Goal: Task Accomplishment & Management: Use online tool/utility

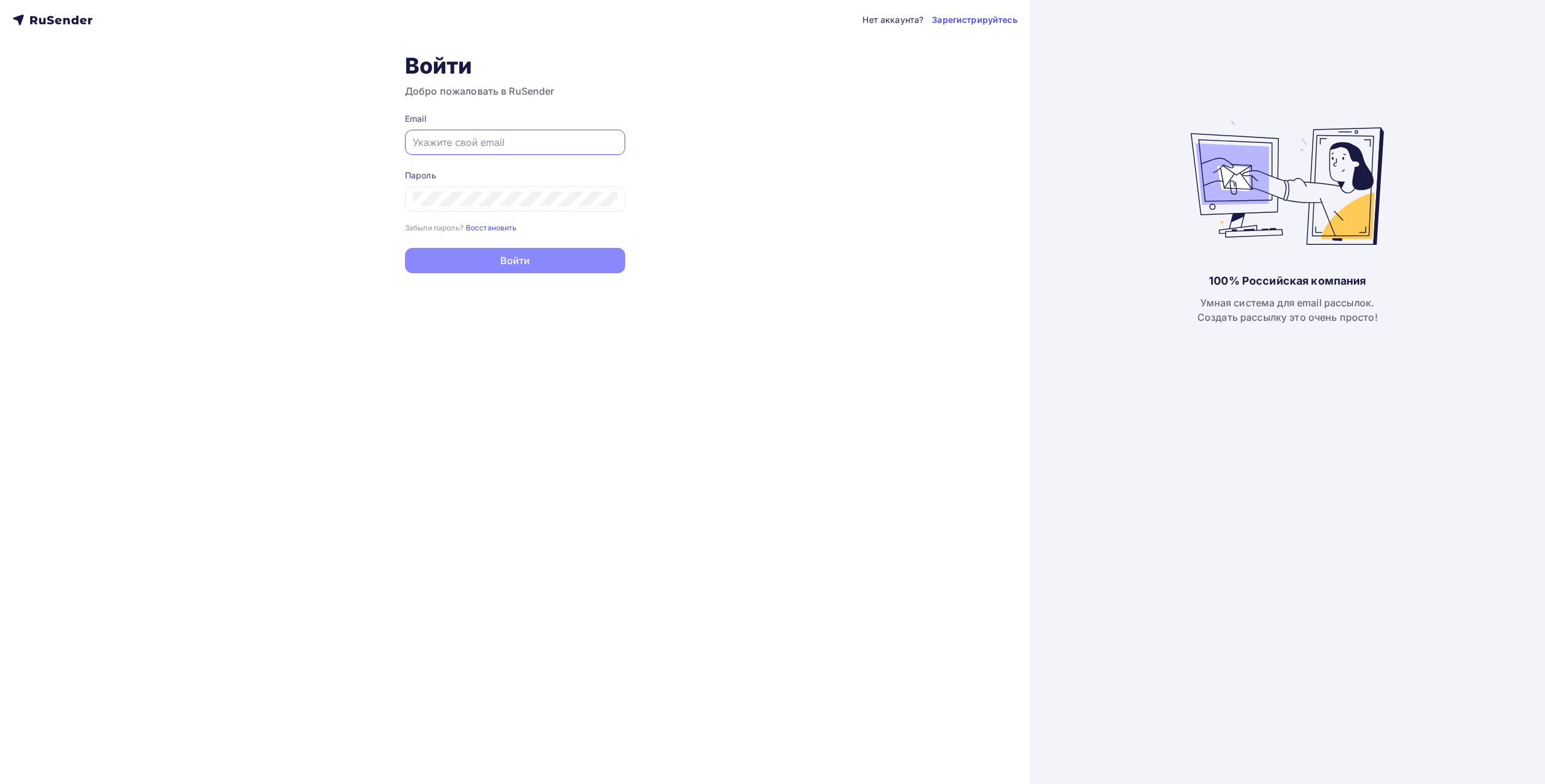
click at [458, 148] on input "text" at bounding box center [515, 143] width 205 height 15
type input "[EMAIL_ADDRESS][DOMAIN_NAME]"
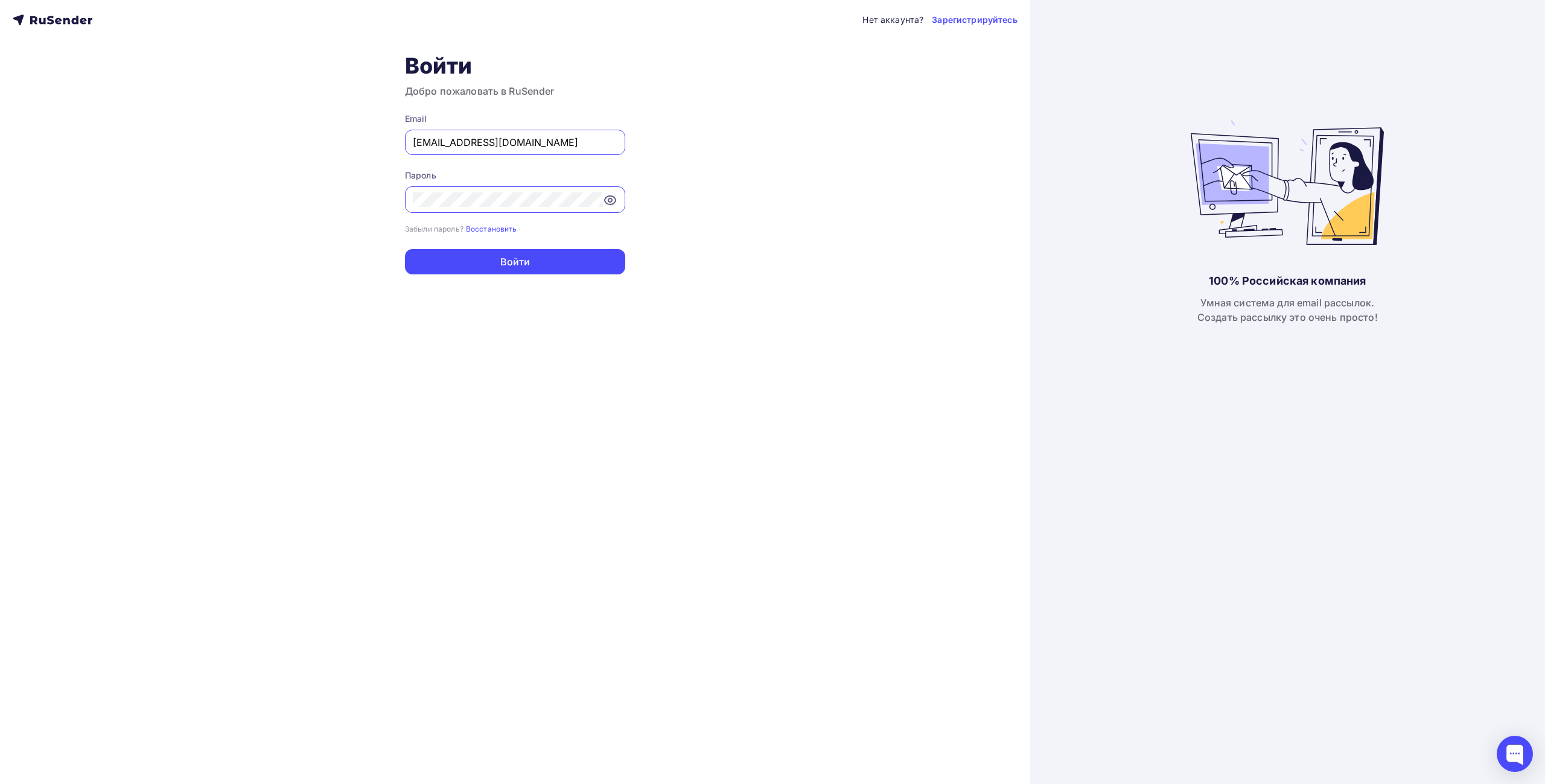
click at [603, 198] on icon at bounding box center [610, 200] width 15 height 15
click at [576, 259] on button "Войти" at bounding box center [515, 262] width 221 height 25
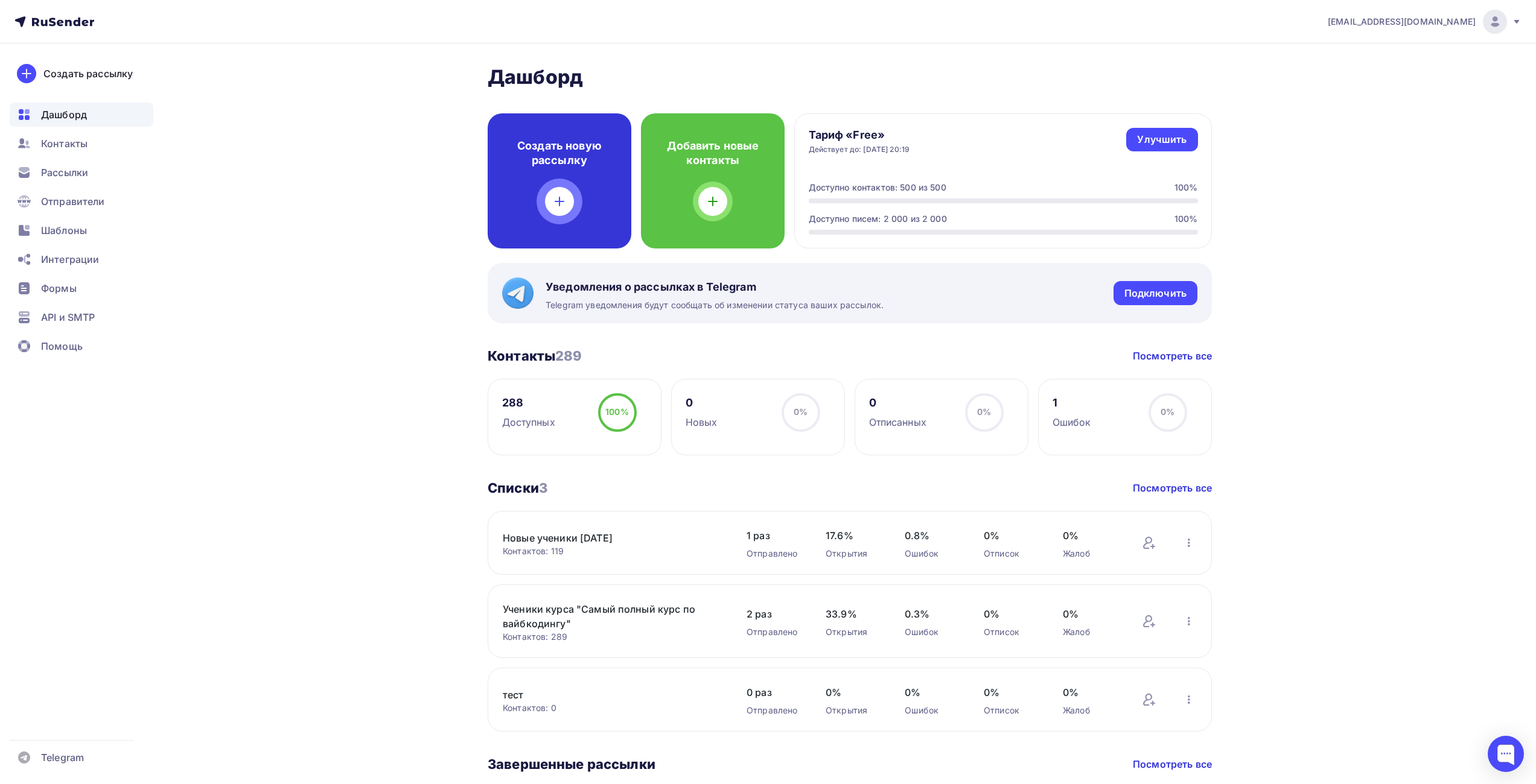
click at [661, 191] on div "Добавить новые контакты" at bounding box center [713, 181] width 144 height 135
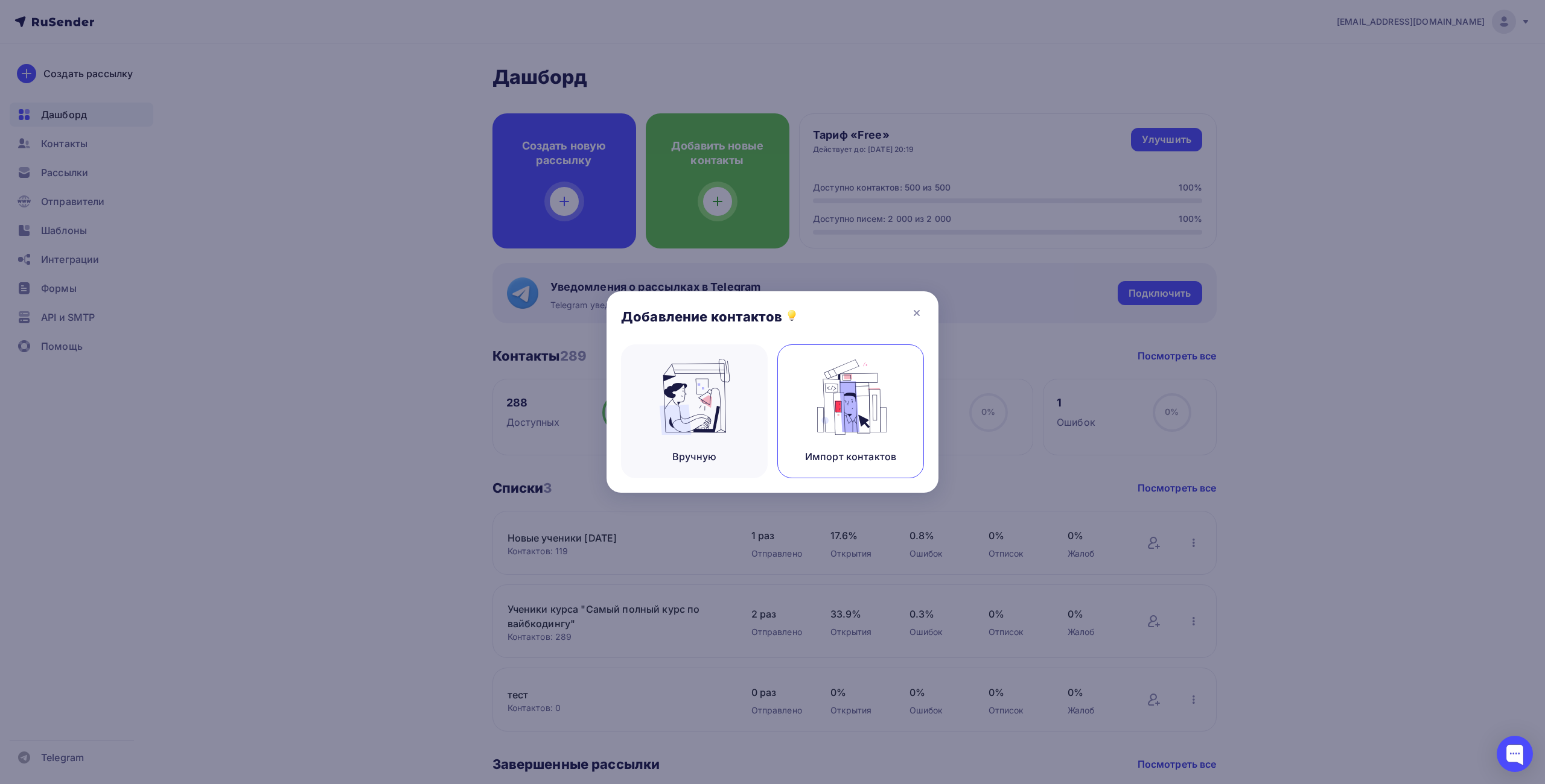
click at [813, 411] on img at bounding box center [850, 397] width 81 height 76
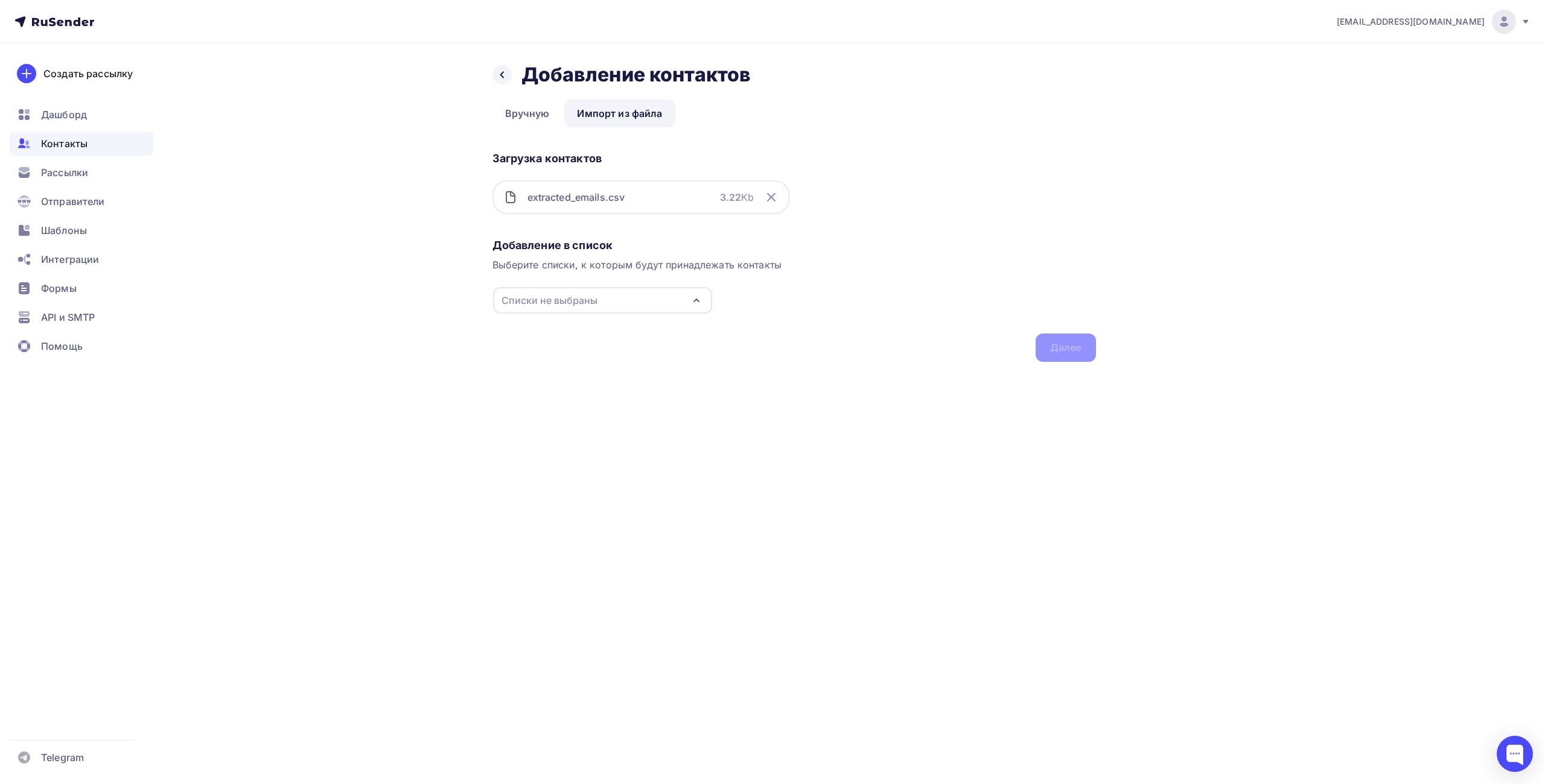
click at [615, 300] on div "Списки не выбраны" at bounding box center [602, 300] width 219 height 27
click at [582, 434] on div "Создать список" at bounding box center [570, 438] width 78 height 15
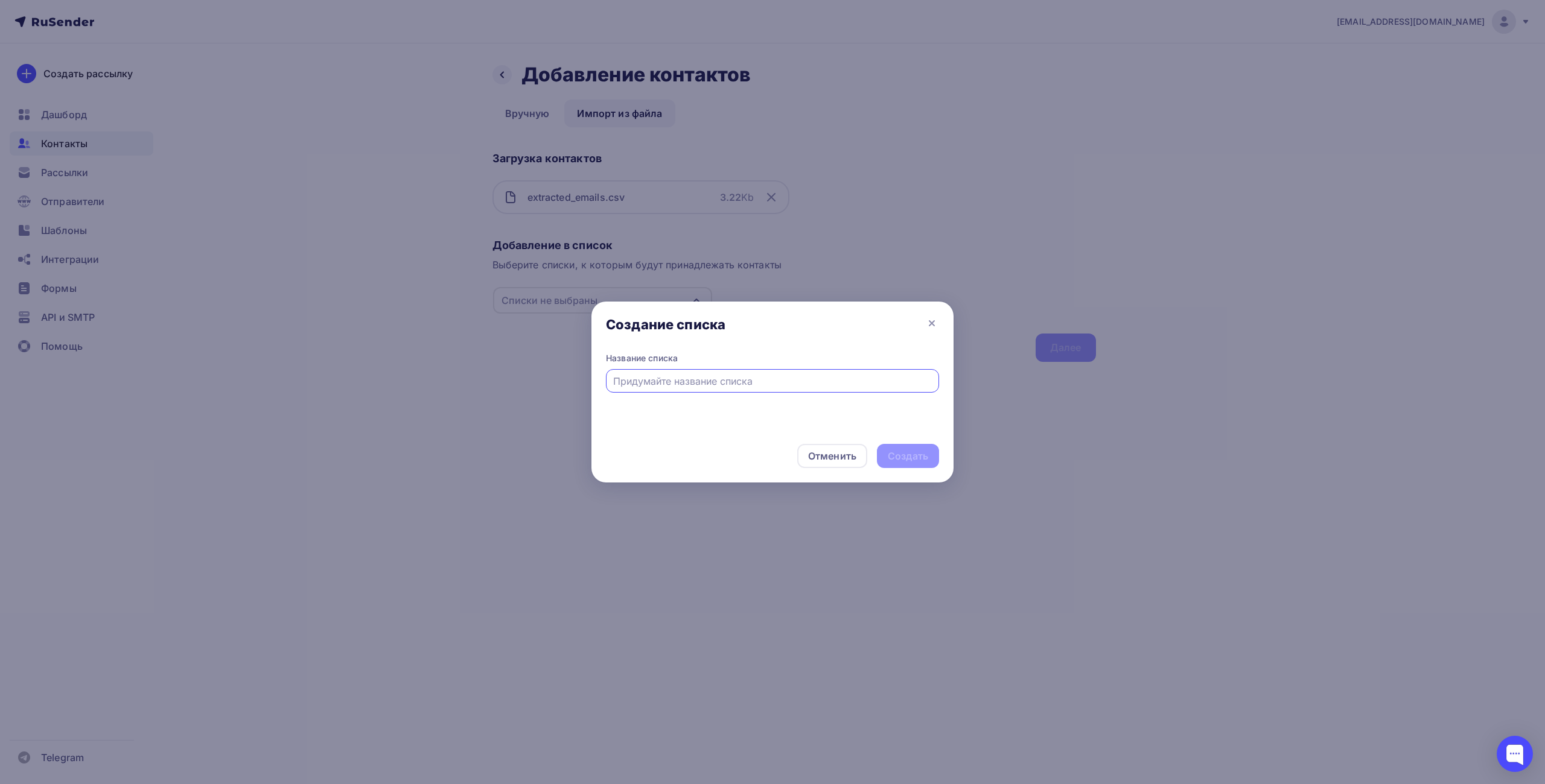
click at [686, 381] on input "text" at bounding box center [772, 382] width 319 height 15
type input "Не оплатившие [DATE]"
click at [487, 322] on div at bounding box center [772, 392] width 1545 height 784
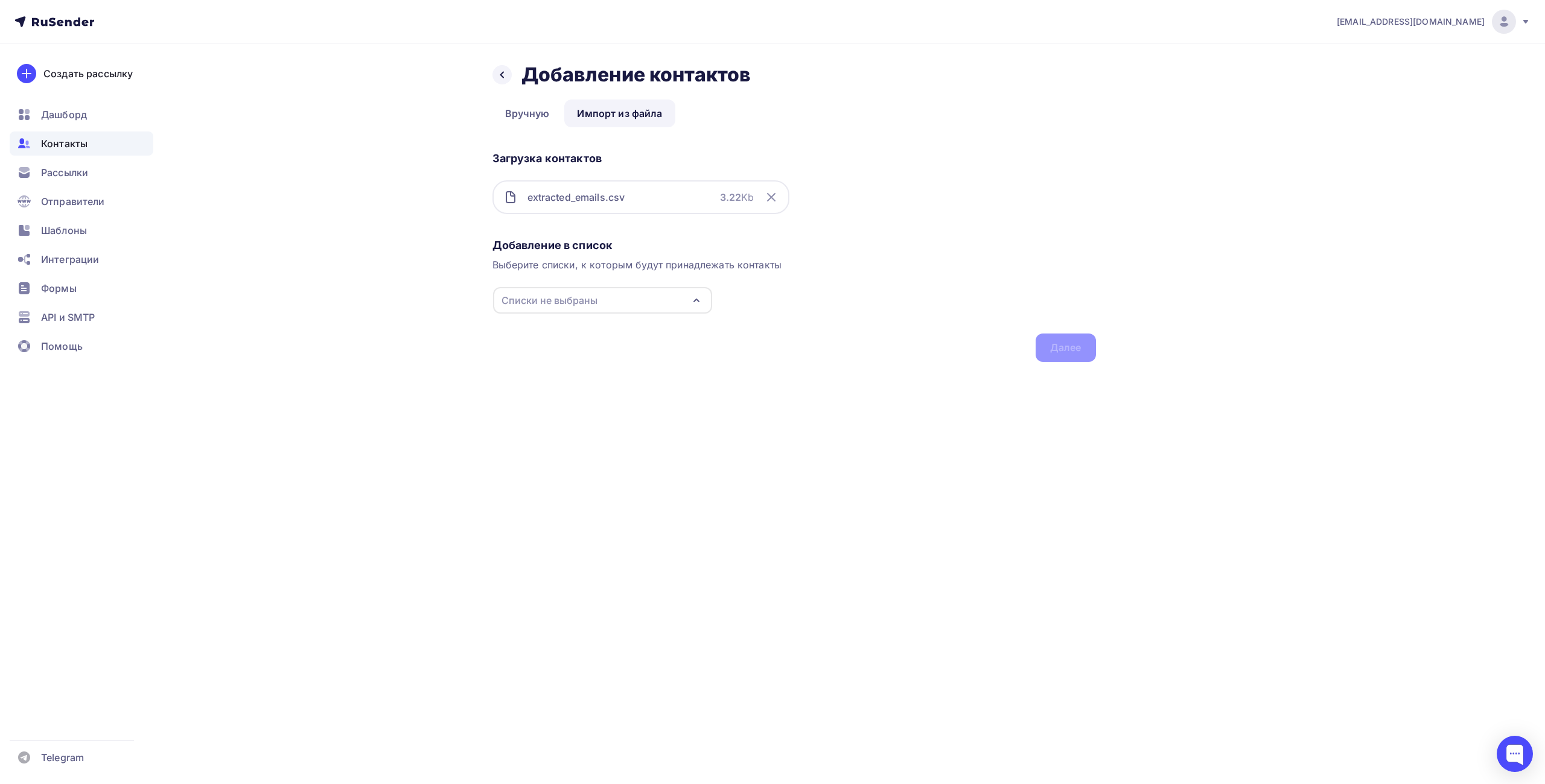
click at [772, 200] on icon at bounding box center [772, 197] width 15 height 15
click at [605, 304] on div "Списки не выбраны" at bounding box center [602, 300] width 219 height 27
click at [573, 442] on div "Создать список" at bounding box center [570, 438] width 78 height 15
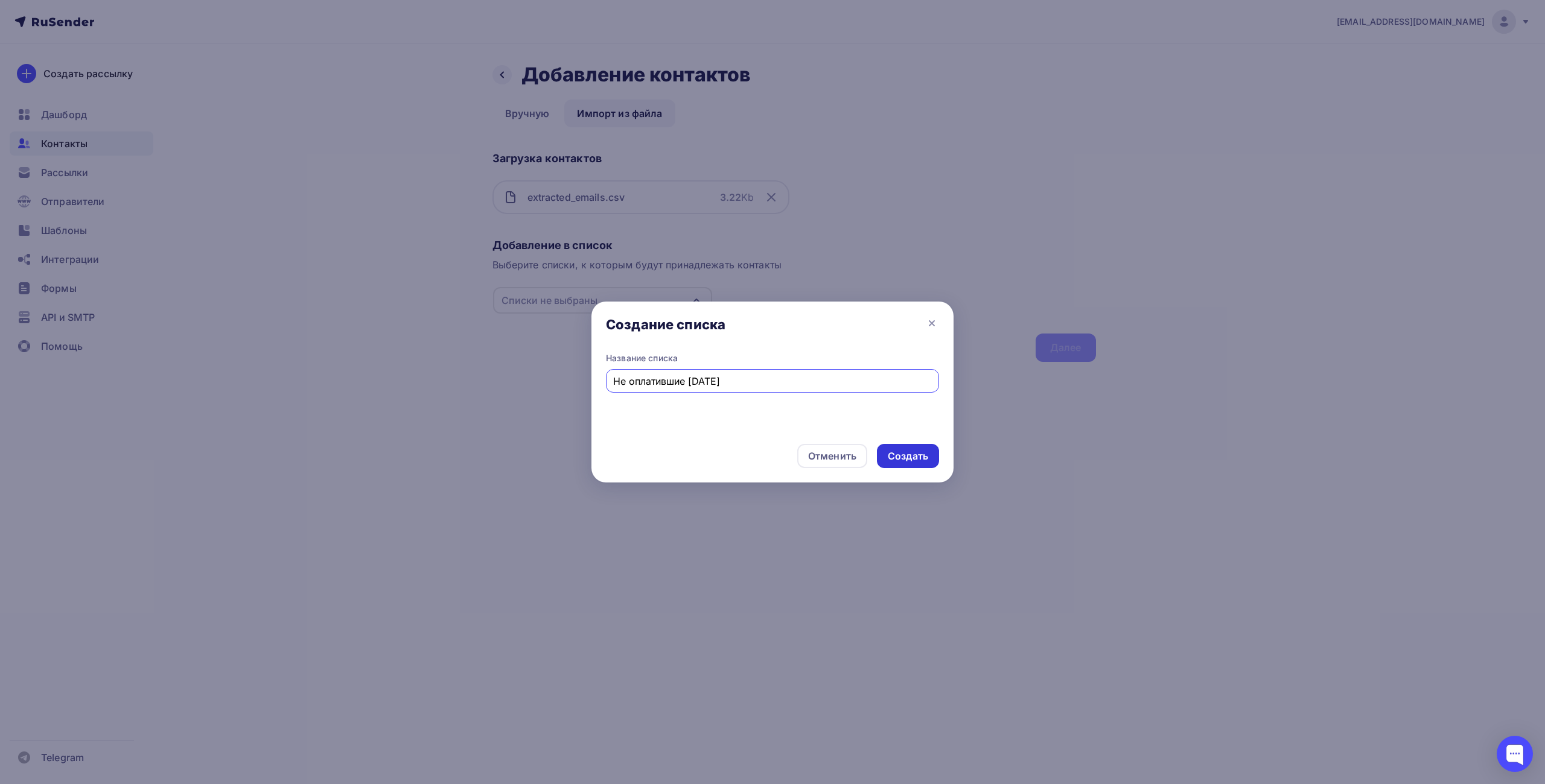
click at [899, 459] on div "Создать" at bounding box center [907, 456] width 41 height 14
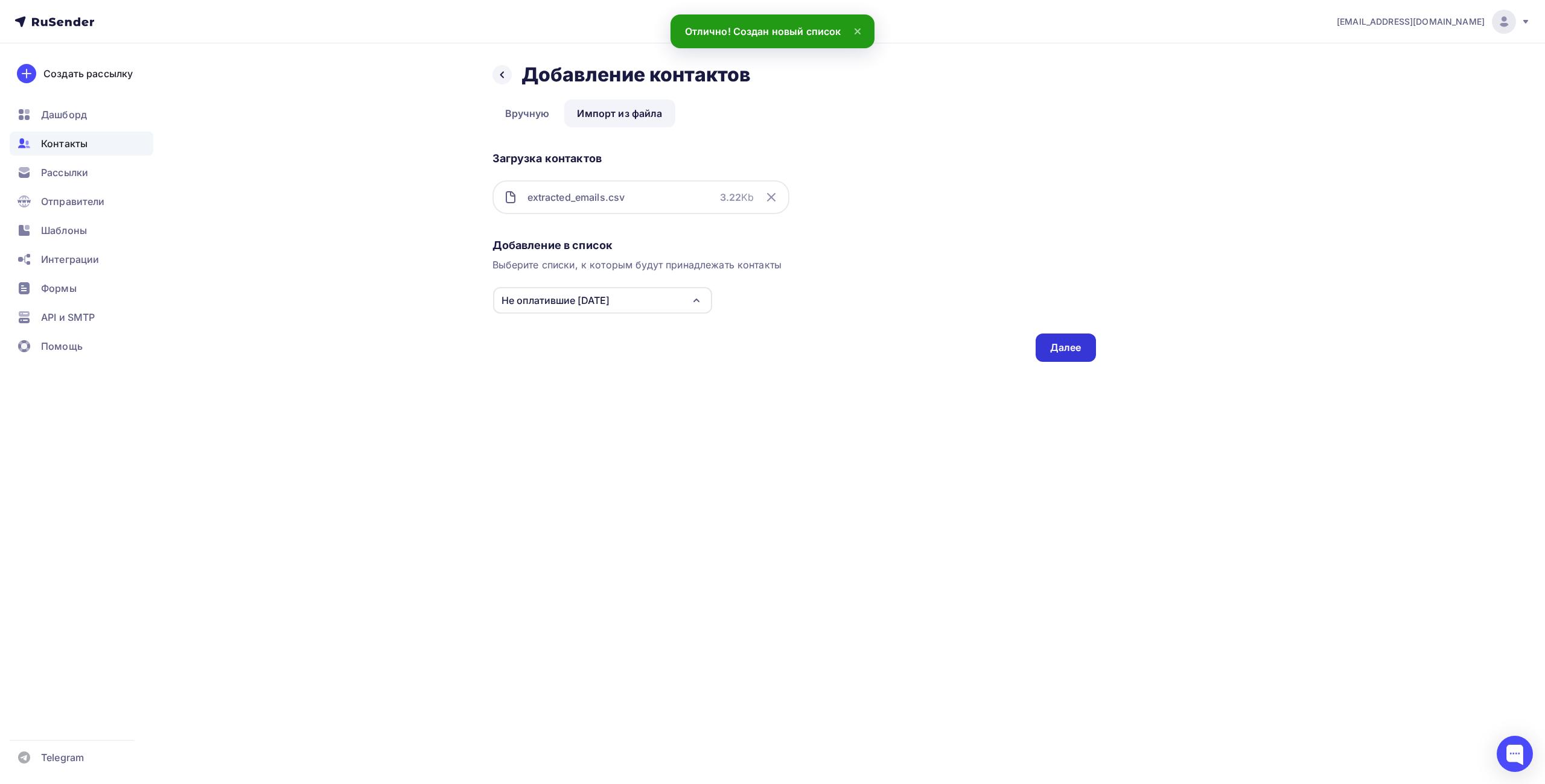
click at [1042, 346] on div "Далее" at bounding box center [1065, 348] width 61 height 29
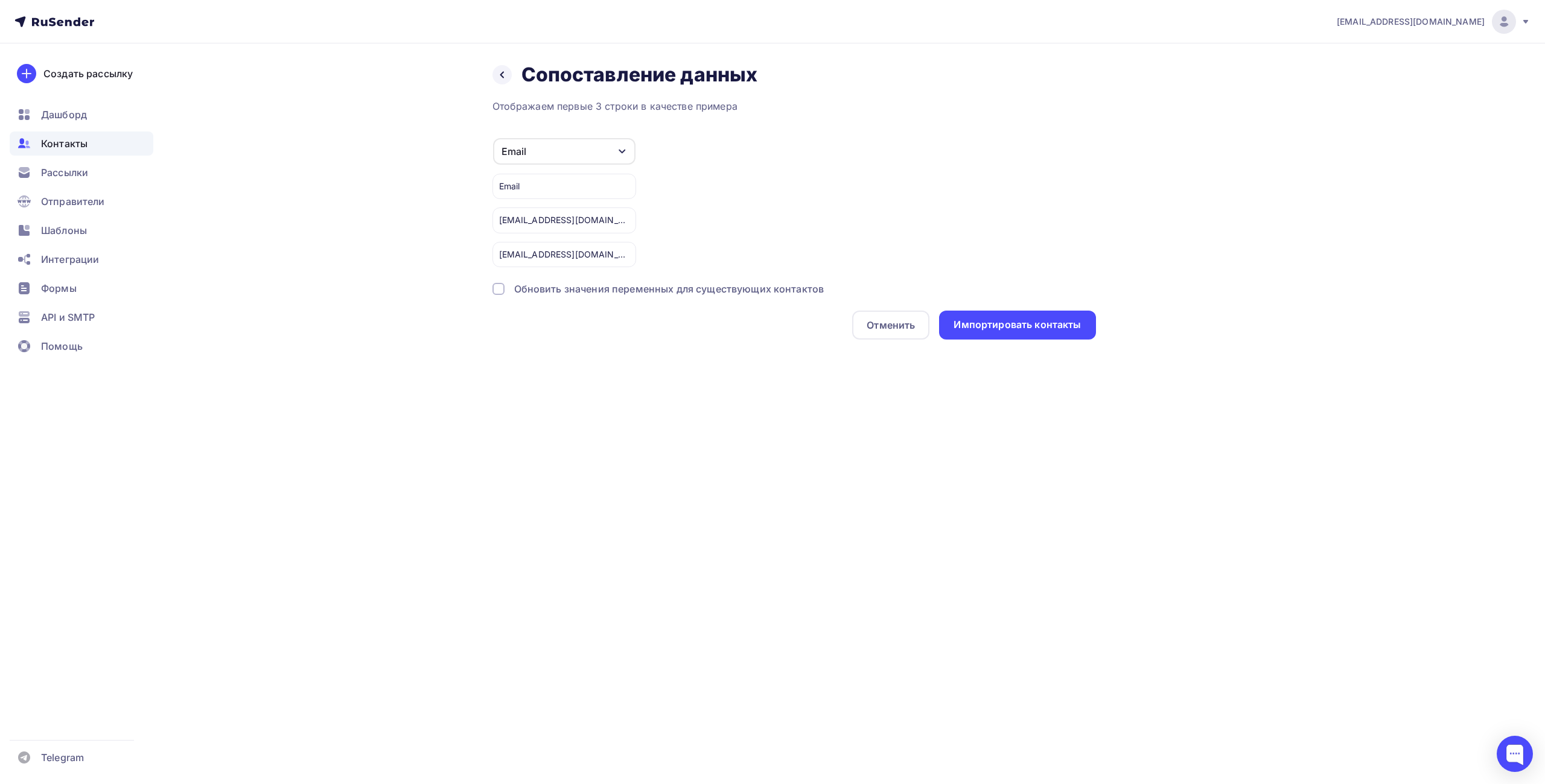
click at [539, 177] on div "Email" at bounding box center [564, 187] width 144 height 25
drag, startPoint x: 522, startPoint y: 192, endPoint x: 490, endPoint y: 187, distance: 32.4
click at [483, 190] on div "Назад Сопоставление данных Сопоставление данных Отображаем первые 3 строки в ка…" at bounding box center [773, 215] width 989 height 344
click at [524, 192] on div "Email" at bounding box center [564, 187] width 144 height 25
click at [891, 324] on div "Отменить" at bounding box center [891, 325] width 48 height 15
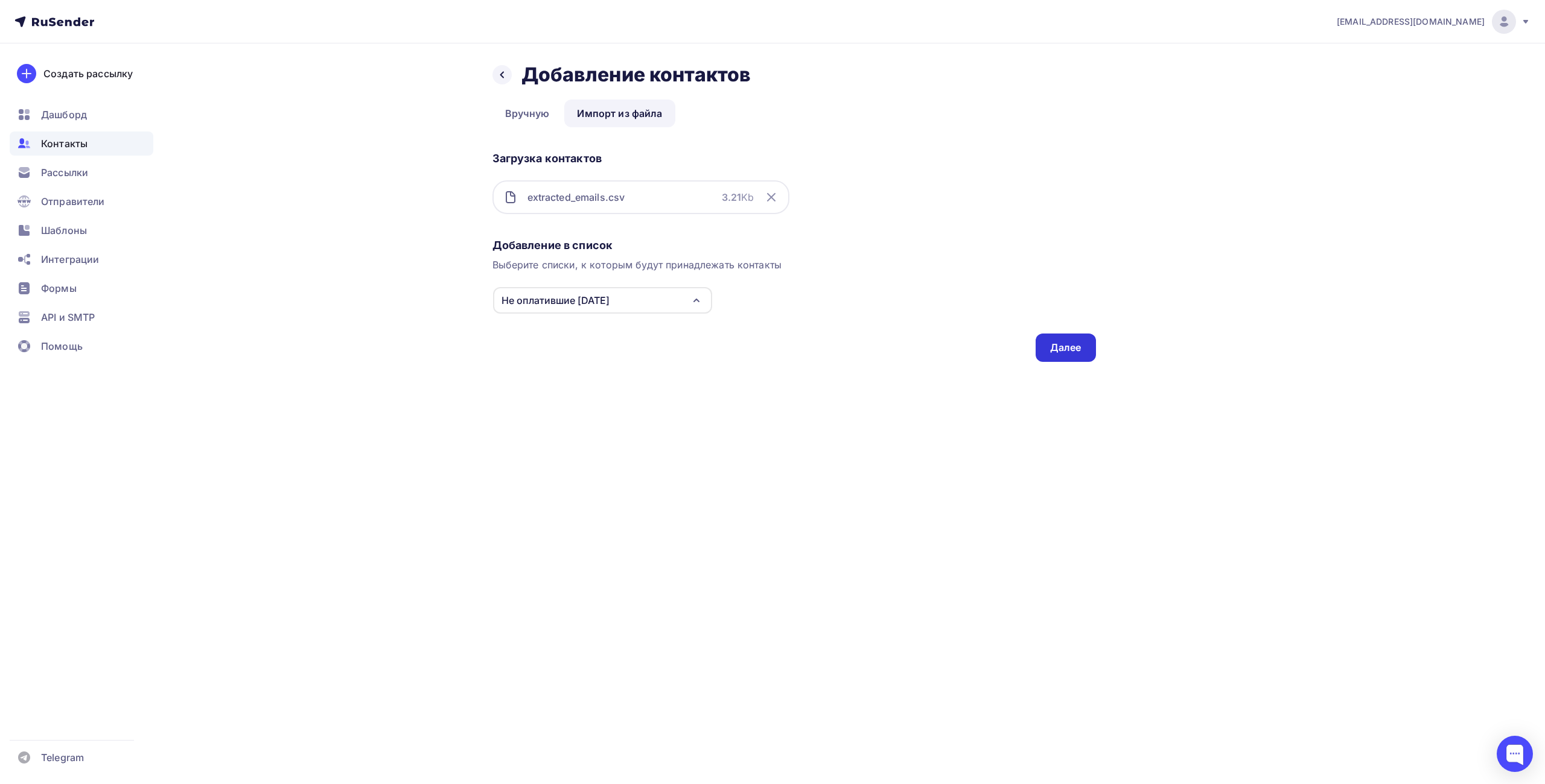
click at [1051, 345] on div "Далее" at bounding box center [1065, 348] width 31 height 14
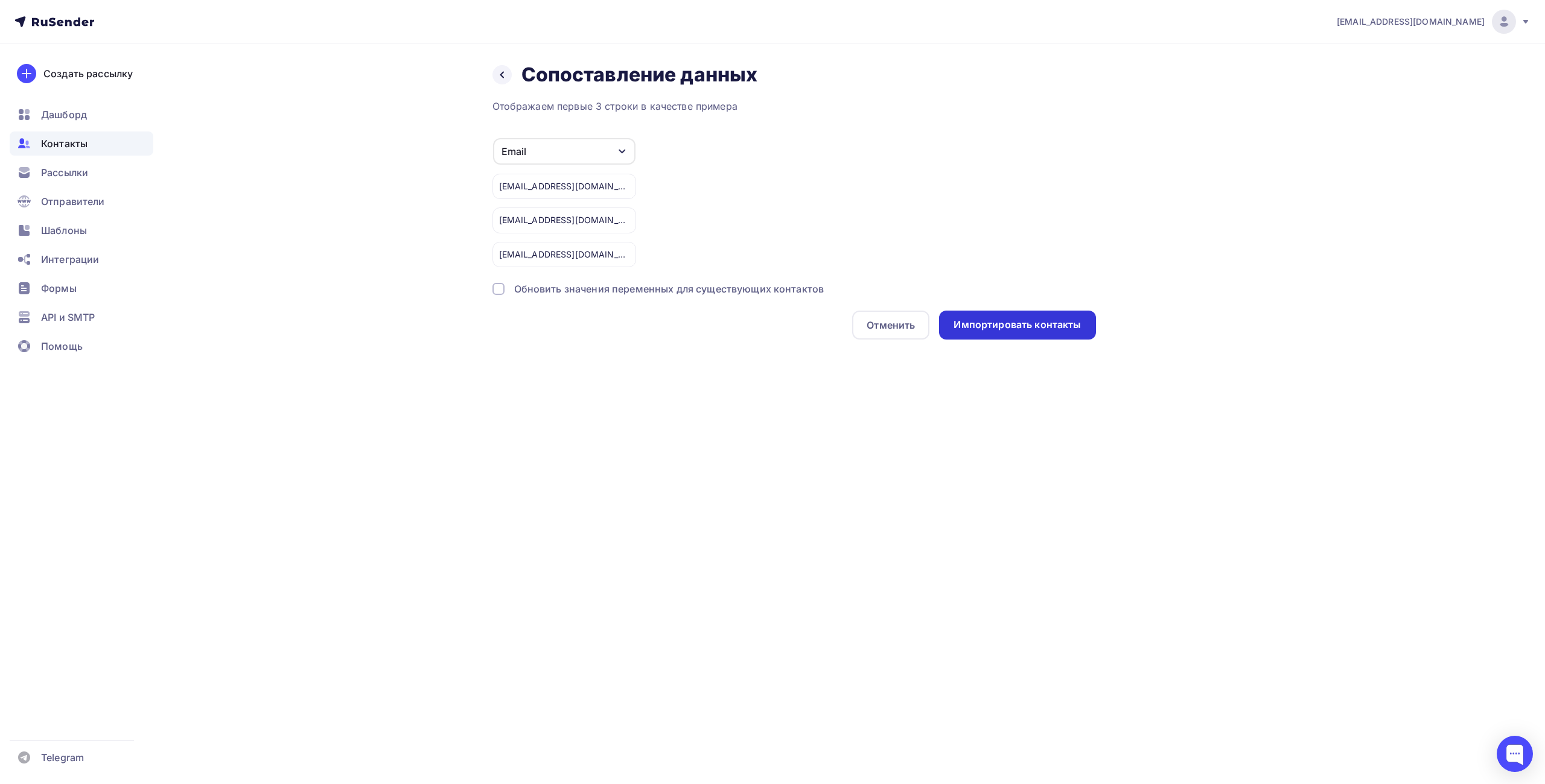
click at [967, 329] on div "Импортировать контакты" at bounding box center [1017, 324] width 127 height 14
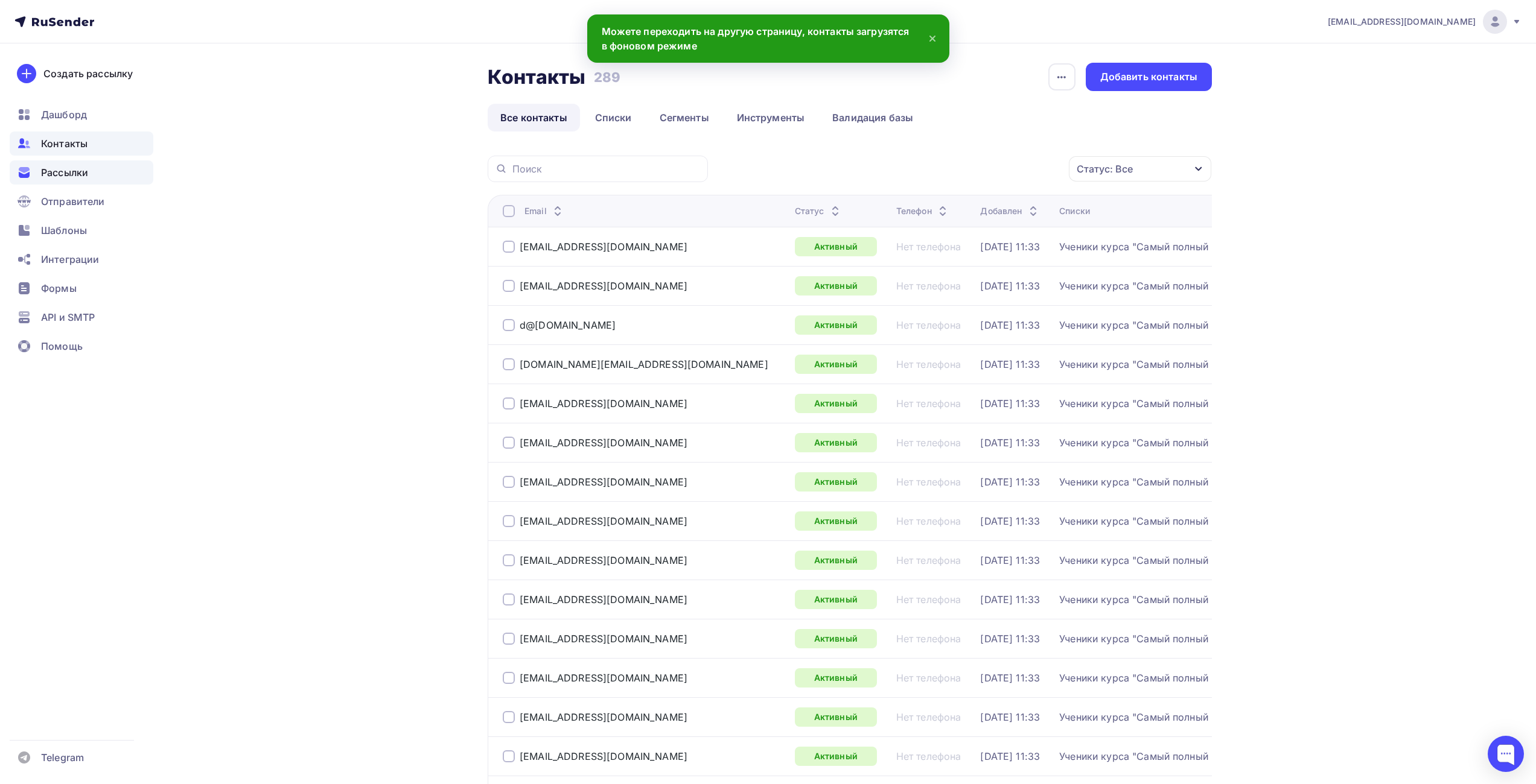
click at [87, 181] on div "Рассылки" at bounding box center [81, 173] width 144 height 24
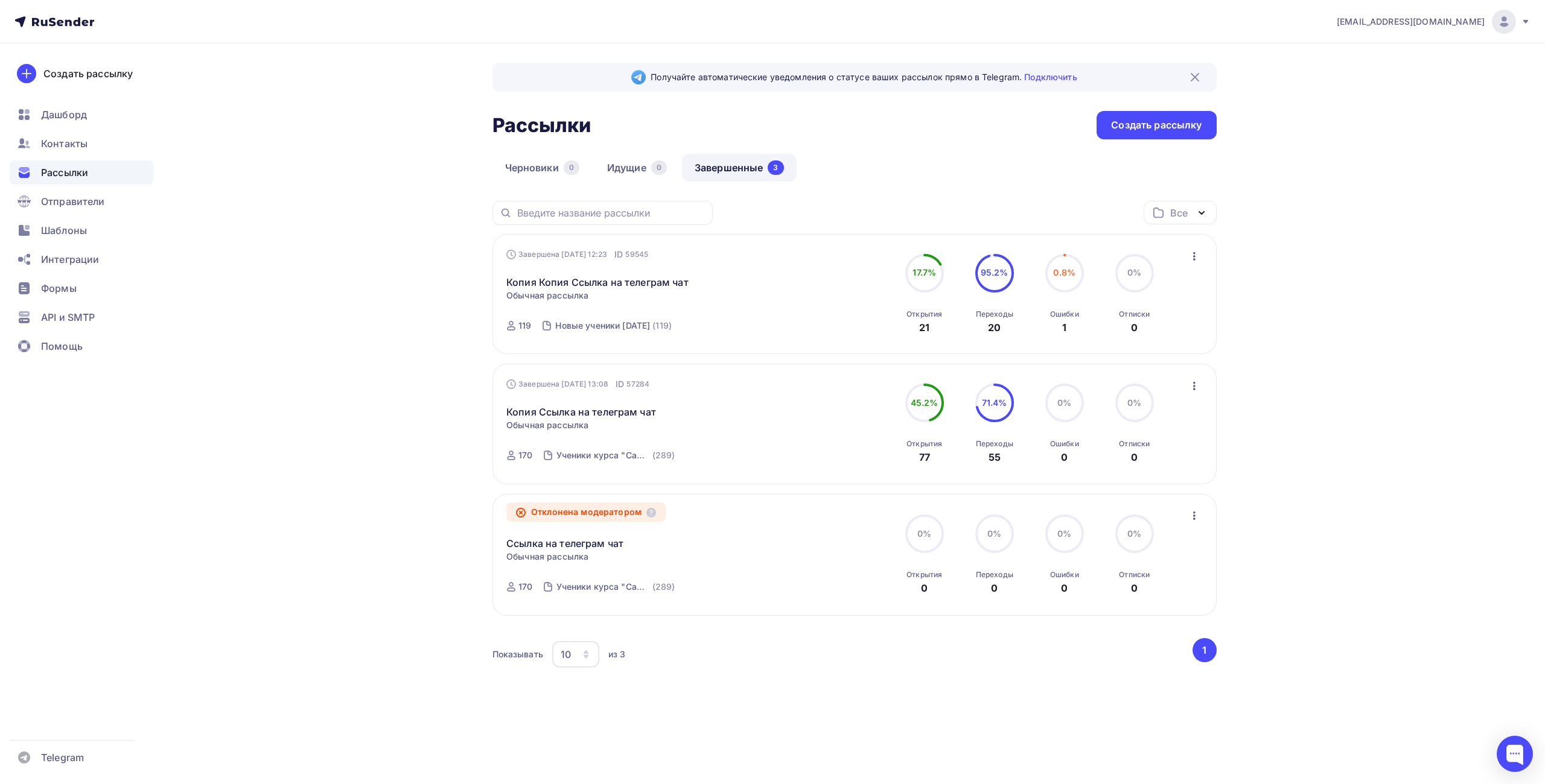
click at [1193, 260] on icon "button" at bounding box center [1195, 256] width 15 height 15
click at [1289, 271] on div "[EMAIL_ADDRESS][DOMAIN_NAME] Аккаунт Тарифы Выйти Создать рассылку [GEOGRAPHIC_…" at bounding box center [772, 380] width 1545 height 761
click at [1159, 128] on div "Создать рассылку" at bounding box center [1157, 125] width 91 height 14
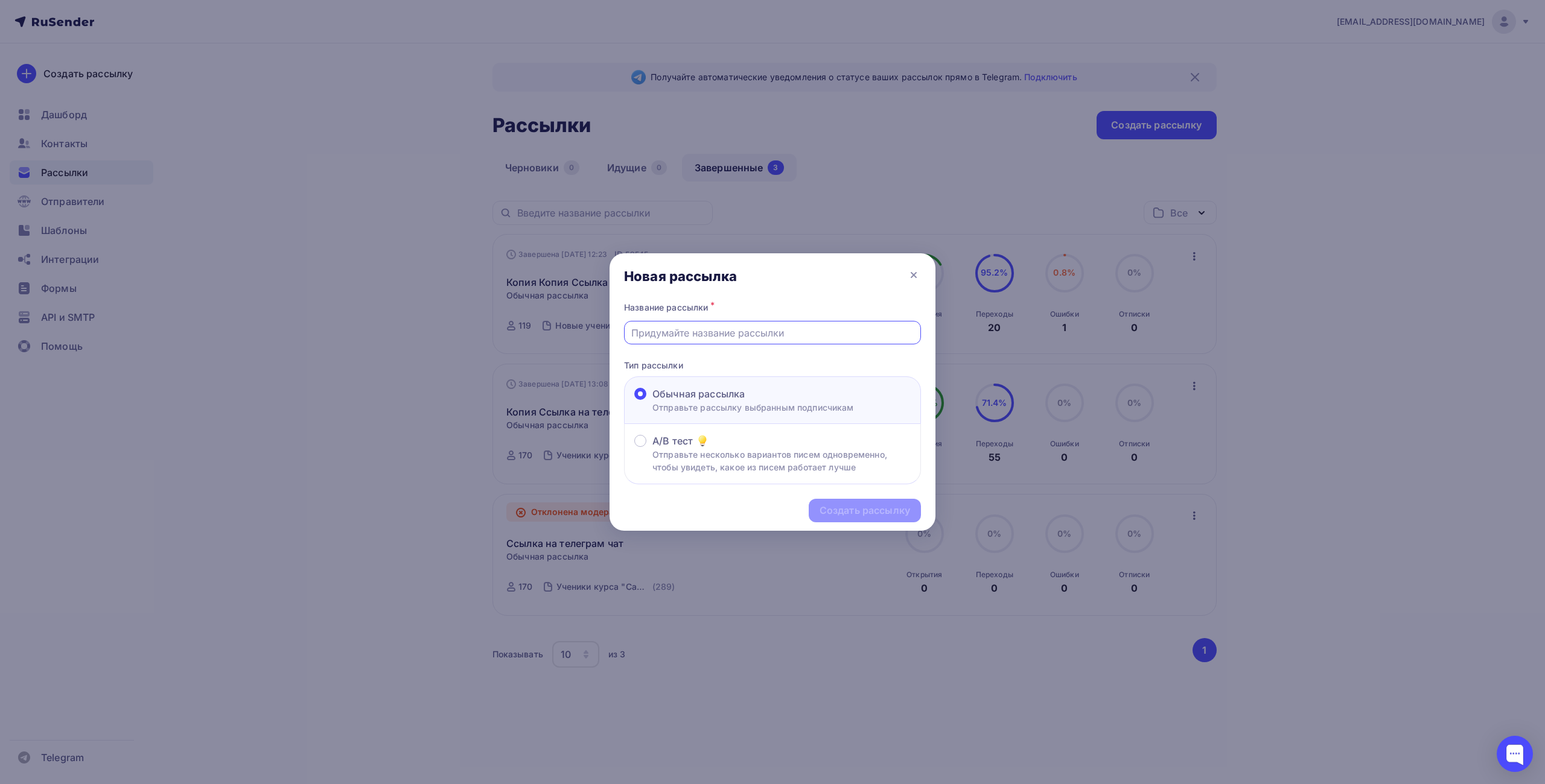
click at [720, 336] on input "text" at bounding box center [772, 333] width 283 height 15
click at [688, 331] on input "Рассылка вдогонку не оплатившим" at bounding box center [772, 333] width 283 height 15
click at [808, 332] on input "Рассылка не оплатившим" at bounding box center [772, 333] width 283 height 15
type input "Рассылка не оплатившим [DATE]"
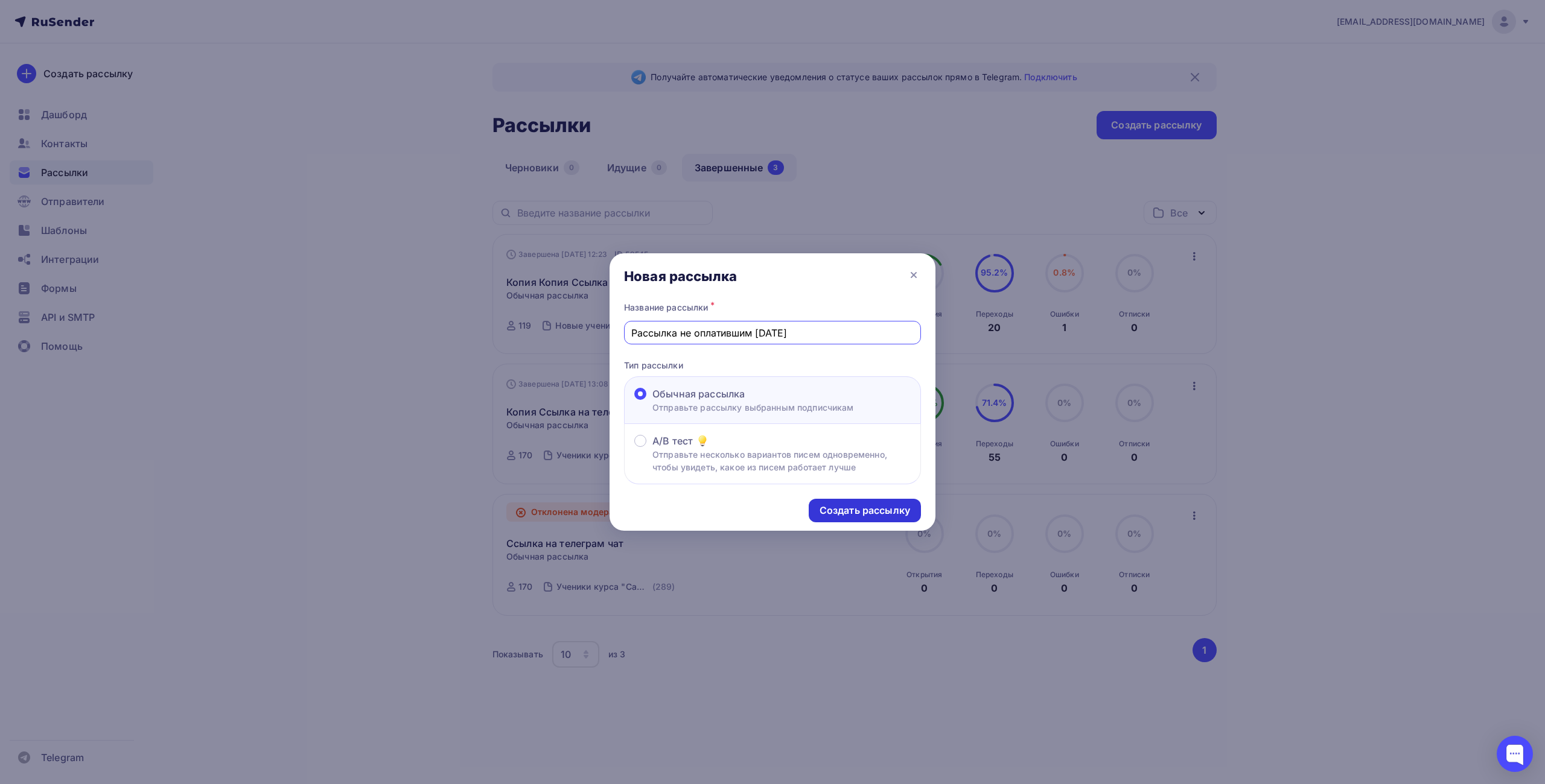
click at [827, 510] on div "Создать рассылку" at bounding box center [865, 510] width 91 height 14
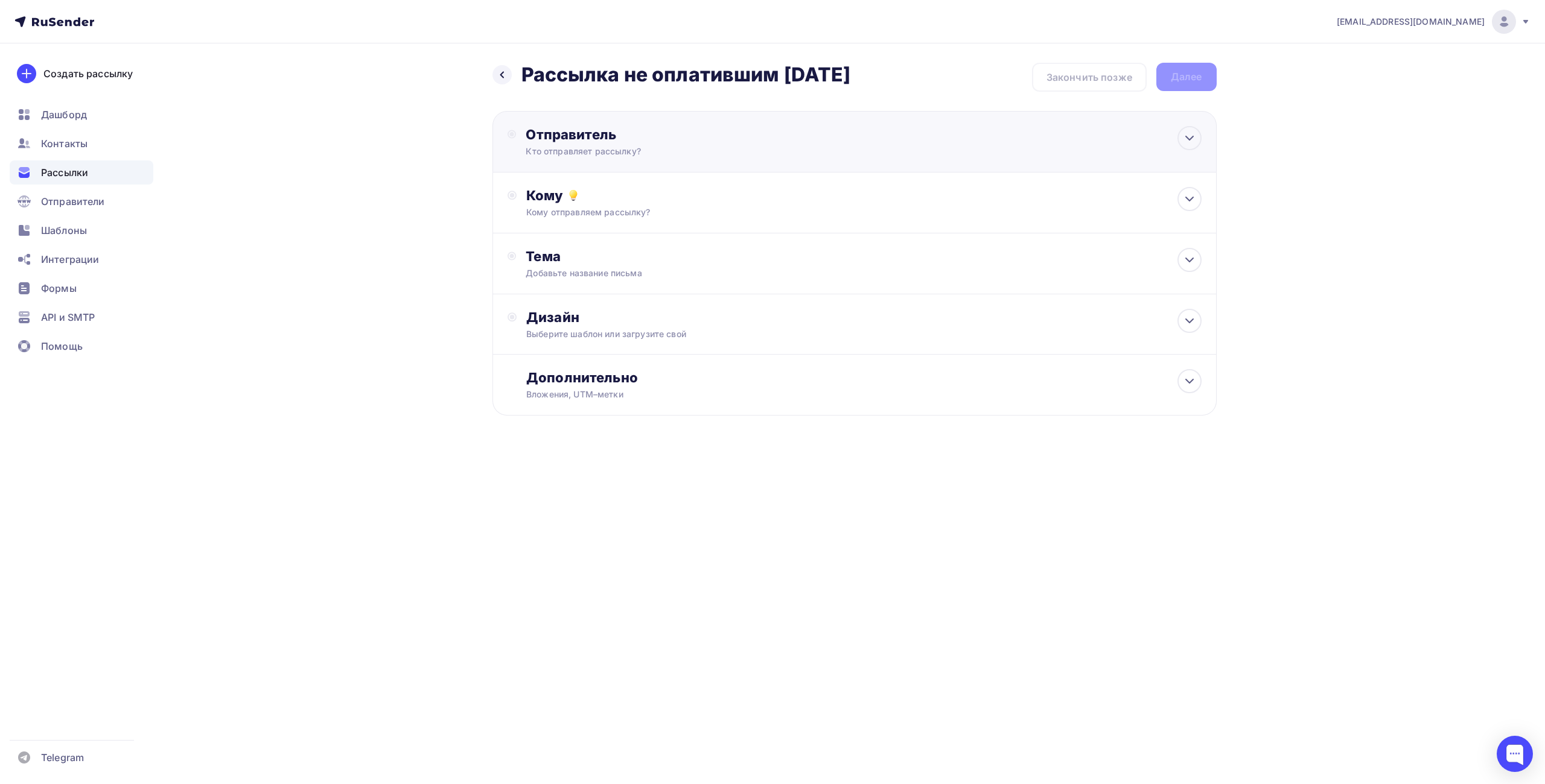
click at [638, 159] on div "Отправитель Кто отправляет рассылку? Email * [EMAIL_ADDRESS][DOMAIN_NAME] [EMAI…" at bounding box center [854, 142] width 724 height 61
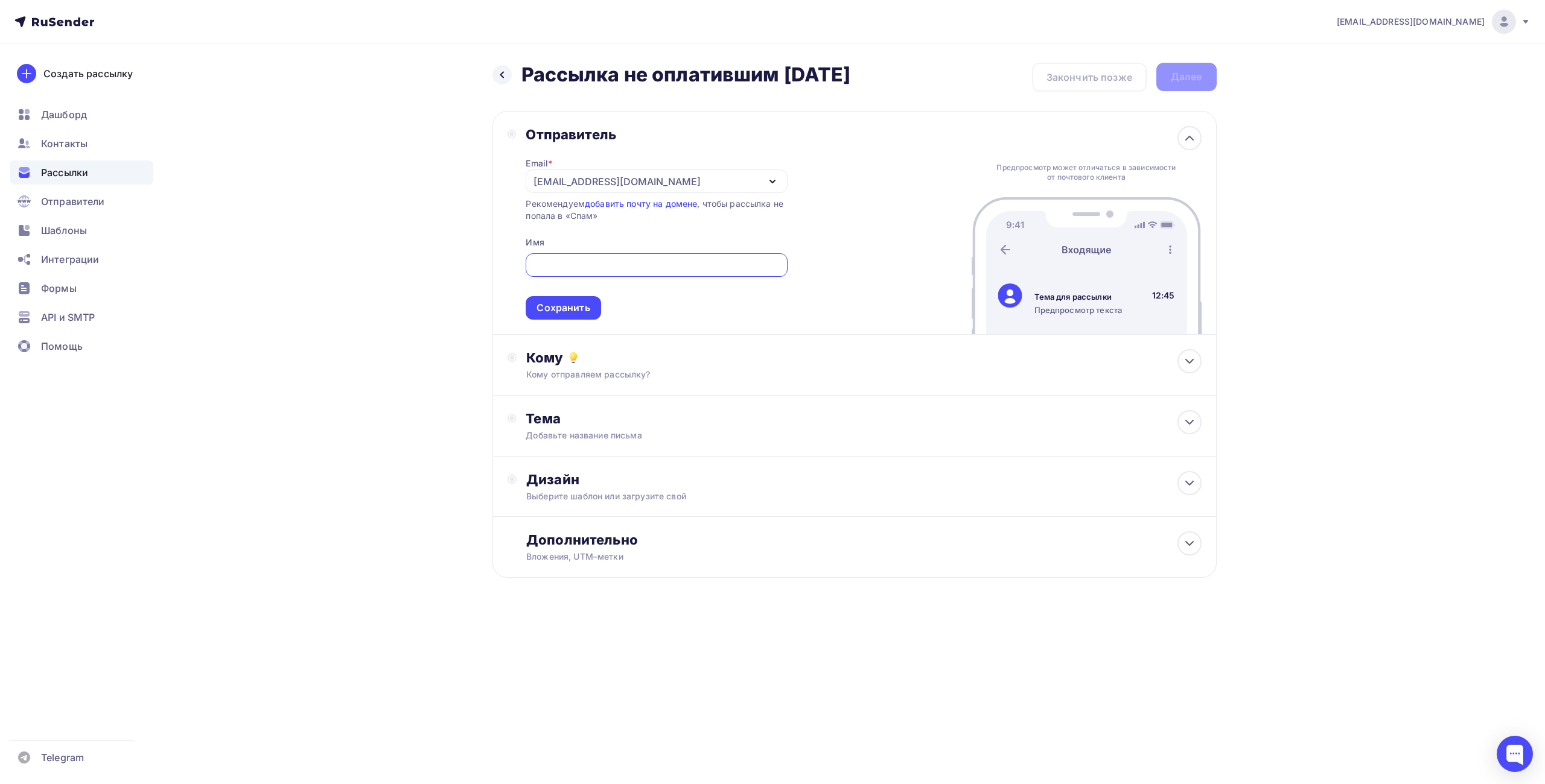
click at [612, 187] on div "[EMAIL_ADDRESS][DOMAIN_NAME]" at bounding box center [617, 182] width 167 height 15
click at [590, 218] on div "[EMAIL_ADDRESS][DOMAIN_NAME]" at bounding box center [625, 216] width 170 height 15
click at [618, 267] on input "text" at bounding box center [656, 266] width 247 height 15
type input "[GEOGRAPHIC_DATA]"
click at [580, 310] on div "Сохранить" at bounding box center [563, 308] width 53 height 14
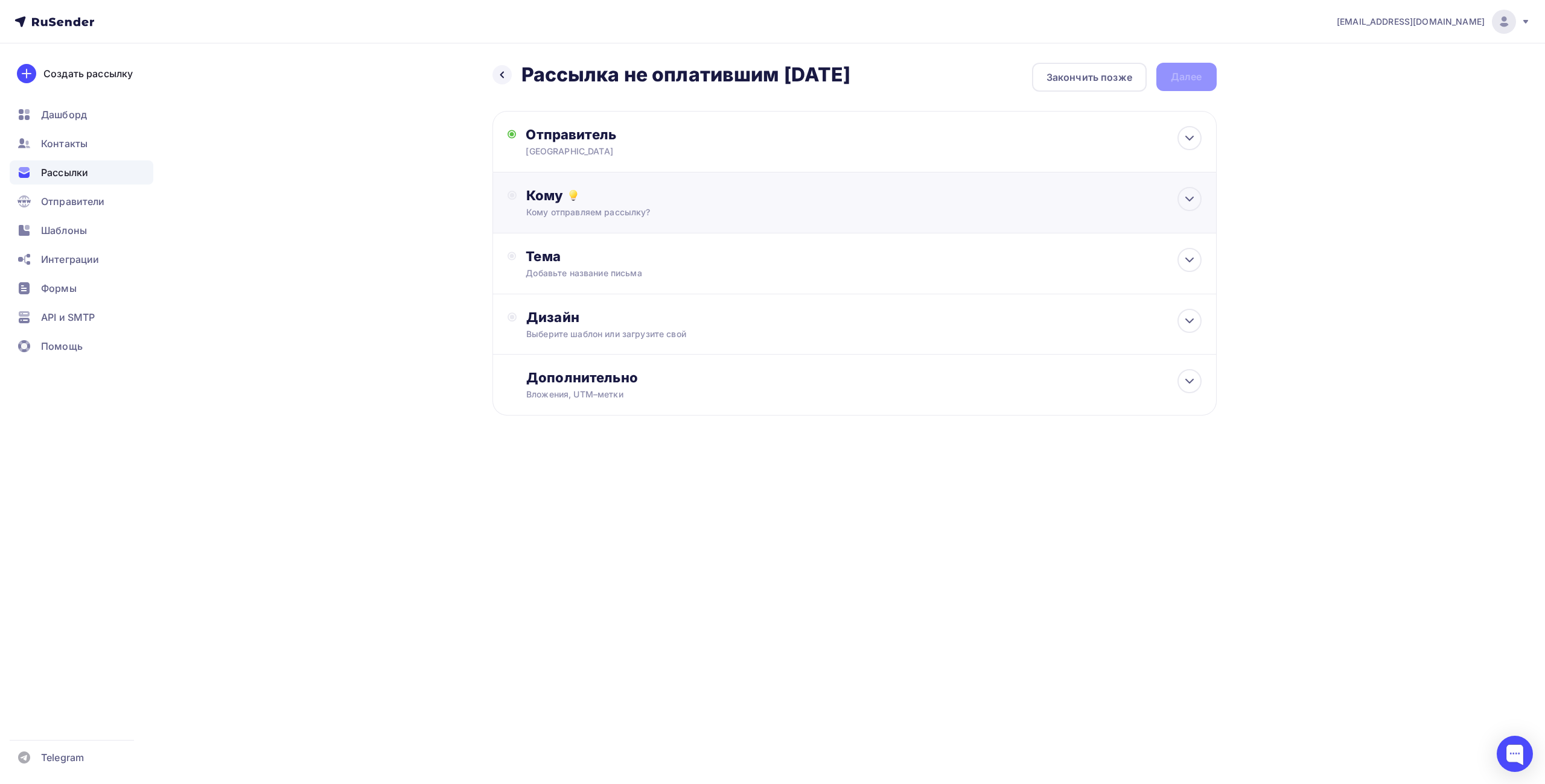
click at [660, 202] on div "Кому" at bounding box center [863, 195] width 675 height 17
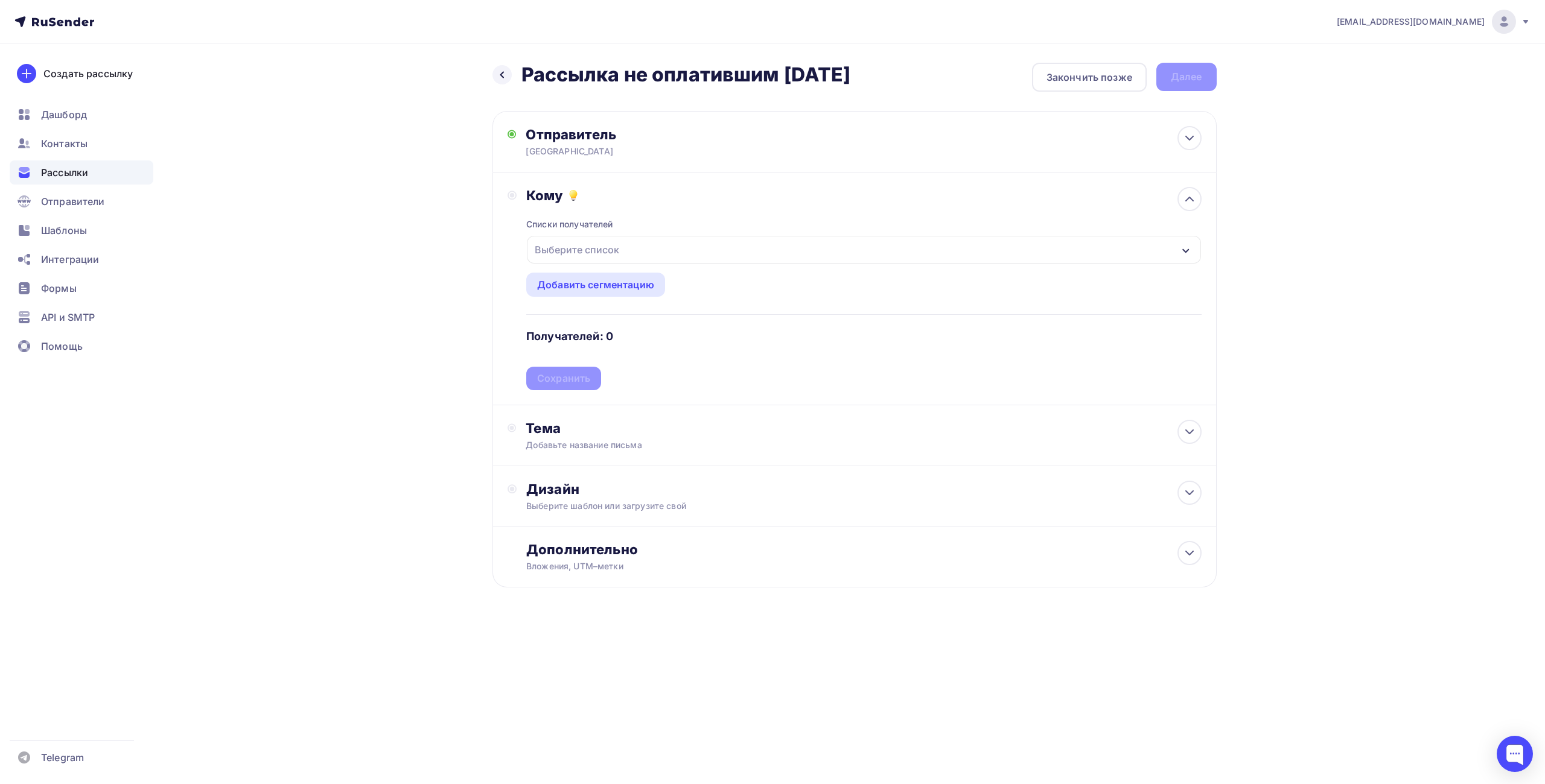
click at [619, 248] on div "Выберите список" at bounding box center [576, 250] width 94 height 22
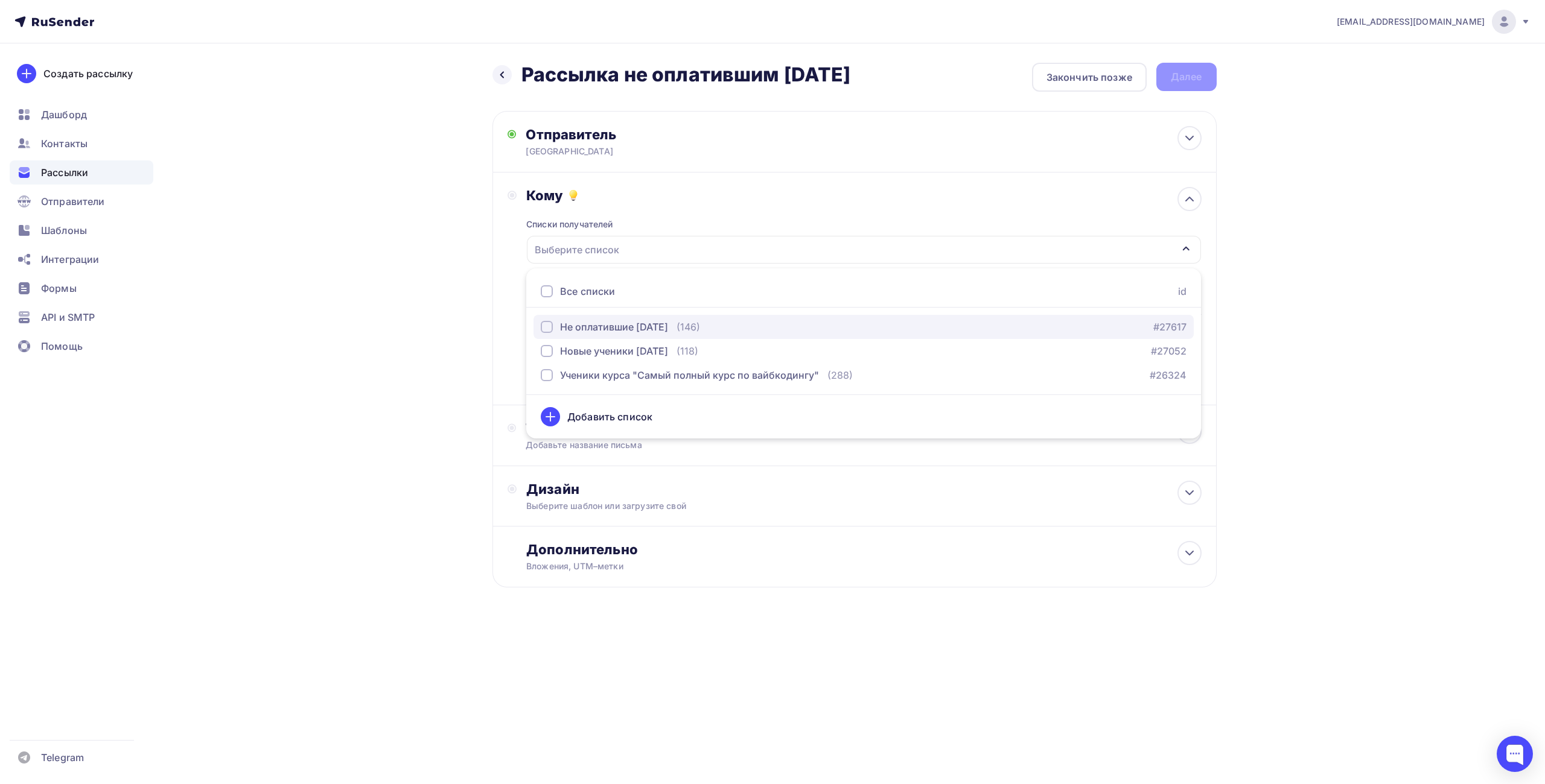
click at [641, 328] on div "Не оплатившие [DATE]" at bounding box center [614, 327] width 108 height 15
click at [452, 314] on div "Назад Рассылка не оплатившим [DATE] Рассылка не оплатившим [DATE] Закончить поз…" at bounding box center [773, 354] width 989 height 622
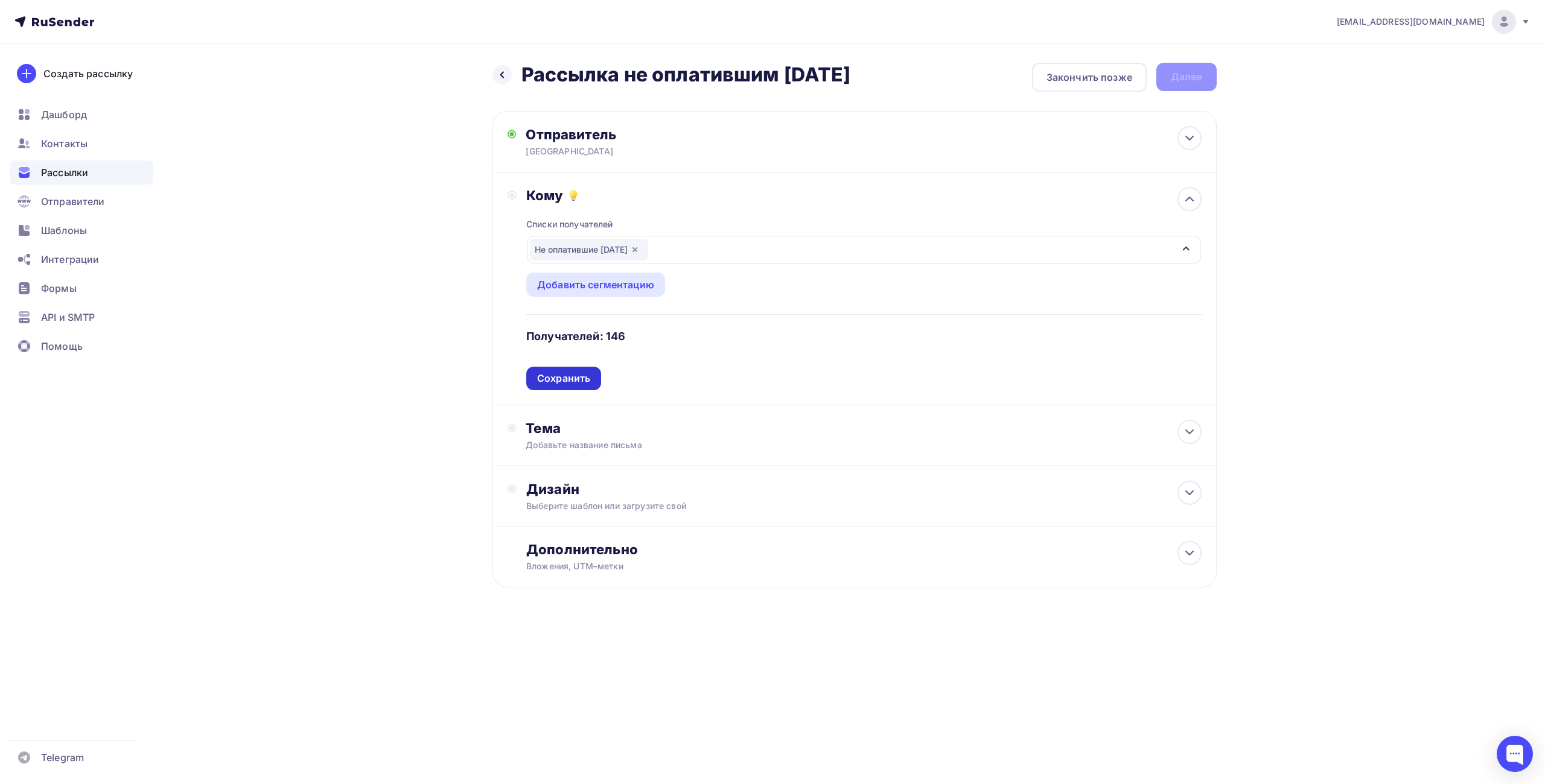
click at [570, 379] on div "Сохранить" at bounding box center [564, 378] width 53 height 14
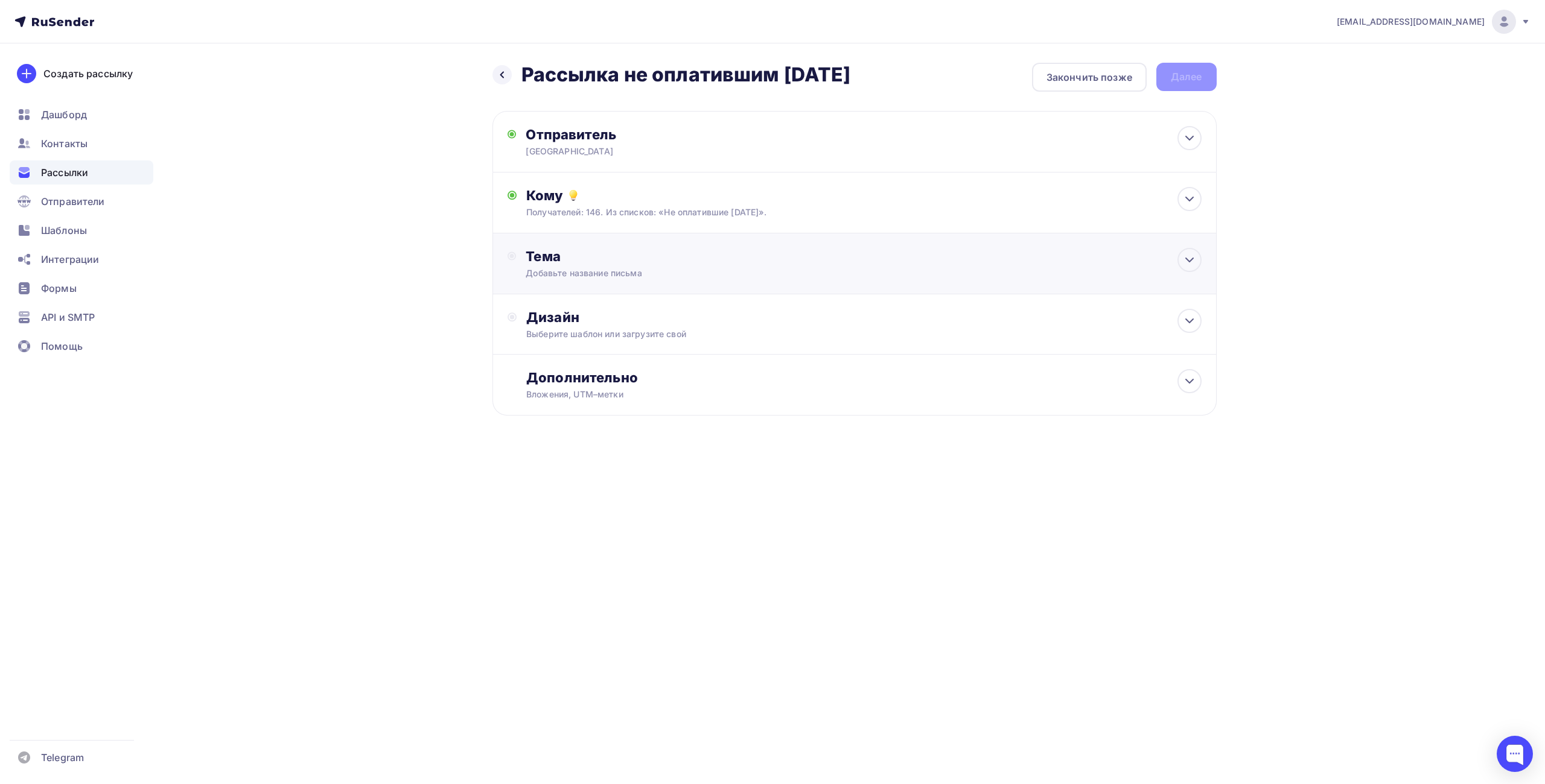
click at [598, 271] on div "Добавьте название письма" at bounding box center [633, 273] width 215 height 12
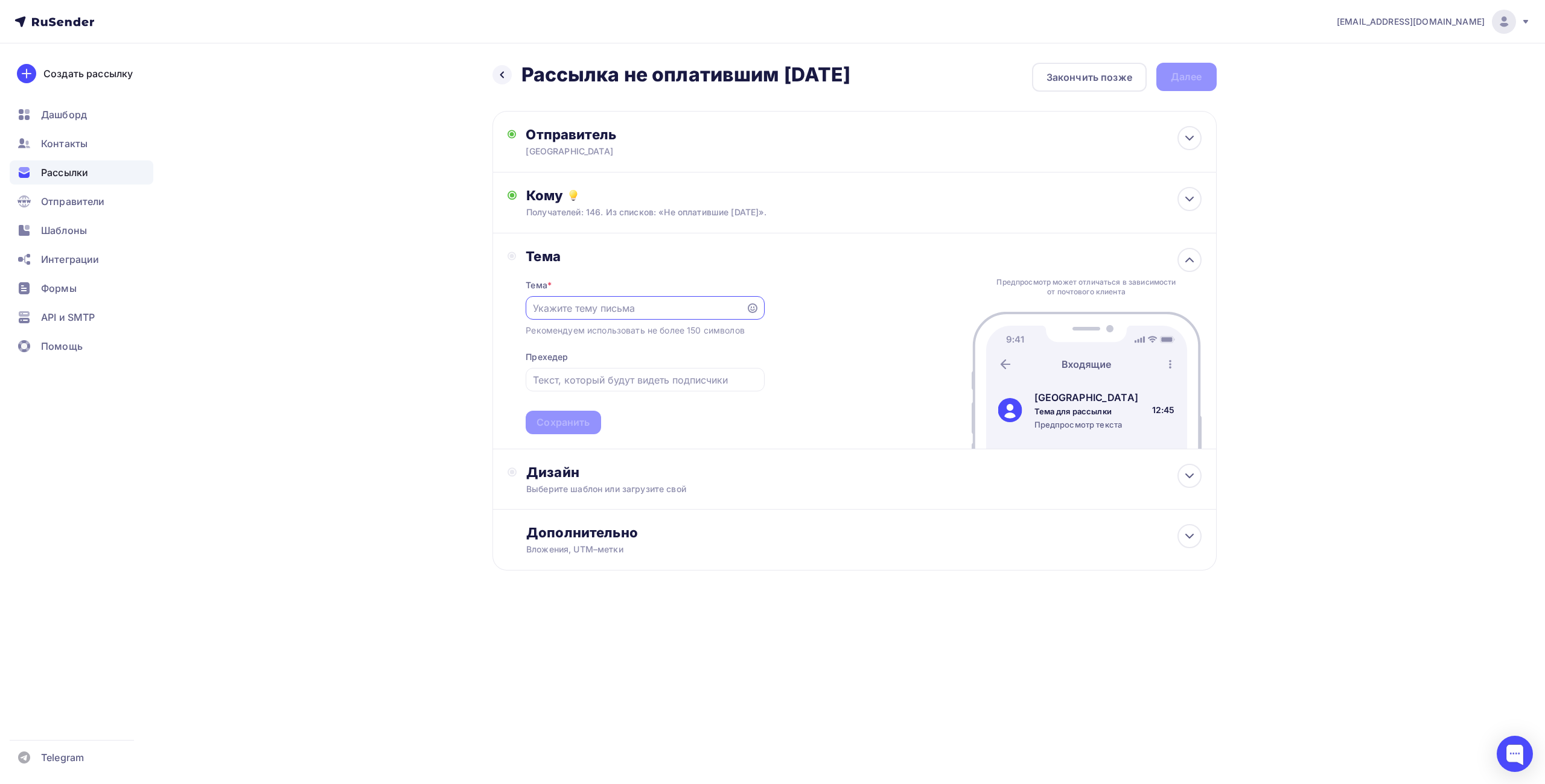
click at [611, 312] on input "text" at bounding box center [636, 308] width 207 height 15
type input "В"
type input "Ваш индивидуальный"
type input "Вы интересовались"
drag, startPoint x: 710, startPoint y: 304, endPoint x: 604, endPoint y: 306, distance: 106.0
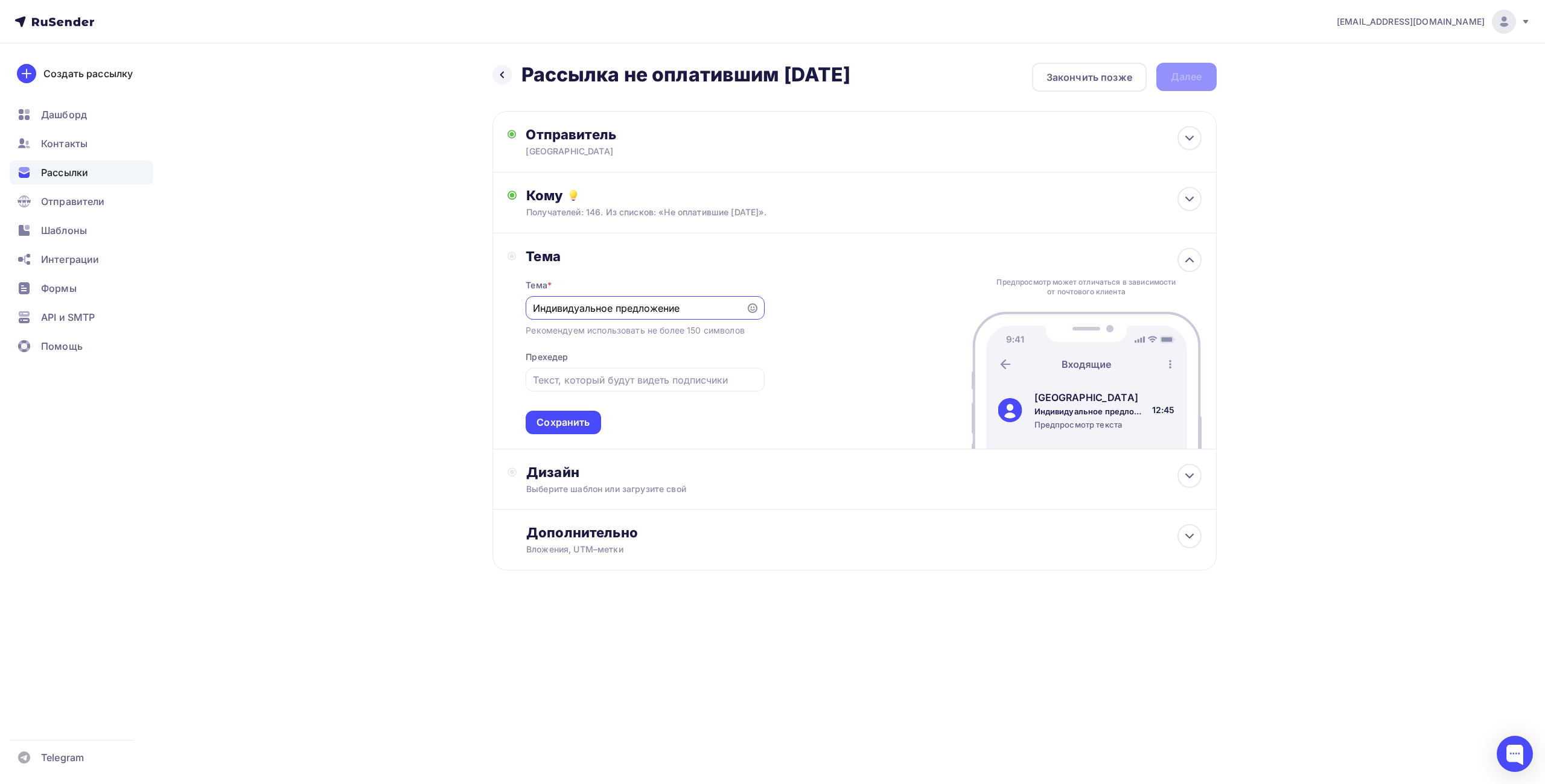
click at [604, 306] on input "Индивидуальное предложение" at bounding box center [636, 308] width 207 height 15
drag, startPoint x: 687, startPoint y: 314, endPoint x: 480, endPoint y: 315, distance: 207.0
click at [480, 315] on div "Назад Рассылка не оплатившим [DATE] Рассылка не оплатившим [DATE] Закончить поз…" at bounding box center [773, 346] width 989 height 605
click at [602, 314] on input "Индивидуальный промокод для Самого полного курса по вабйкодингу" at bounding box center [636, 308] width 207 height 15
click at [540, 310] on input "Индивидуальный промокод для Самого полного курса по вабйкодингу" at bounding box center [636, 308] width 207 height 15
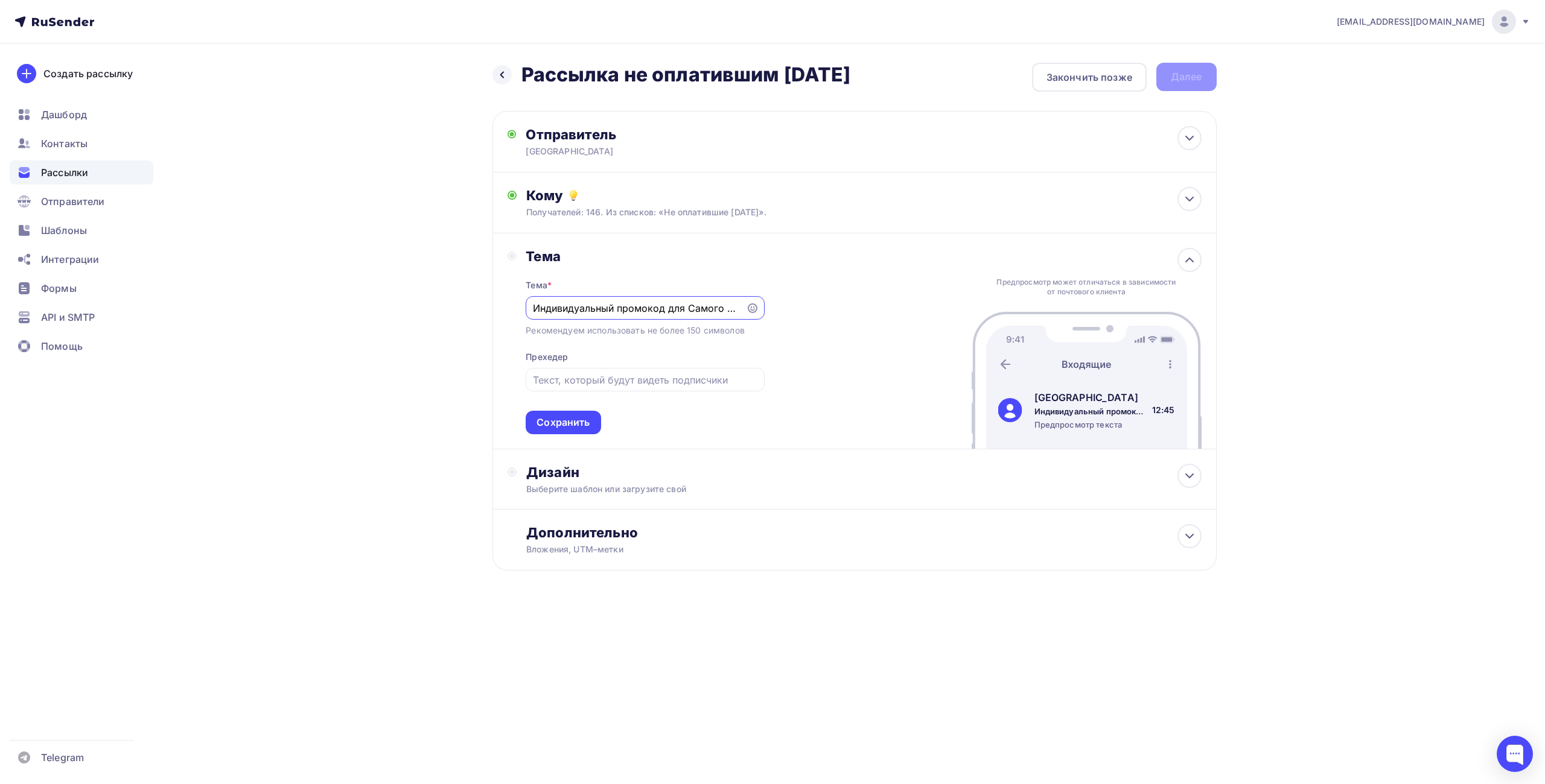
drag, startPoint x: 684, startPoint y: 309, endPoint x: 522, endPoint y: 304, distance: 162.1
click at [522, 304] on div "Тема Тема * Индивидуальный промокод для Самого полного курса по вабйкодингу Рек…" at bounding box center [636, 341] width 257 height 187
drag, startPoint x: 706, startPoint y: 310, endPoint x: 688, endPoint y: 312, distance: 18.1
click at [688, 312] on input "Вы недавно интересовались Самого полного курса по вабйкодингу" at bounding box center [636, 308] width 207 height 15
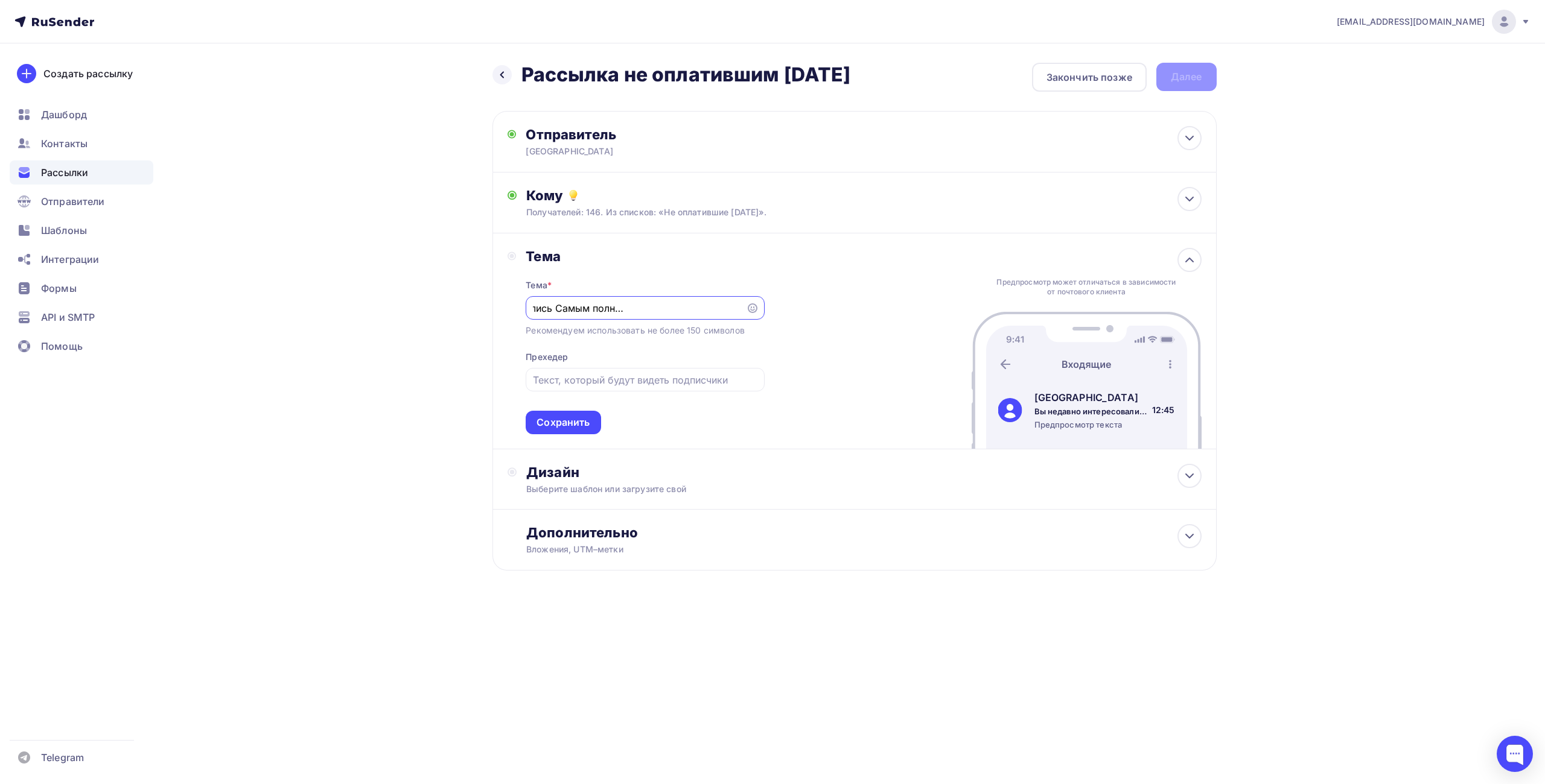
drag, startPoint x: 708, startPoint y: 310, endPoint x: 756, endPoint y: 310, distance: 48.0
click at [756, 310] on div "Вы недавно интересовались Самым полного курса по вабйкодингу" at bounding box center [645, 308] width 239 height 23
click at [632, 307] on input "Вы недавно интересовались Самым полного курса по вабйкодингу" at bounding box center [636, 308] width 207 height 15
drag, startPoint x: 630, startPoint y: 310, endPoint x: 616, endPoint y: 311, distance: 14.0
click at [616, 311] on input "Вы недавно интересовались Самым полного курса по вабйкодингу" at bounding box center [636, 308] width 207 height 15
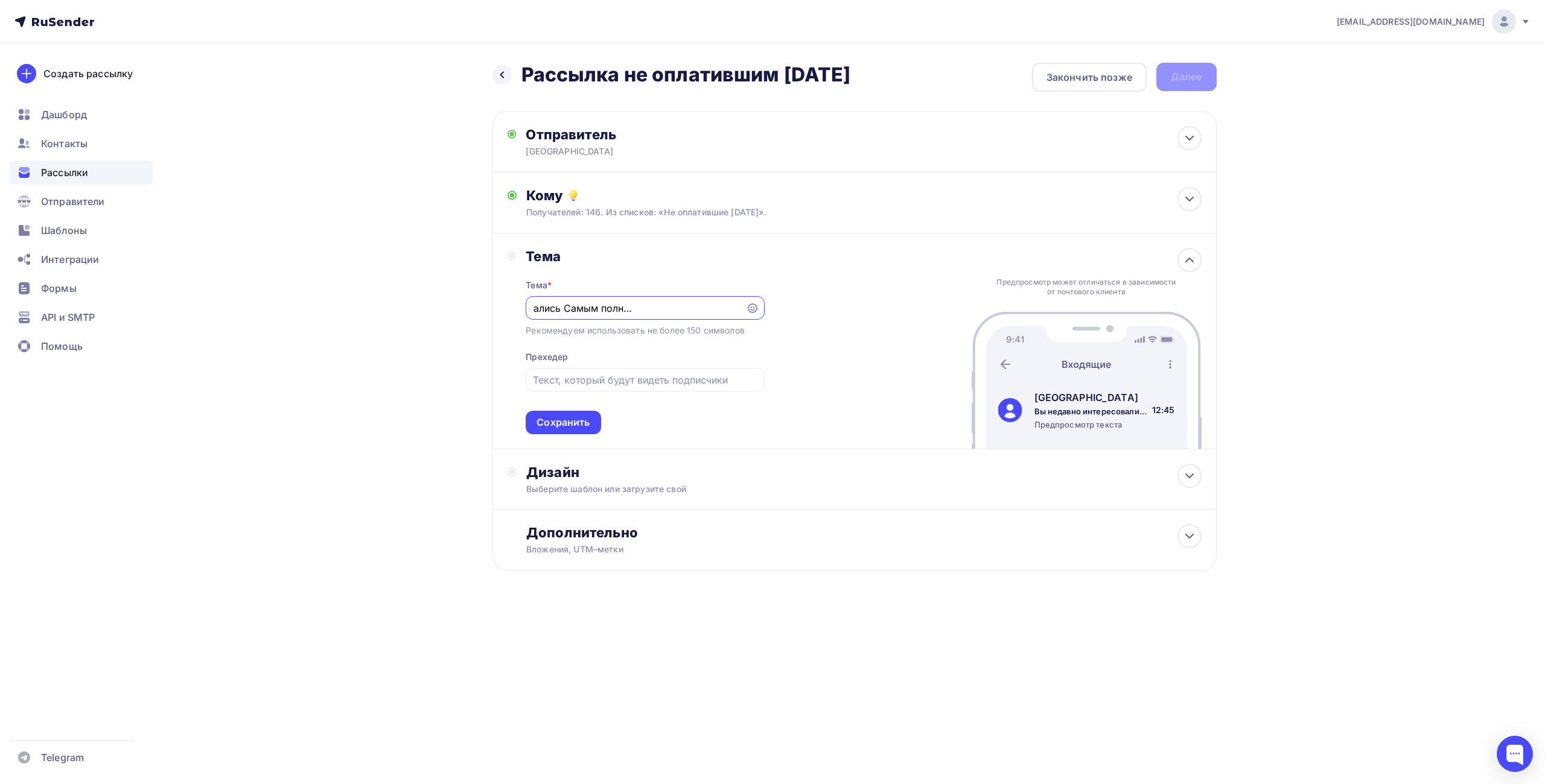
scroll to position [0, 106]
click at [664, 310] on input "Вы недавно интересовались Самым полным курса по вабйкодингу" at bounding box center [636, 308] width 207 height 15
drag, startPoint x: 664, startPoint y: 310, endPoint x: 775, endPoint y: 317, distance: 111.2
click at [775, 317] on div "[PERSON_NAME] * Вы недавно интересовались Самым полным курсом по вабйкодингу Ре…" at bounding box center [854, 342] width 724 height 216
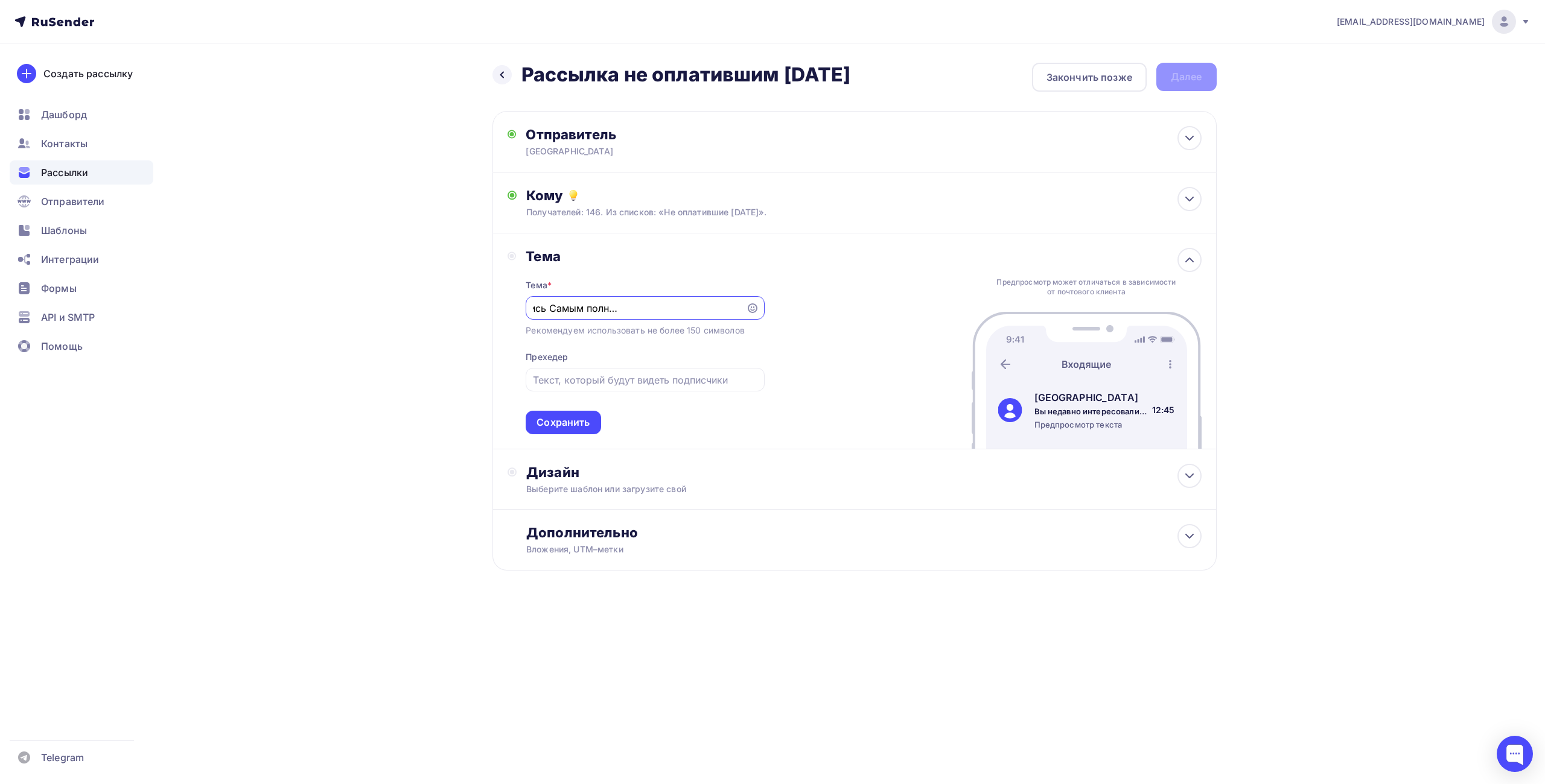
click at [690, 308] on input "Вы недавно интересовались Самым полным курсом по вабйкодингу" at bounding box center [636, 308] width 207 height 15
drag, startPoint x: 682, startPoint y: 310, endPoint x: 503, endPoint y: 310, distance: 179.0
click at [503, 310] on div "[PERSON_NAME] * Вы недавно интересовались Самым полным курсом по вайбкодингу Ре…" at bounding box center [854, 342] width 724 height 216
click at [586, 306] on input "Вы недавно интересовались Самым полным курсом по вайбкодингу" at bounding box center [636, 308] width 207 height 15
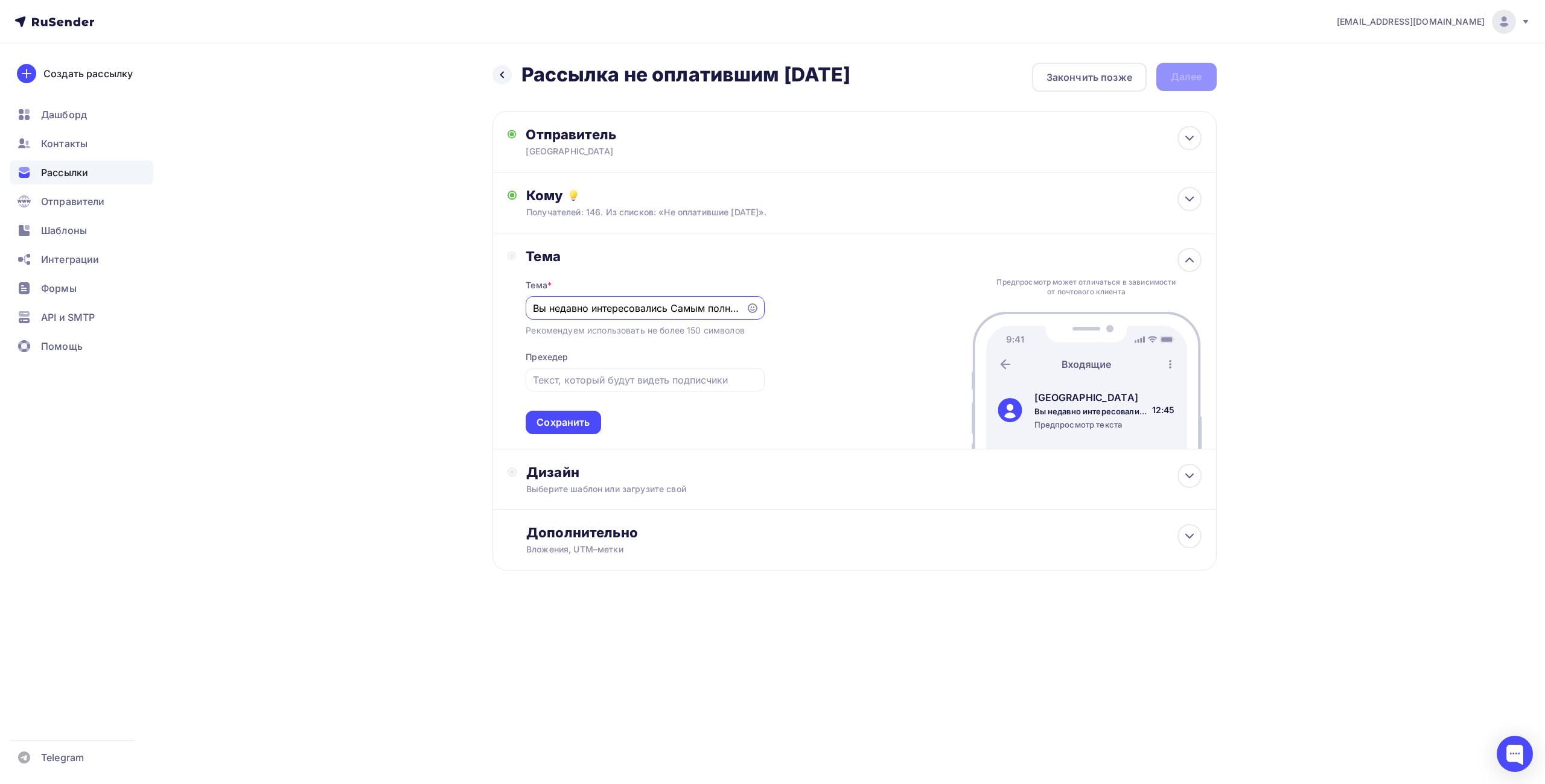
scroll to position [0, 121]
drag, startPoint x: 626, startPoint y: 310, endPoint x: 829, endPoint y: 308, distance: 203.0
click at [829, 308] on div "[PERSON_NAME] * Вы недавно интересовались Самым полным курсом по вайбкодингу Ре…" at bounding box center [854, 342] width 724 height 216
click at [553, 309] on input "Вы недавно интересовались Самым полным курсом по вайбкодингу" at bounding box center [636, 308] width 207 height 15
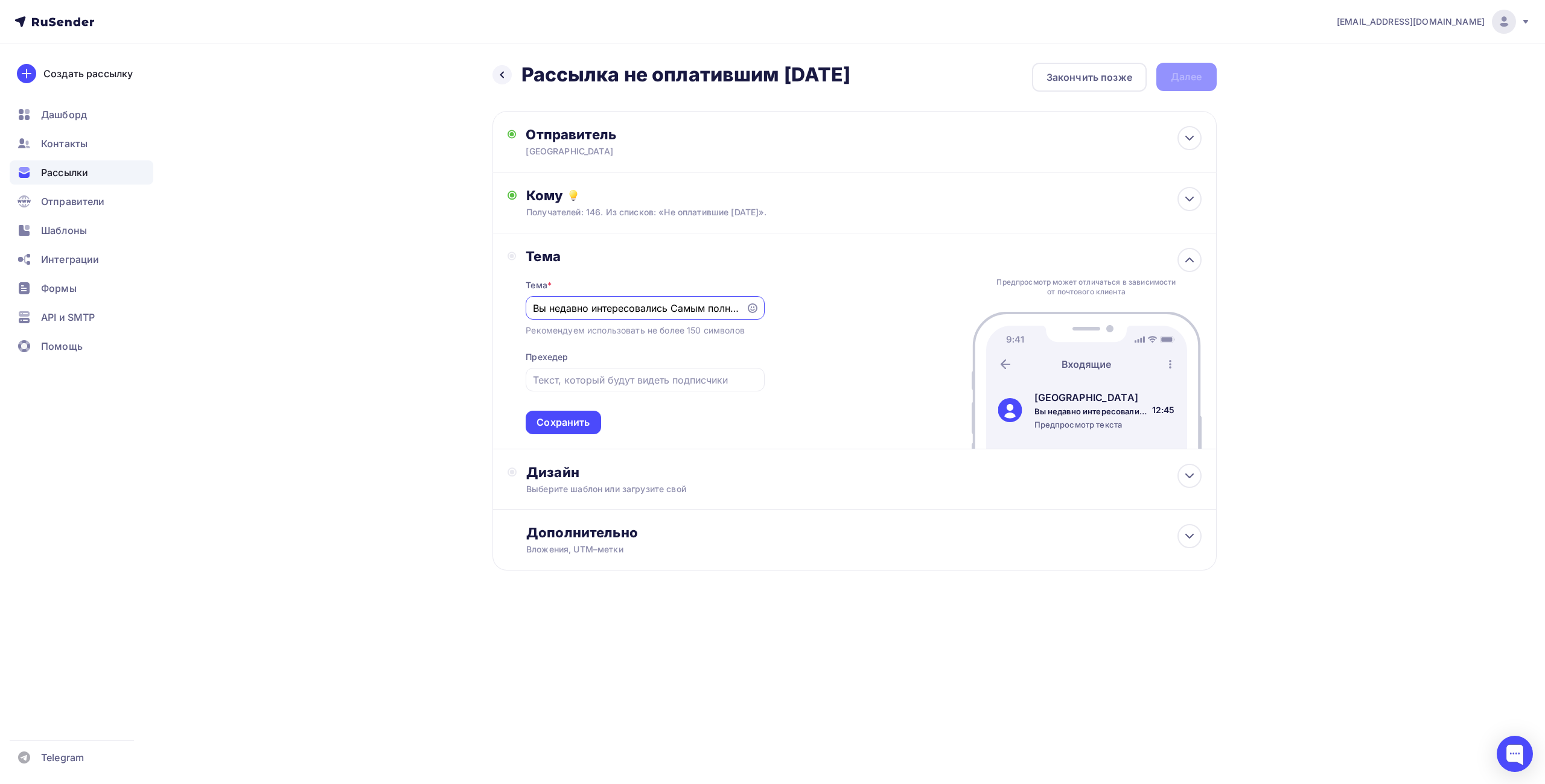
drag, startPoint x: 677, startPoint y: 314, endPoint x: 470, endPoint y: 315, distance: 207.0
click at [466, 315] on div "Назад Рассылка не оплатившим [DATE] Рассылка не оплатившим [DATE] Закончить поз…" at bounding box center [773, 346] width 989 height 605
click at [576, 311] on input "Вы недавно интересовались Самым полным курсом по вайбкодингу" at bounding box center [636, 308] width 207 height 15
drag, startPoint x: 668, startPoint y: 309, endPoint x: 464, endPoint y: 302, distance: 204.1
click at [464, 302] on div "Назад Рассылка не оплатившим [DATE] Рассылка не оплатившим [DATE] Закончить поз…" at bounding box center [773, 346] width 989 height 605
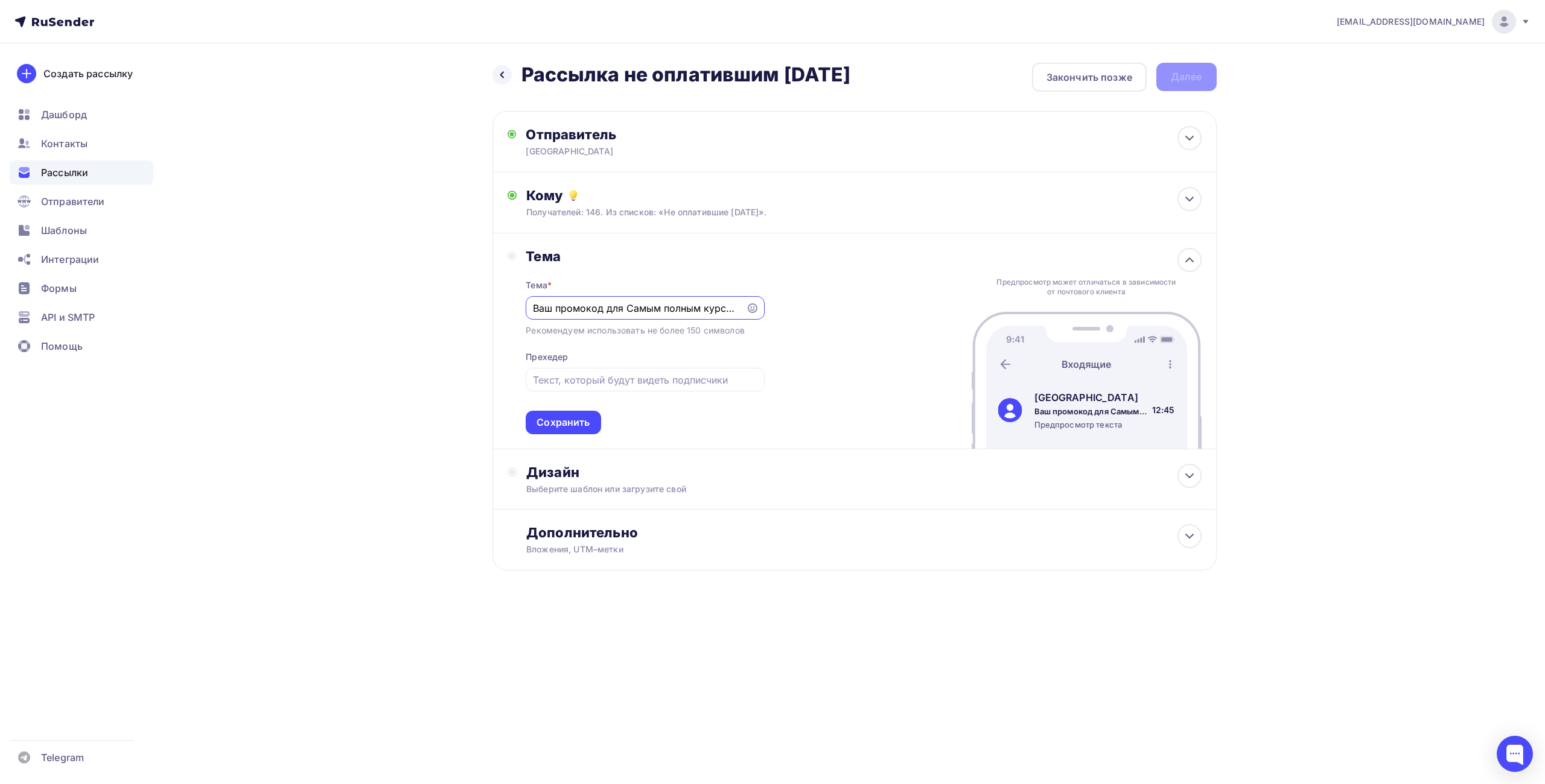
click at [656, 308] on input "Ваш промокод для Самым полным курсом по вайбкодингу" at bounding box center [636, 308] width 207 height 15
drag, startPoint x: 658, startPoint y: 309, endPoint x: 644, endPoint y: 312, distance: 14.3
click at [644, 312] on input "Ваш промокод для Самым полным курсом по вайбкодингу" at bounding box center [636, 308] width 207 height 15
paste input "60% скидка на "Самый полный курс по вайбкодингу" — активируй промокод!"
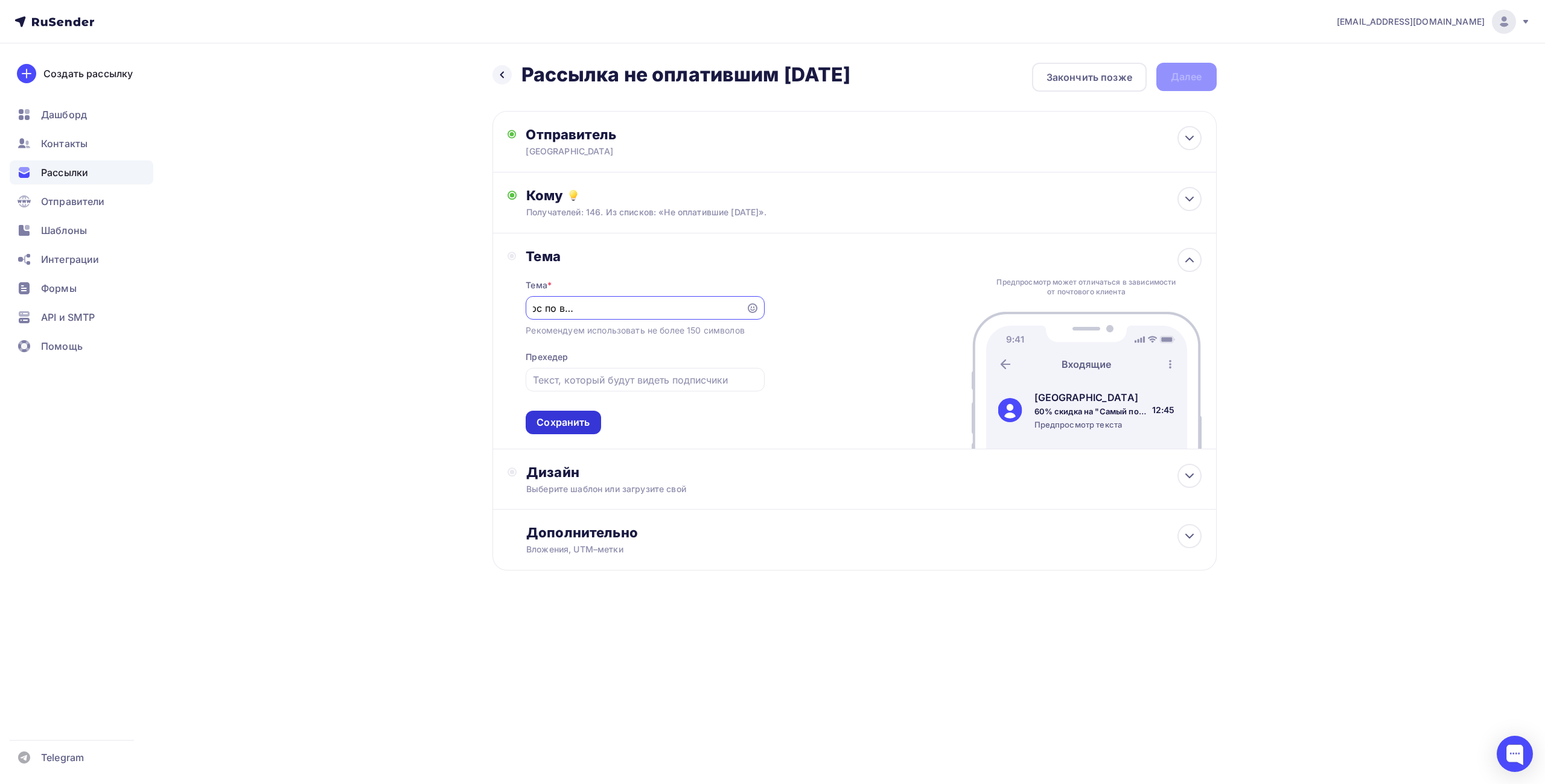
type input "60% скидка на "Самый полный курс по вайбкодингу" — активируй промокод!"
click at [586, 421] on div "Сохранить" at bounding box center [563, 422] width 53 height 14
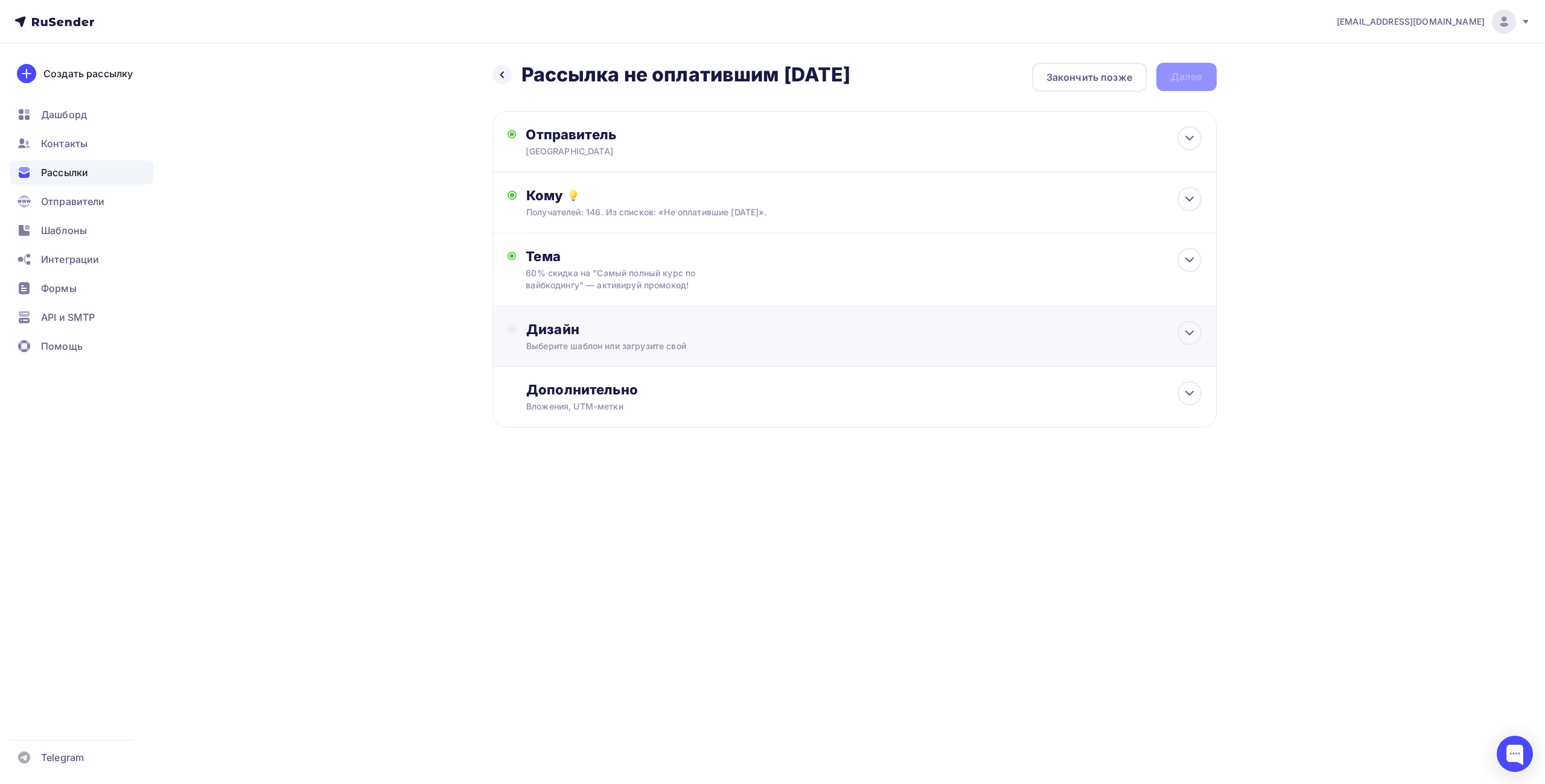
click at [658, 345] on div "Выберите шаблон или загрузите свой" at bounding box center [830, 346] width 608 height 12
click at [600, 380] on div "Выбрать шаблон" at bounding box center [579, 378] width 84 height 14
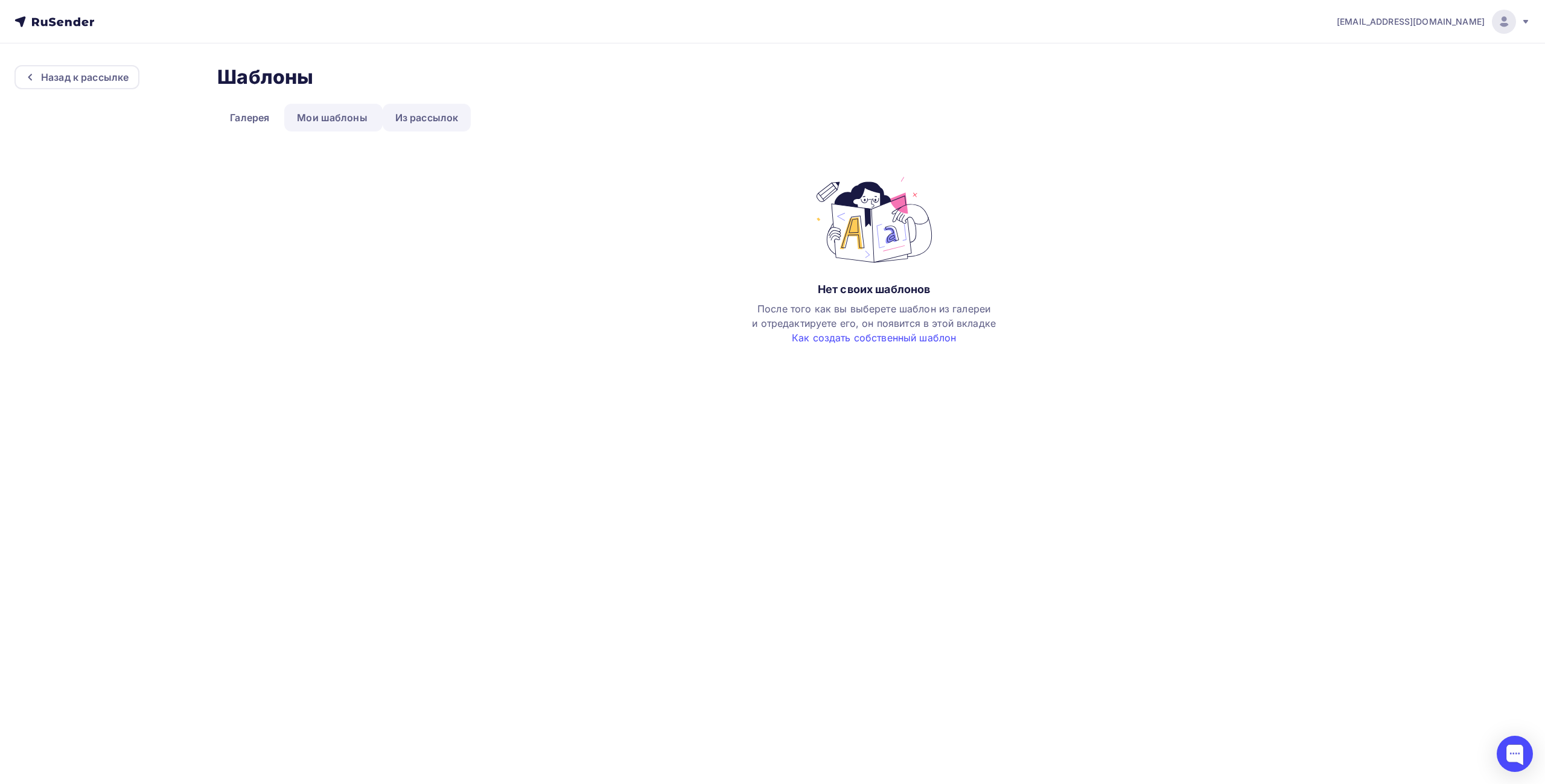
click at [394, 114] on link "Из рассылок" at bounding box center [426, 118] width 89 height 28
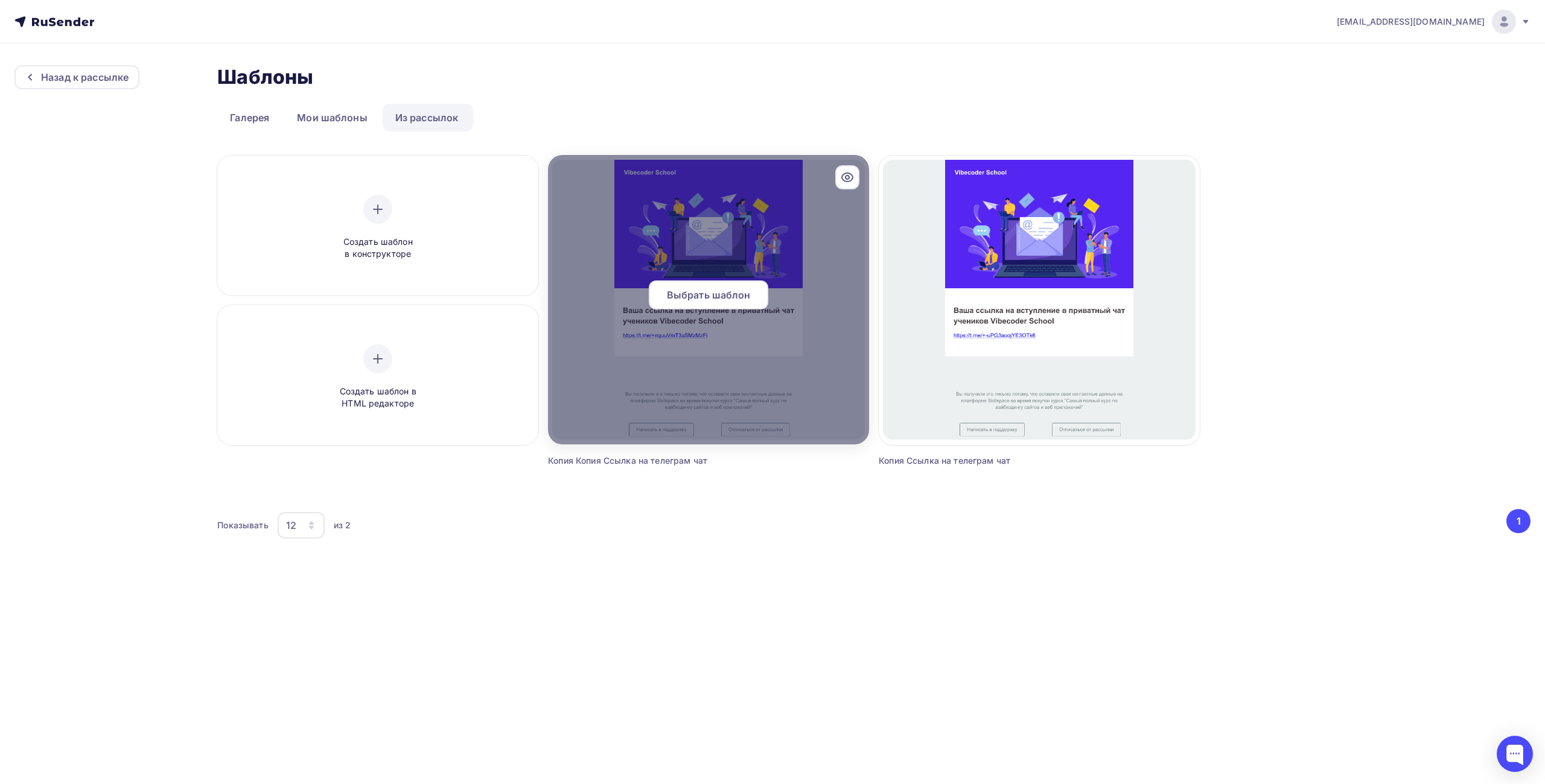
click at [848, 176] on icon at bounding box center [847, 177] width 3 height 3
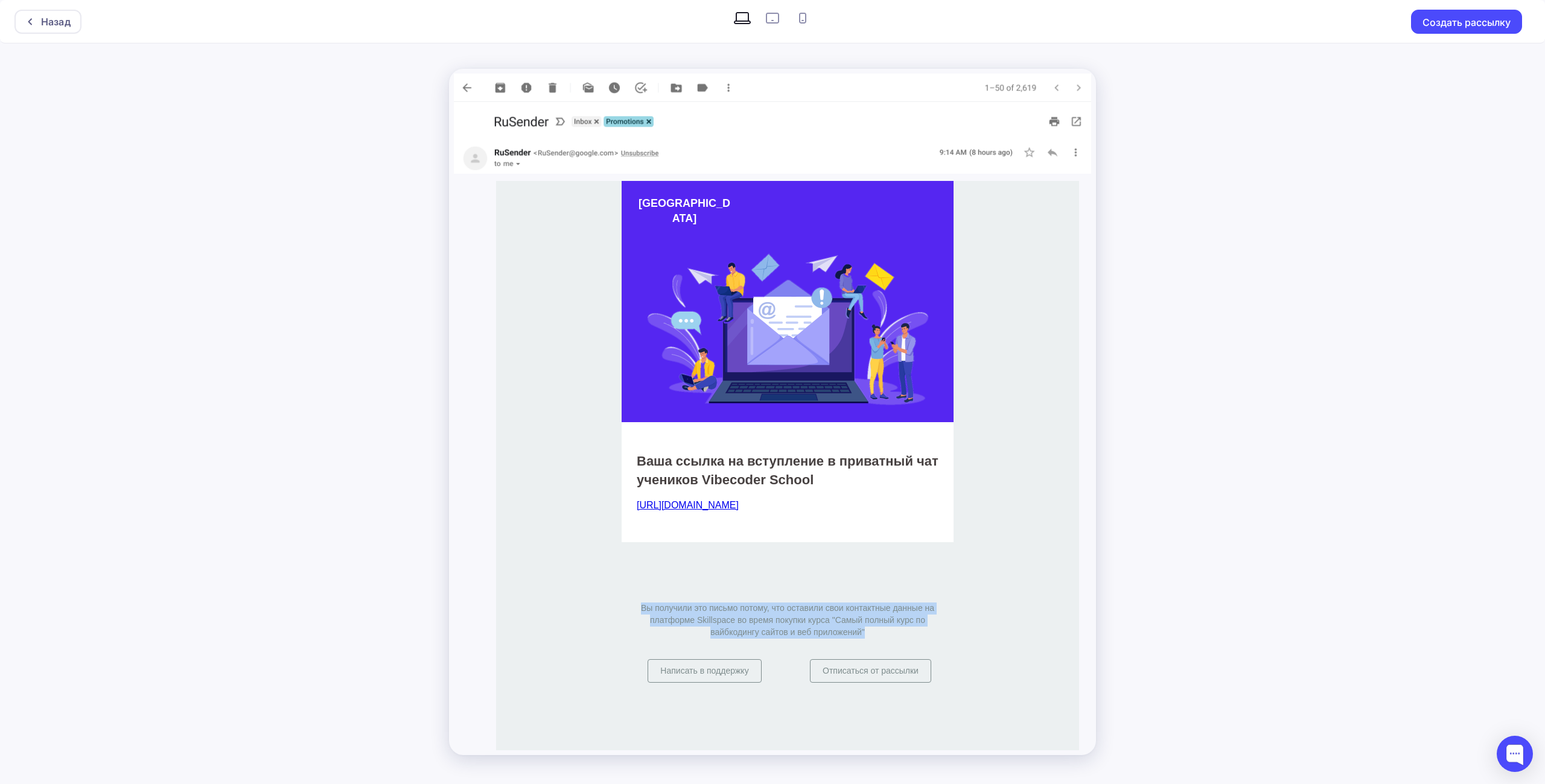
drag, startPoint x: 640, startPoint y: 591, endPoint x: 889, endPoint y: 636, distance: 253.0
click at [889, 636] on td "Вы получили это письмо потому, что оставили свои контактные данные на платформе…" at bounding box center [787, 613] width 332 height 81
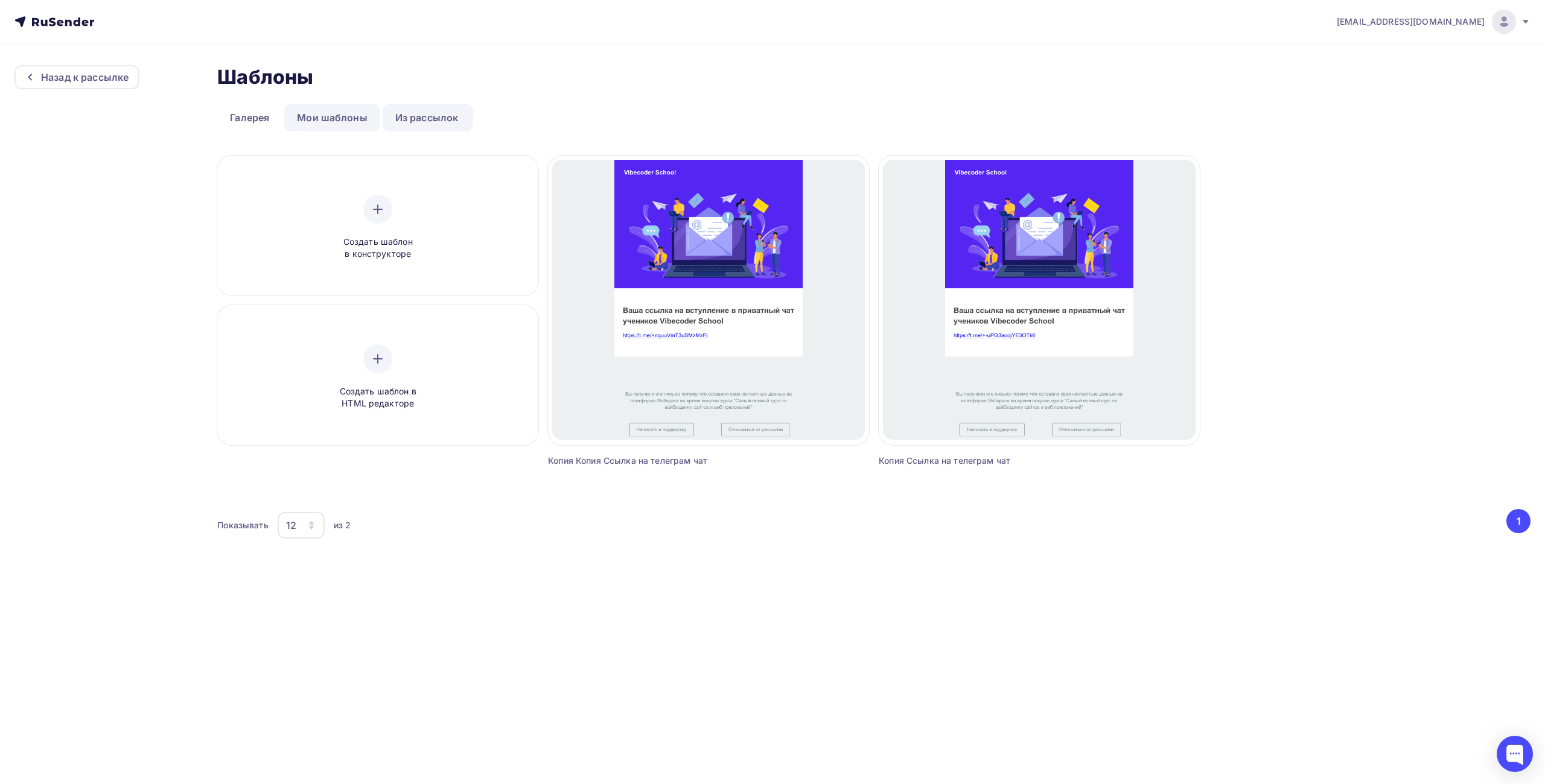
click at [313, 116] on link "Мои шаблоны" at bounding box center [332, 118] width 96 height 28
click at [257, 116] on link "Галерея" at bounding box center [249, 118] width 65 height 28
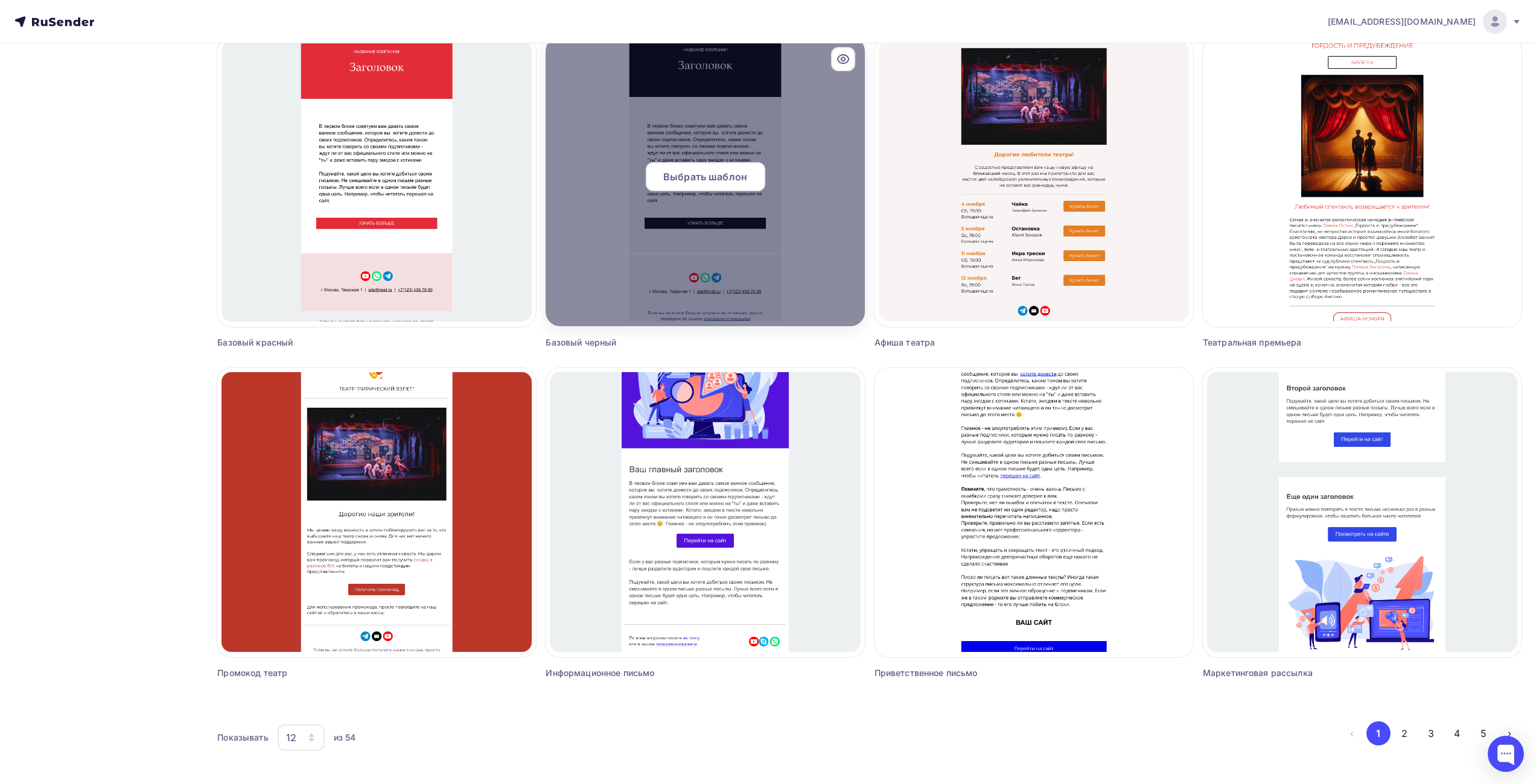
scroll to position [453, 0]
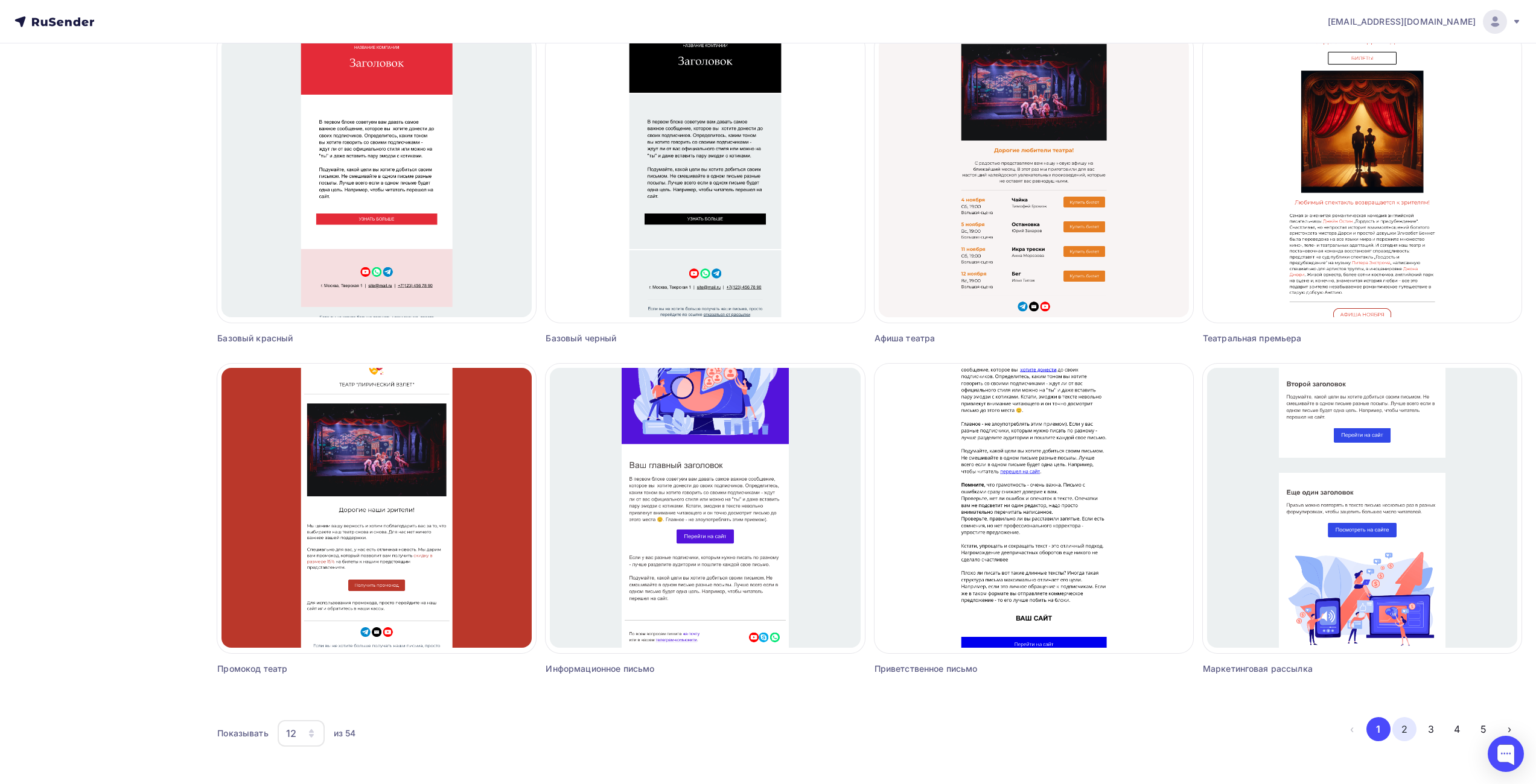
click at [1405, 729] on button "2" at bounding box center [1405, 729] width 24 height 24
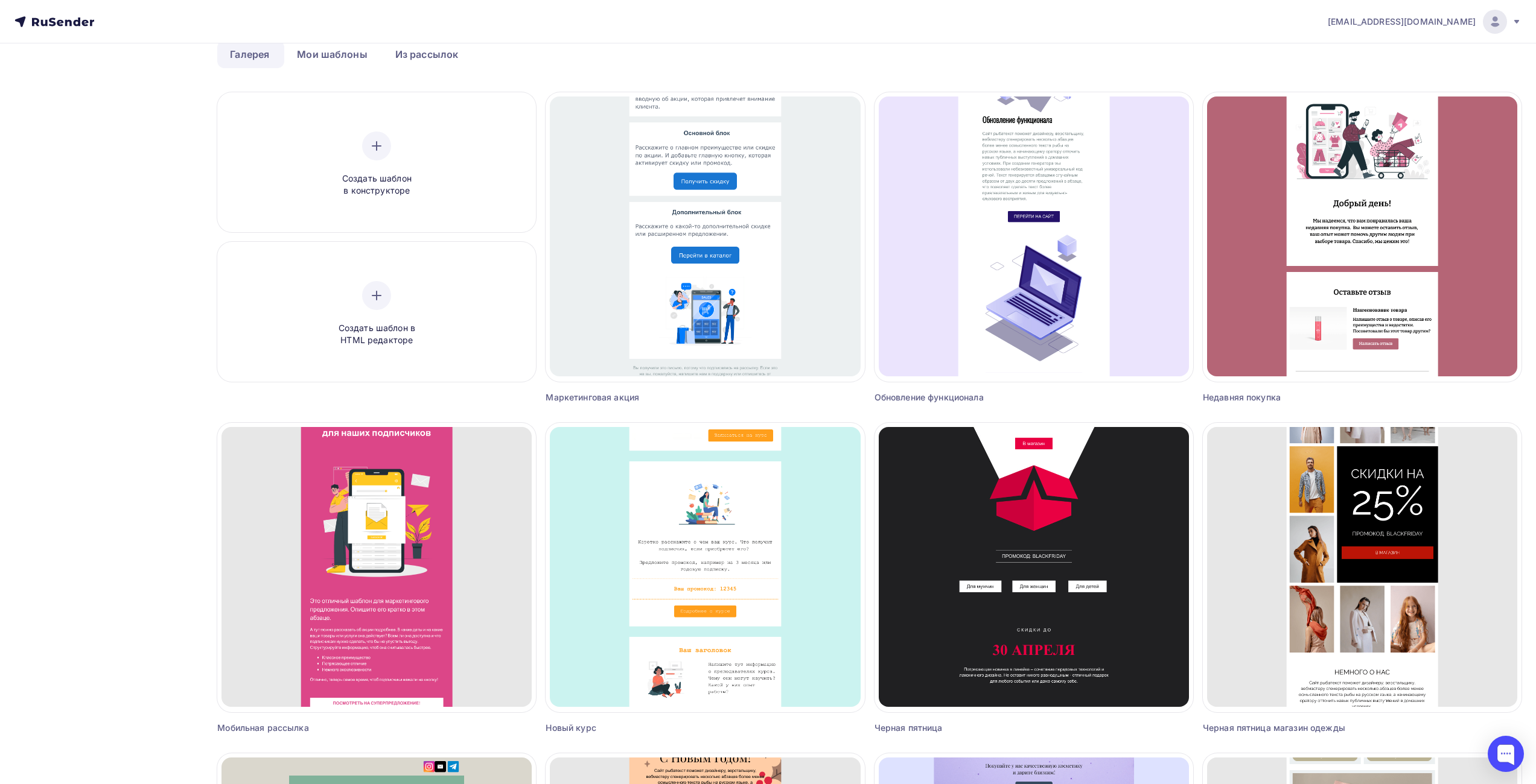
scroll to position [181, 0]
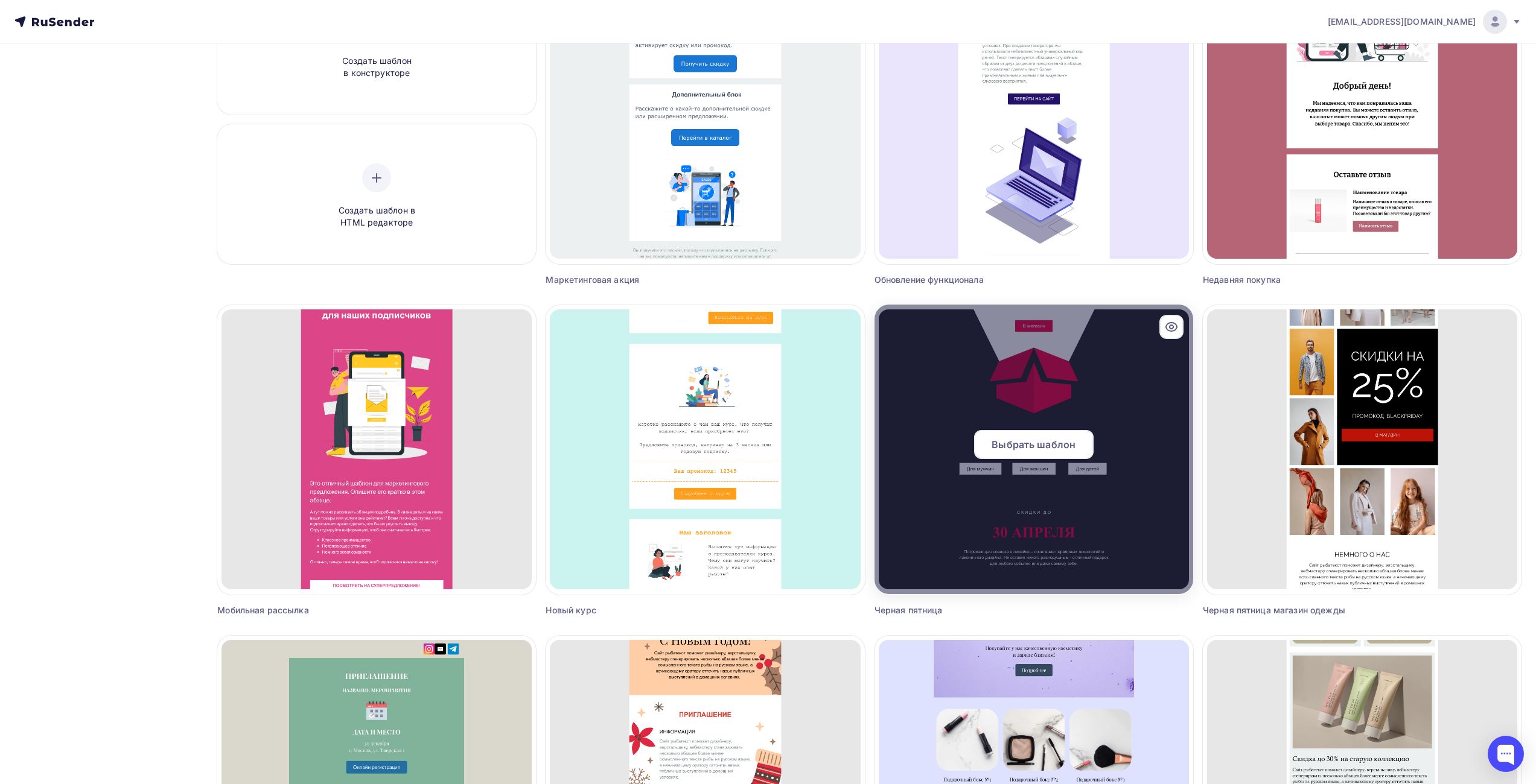
click at [1175, 329] on icon at bounding box center [1171, 327] width 15 height 15
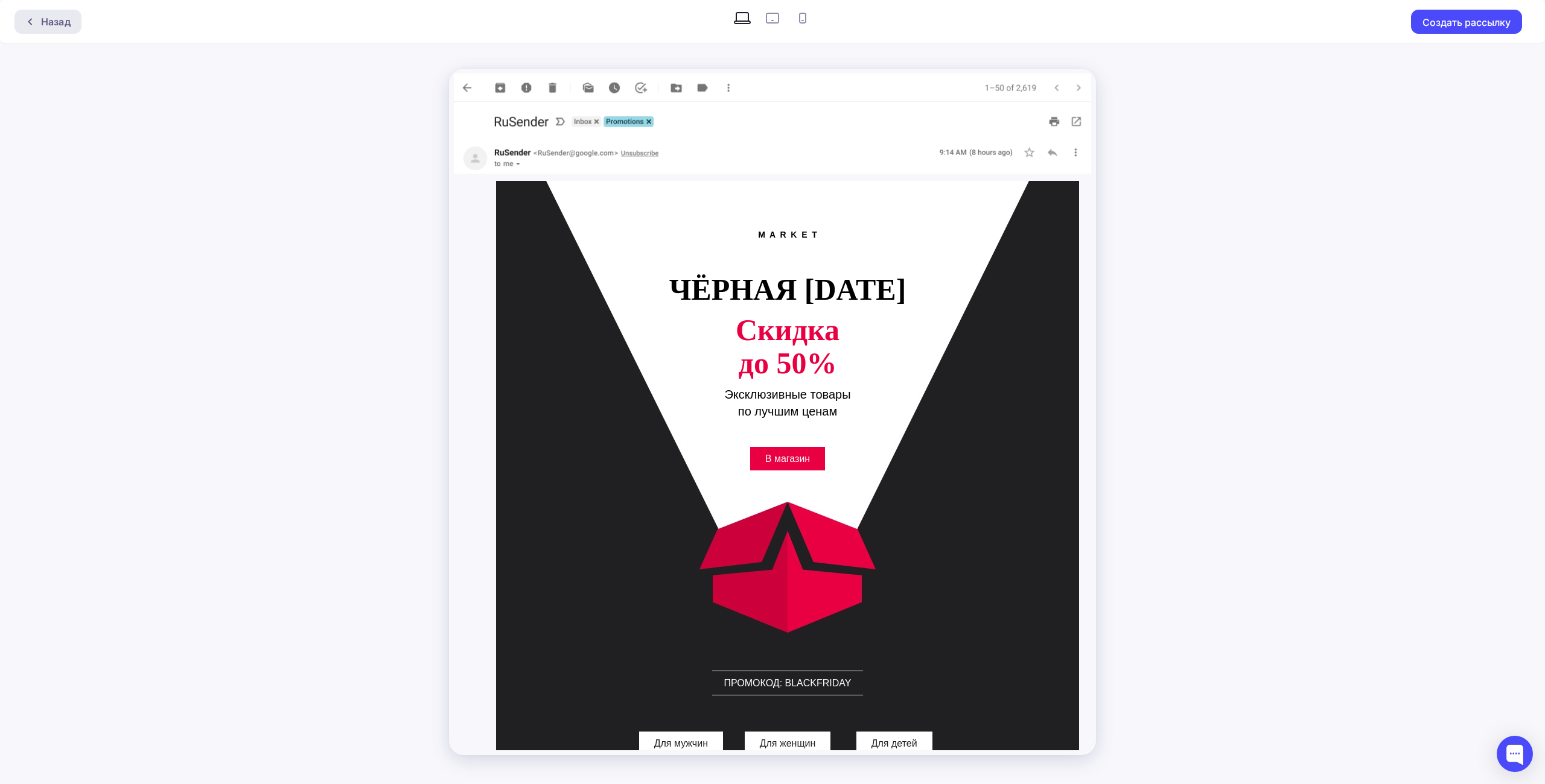
click at [41, 19] on div "Назад" at bounding box center [56, 22] width 29 height 15
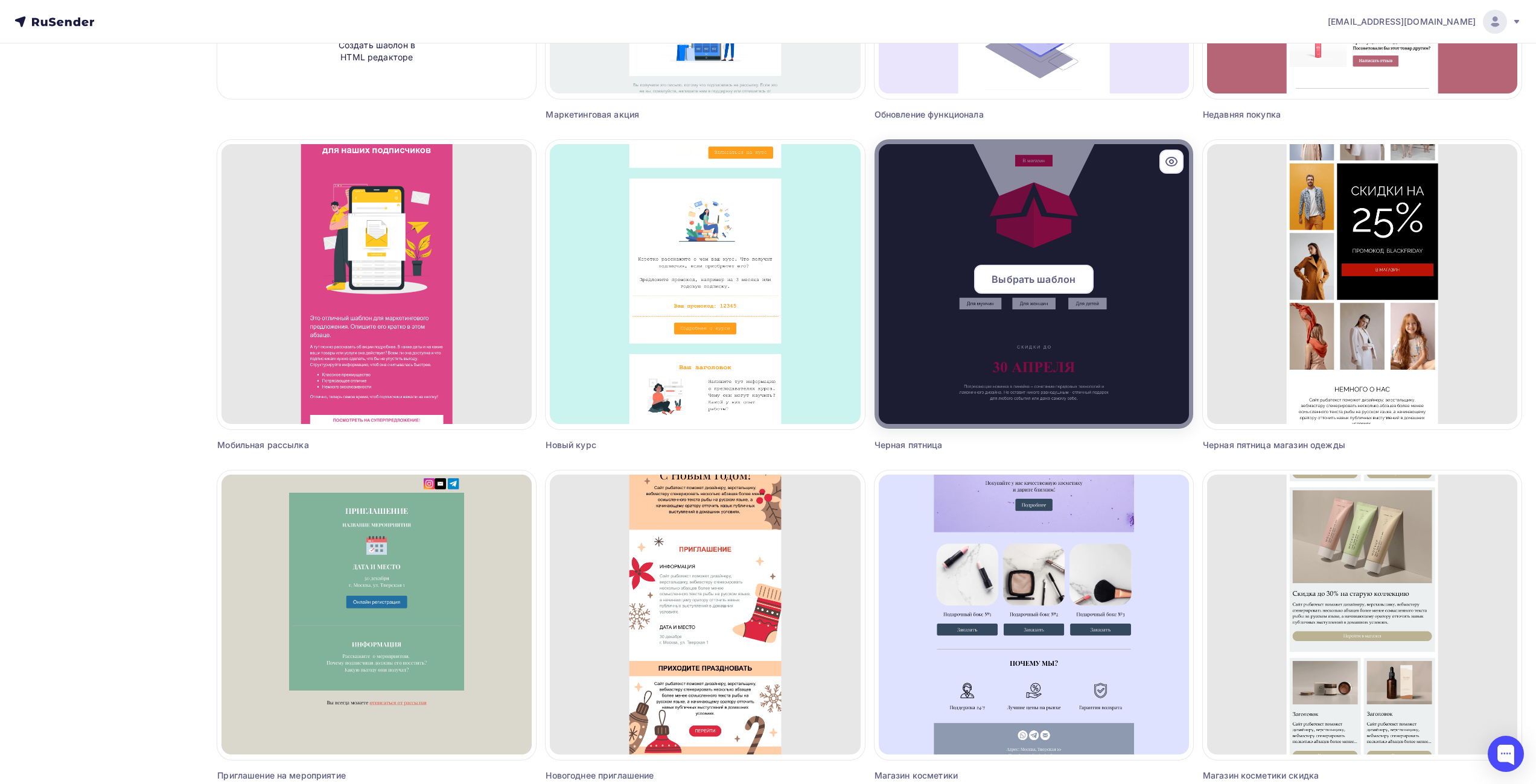
scroll to position [453, 0]
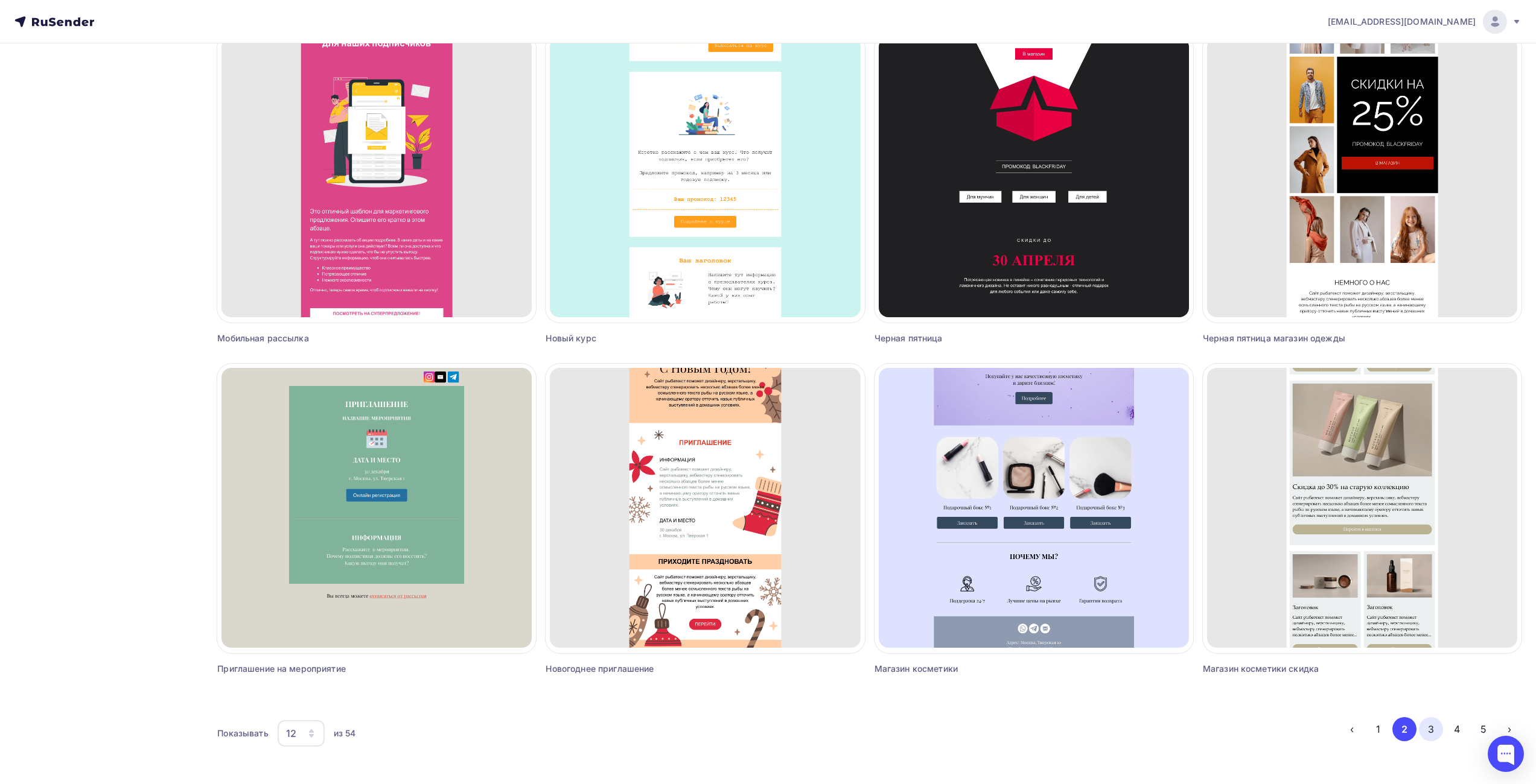
click at [1436, 731] on button "3" at bounding box center [1431, 729] width 24 height 24
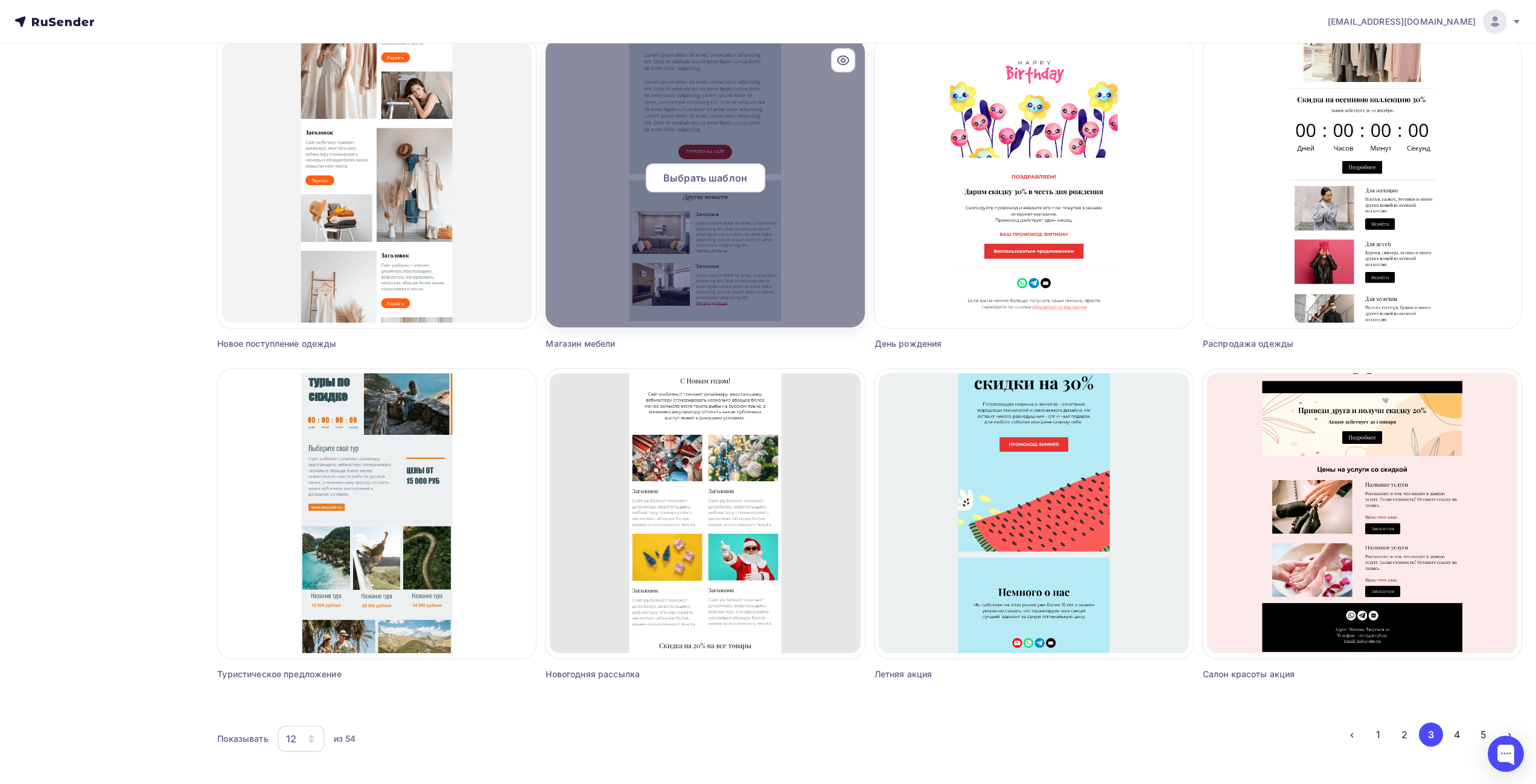
scroll to position [0, 0]
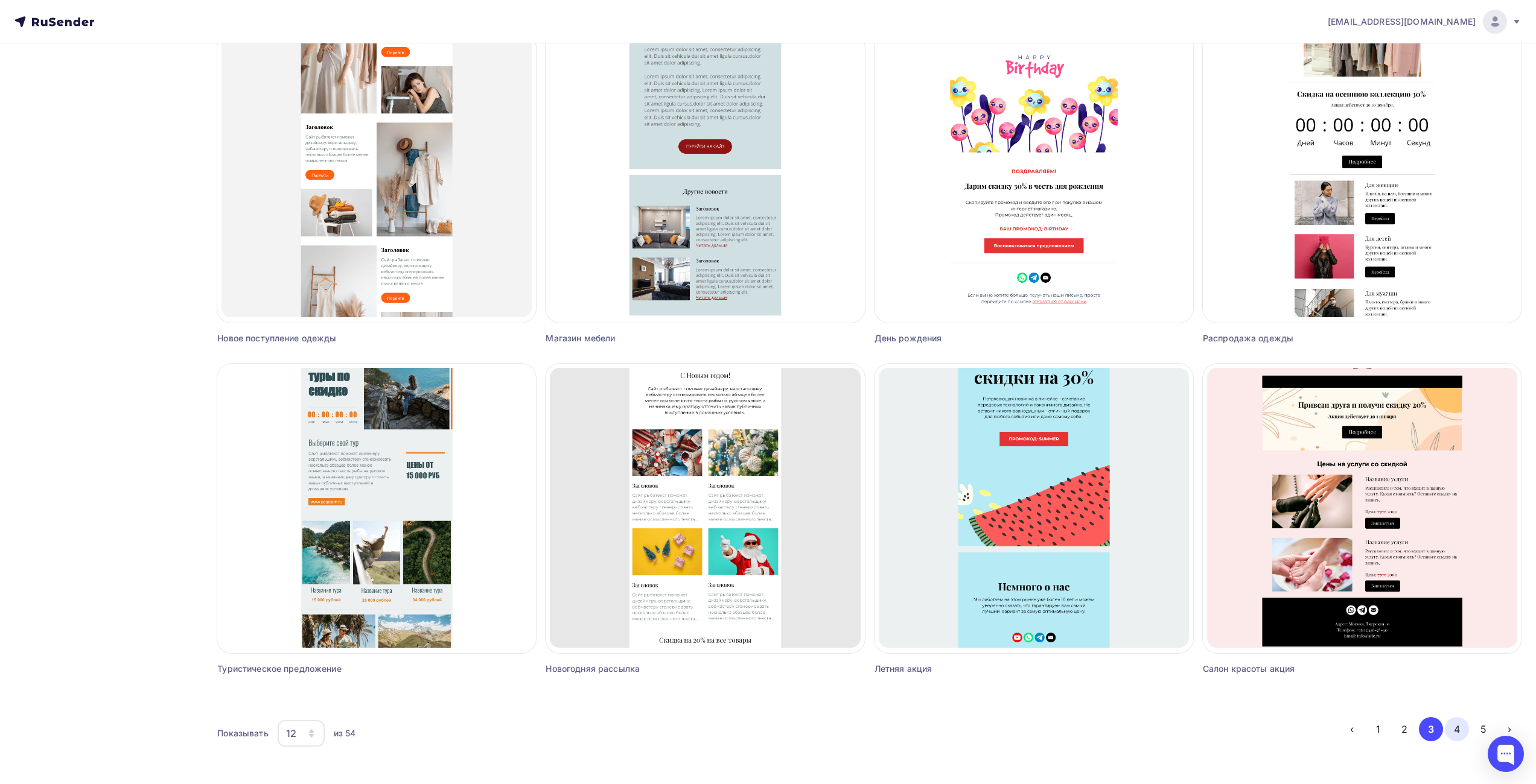
click at [1457, 727] on button "4" at bounding box center [1457, 729] width 24 height 24
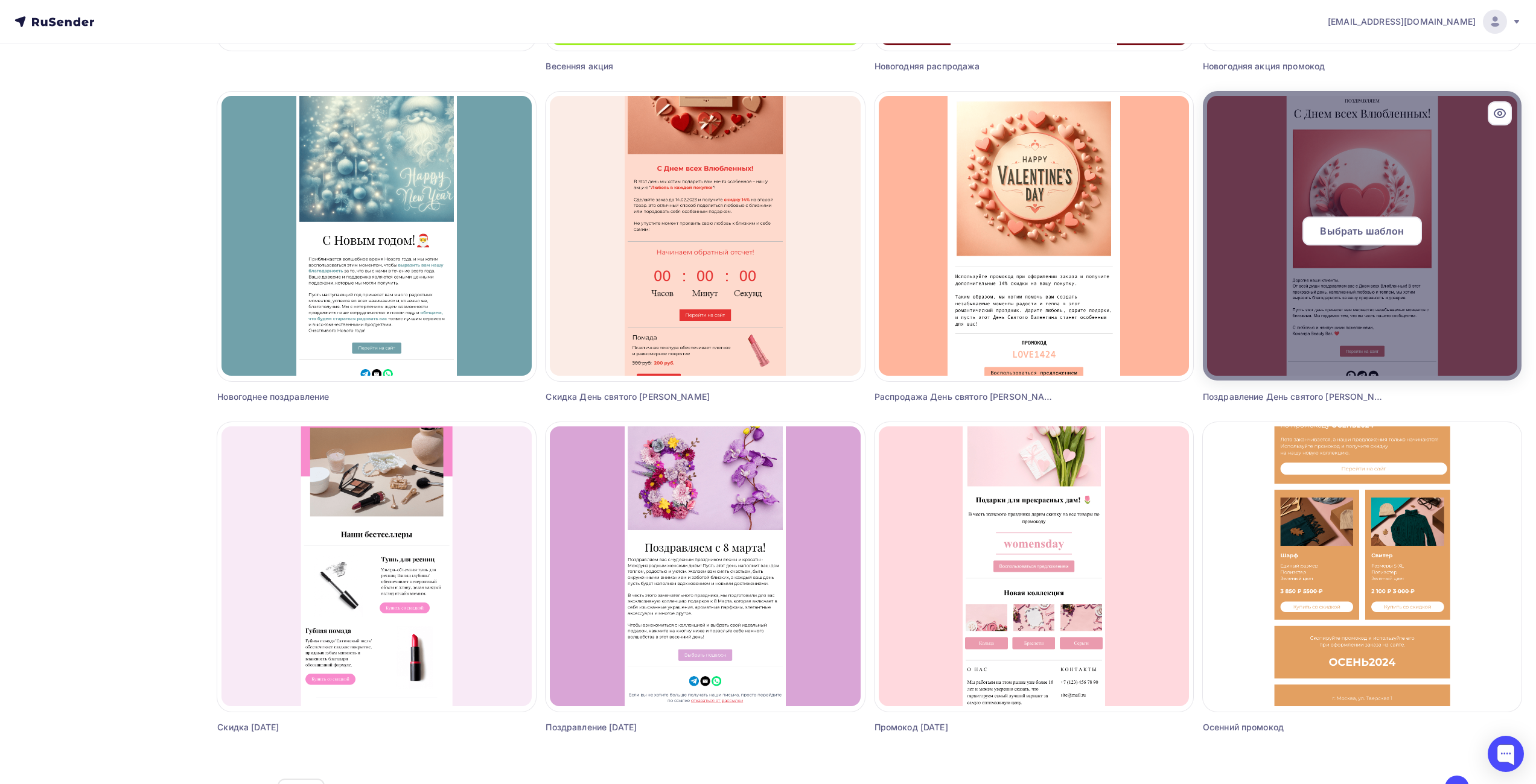
scroll to position [453, 0]
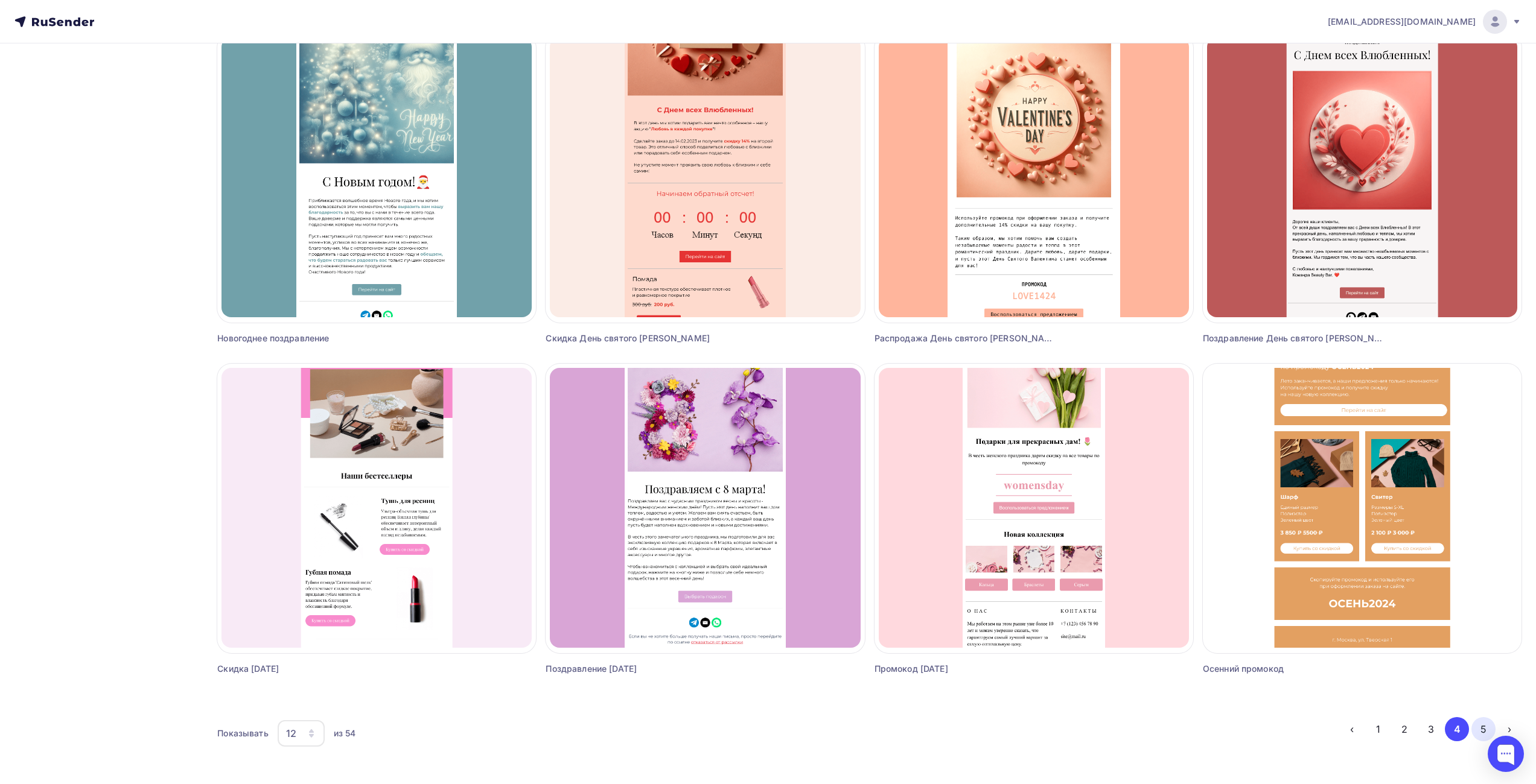
click at [1477, 727] on button "5" at bounding box center [1483, 729] width 24 height 24
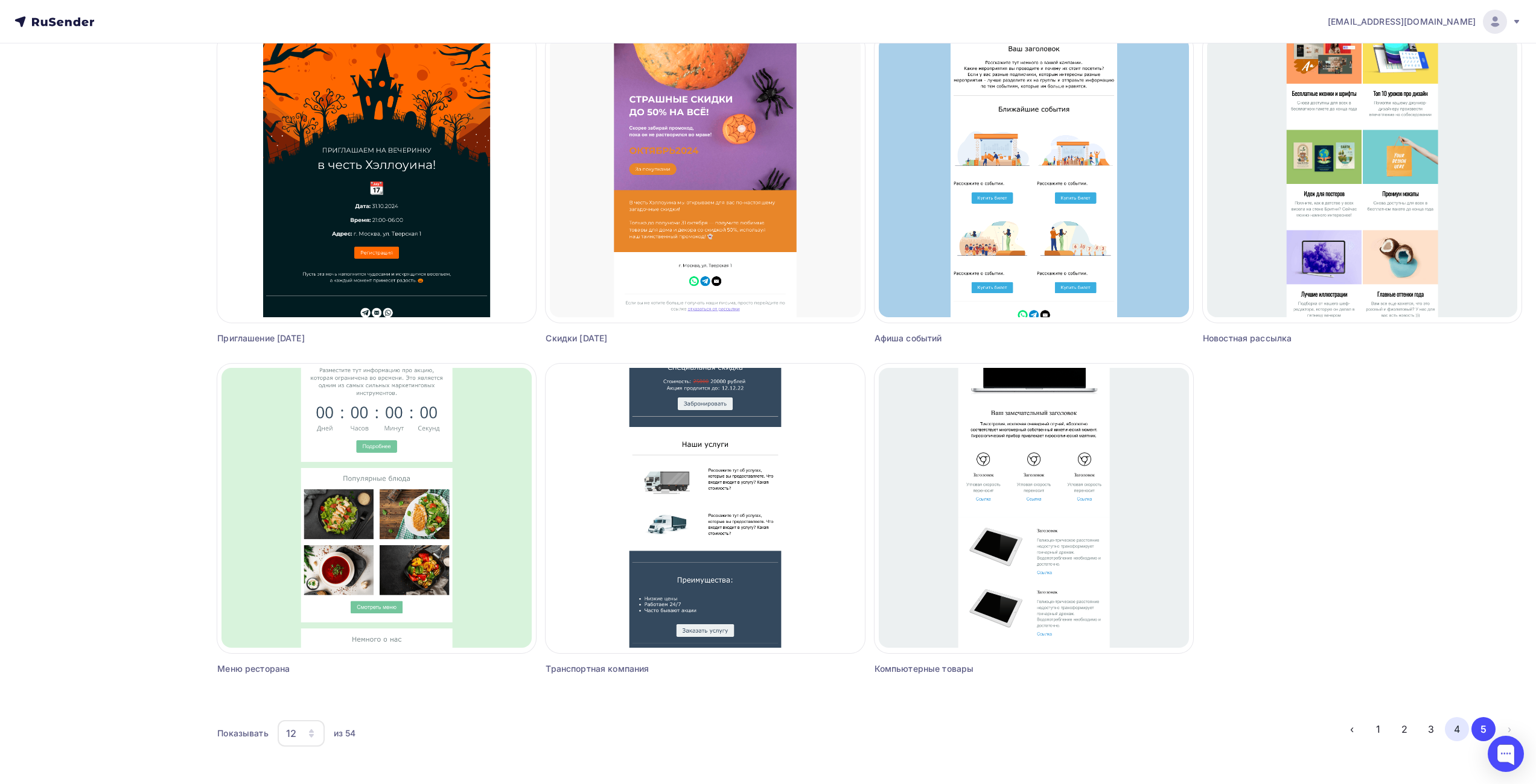
click at [1456, 724] on button "4" at bounding box center [1457, 729] width 24 height 24
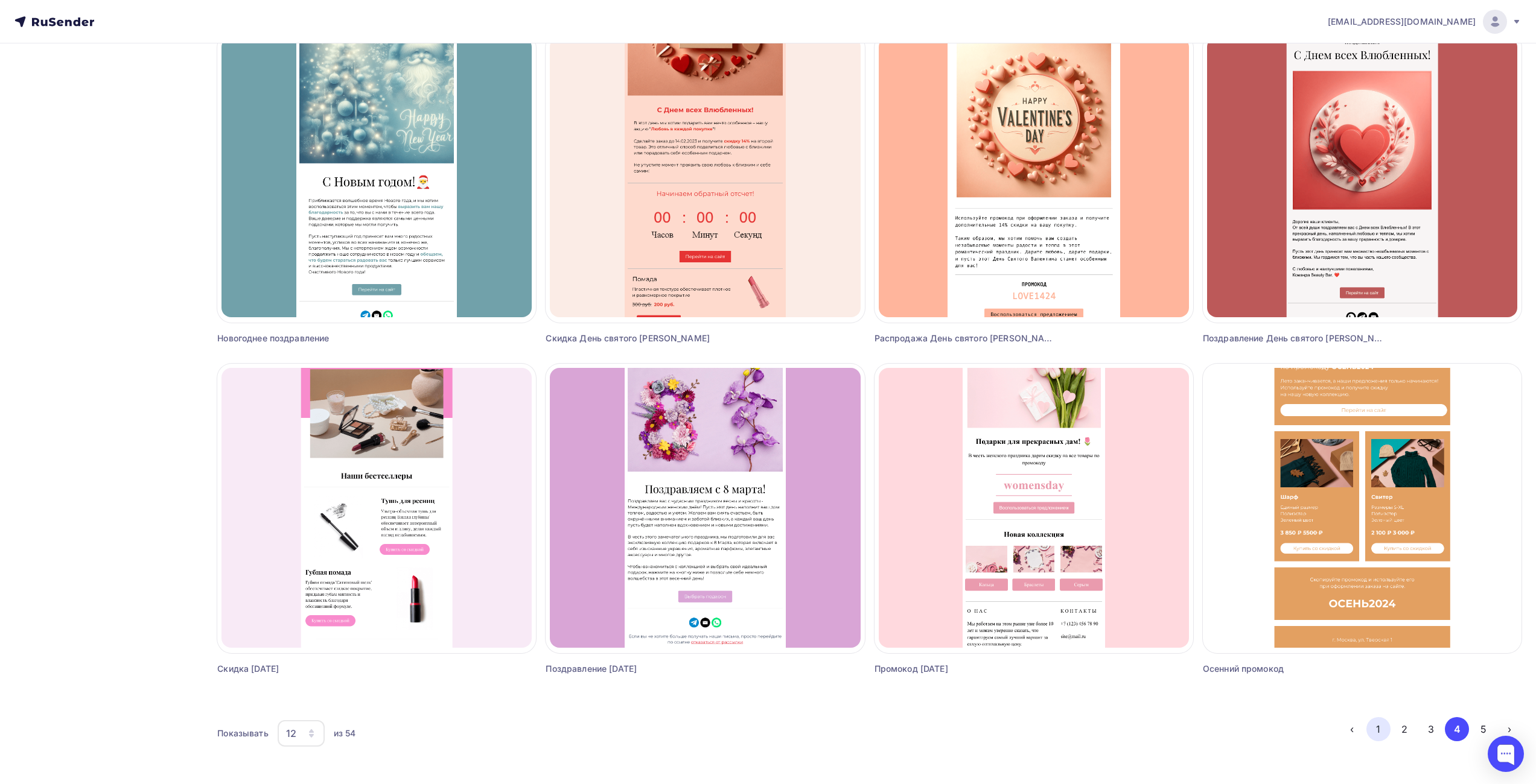
click at [1380, 730] on button "1" at bounding box center [1379, 729] width 24 height 24
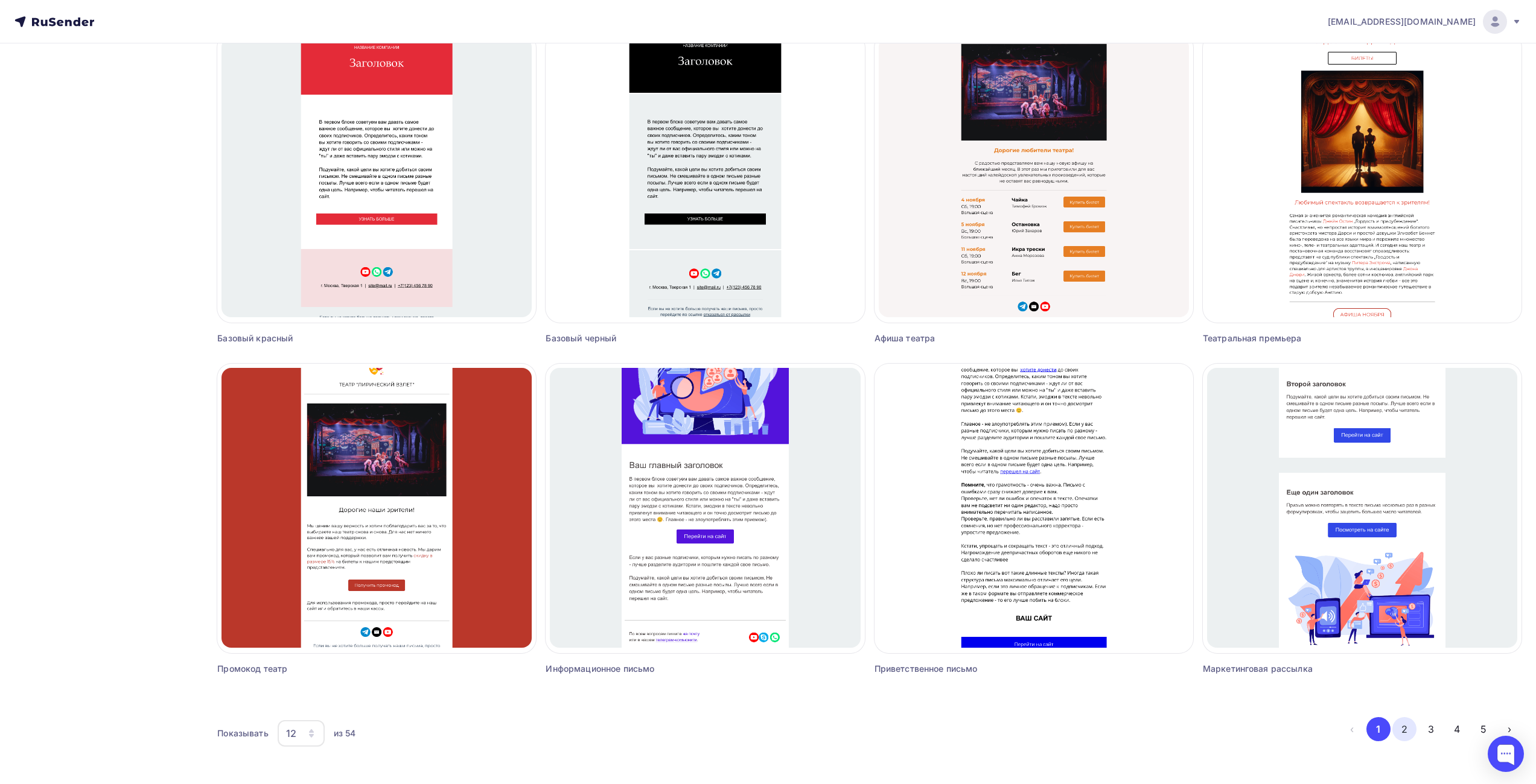
click at [1403, 731] on button "2" at bounding box center [1405, 729] width 24 height 24
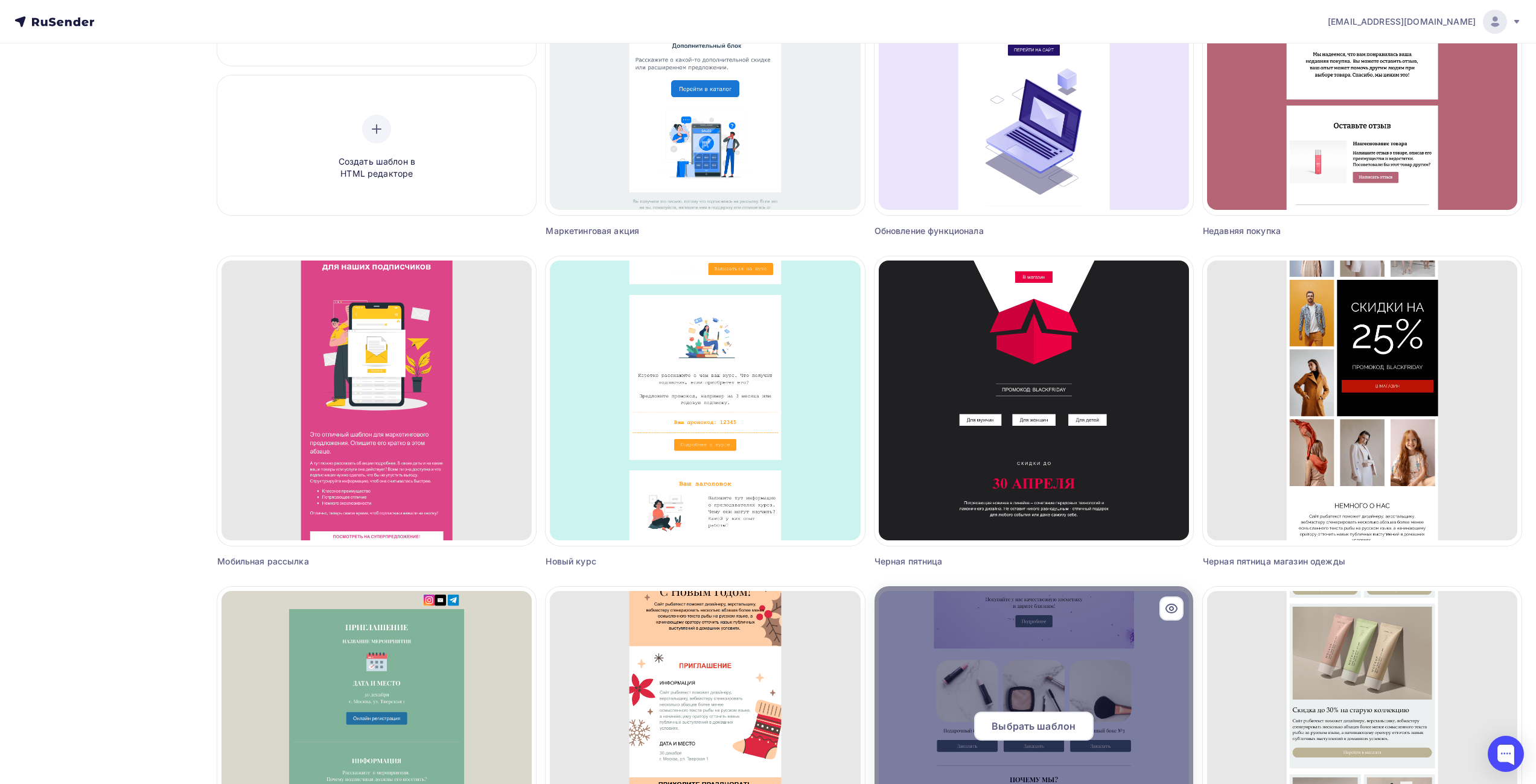
scroll to position [151, 0]
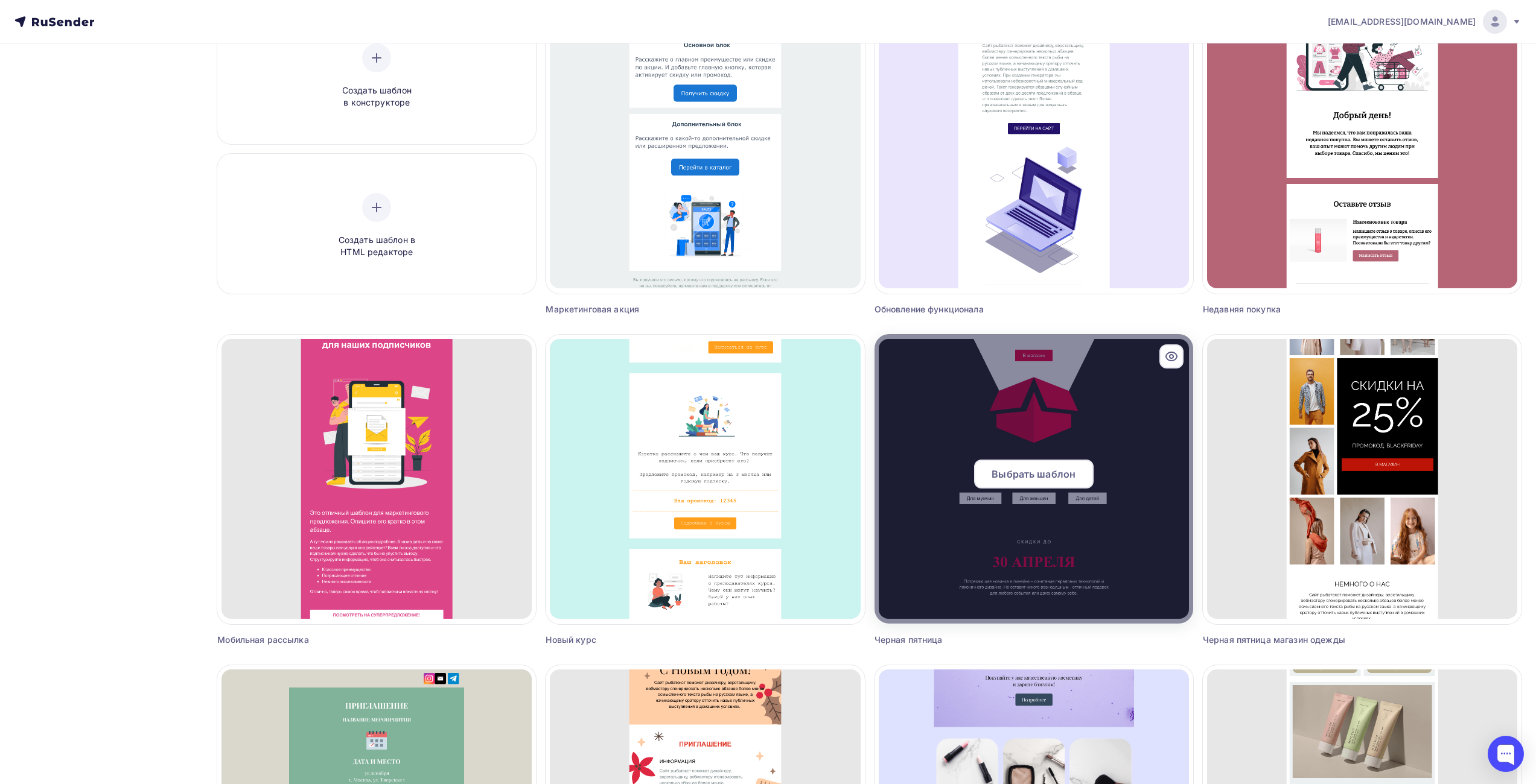
click at [1171, 355] on icon at bounding box center [1171, 356] width 3 height 3
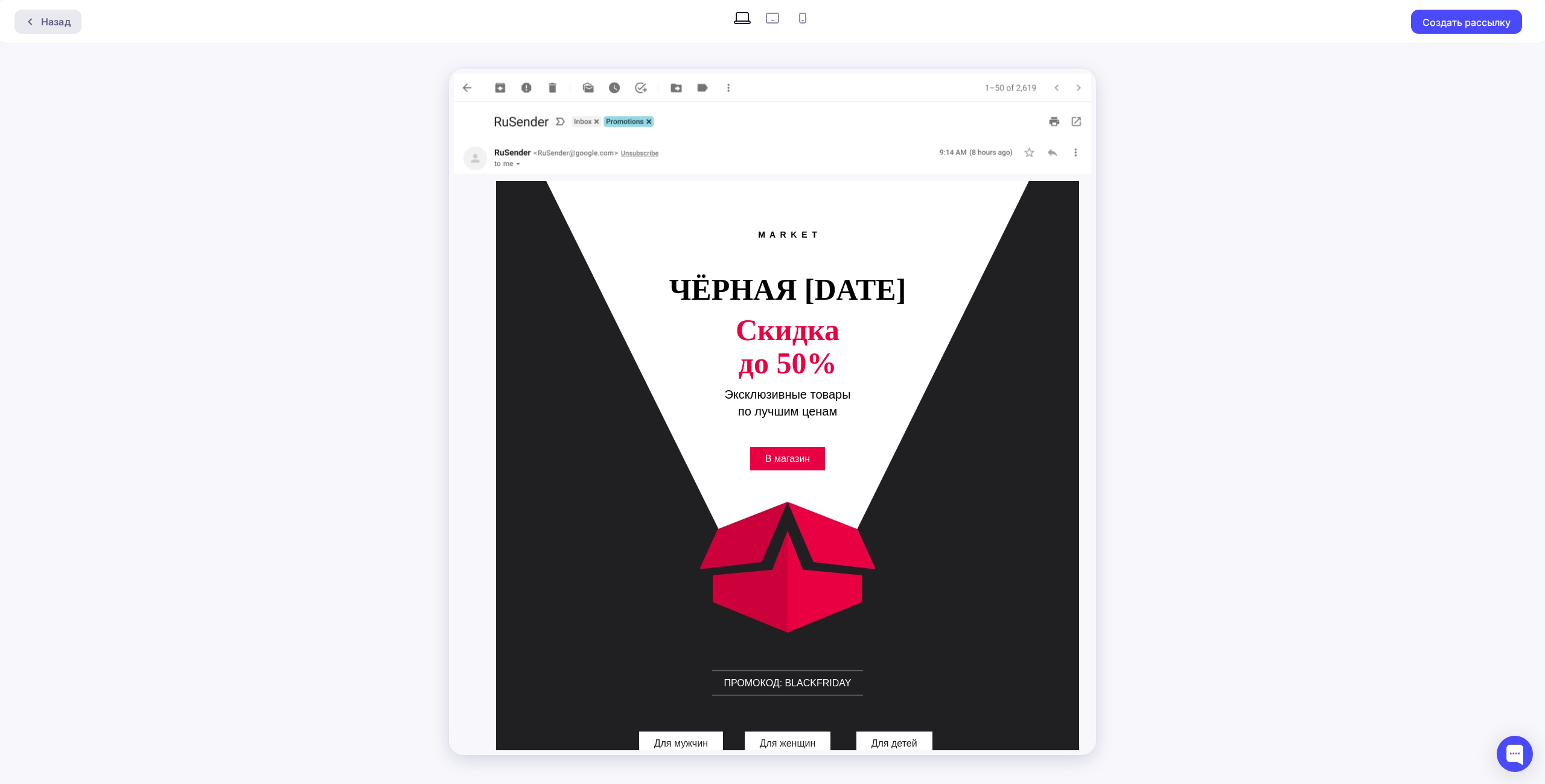
click at [35, 25] on div at bounding box center [33, 21] width 16 height 9
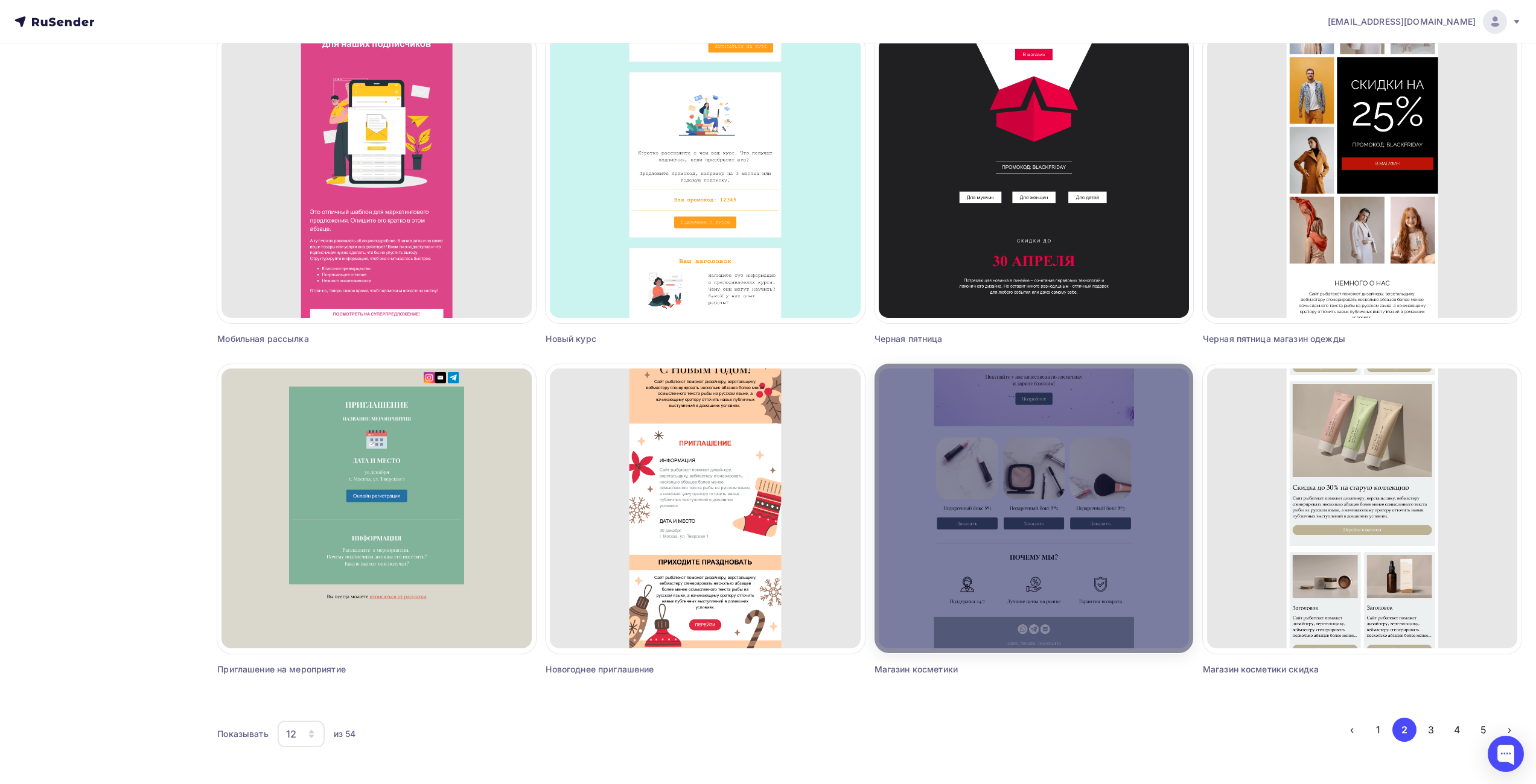
scroll to position [453, 0]
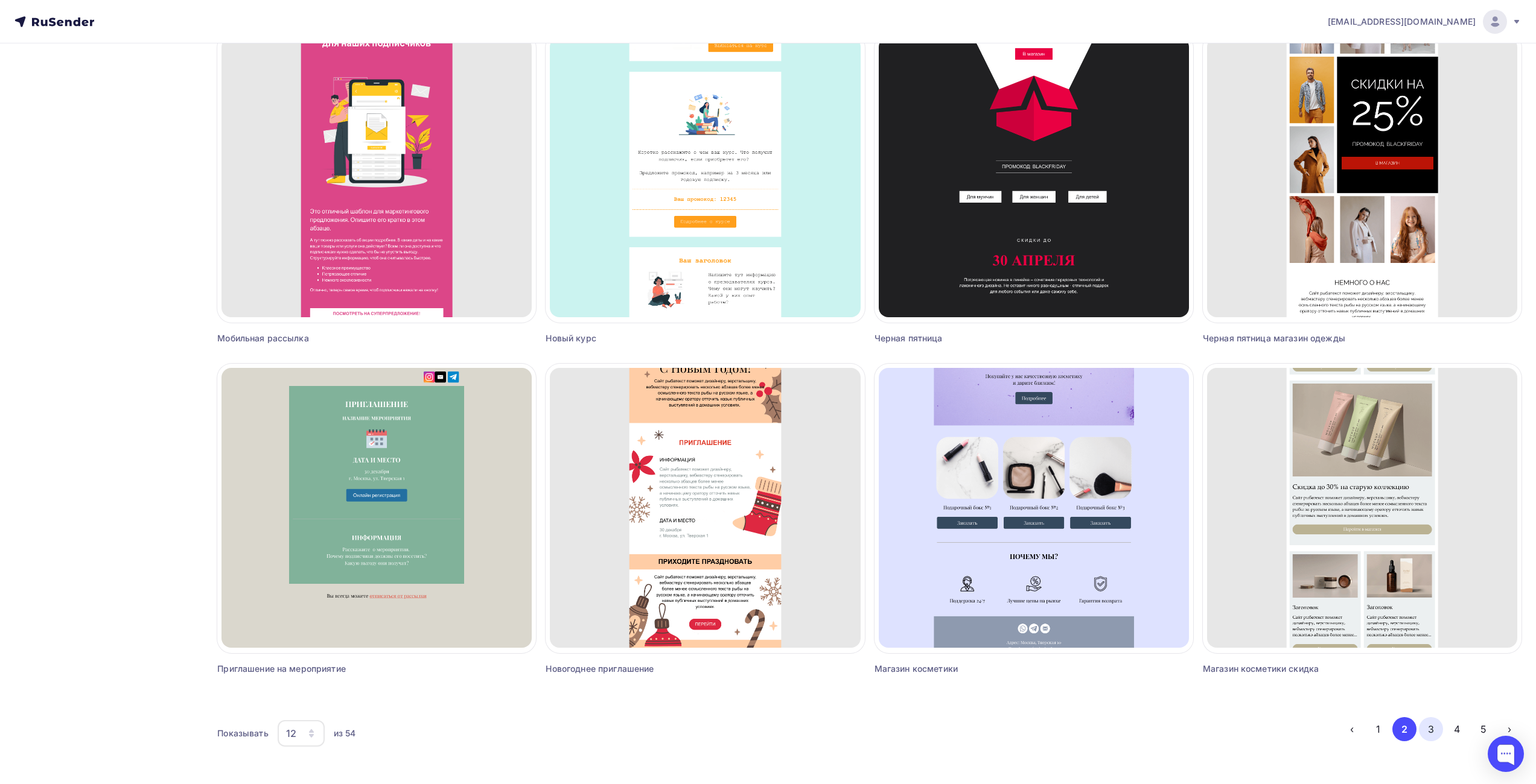
click at [1427, 727] on button "3" at bounding box center [1431, 729] width 24 height 24
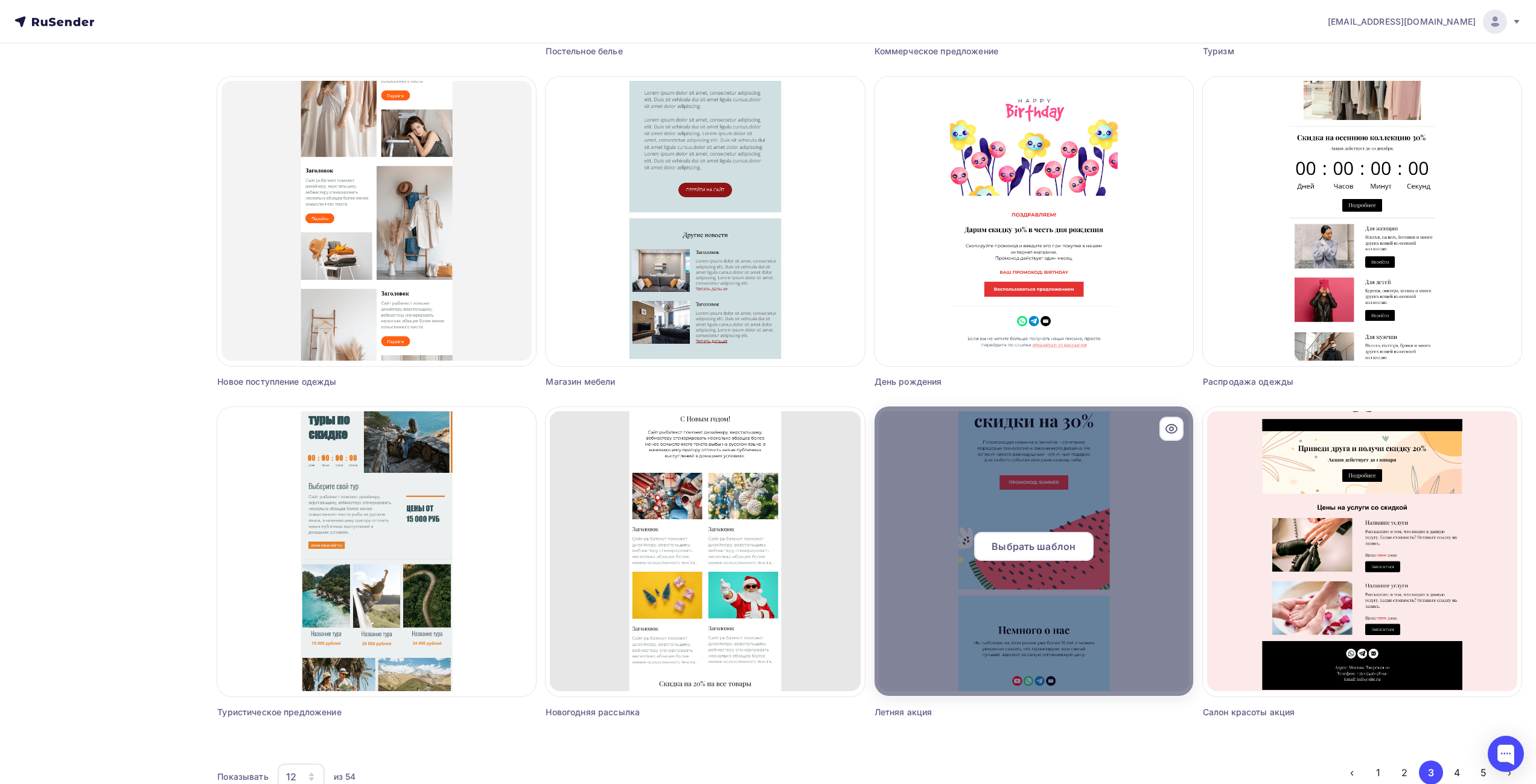
scroll to position [151, 0]
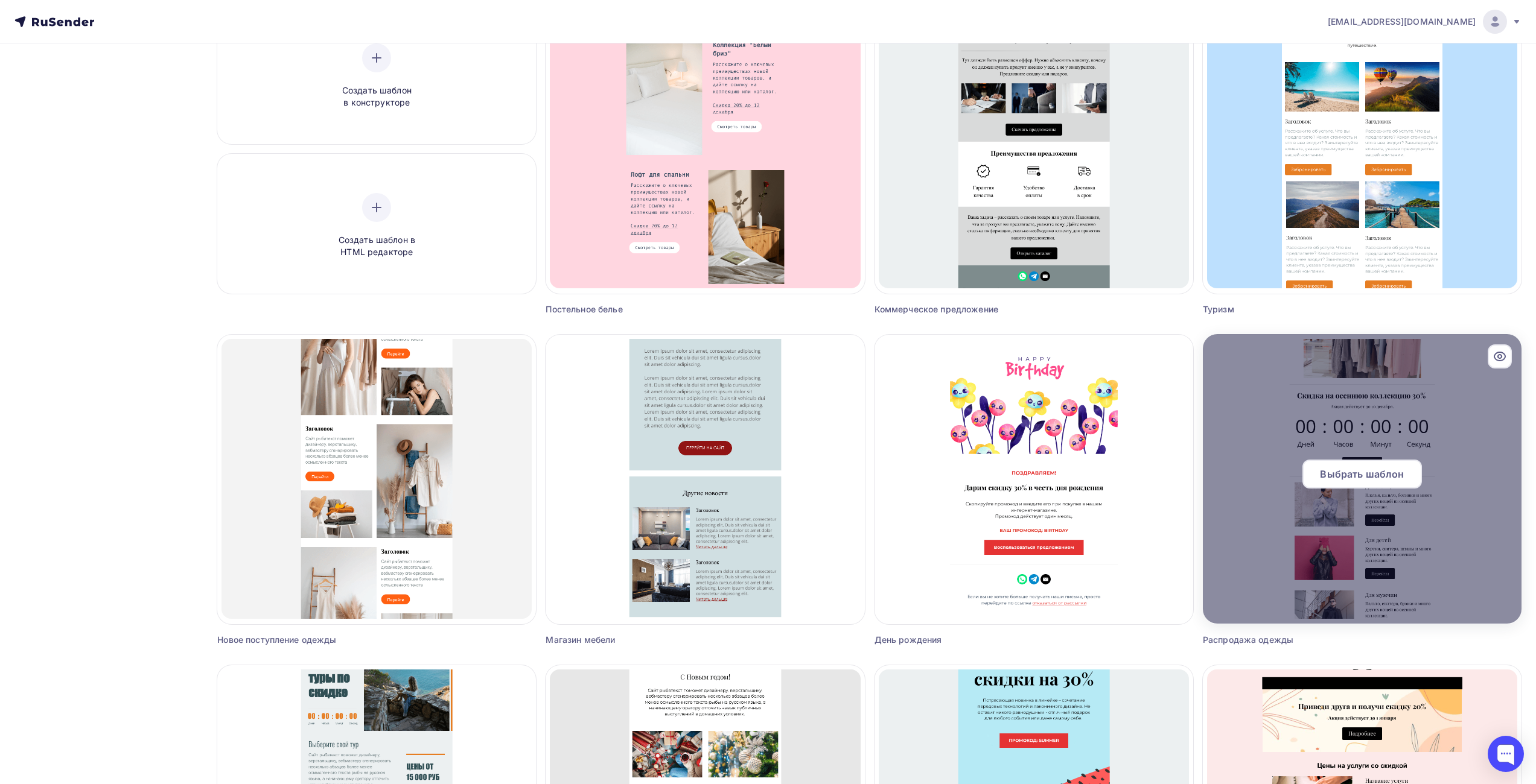
click at [1500, 358] on icon at bounding box center [1500, 356] width 15 height 15
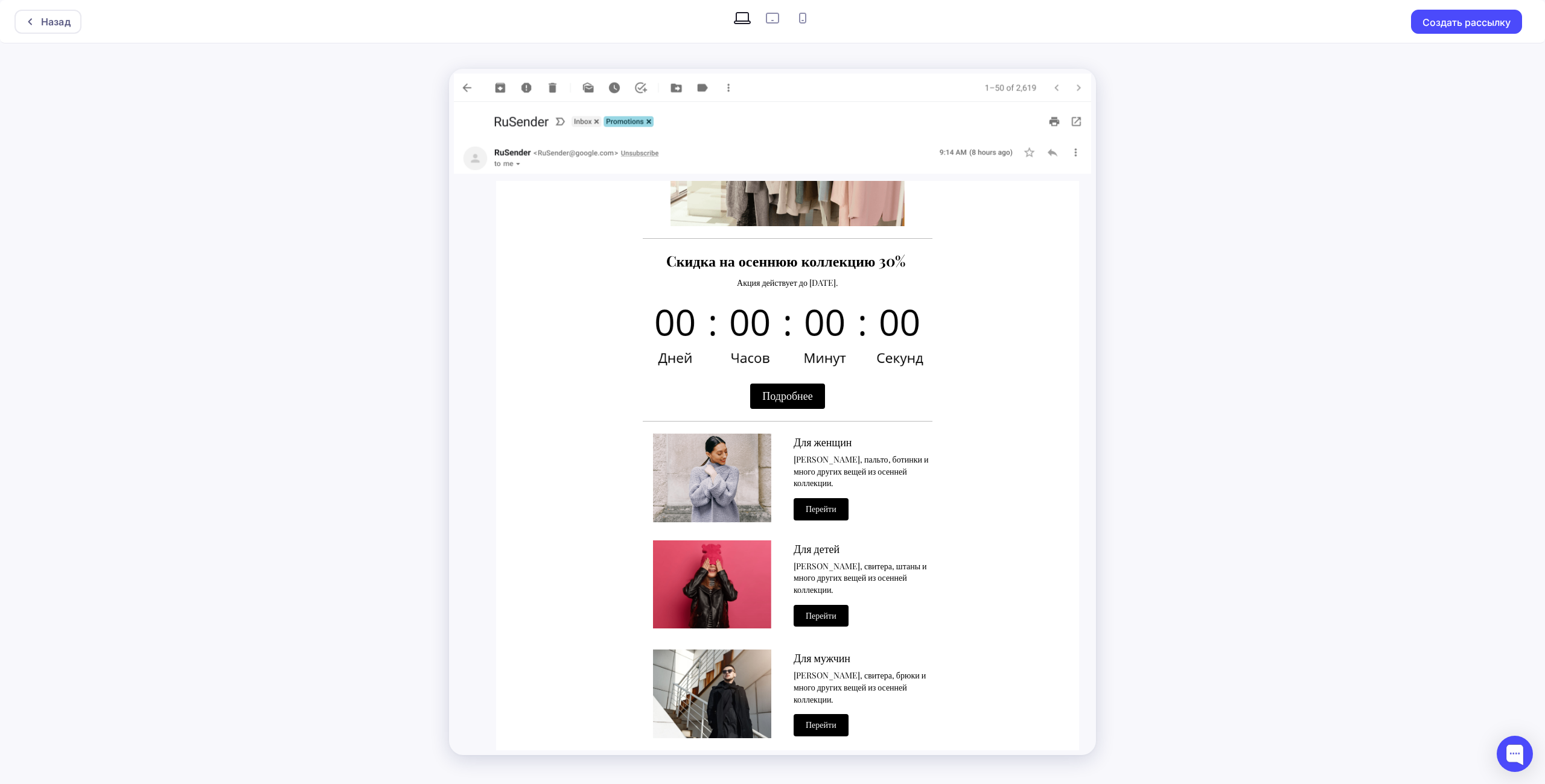
scroll to position [241, 0]
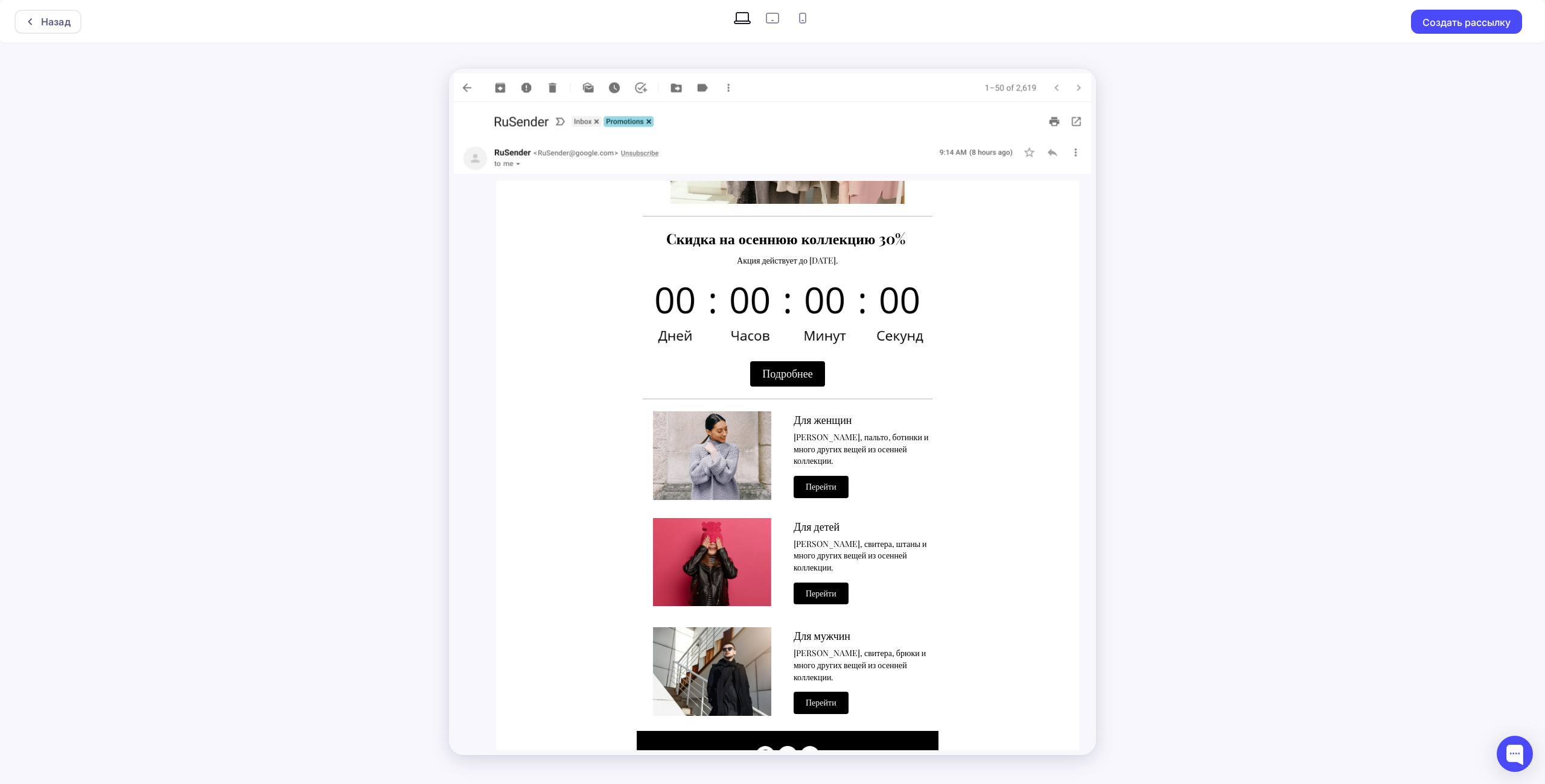
click at [801, 302] on img at bounding box center [787, 314] width 290 height 71
click at [829, 301] on img at bounding box center [787, 314] width 290 height 71
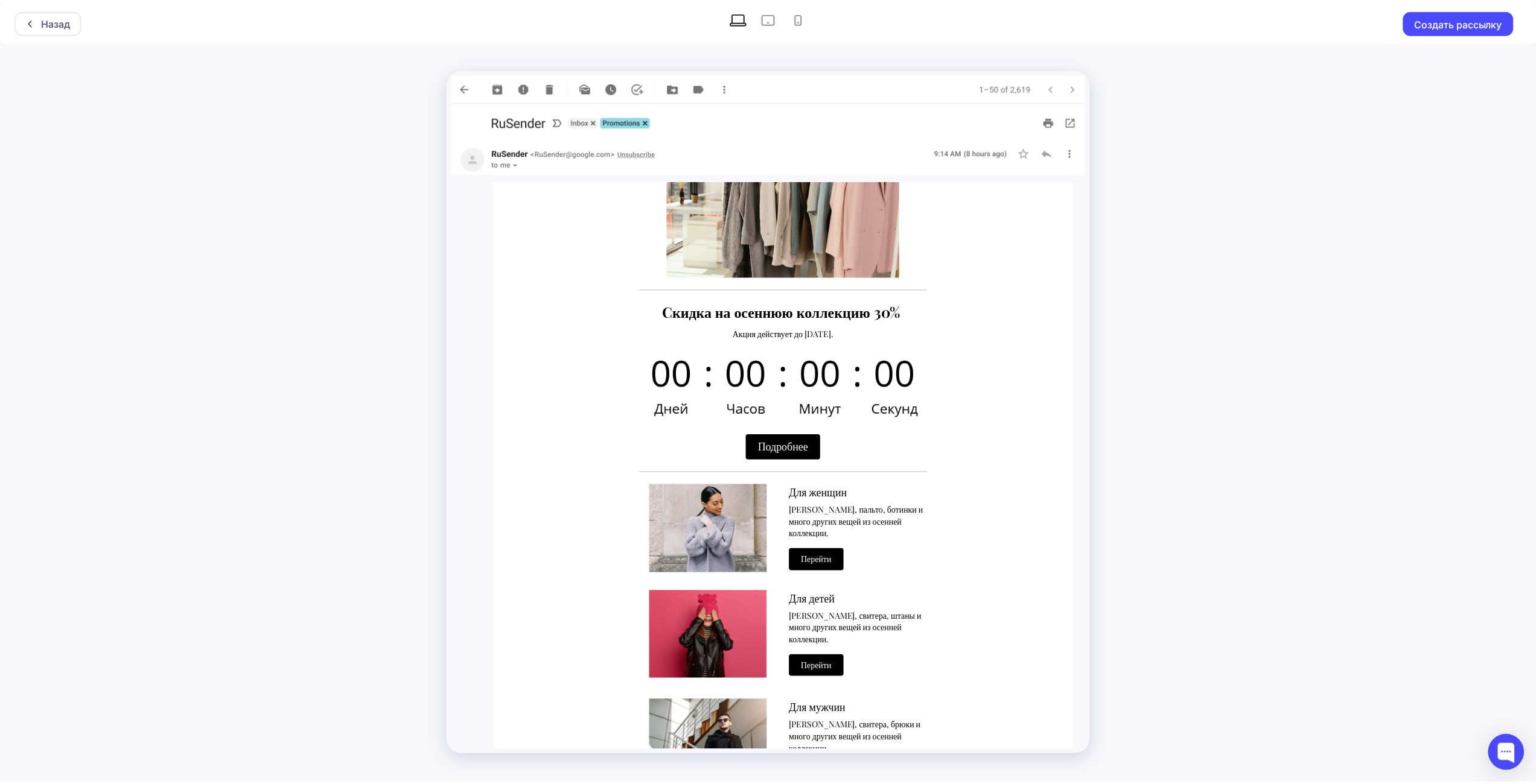
scroll to position [0, 0]
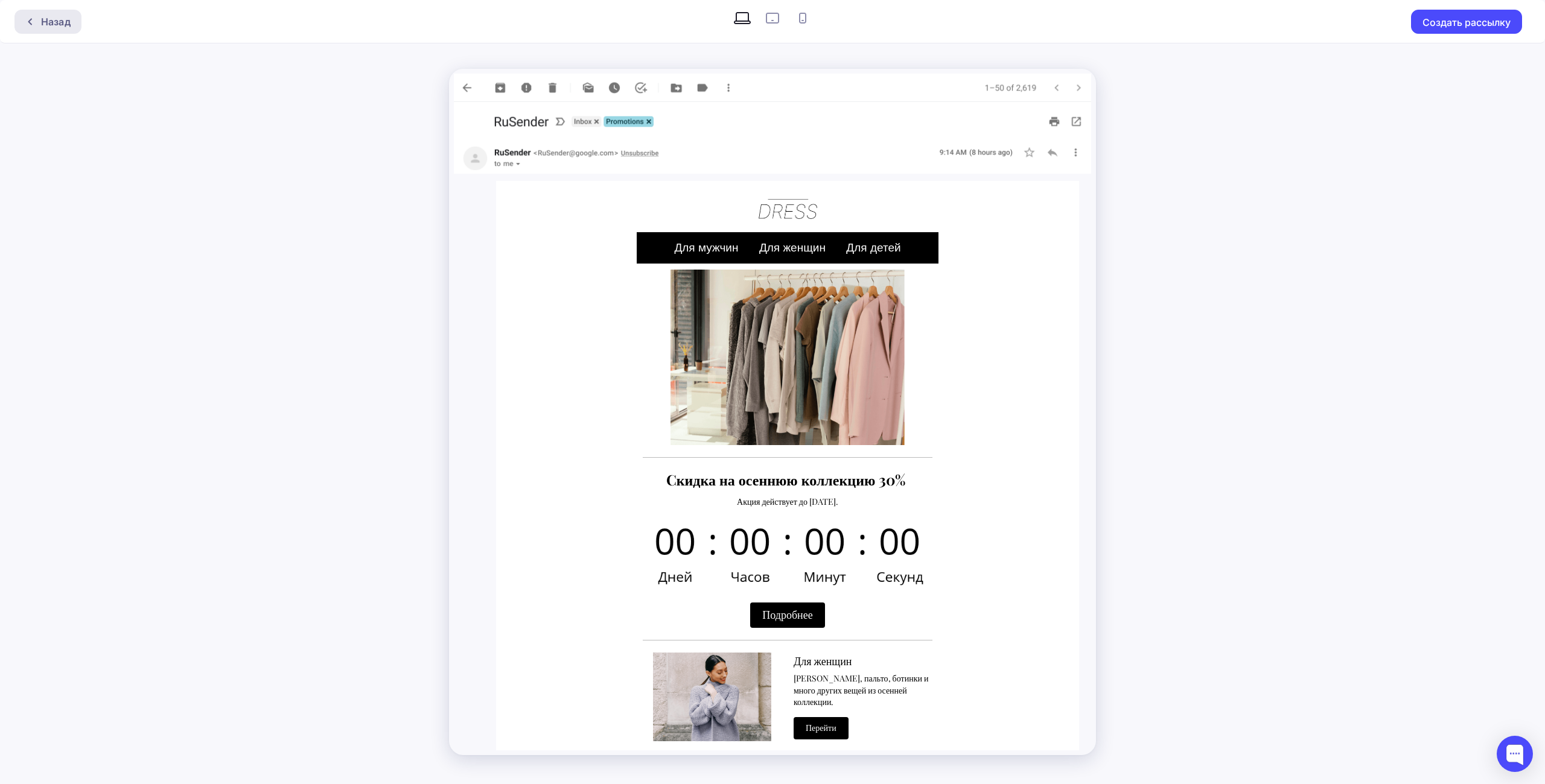
click at [37, 17] on div at bounding box center [33, 21] width 16 height 9
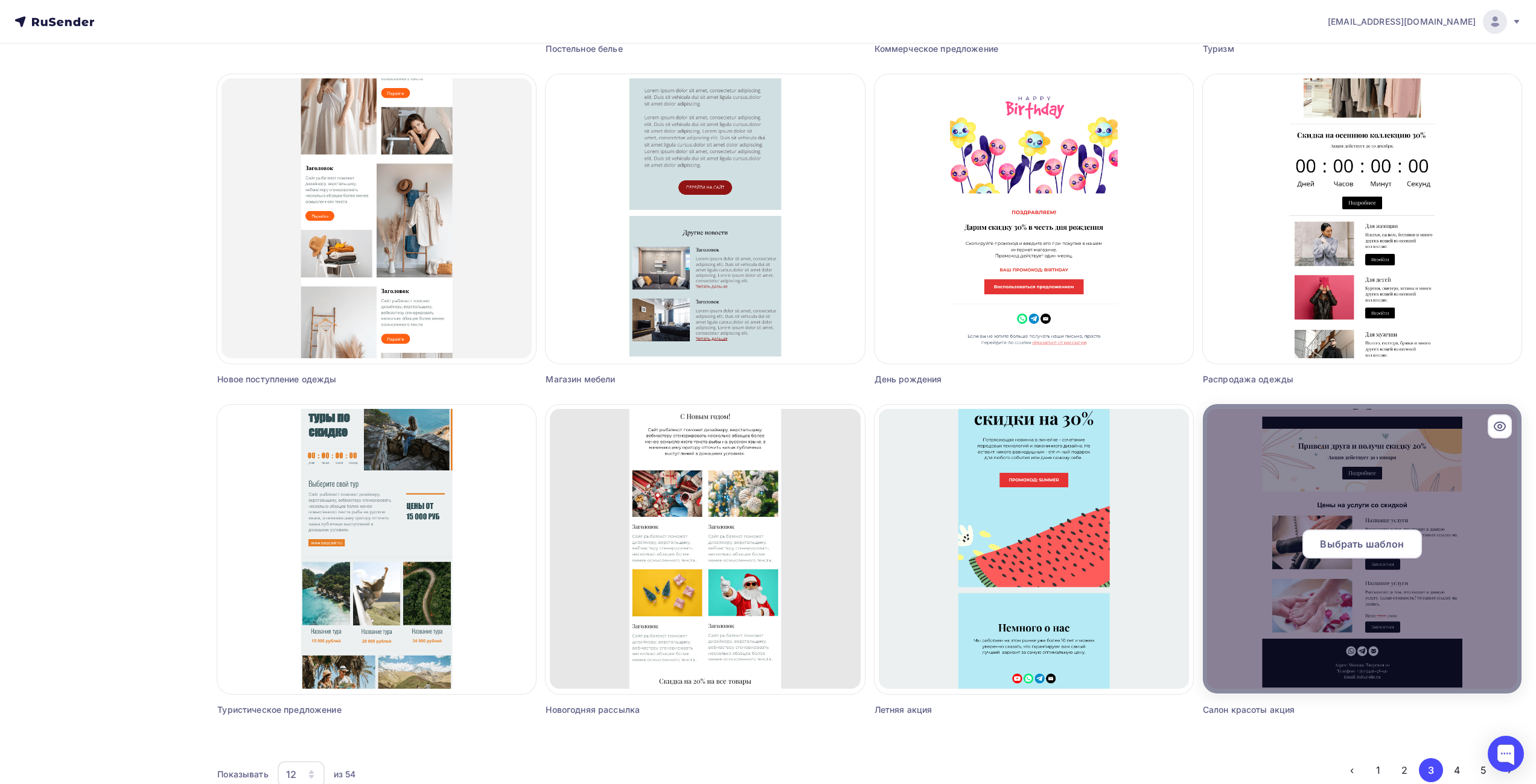
scroll to position [422, 0]
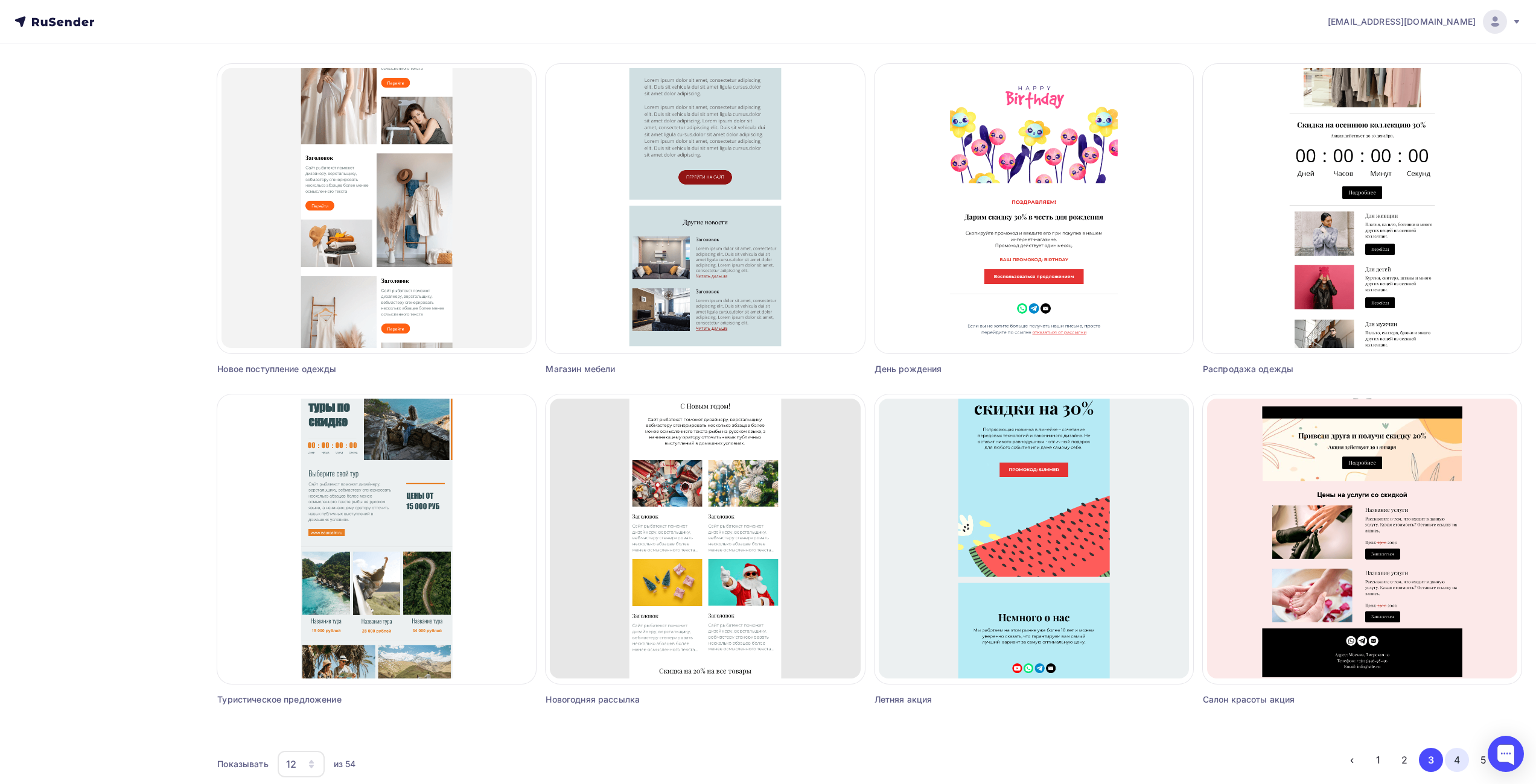
click at [1454, 759] on button "4" at bounding box center [1457, 760] width 24 height 24
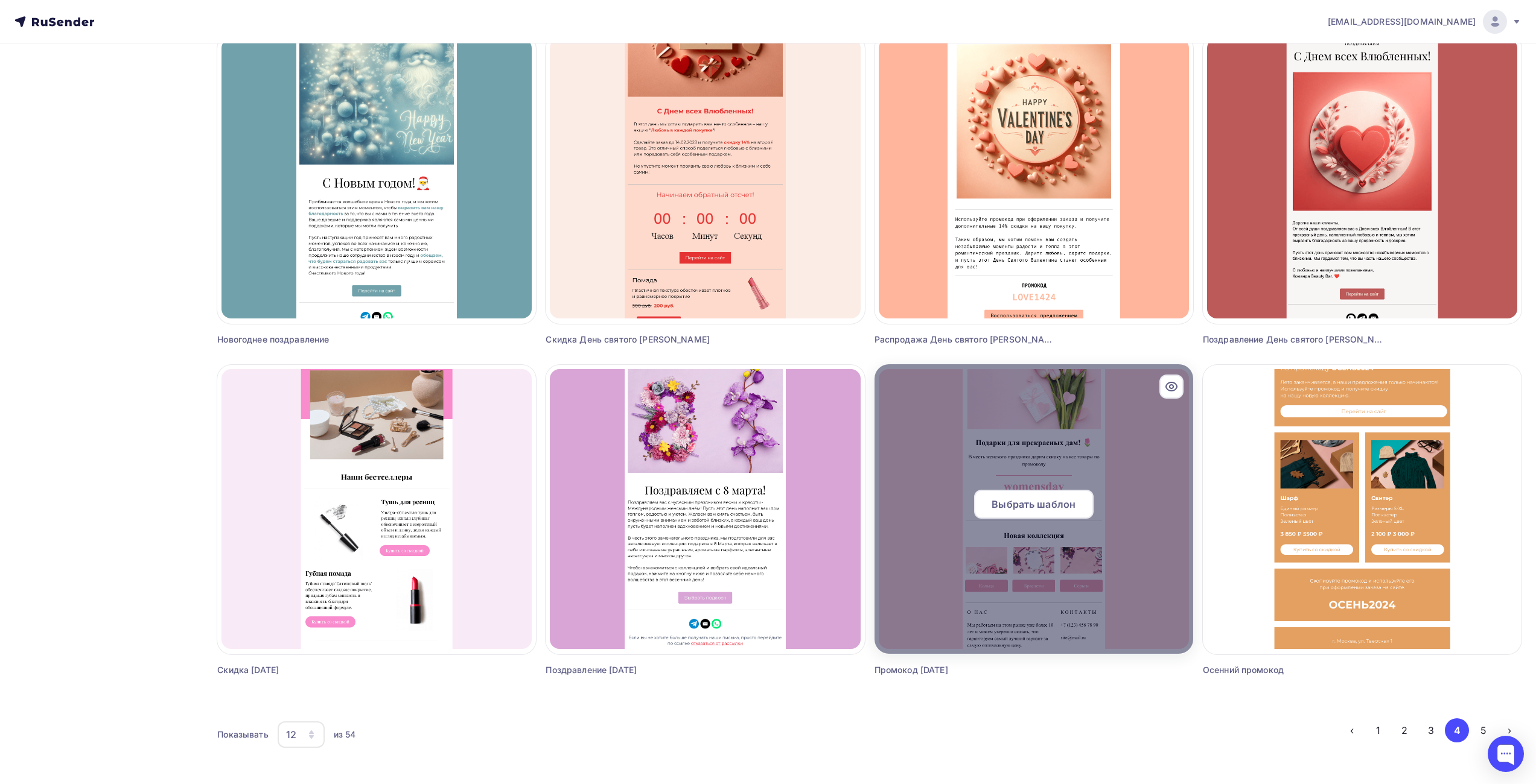
scroll to position [453, 0]
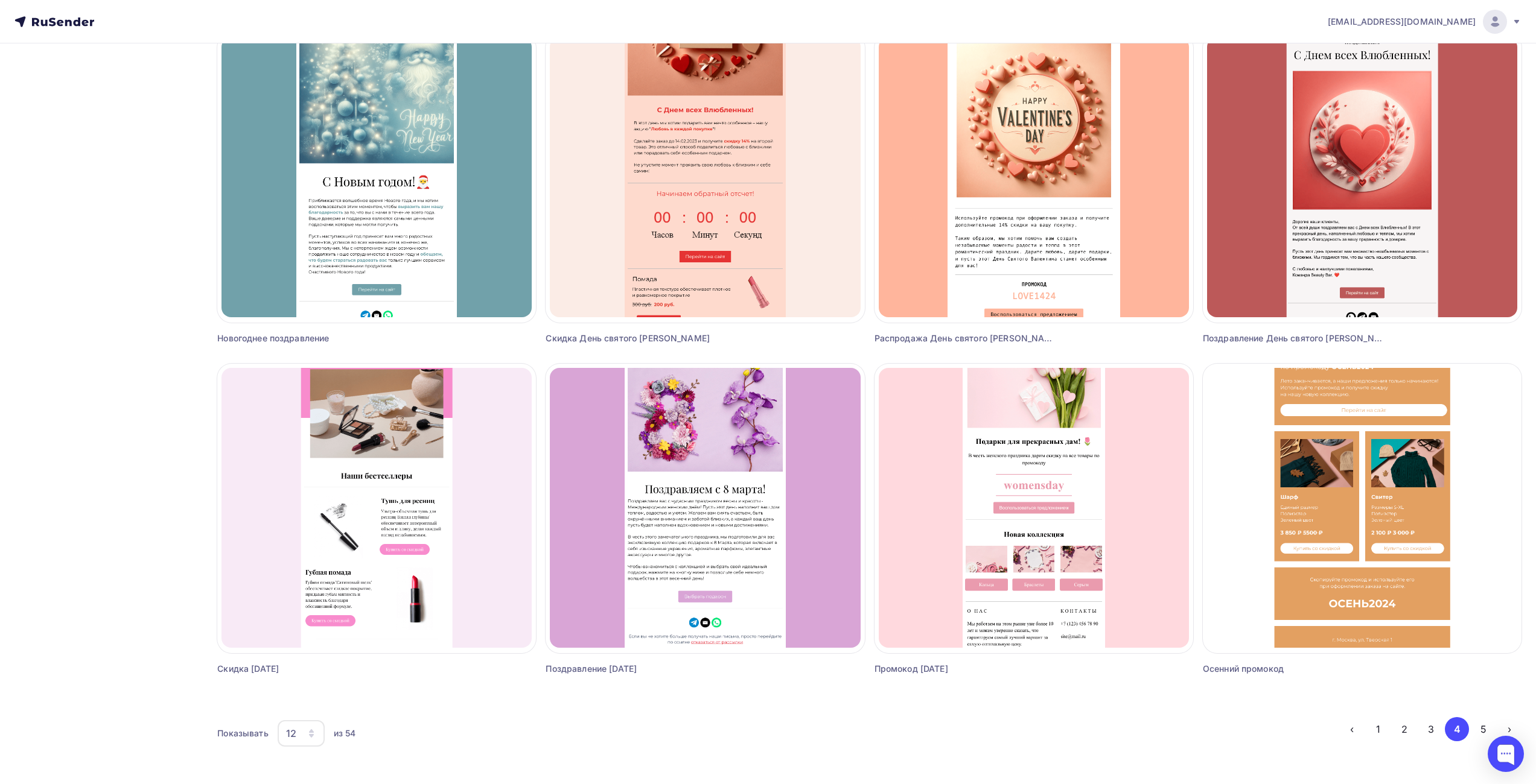
drag, startPoint x: 1377, startPoint y: 727, endPoint x: 1362, endPoint y: 717, distance: 18.0
click at [1377, 727] on button "1" at bounding box center [1379, 729] width 24 height 24
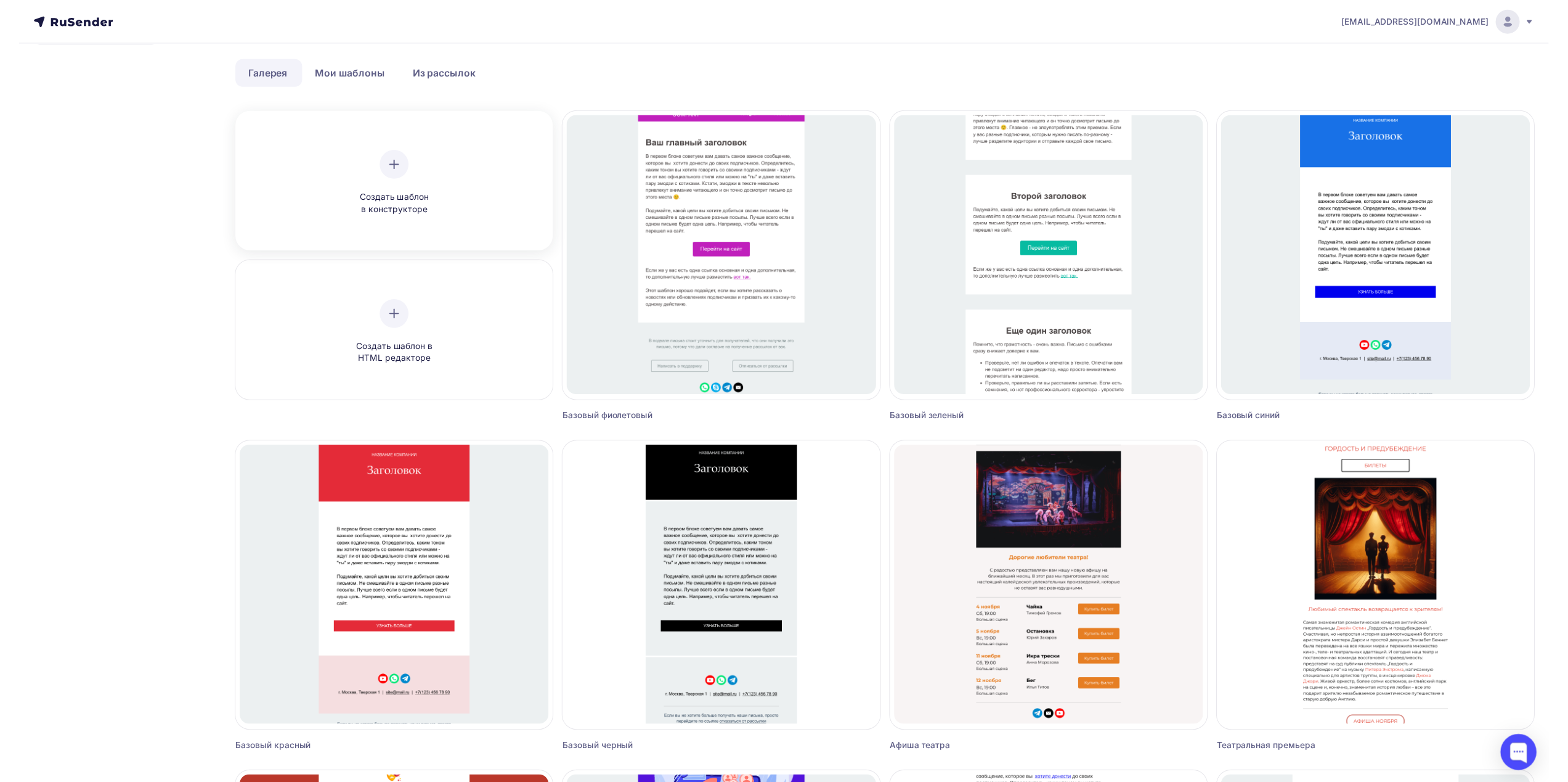
scroll to position [0, 0]
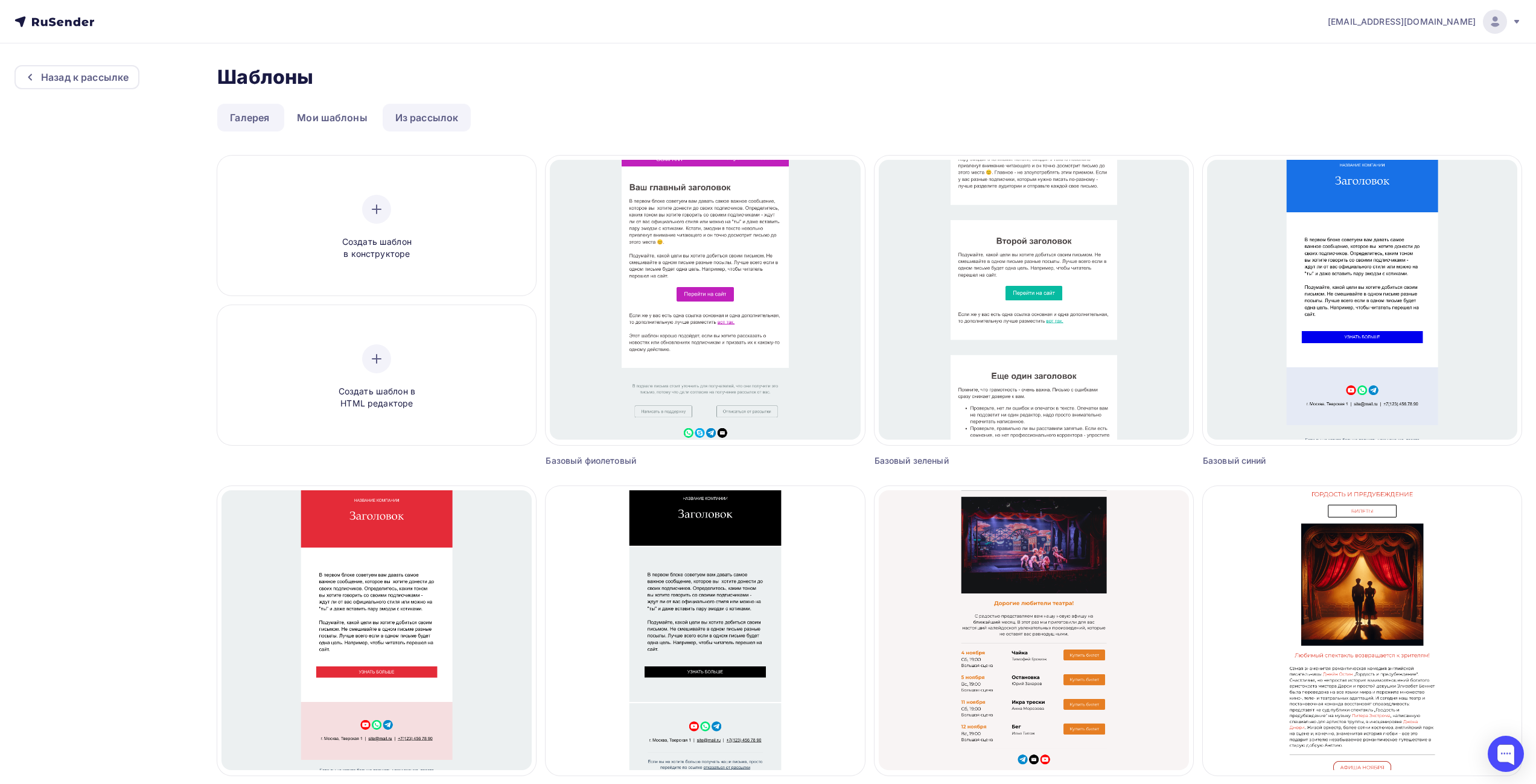
click at [445, 125] on link "Из рассылок" at bounding box center [426, 118] width 89 height 28
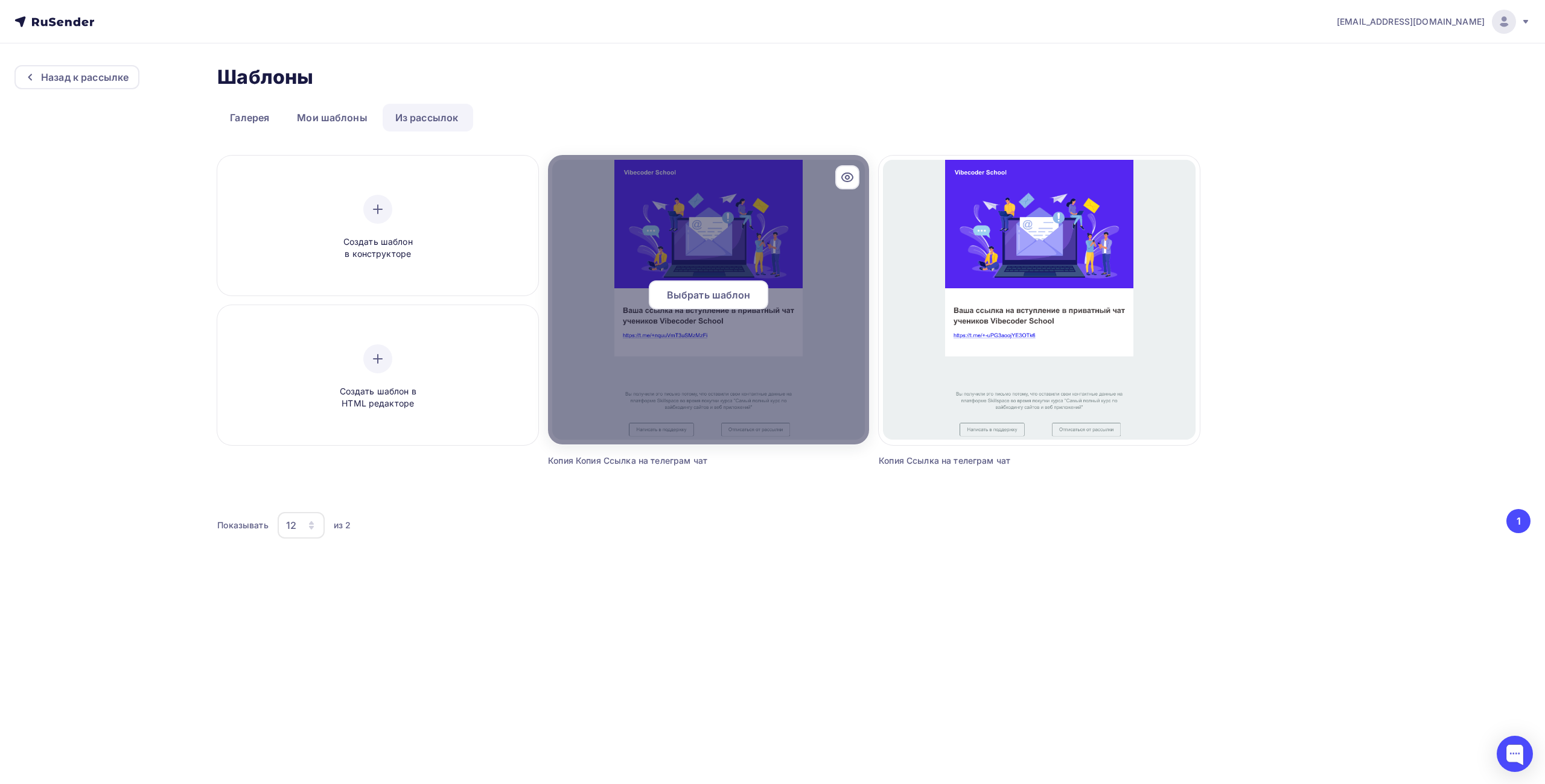
click at [712, 295] on span "Выбрать шаблон" at bounding box center [709, 295] width 84 height 15
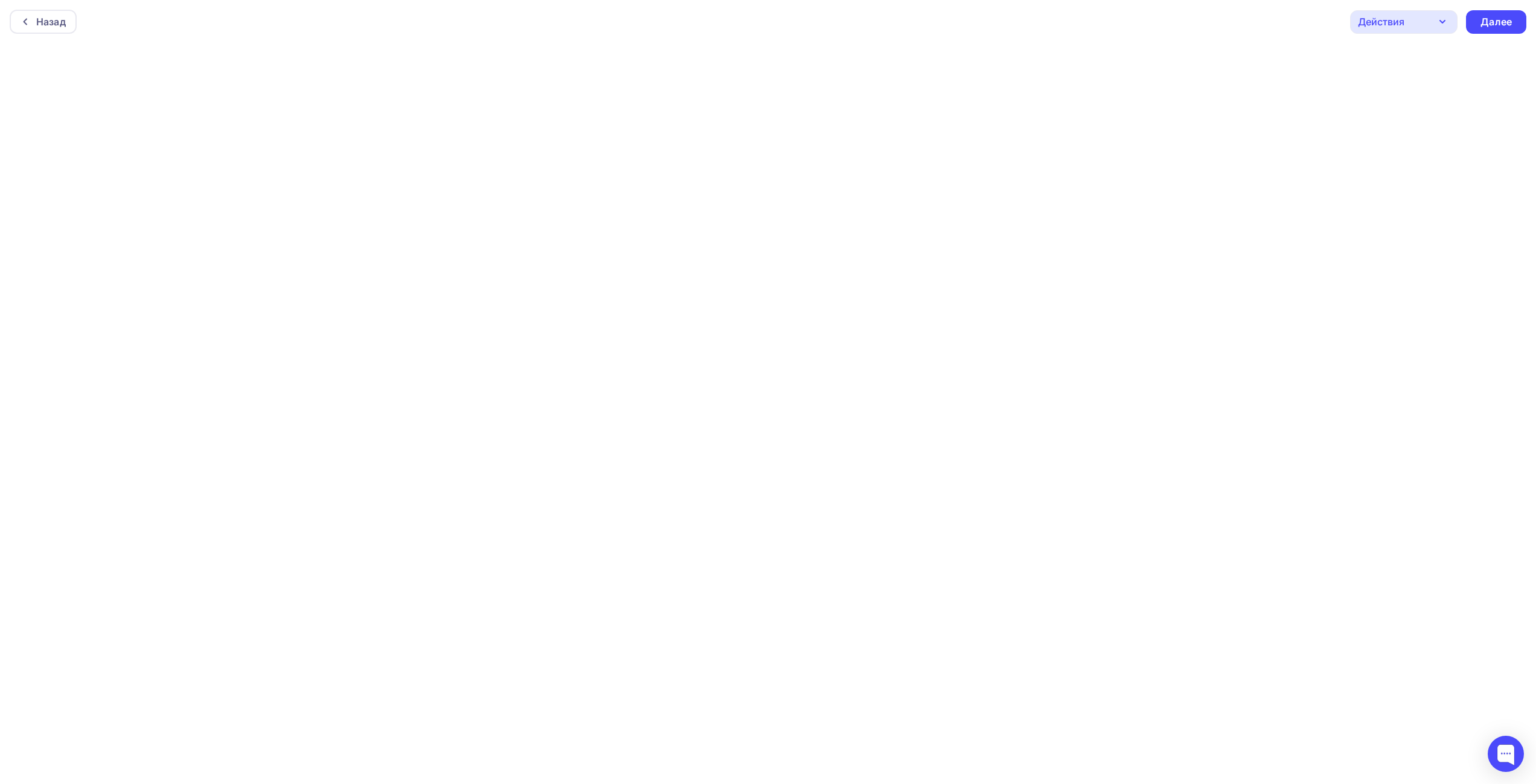
click at [1427, 26] on div "Действия" at bounding box center [1403, 21] width 107 height 23
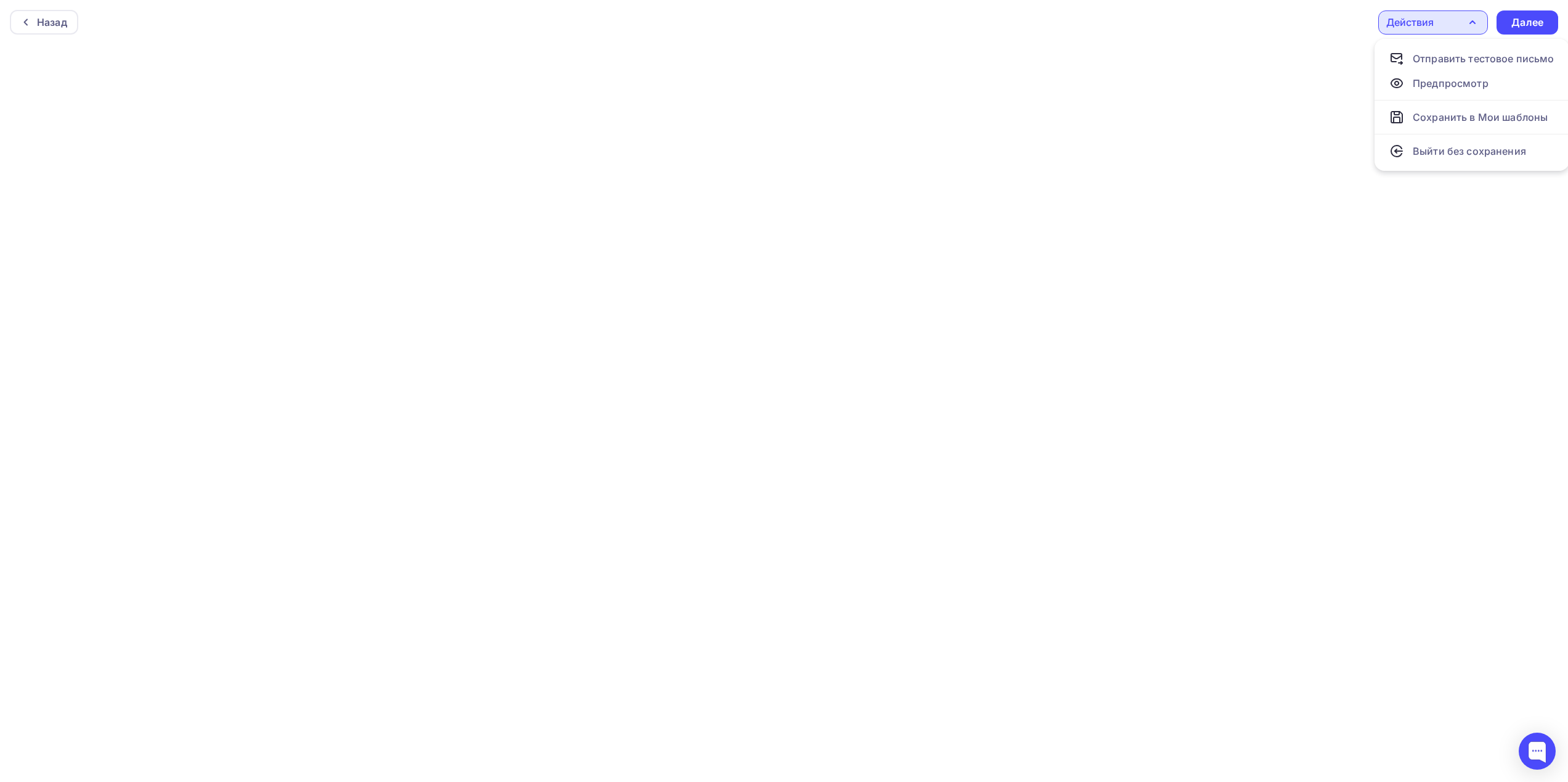
click at [1475, 31] on div "Действия" at bounding box center [1433, 22] width 110 height 24
click at [52, 16] on div "Назад" at bounding box center [52, 22] width 30 height 15
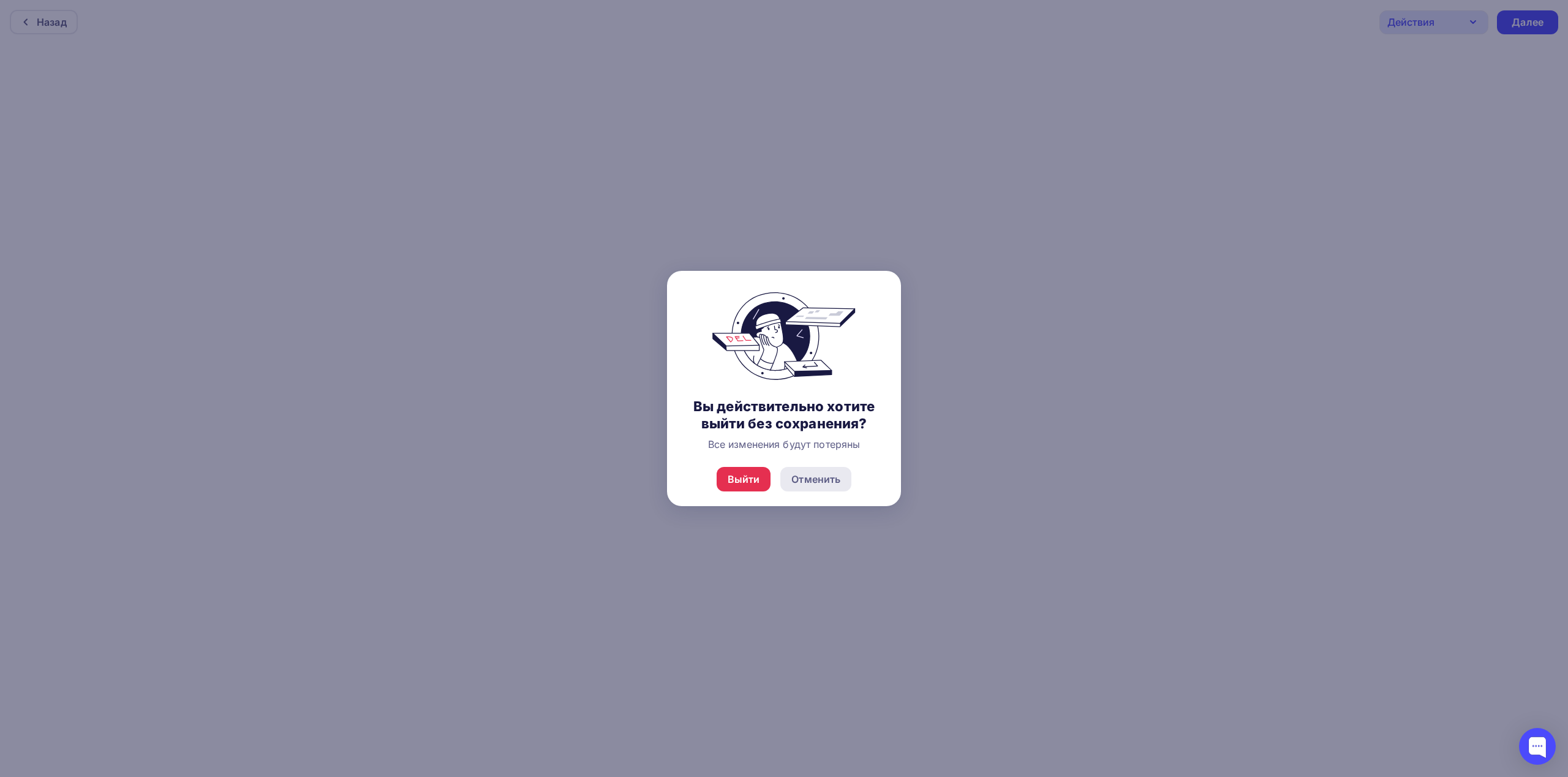
click at [819, 479] on div "Отменить" at bounding box center [815, 479] width 49 height 15
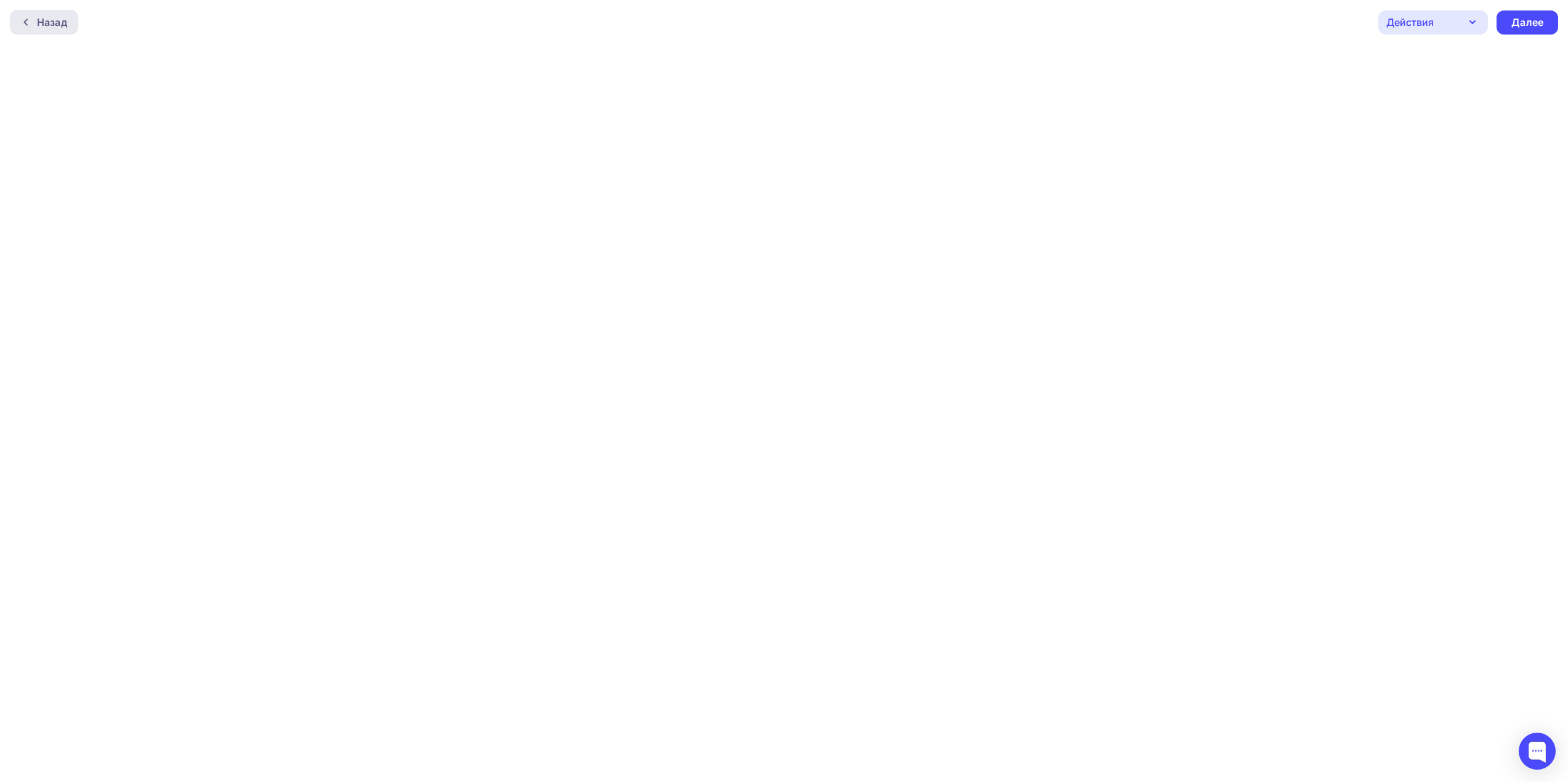
click at [61, 20] on div "Назад" at bounding box center [52, 22] width 30 height 15
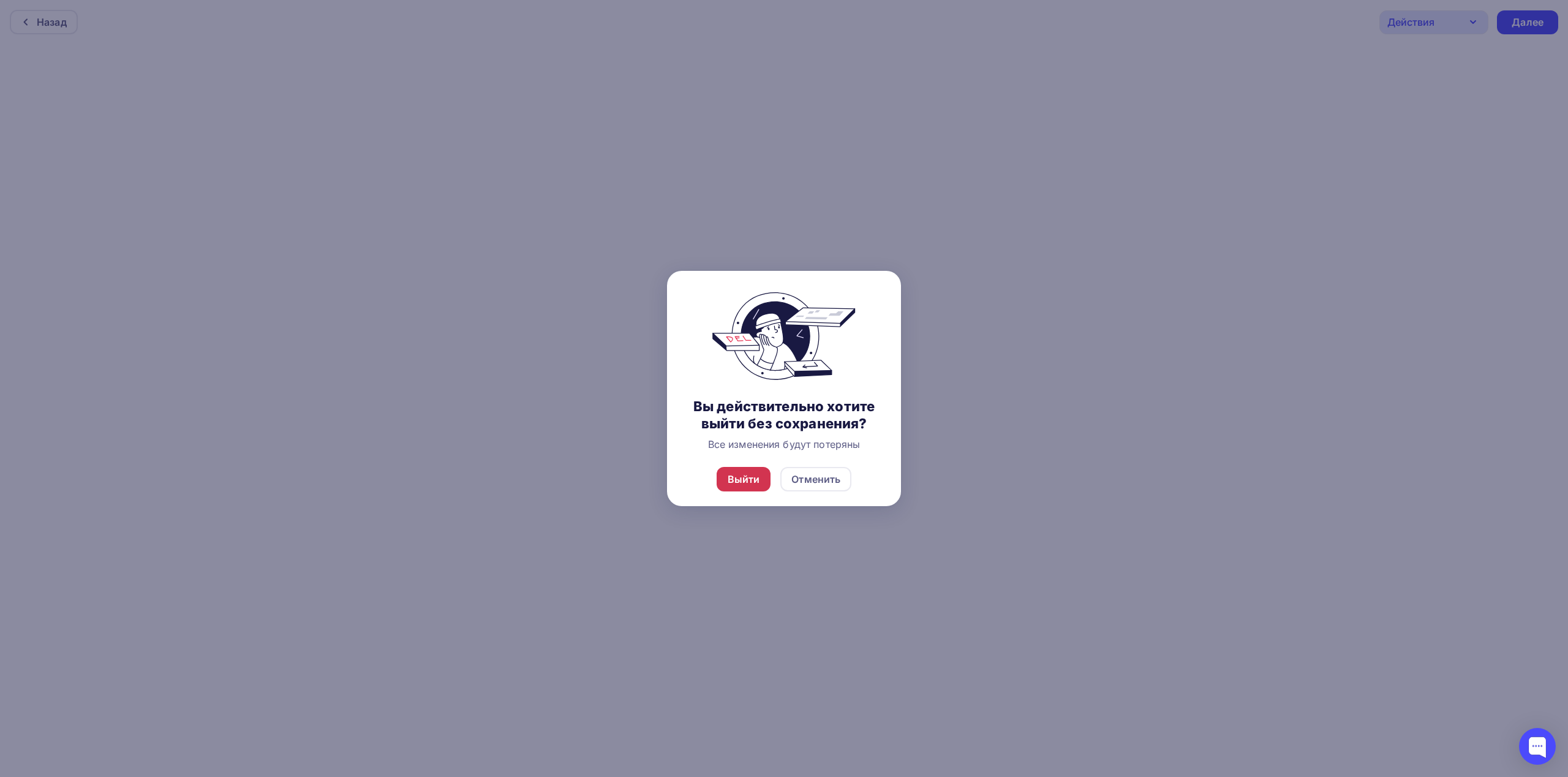
click at [729, 474] on div "Выйти" at bounding box center [744, 479] width 32 height 15
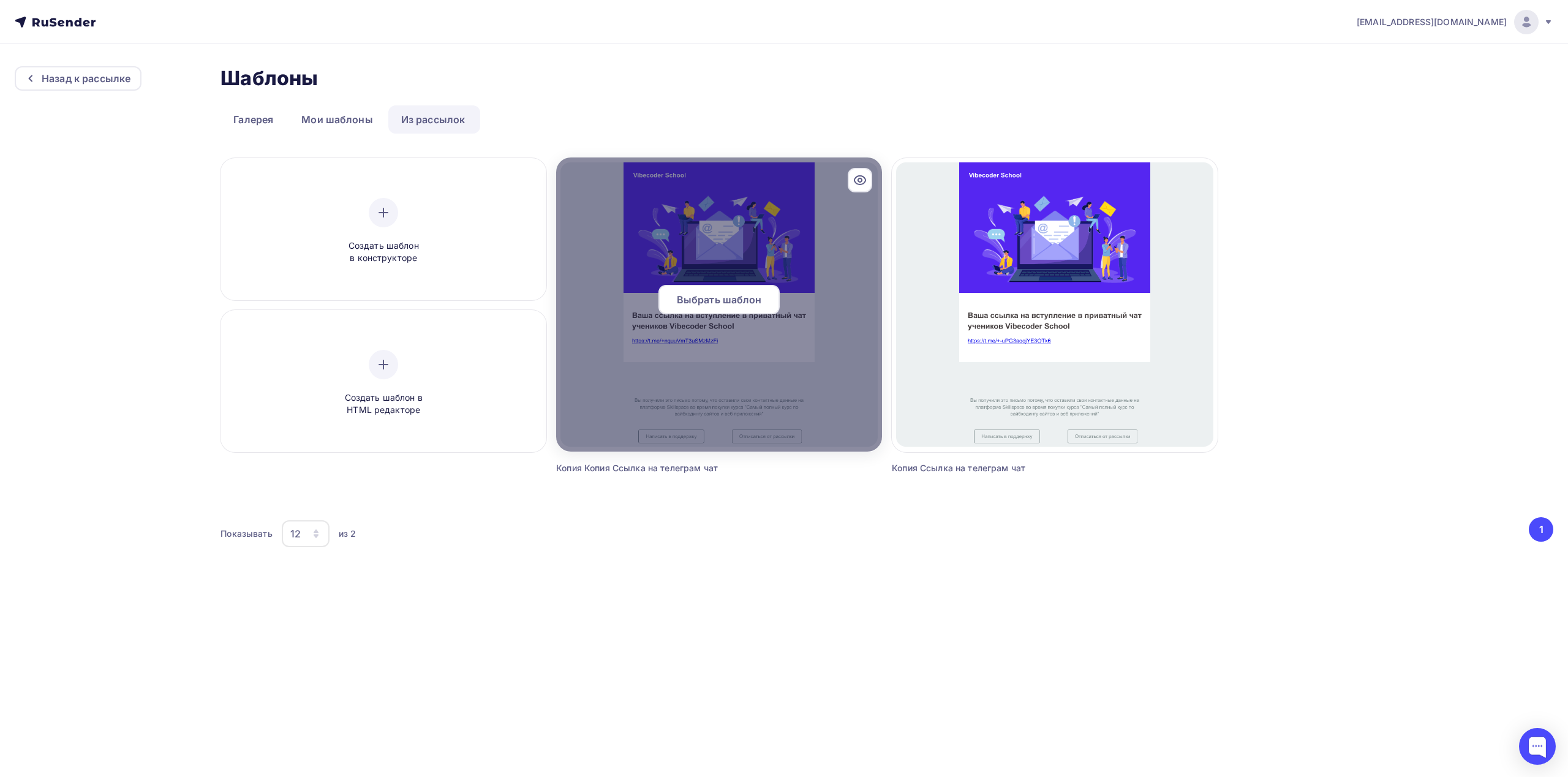
click at [710, 303] on span "Выбрать шаблон" at bounding box center [719, 300] width 85 height 15
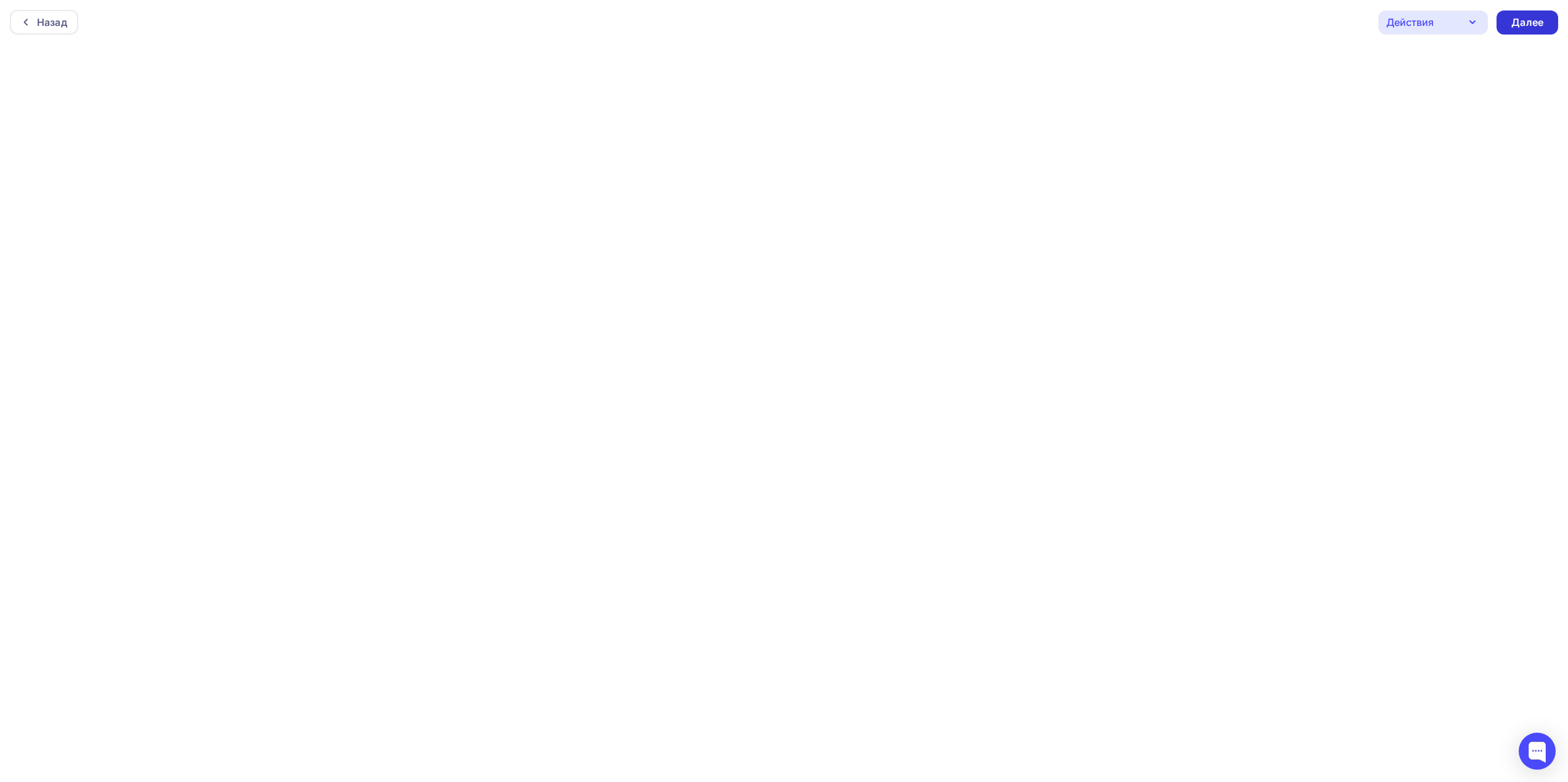
click at [1520, 25] on div "Далее" at bounding box center [1527, 22] width 32 height 14
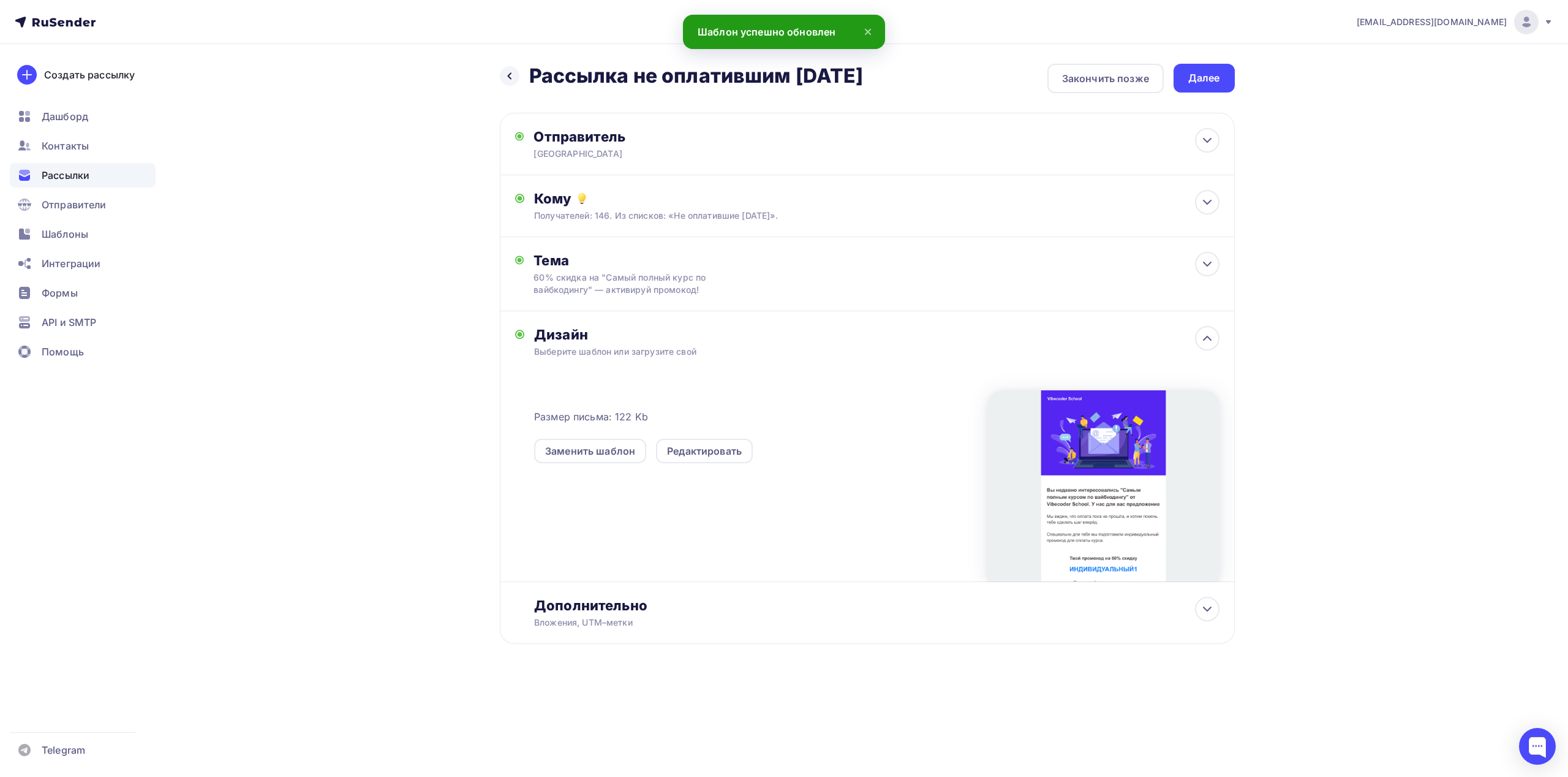
click at [1118, 500] on div at bounding box center [1103, 486] width 232 height 191
click at [715, 285] on div "60% скидка на "Самый полный курс по вайбкодингу" — активируй промокод!" at bounding box center [642, 283] width 218 height 24
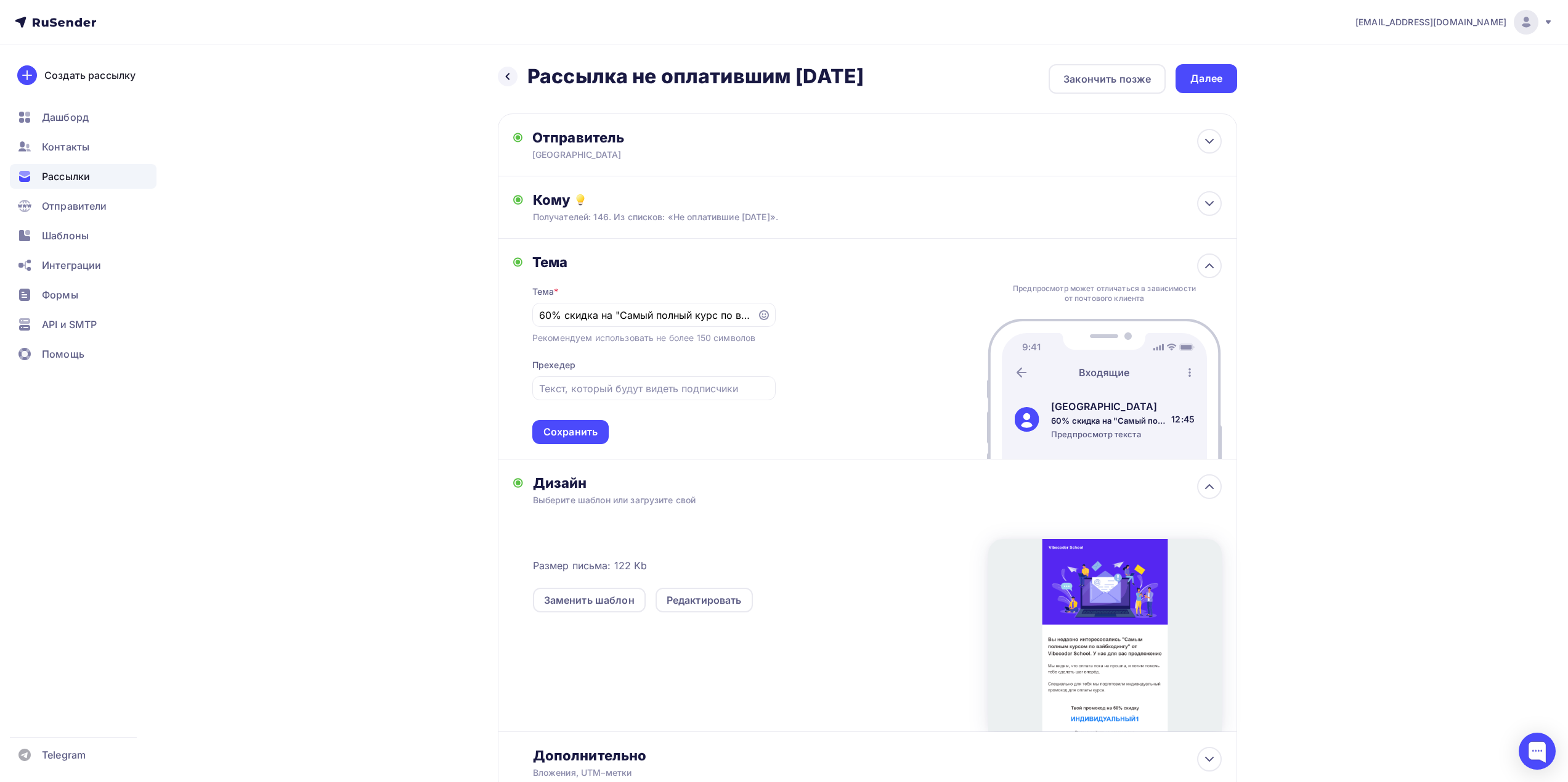
click at [844, 272] on div "Тема Тема * 60% скидка на "Самый полный курс по вайбкодингу" — активируй промок…" at bounding box center [867, 349] width 739 height 221
click at [917, 203] on div "Кому" at bounding box center [877, 199] width 689 height 17
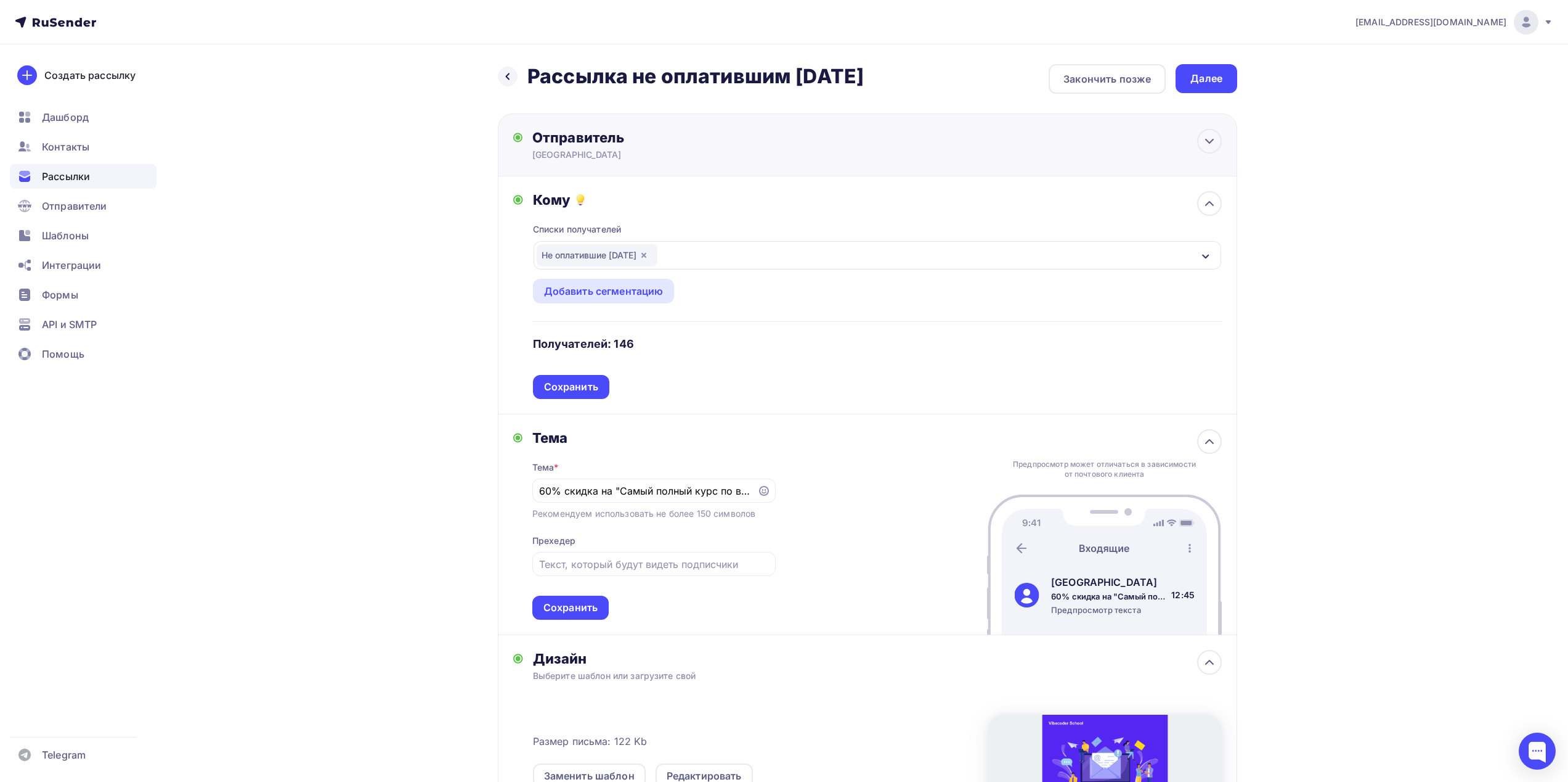
click at [912, 155] on div "Отправитель Vibecoder School Email * [EMAIL_ADDRESS][DOMAIN_NAME] [EMAIL_ADDRES…" at bounding box center [867, 145] width 739 height 63
type input "[GEOGRAPHIC_DATA]"
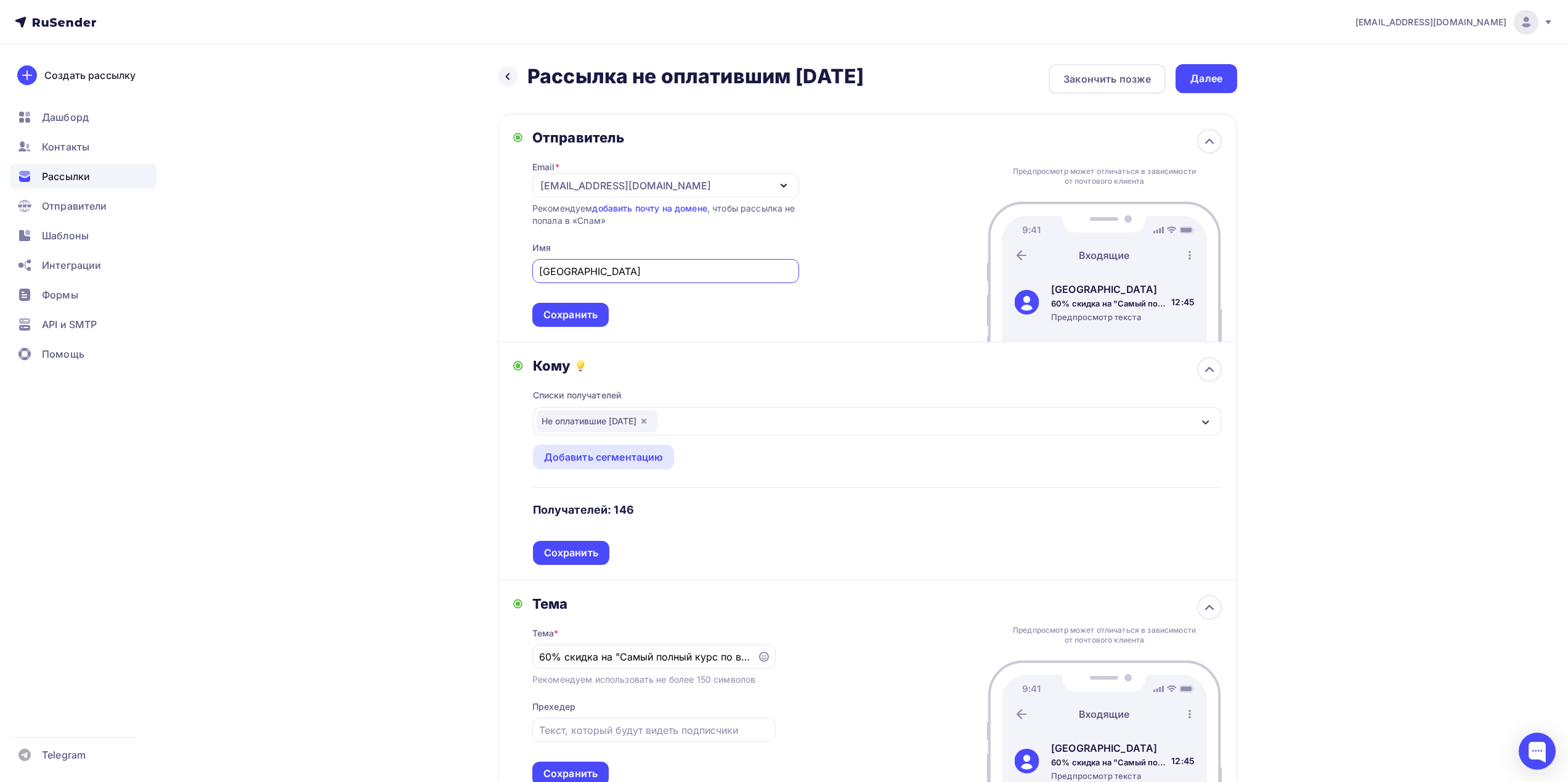
click at [980, 130] on div "Отправитель Email * [EMAIL_ADDRESS][DOMAIN_NAME] [EMAIL_ADDRESS][DOMAIN_NAME] […" at bounding box center [867, 228] width 739 height 229
click at [1217, 146] on div at bounding box center [1210, 141] width 24 height 25
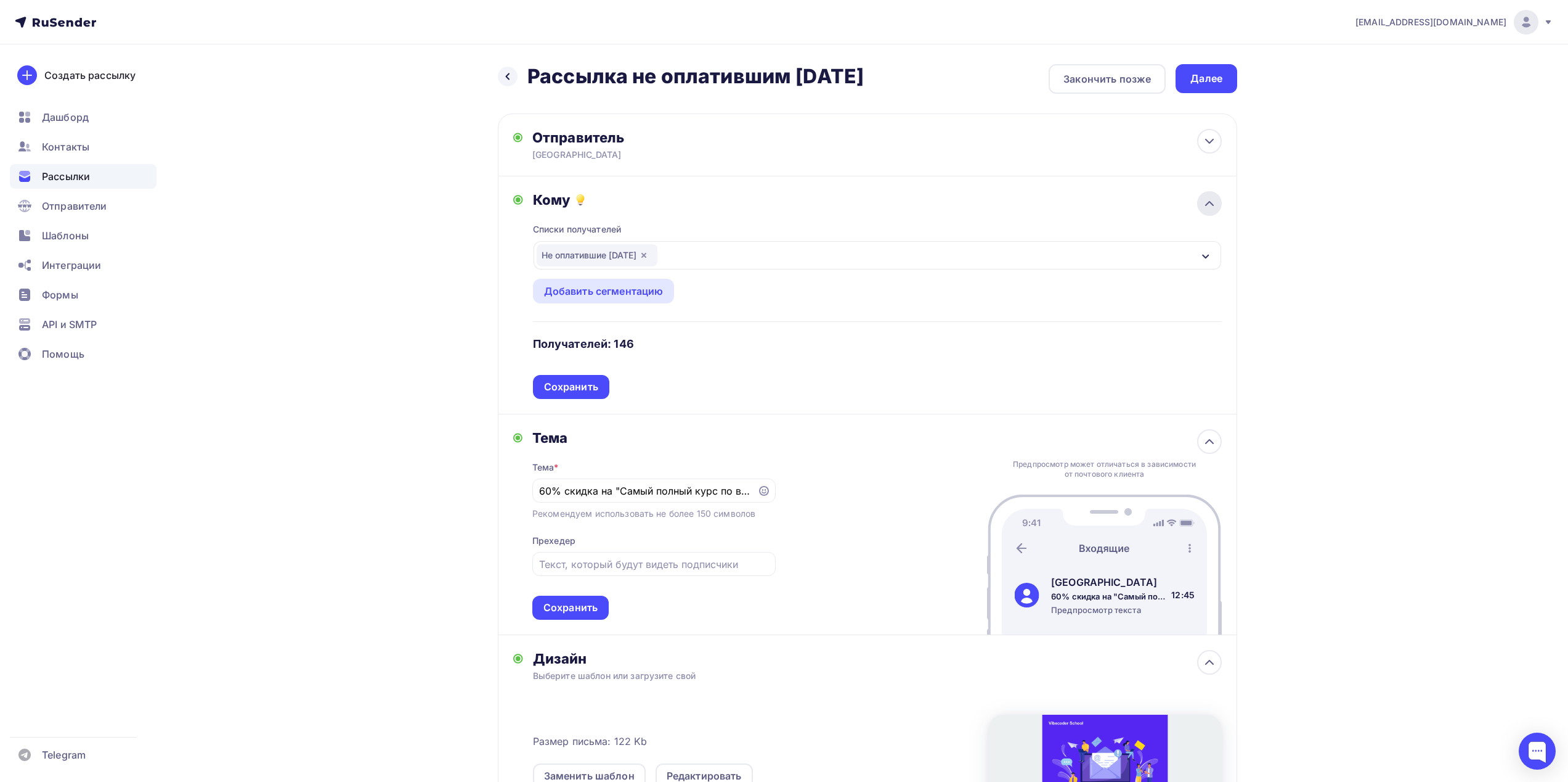
click at [1203, 196] on icon at bounding box center [1210, 203] width 15 height 15
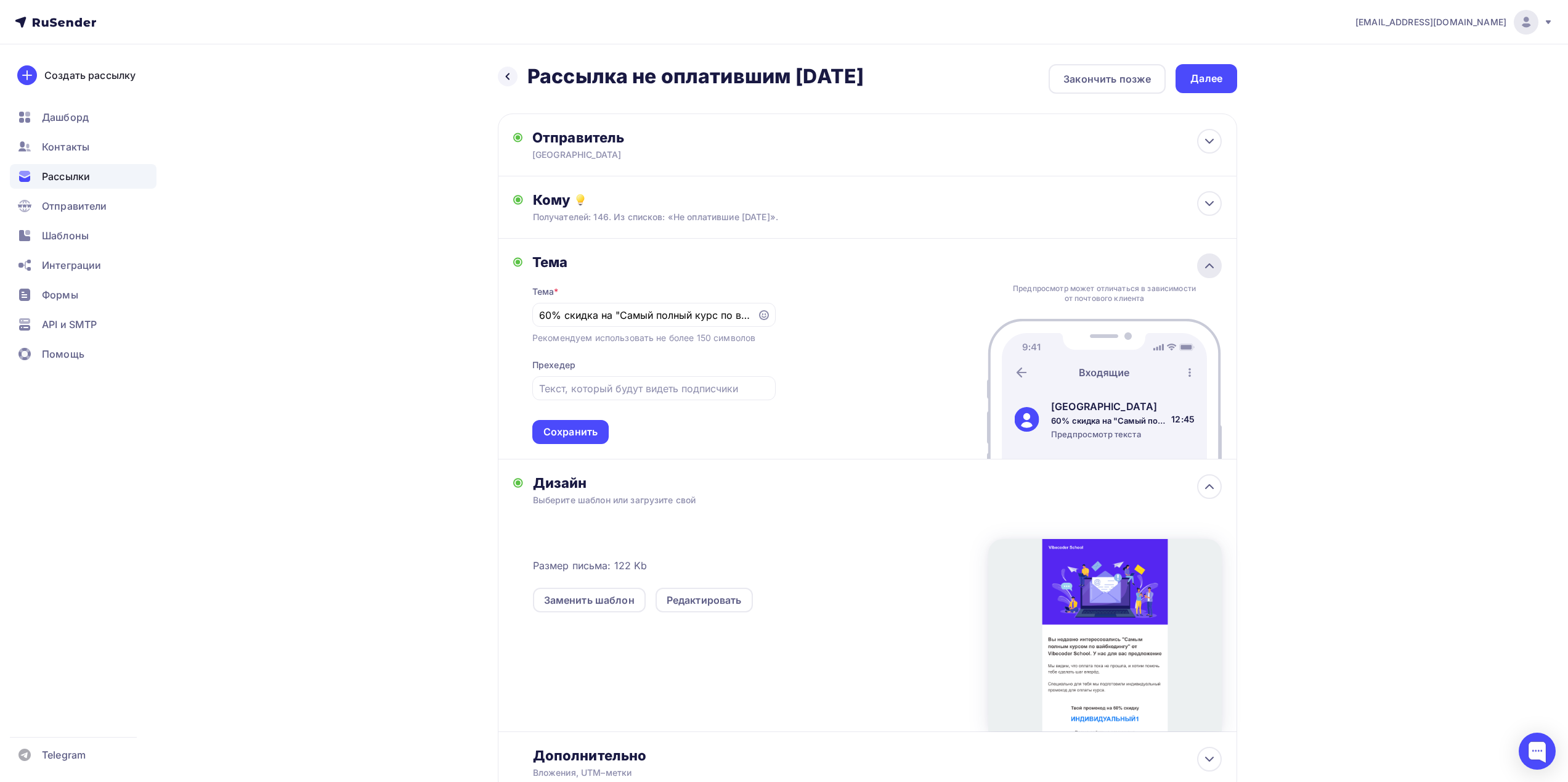
click at [1207, 265] on icon at bounding box center [1210, 266] width 15 height 15
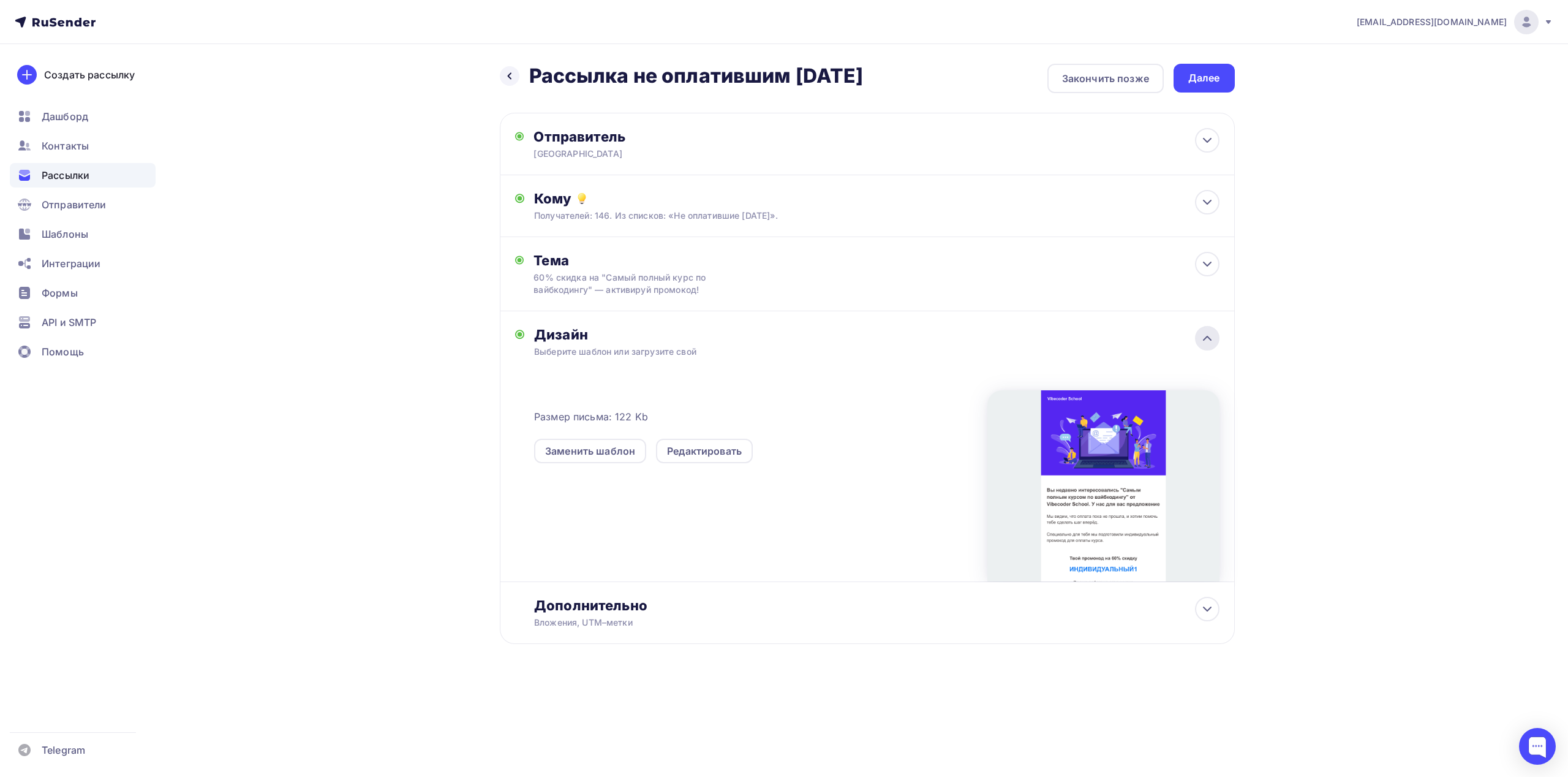
click at [1212, 339] on icon at bounding box center [1207, 338] width 15 height 15
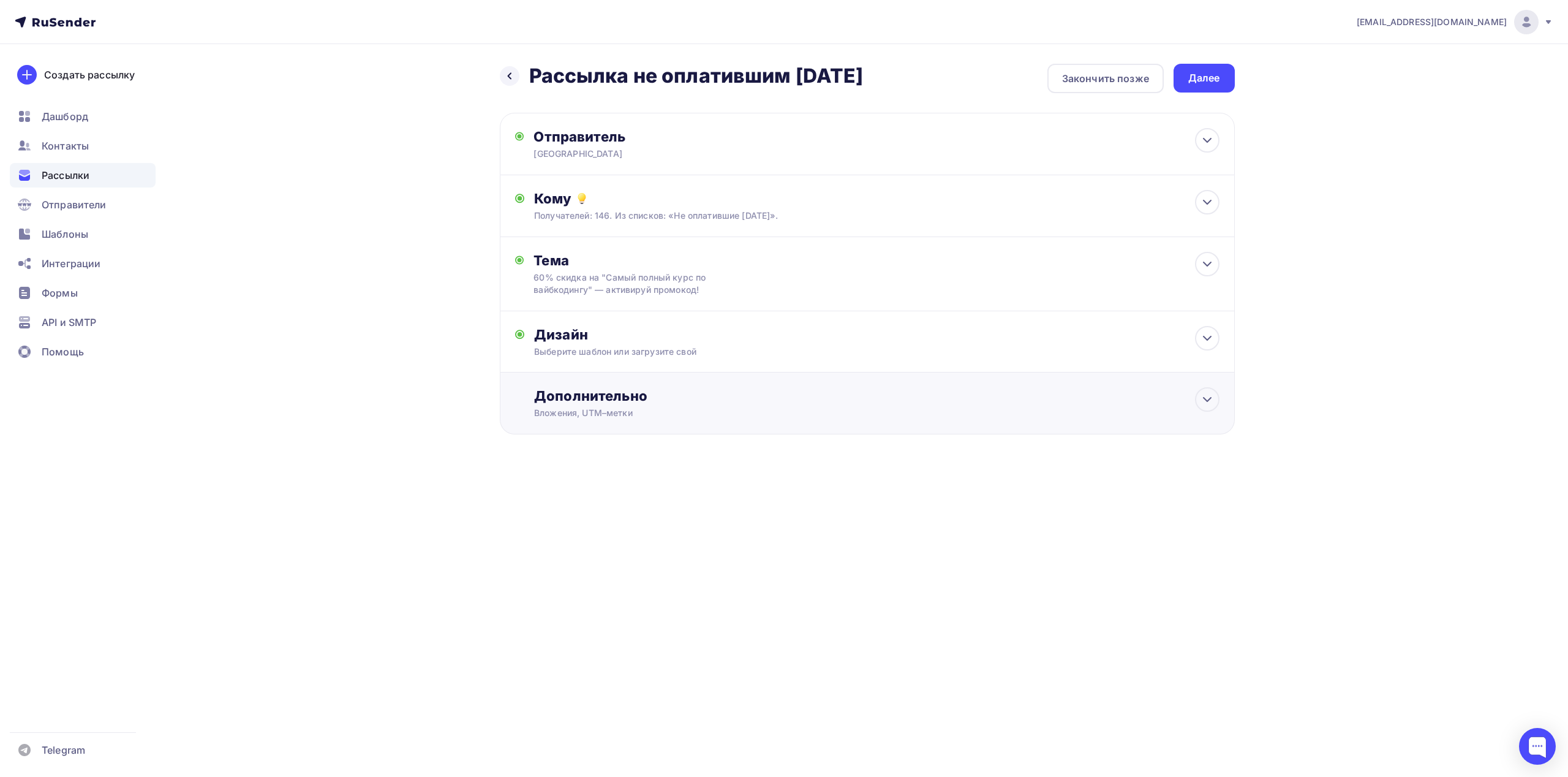
click at [809, 417] on div "Вложения, UTM–метки" at bounding box center [842, 413] width 617 height 12
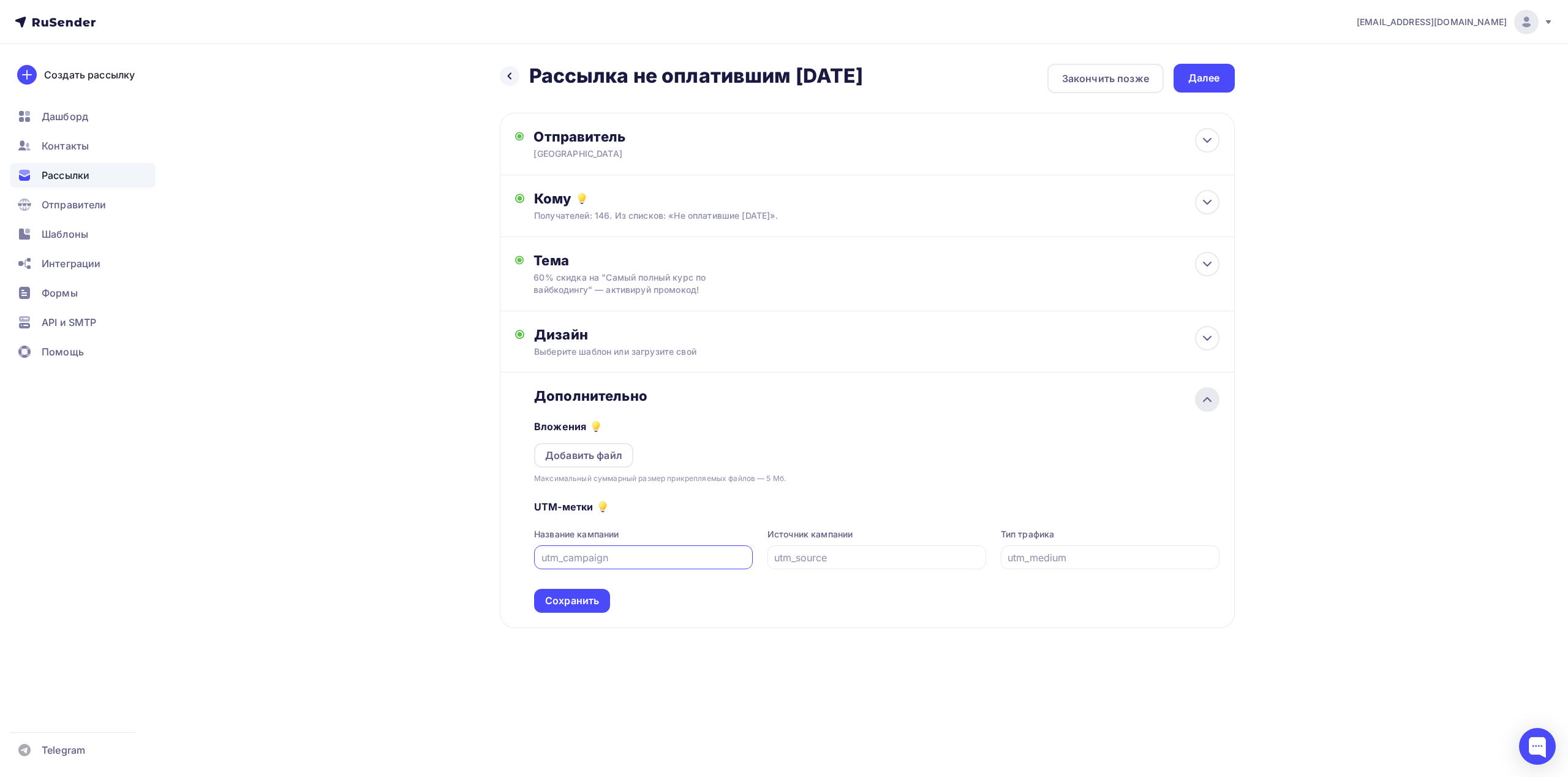
click at [1206, 398] on icon at bounding box center [1207, 400] width 15 height 15
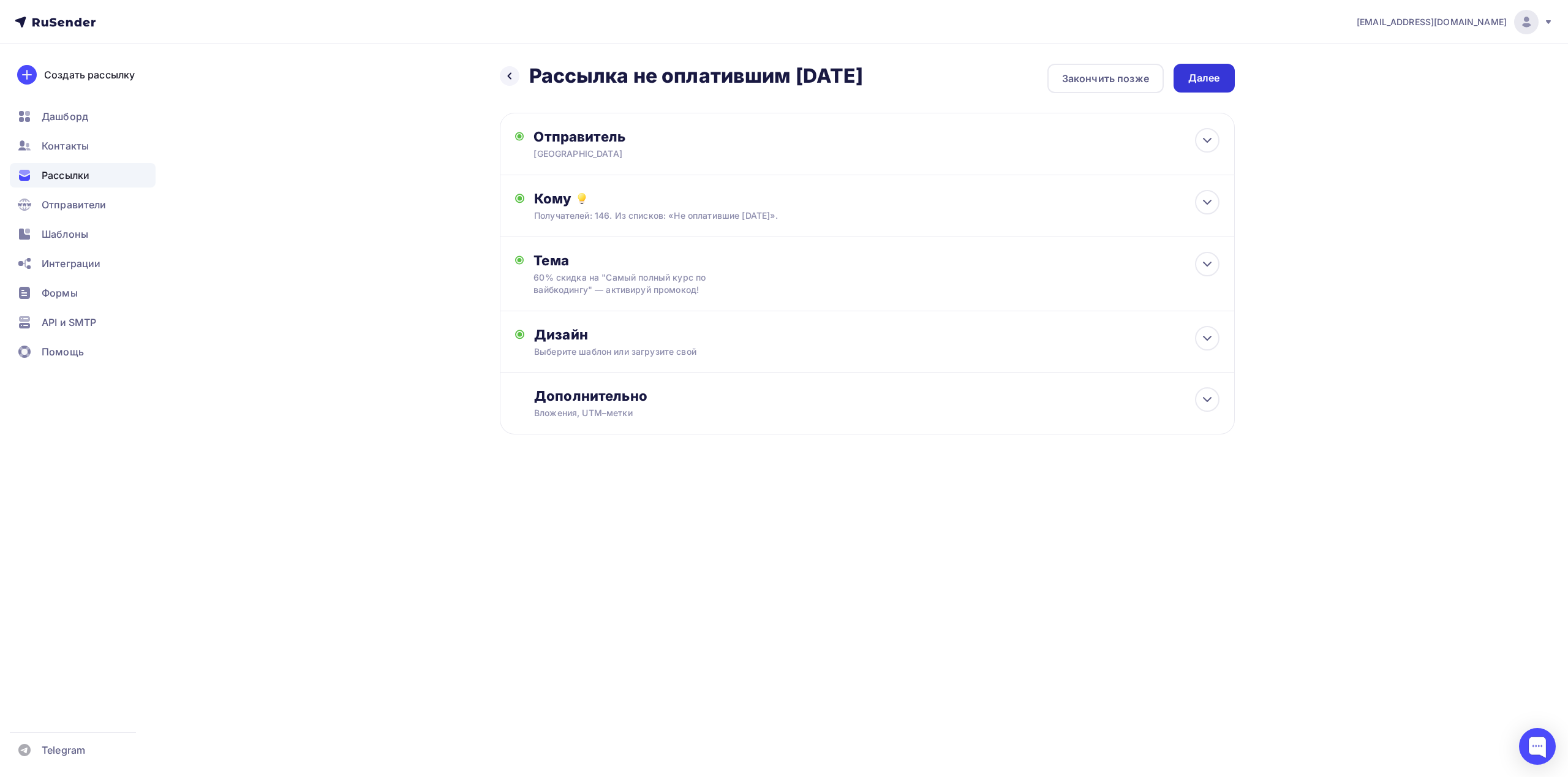
click at [1204, 87] on div "Далее" at bounding box center [1204, 78] width 62 height 29
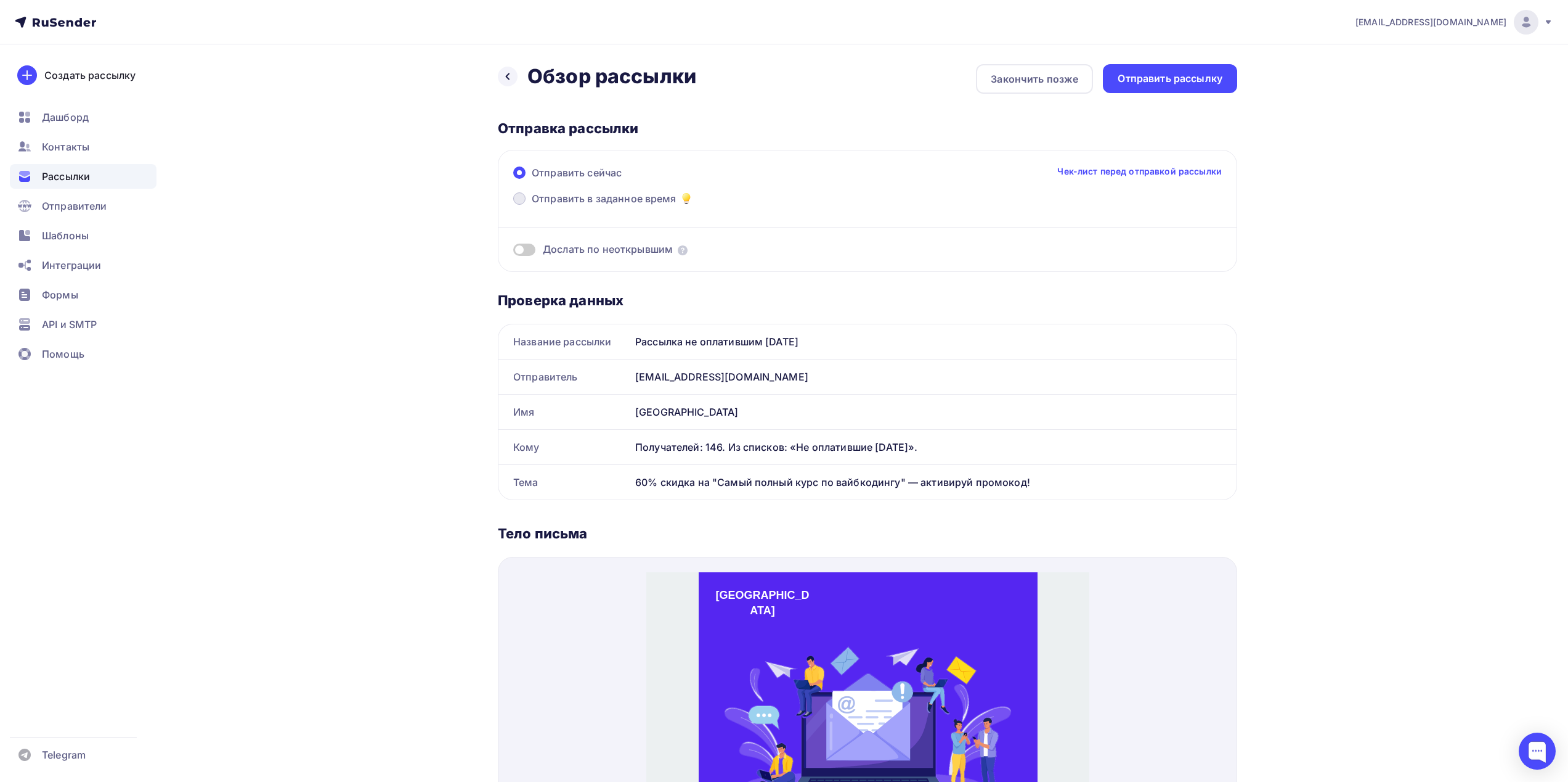
click at [618, 202] on span "Отправить в заданное время" at bounding box center [604, 199] width 145 height 15
click at [532, 206] on input "Отправить в заданное время" at bounding box center [532, 206] width 0 height 0
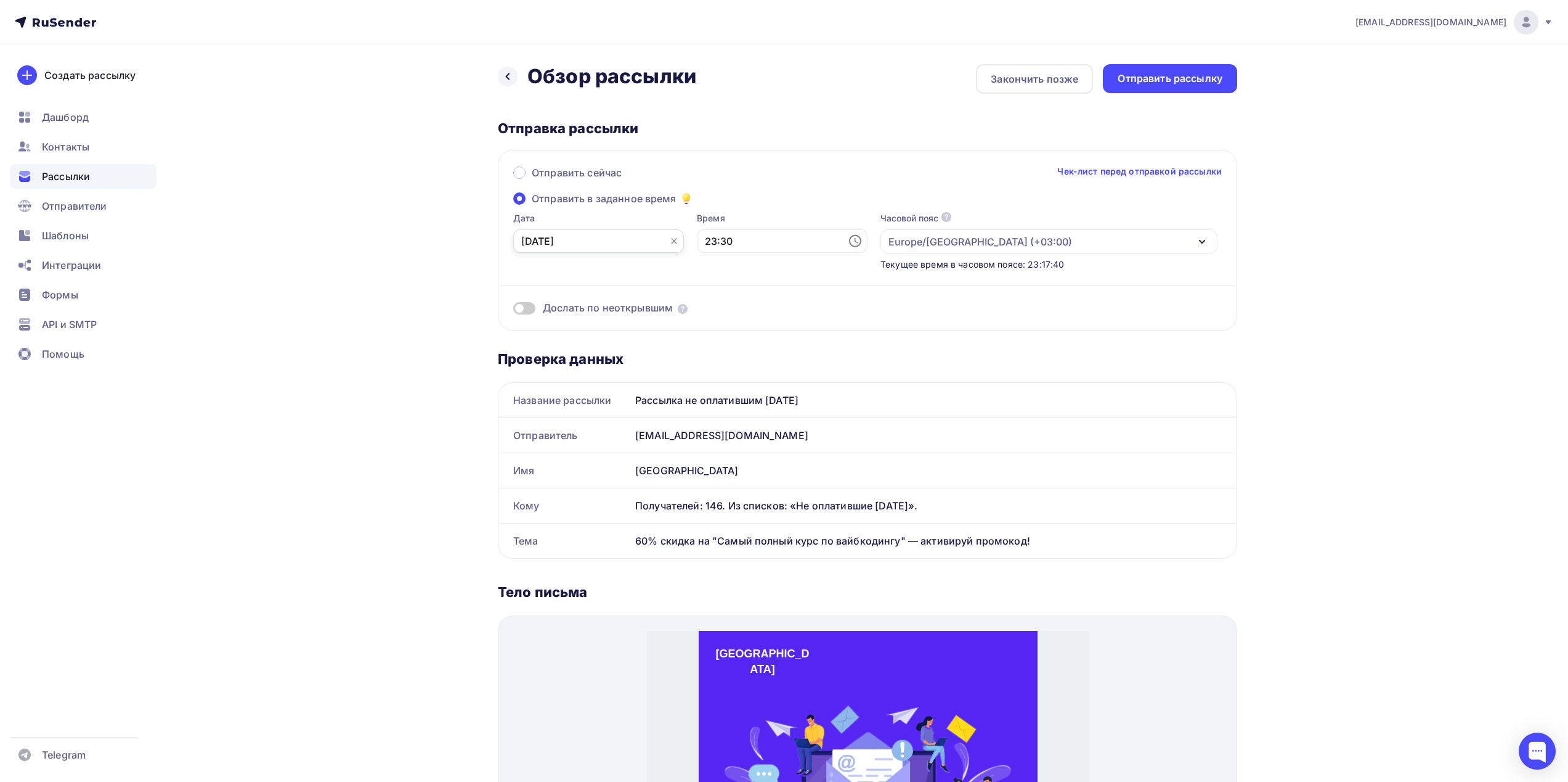
click at [614, 245] on input "[DATE]" at bounding box center [599, 241] width 171 height 23
click at [649, 311] on div "5" at bounding box center [649, 308] width 20 height 11
click at [601, 246] on input "[DATE]" at bounding box center [599, 241] width 171 height 23
click at [632, 309] on div "4" at bounding box center [629, 308] width 20 height 11
type input "[DATE]"
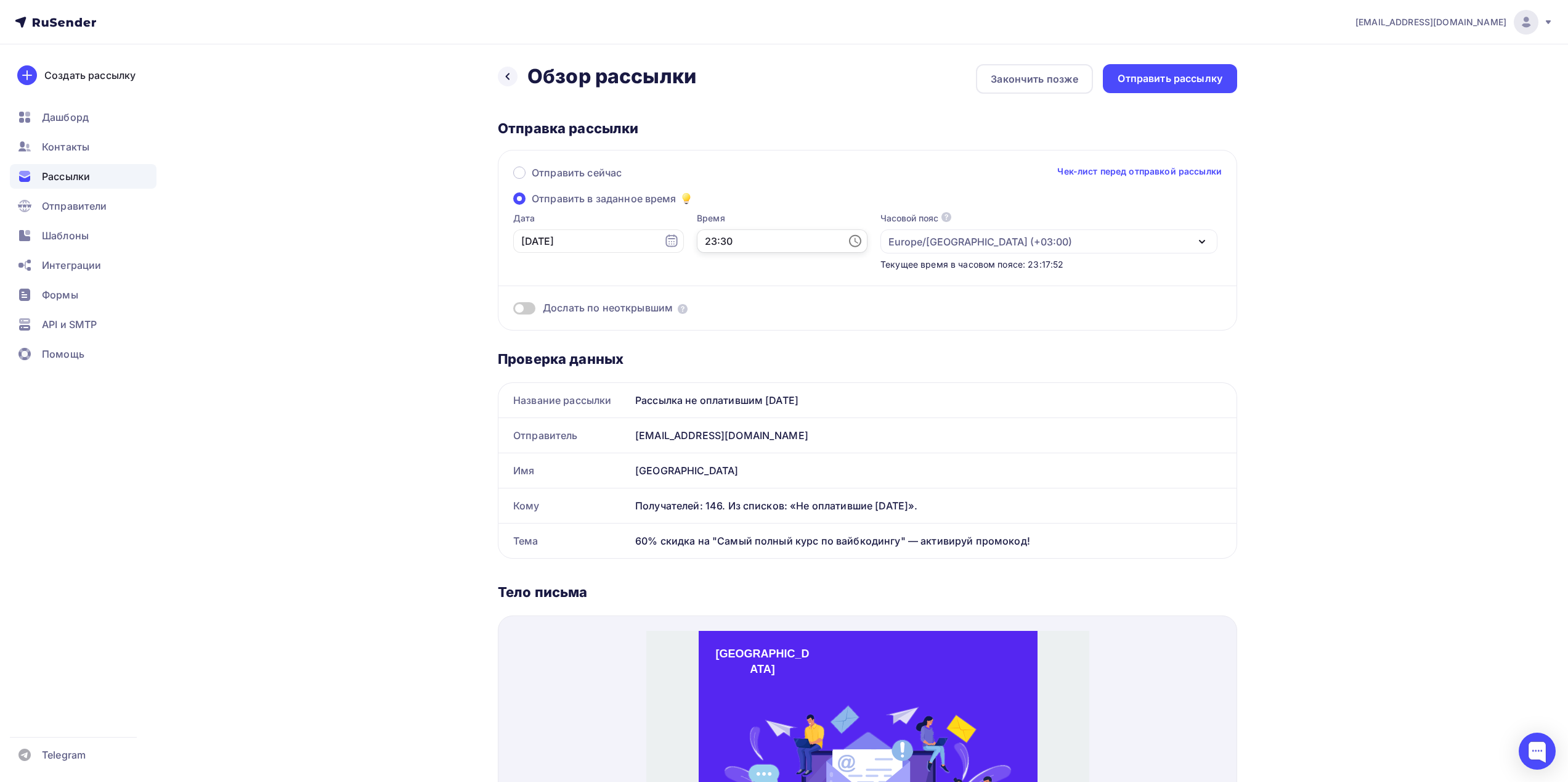
click at [710, 245] on input "23:30" at bounding box center [782, 241] width 171 height 23
click at [589, 172] on span "Отправить сейчас" at bounding box center [577, 173] width 90 height 15
click at [532, 180] on input "Отправить сейчас" at bounding box center [532, 180] width 0 height 0
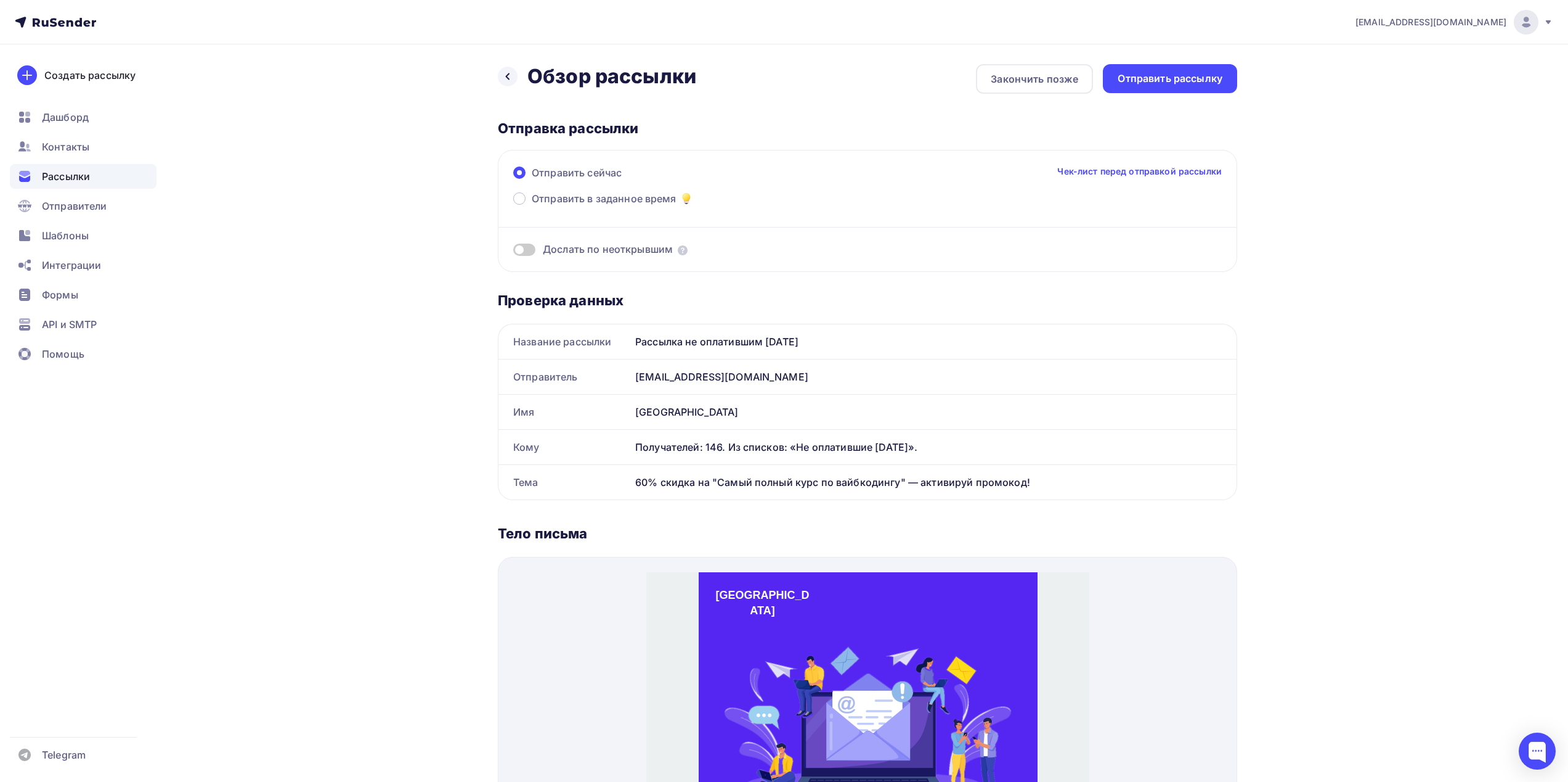
click at [522, 249] on span at bounding box center [524, 250] width 22 height 12
click at [514, 252] on input "checkbox" at bounding box center [514, 252] width 0 height 0
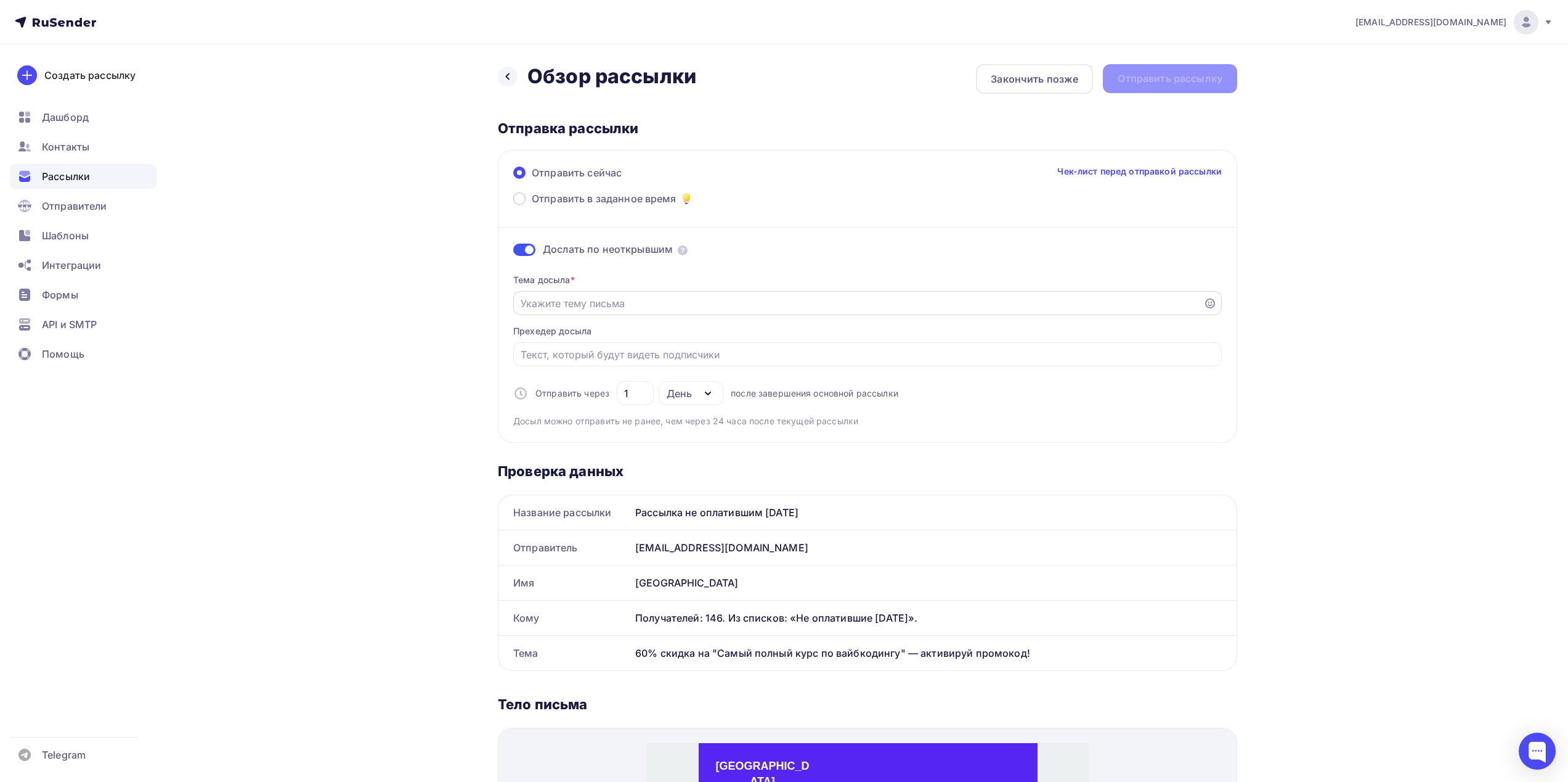
click at [631, 305] on input "Отправить в заданное время" at bounding box center [858, 304] width 676 height 15
click at [616, 298] on input "Отправить в заданное время" at bounding box center [858, 304] width 676 height 15
paste input "Получи доступ к "Самому полному курсу по вайбкодингу""
click at [1097, 172] on link "Чек-лист перед отправкой рассылки" at bounding box center [1139, 172] width 165 height 12
click at [821, 304] on input "Получи доступ к "Самому полному курсу по вайбкодингу"" at bounding box center [858, 304] width 676 height 15
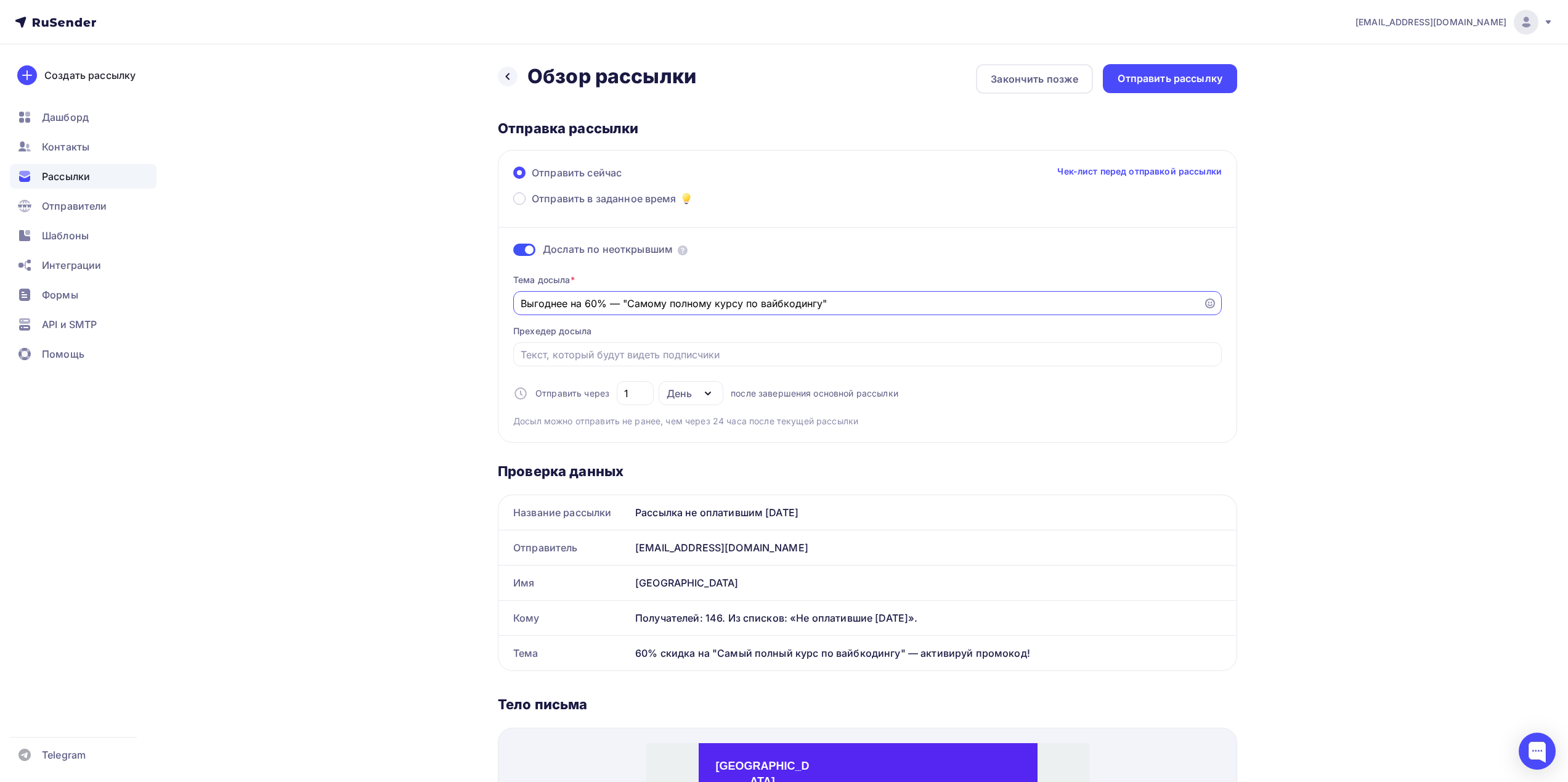
click at [626, 303] on input "Выгоднее на 60% — "Самому полному курсу по вайбкодингу"" at bounding box center [858, 304] width 676 height 15
drag, startPoint x: 664, startPoint y: 306, endPoint x: 644, endPoint y: 308, distance: 20.1
click at [644, 308] on input "Выгоднее на 60% — Самому полному курсу по вайбкодингу"" at bounding box center [858, 304] width 676 height 15
drag, startPoint x: 697, startPoint y: 307, endPoint x: 688, endPoint y: 307, distance: 9.0
click at [688, 307] on input "Выгоднее на 60% — Самый полному курсу по вайбкодингу"" at bounding box center [858, 304] width 676 height 15
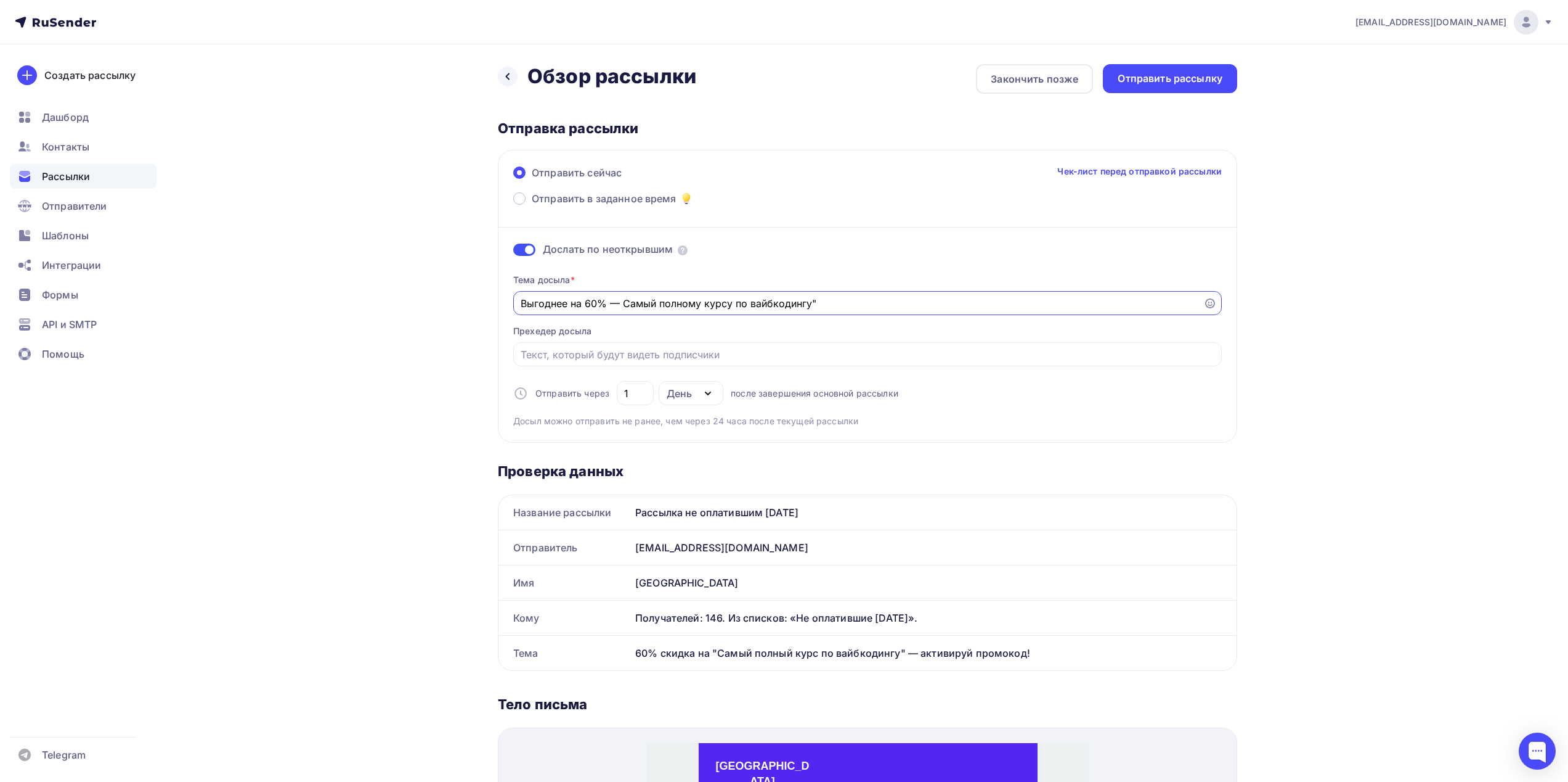
click at [699, 308] on input "Выгоднее на 60% — Самый полному курсу по вайбкодингу"" at bounding box center [858, 304] width 676 height 15
drag, startPoint x: 701, startPoint y: 307, endPoint x: 684, endPoint y: 307, distance: 17.0
click at [684, 307] on input "Выгоднее на 60% — Самый полному курсу по вайбкодингу"" at bounding box center [858, 304] width 676 height 15
click at [722, 306] on input "Выгоднее на 60% — Самый полный курсу по вайбкодингу"" at bounding box center [858, 304] width 676 height 15
click at [818, 309] on input "Выгоднее на 60% — Самый полный курс по вайбкодингу"" at bounding box center [858, 304] width 676 height 15
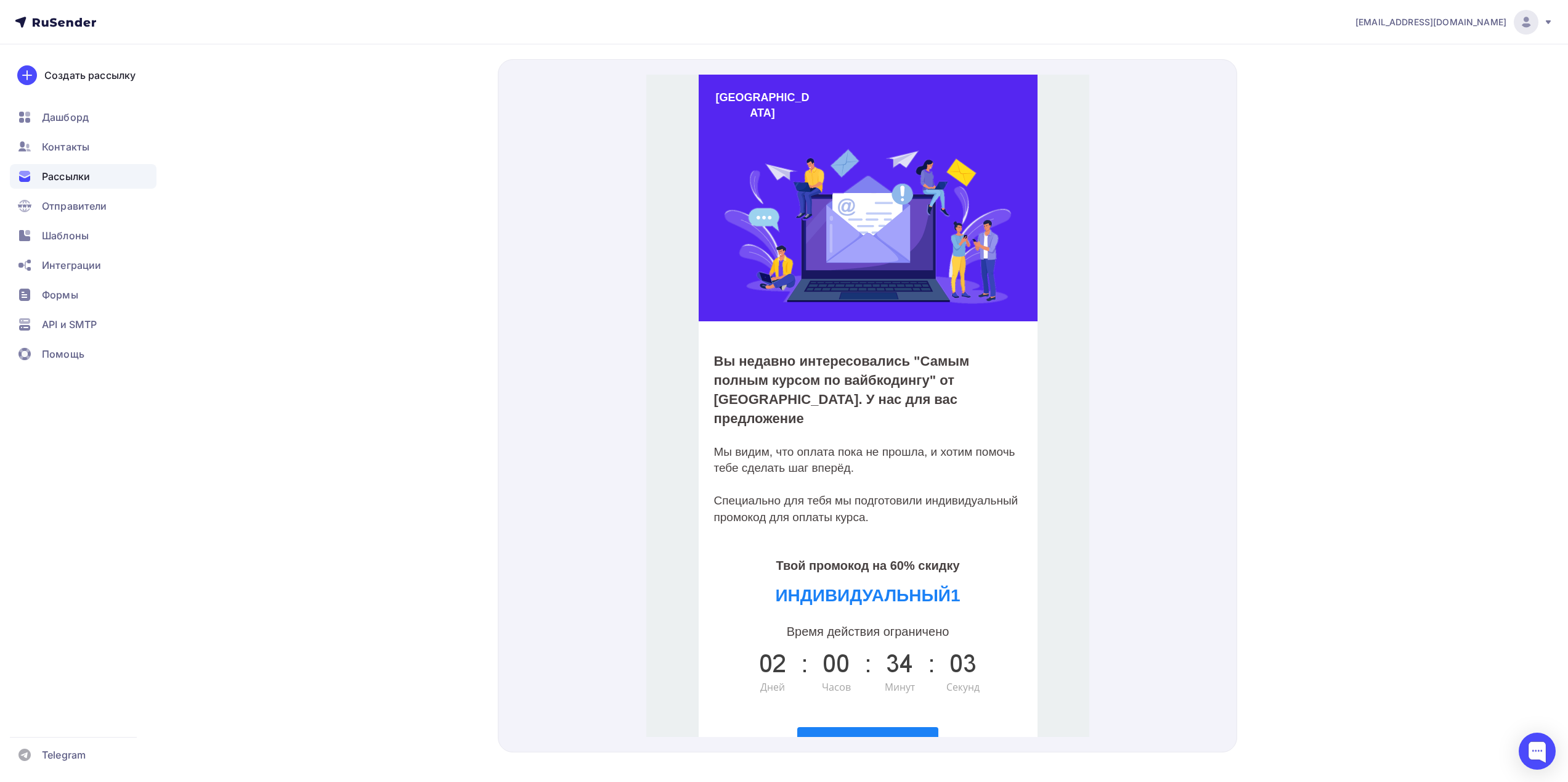
scroll to position [678, 0]
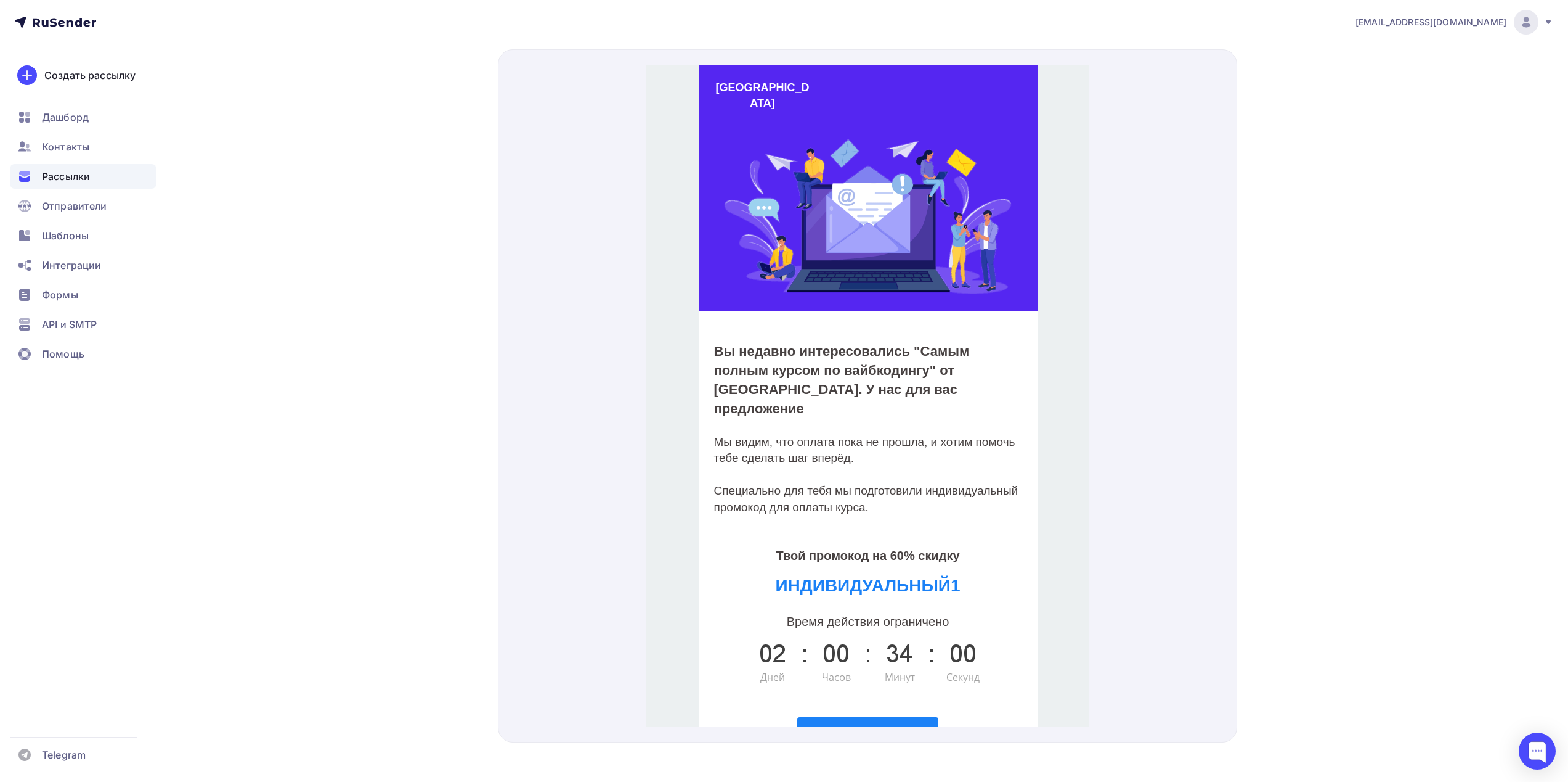
type input "Выгоднее на 60% — Самый полный курс по вайбкодингу"
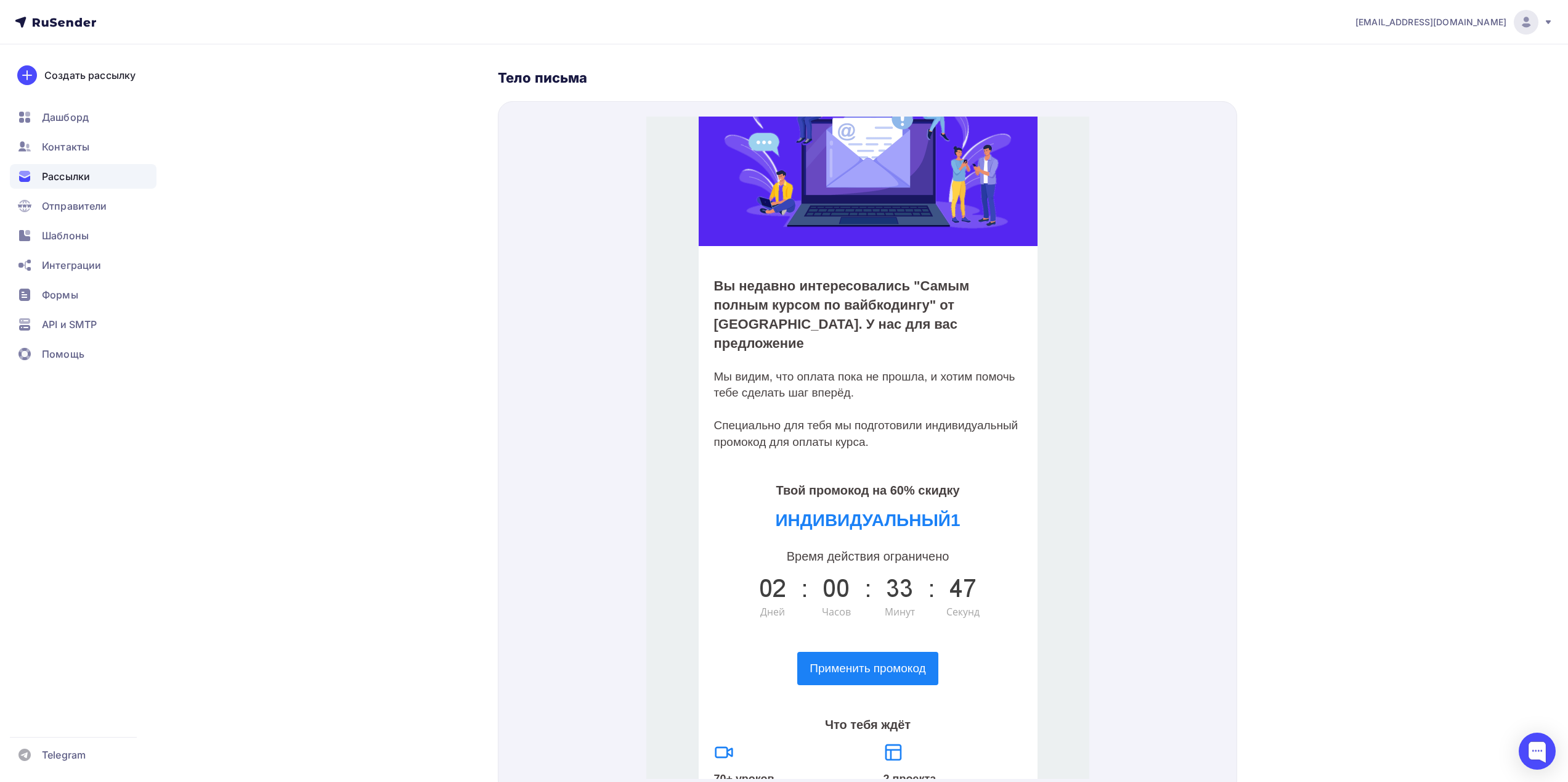
scroll to position [123, 0]
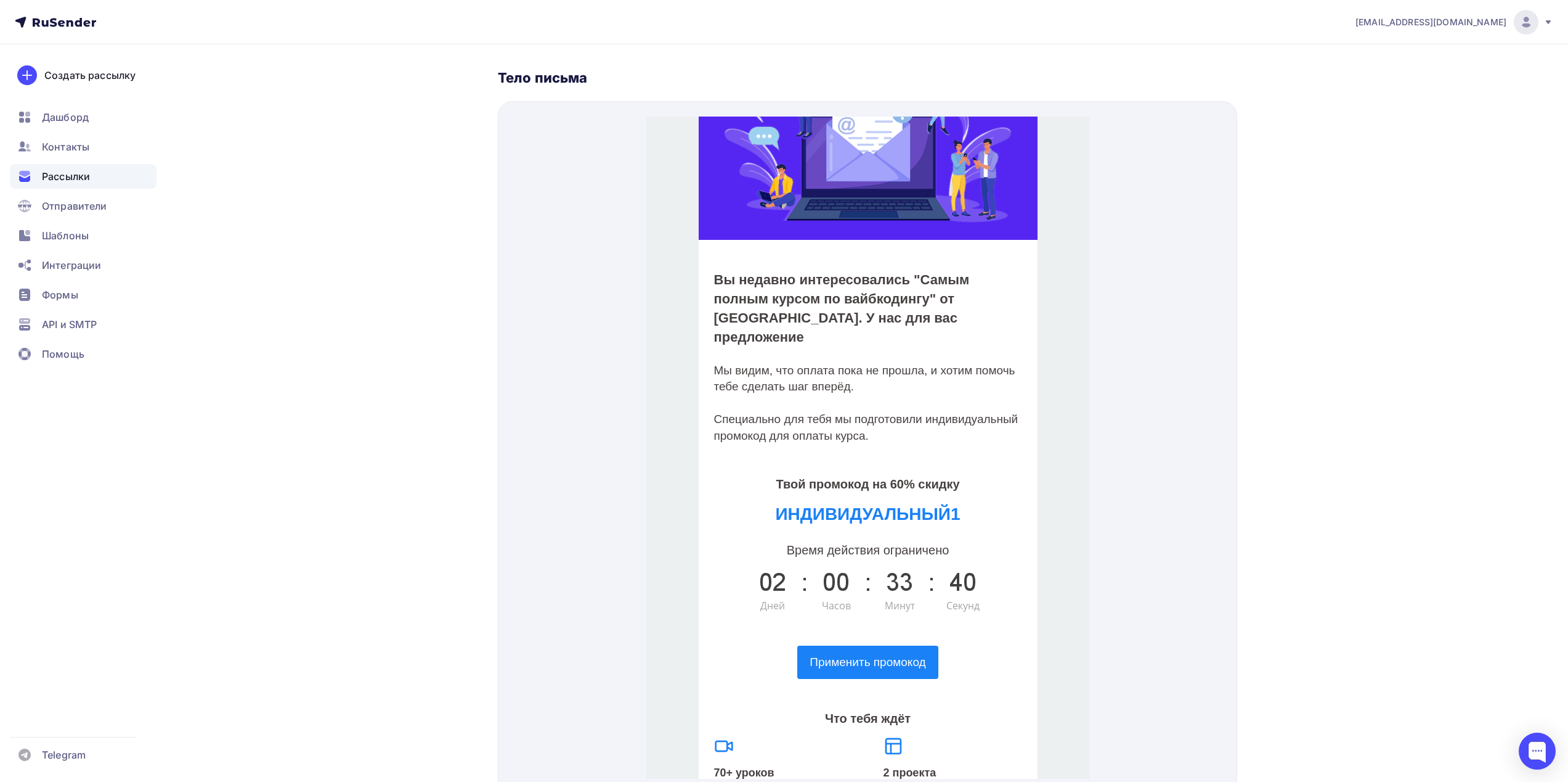
click at [719, 257] on strong "Вы недавно интересовались "Самым полным курсом по вайбкодингу" от [GEOGRAPHIC_D…" at bounding box center [841, 293] width 256 height 72
click at [716, 257] on strong "Вы недавно интересовались "Самым полным курсом по вайбкодингу" от [GEOGRAPHIC_D…" at bounding box center [841, 293] width 256 height 72
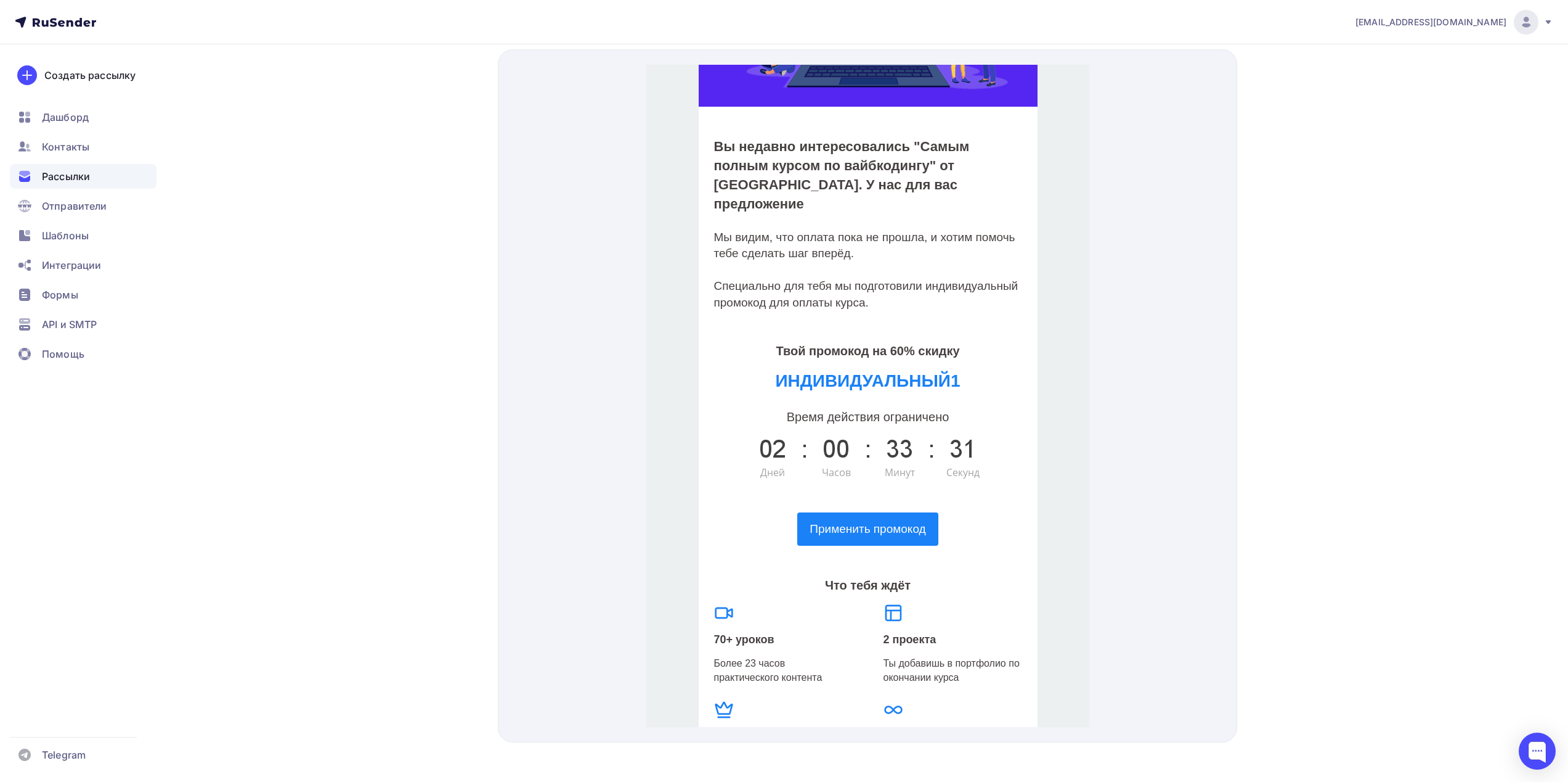
scroll to position [246, 0]
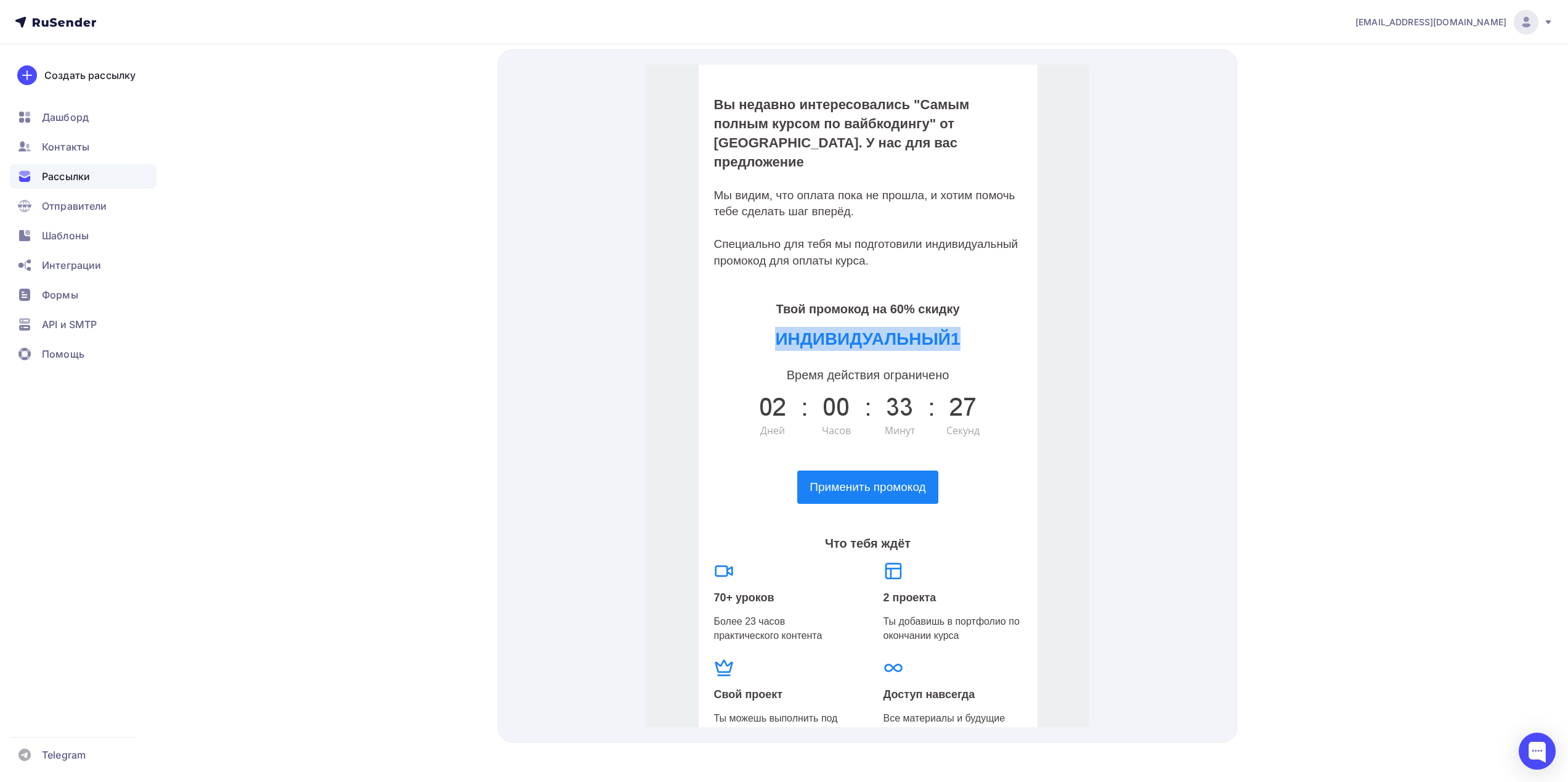
drag, startPoint x: 962, startPoint y: 291, endPoint x: 770, endPoint y: 285, distance: 192.1
click at [770, 312] on h2 "ИНДИВИДУАЛЬНЫЙ1" at bounding box center [867, 323] width 308 height 24
copy span "ИНДИВИДУАЛЬНЫЙ1"
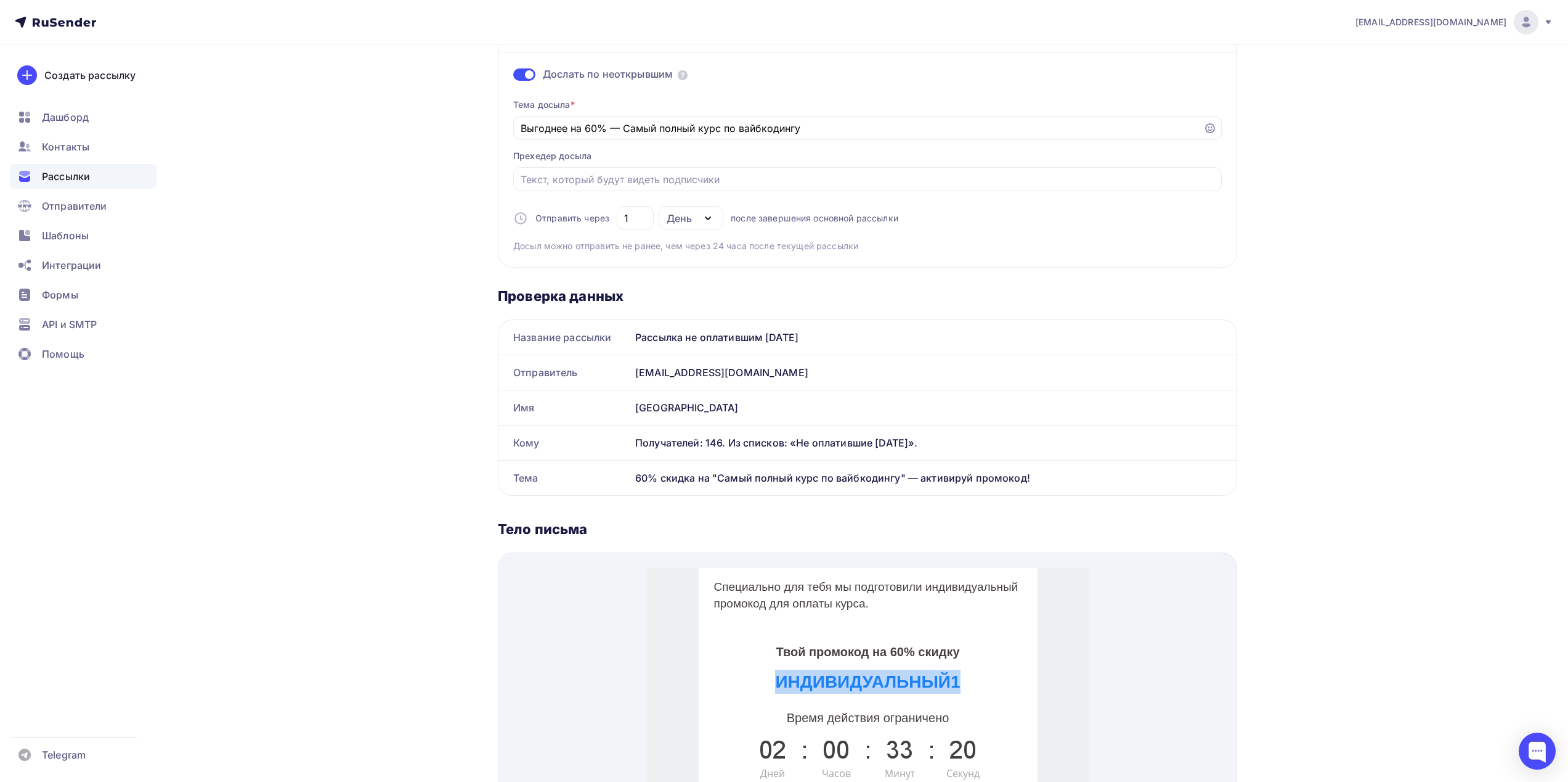
scroll to position [0, 0]
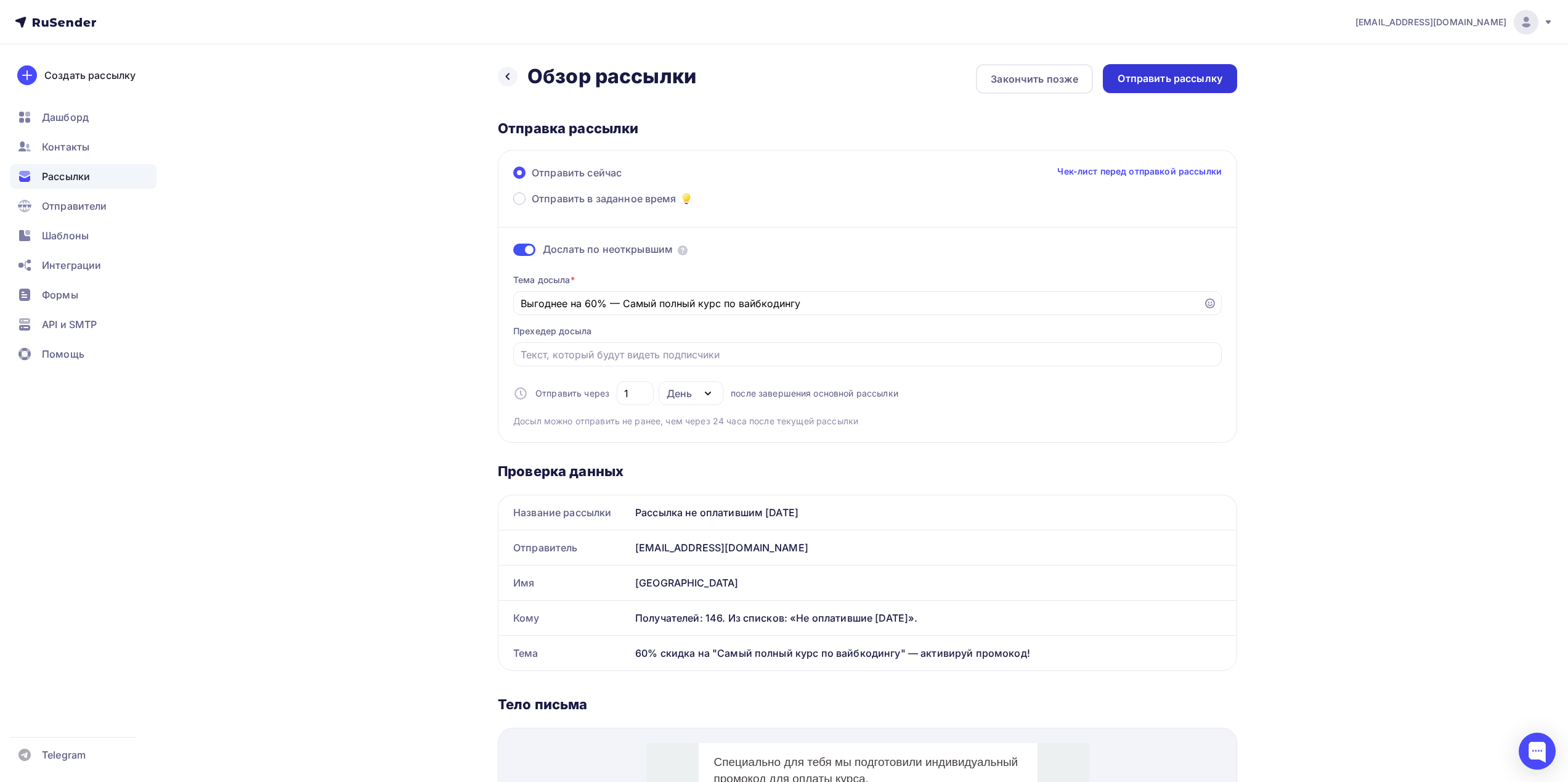
click at [1148, 78] on div "Отправить рассылку" at bounding box center [1170, 78] width 105 height 14
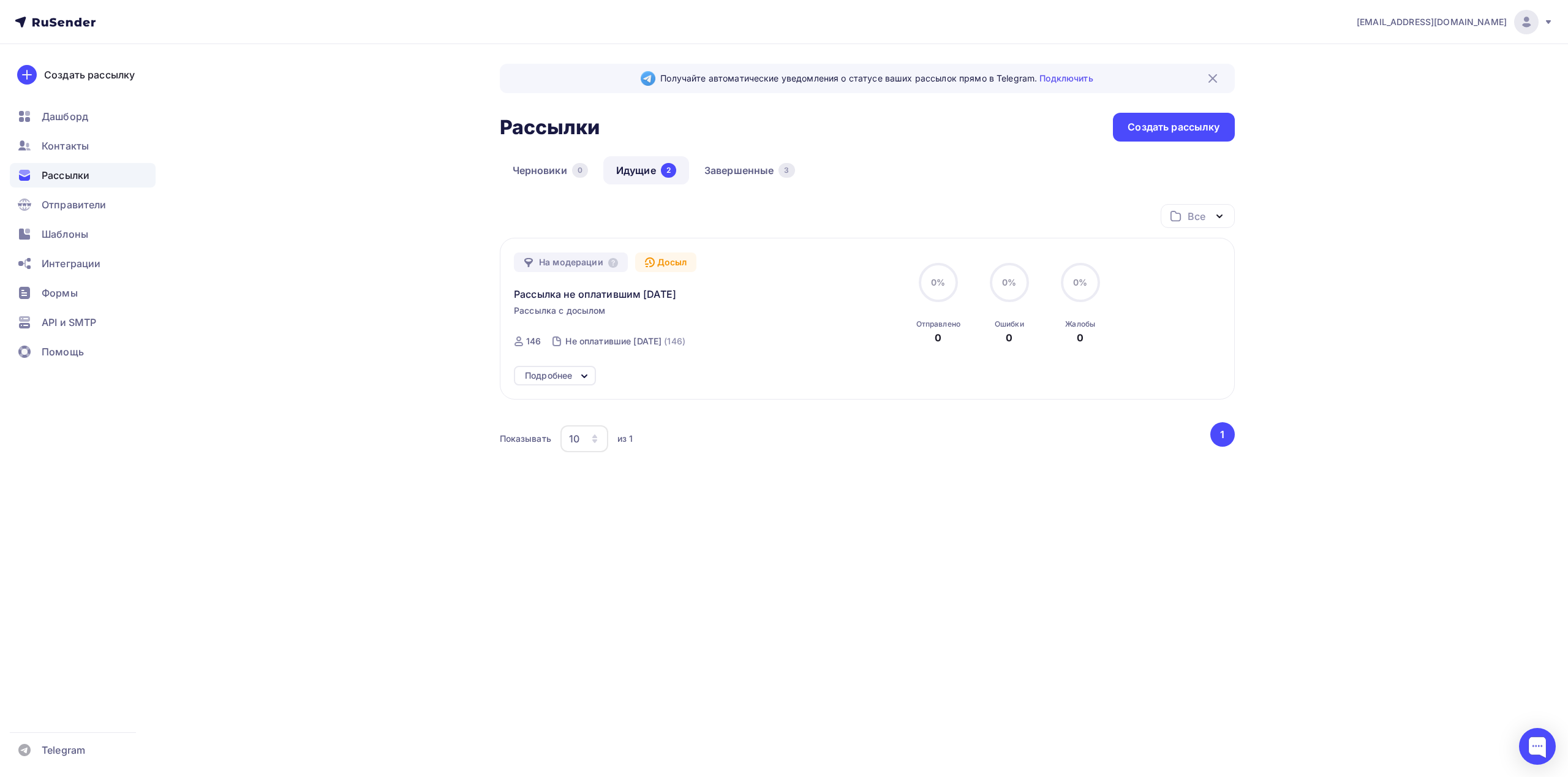
click at [584, 377] on icon at bounding box center [584, 376] width 15 height 15
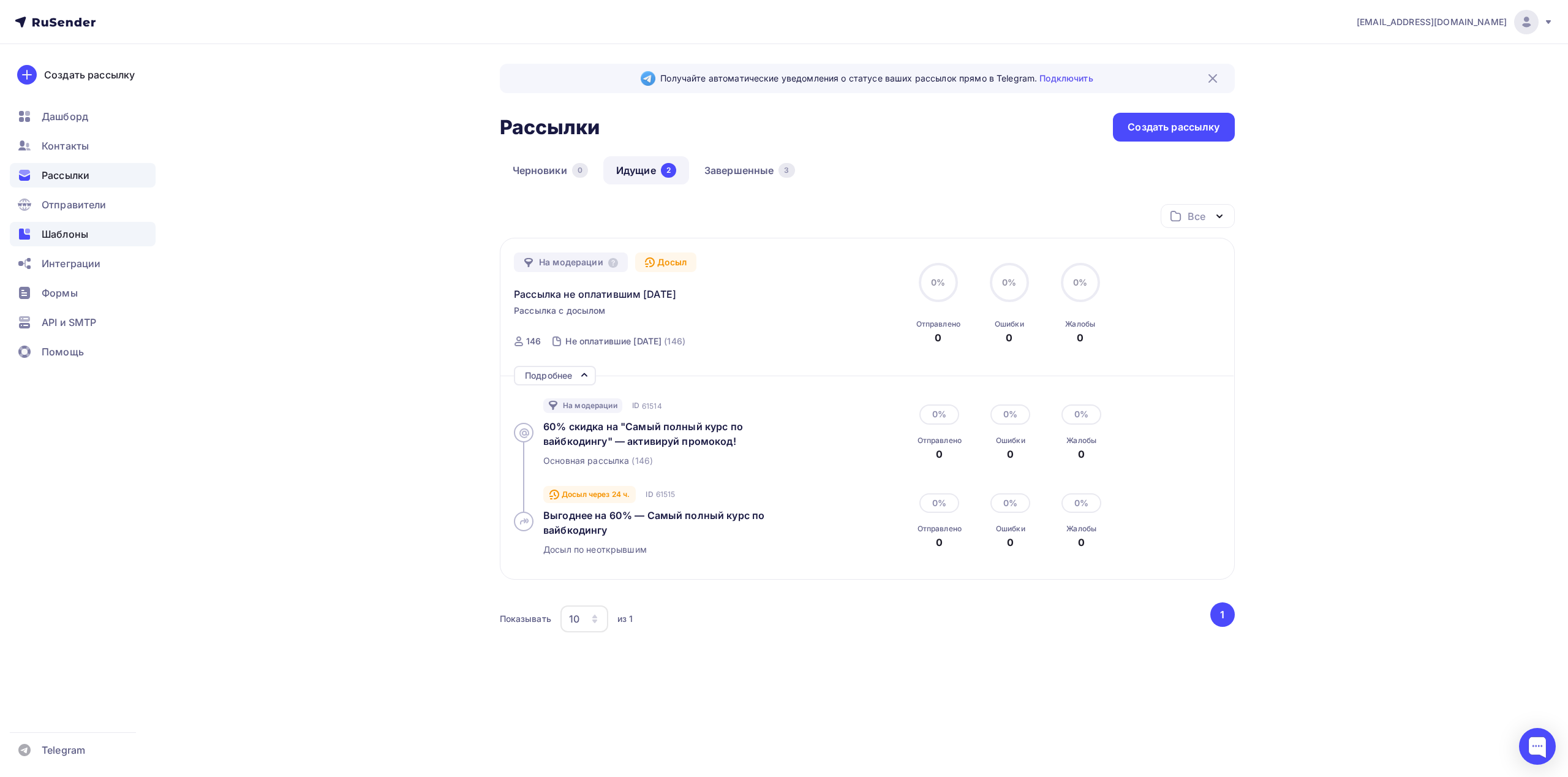
click at [75, 231] on span "Шаблоны" at bounding box center [65, 234] width 47 height 15
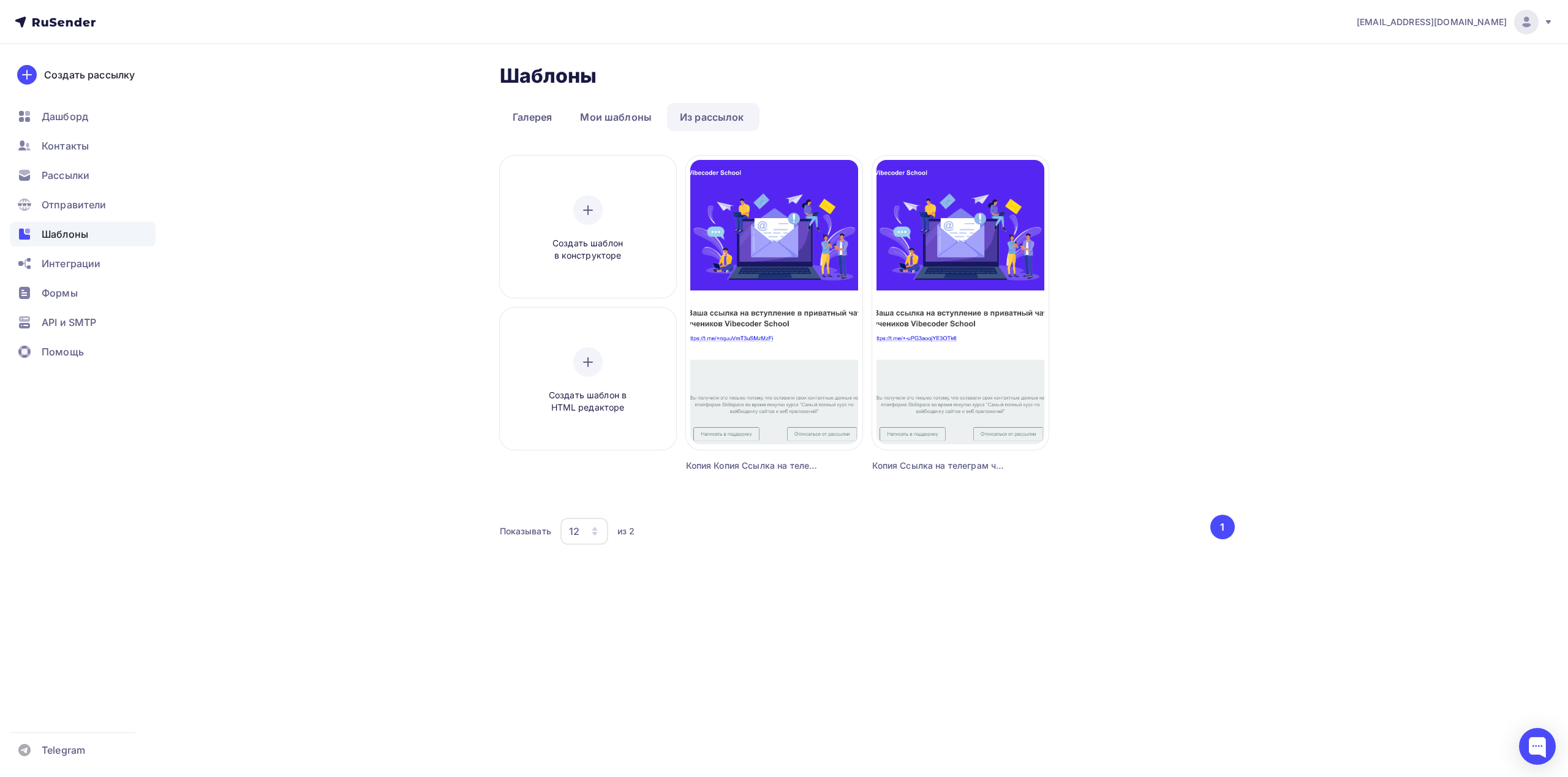
click at [692, 116] on link "Из рассылок" at bounding box center [711, 117] width 90 height 28
click at [89, 174] on span "Рассылки" at bounding box center [66, 175] width 48 height 15
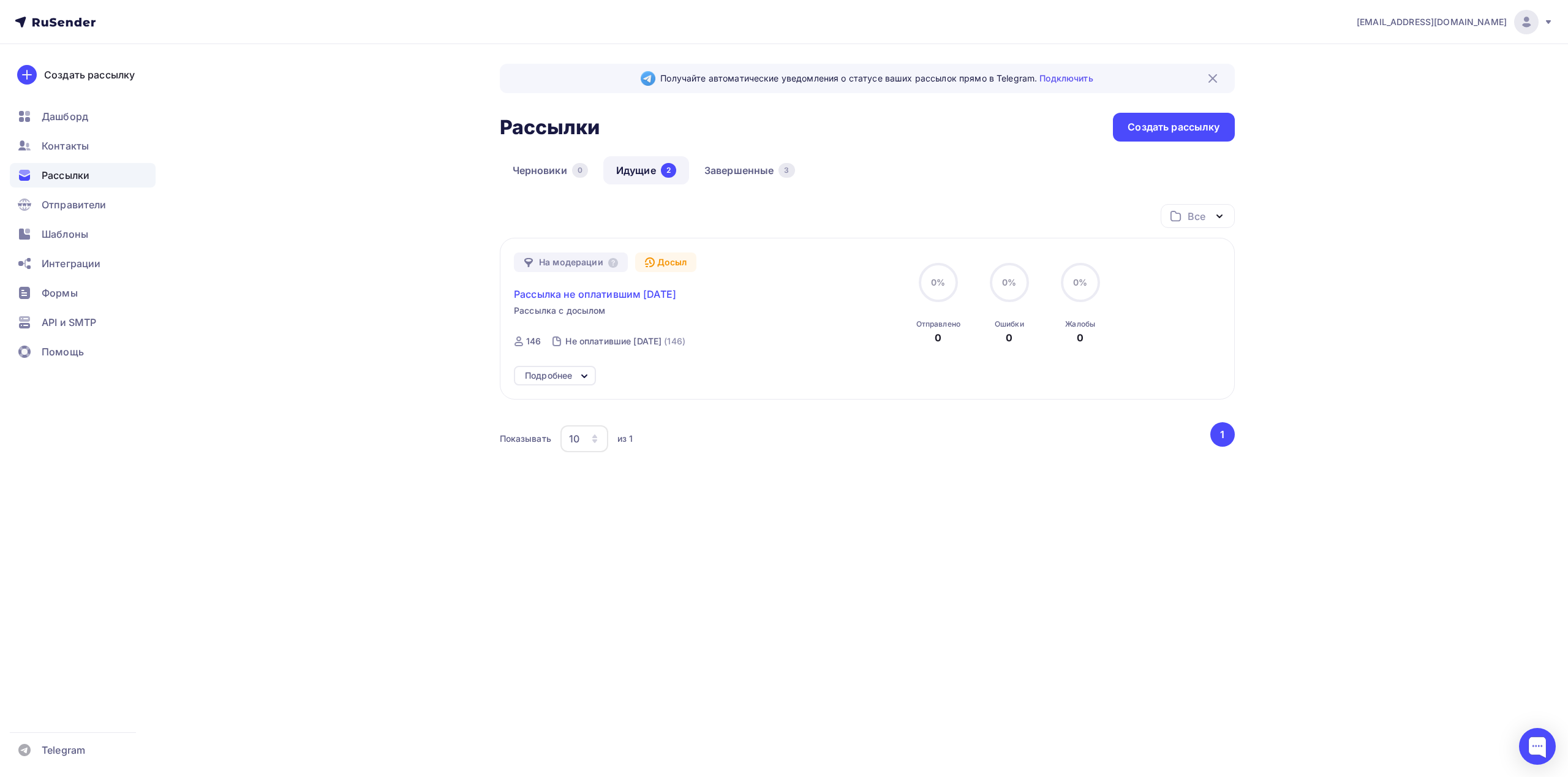
click at [604, 293] on span "Рассылка не оплатившим [DATE]" at bounding box center [595, 294] width 162 height 15
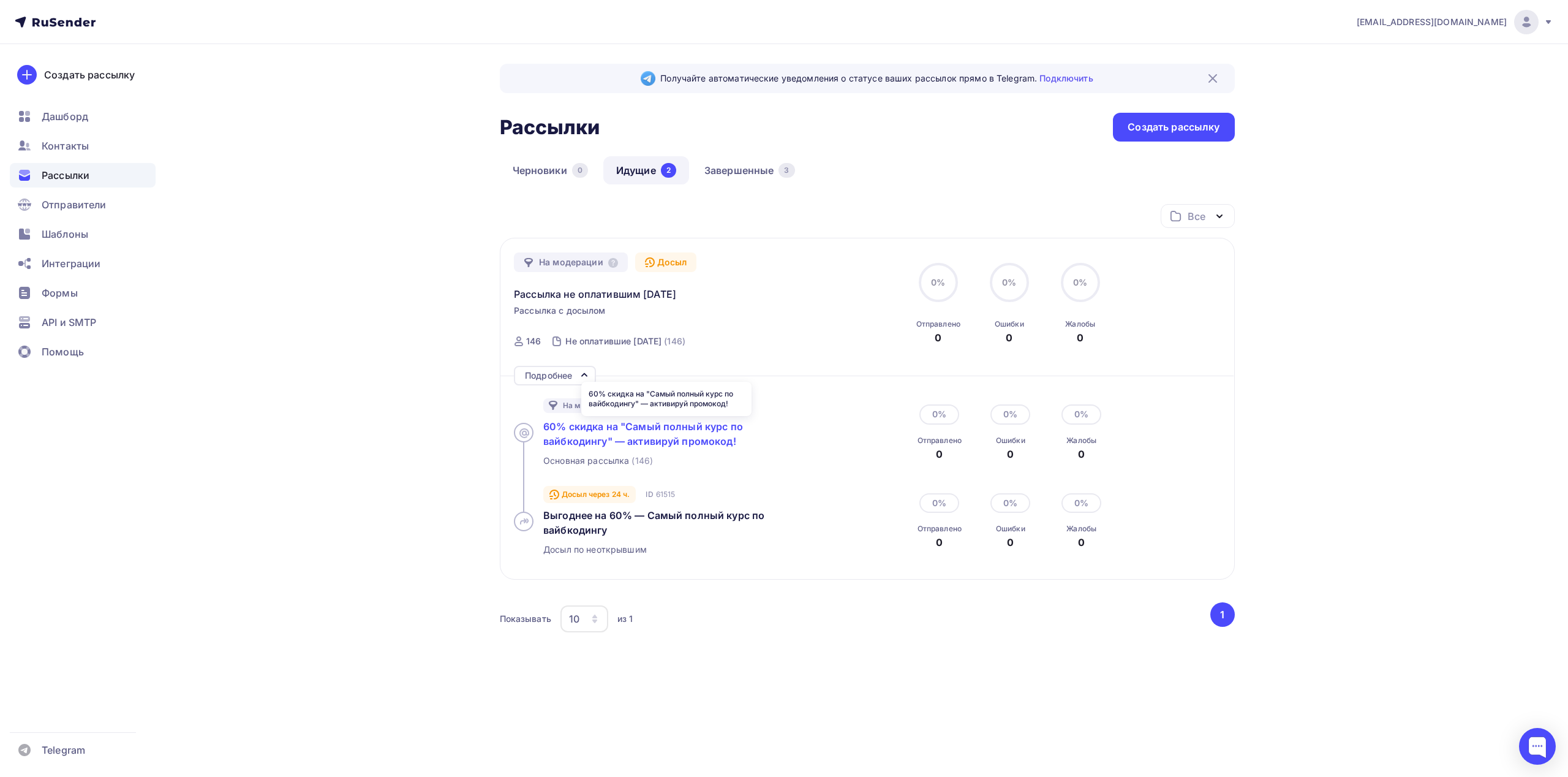
click at [673, 440] on span "60% скидка на "Самый полный курс по вайбкодингу" — активируй промокод!" at bounding box center [642, 433] width 199 height 27
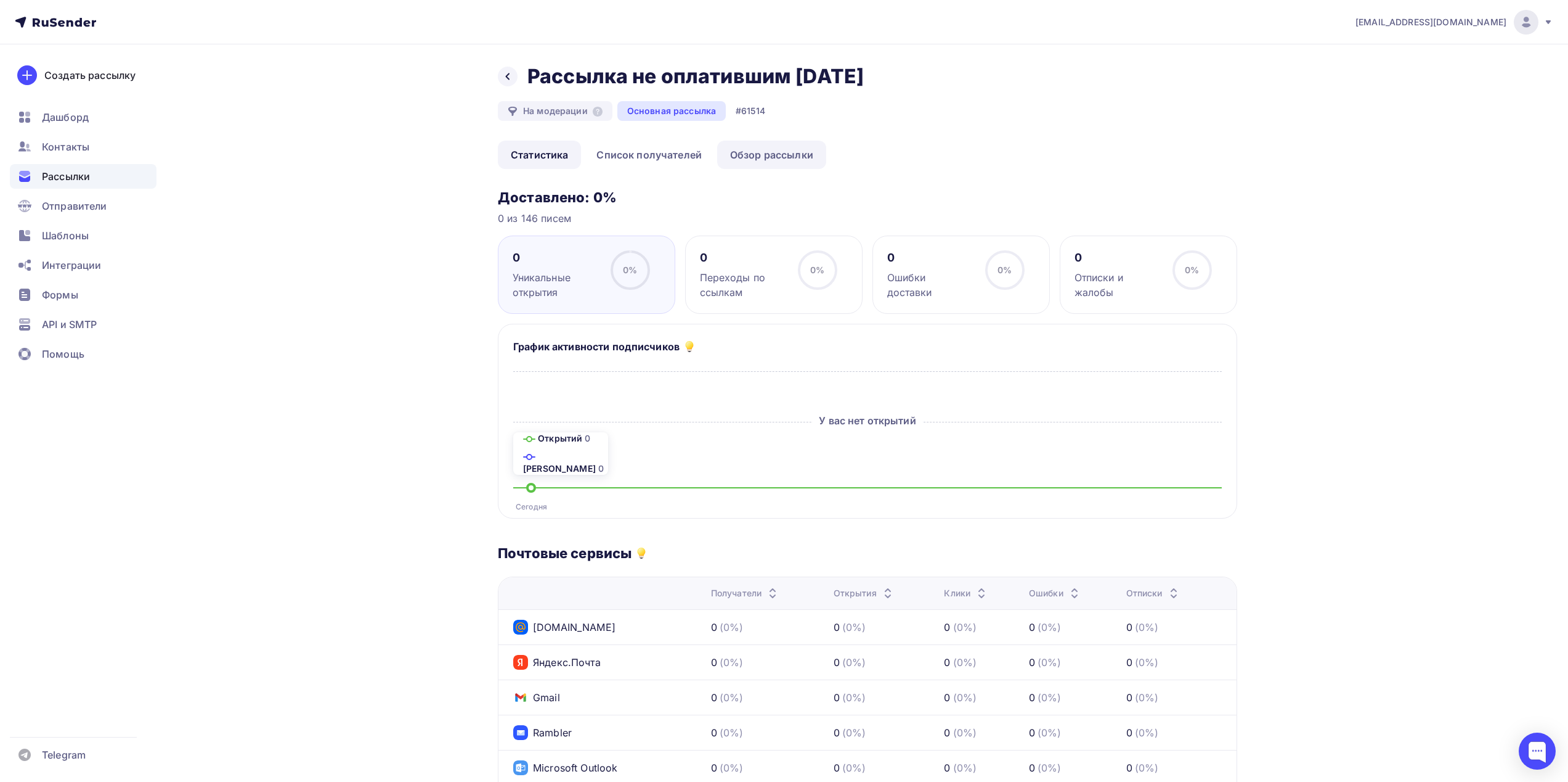
click at [782, 169] on link "Обзор рассылки" at bounding box center [771, 155] width 109 height 29
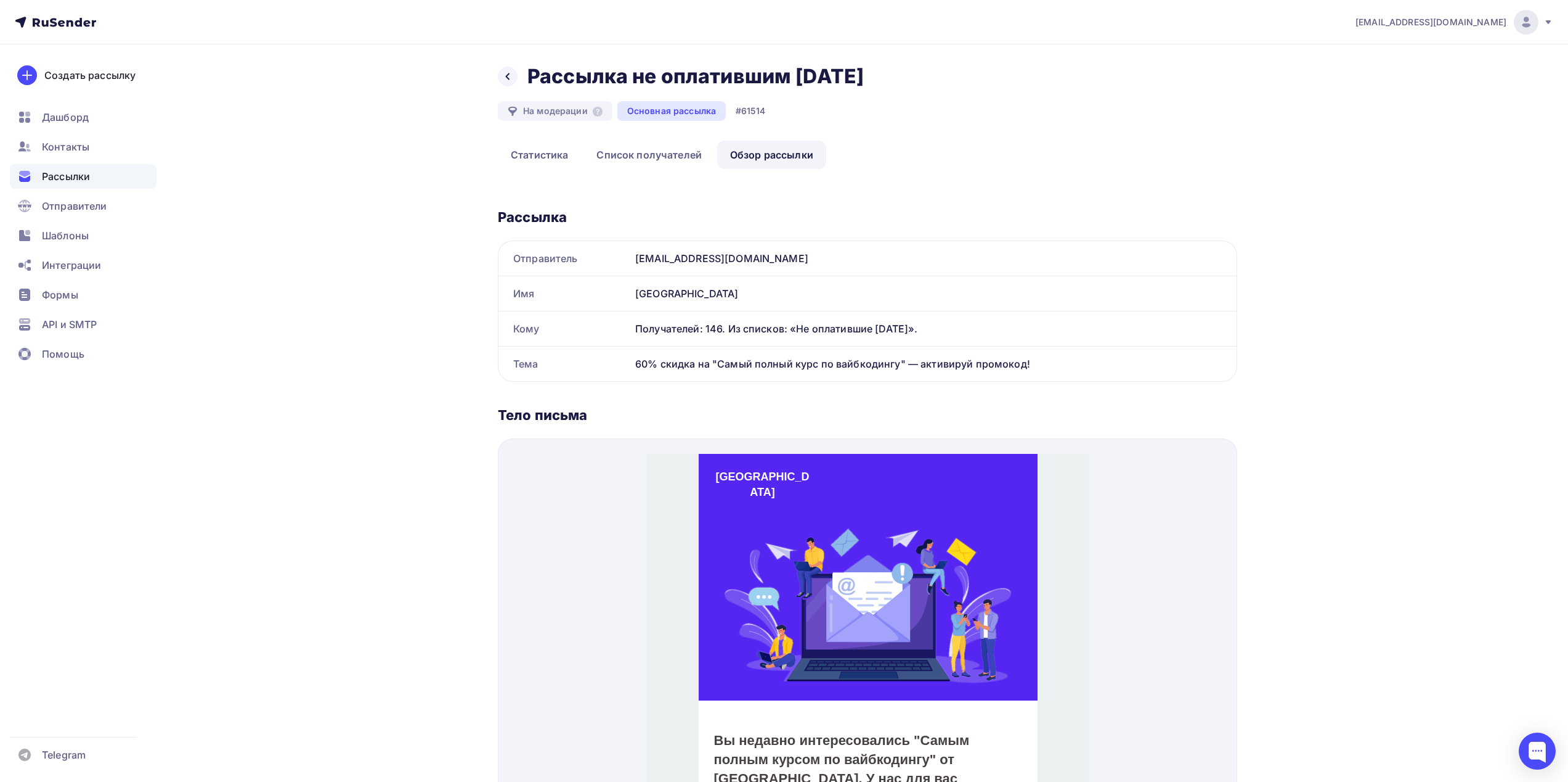
click at [85, 183] on span "Рассылки" at bounding box center [66, 176] width 48 height 15
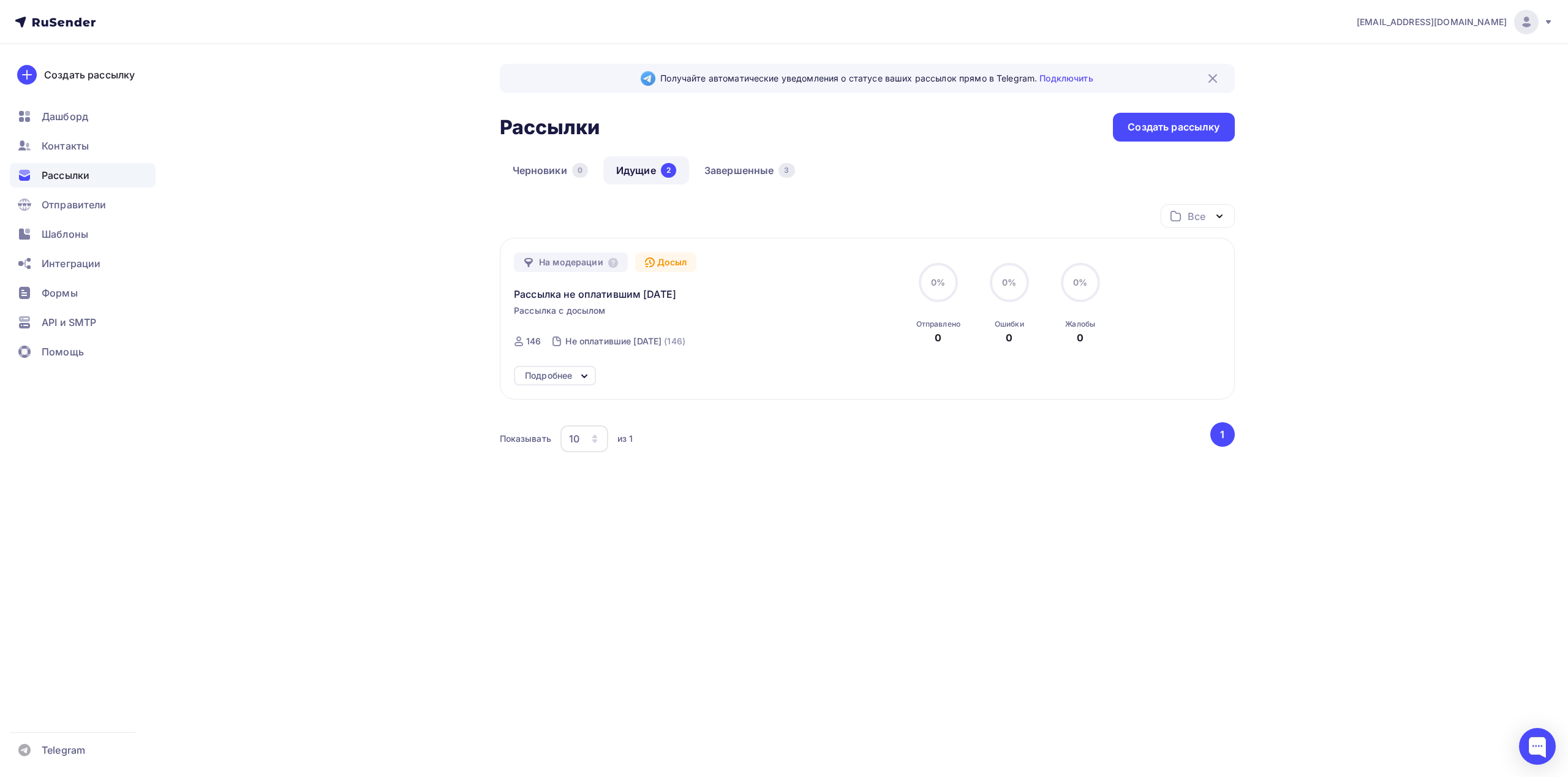
click at [579, 377] on icon at bounding box center [584, 376] width 15 height 15
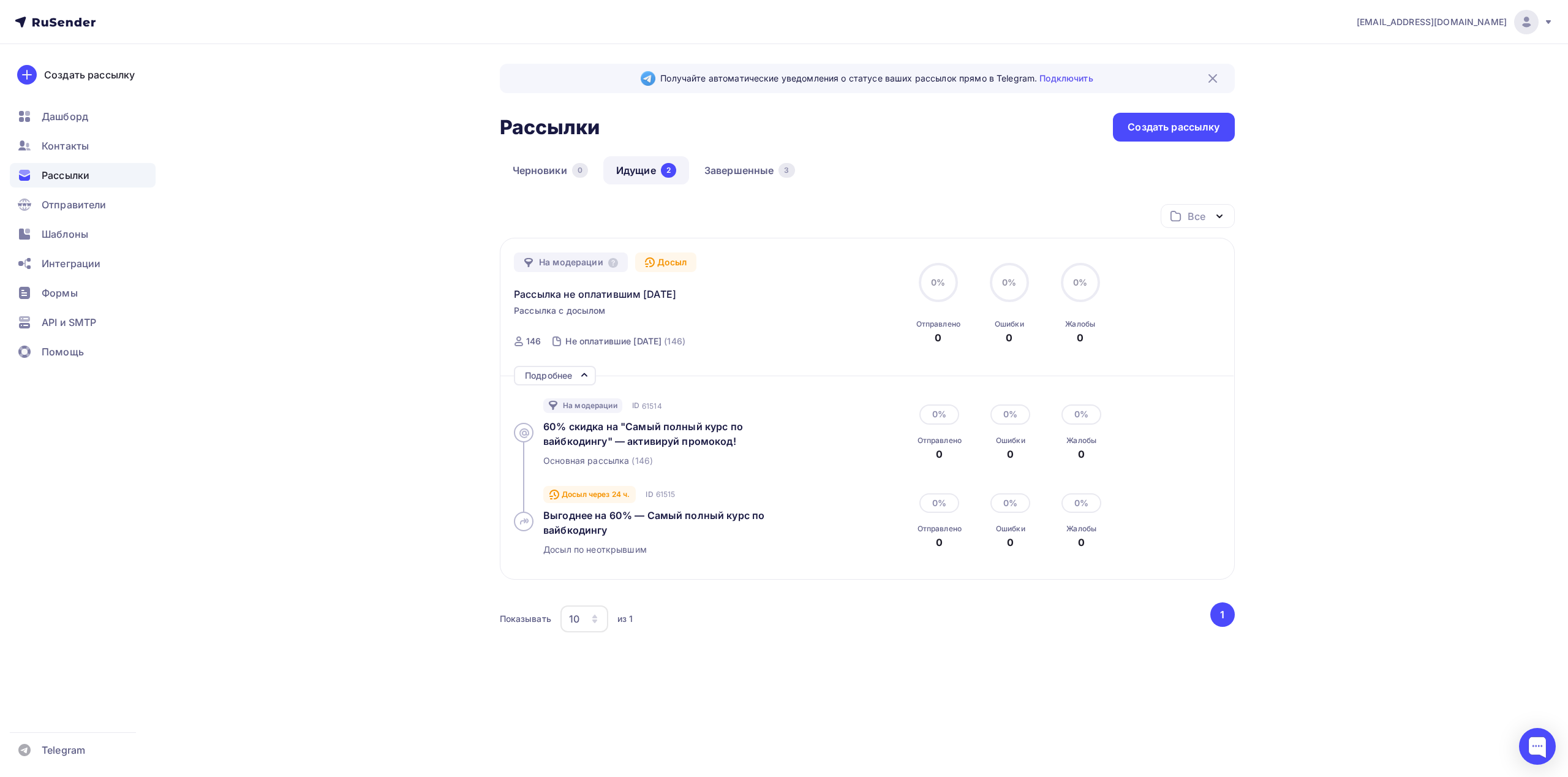
click at [579, 374] on icon at bounding box center [584, 375] width 15 height 15
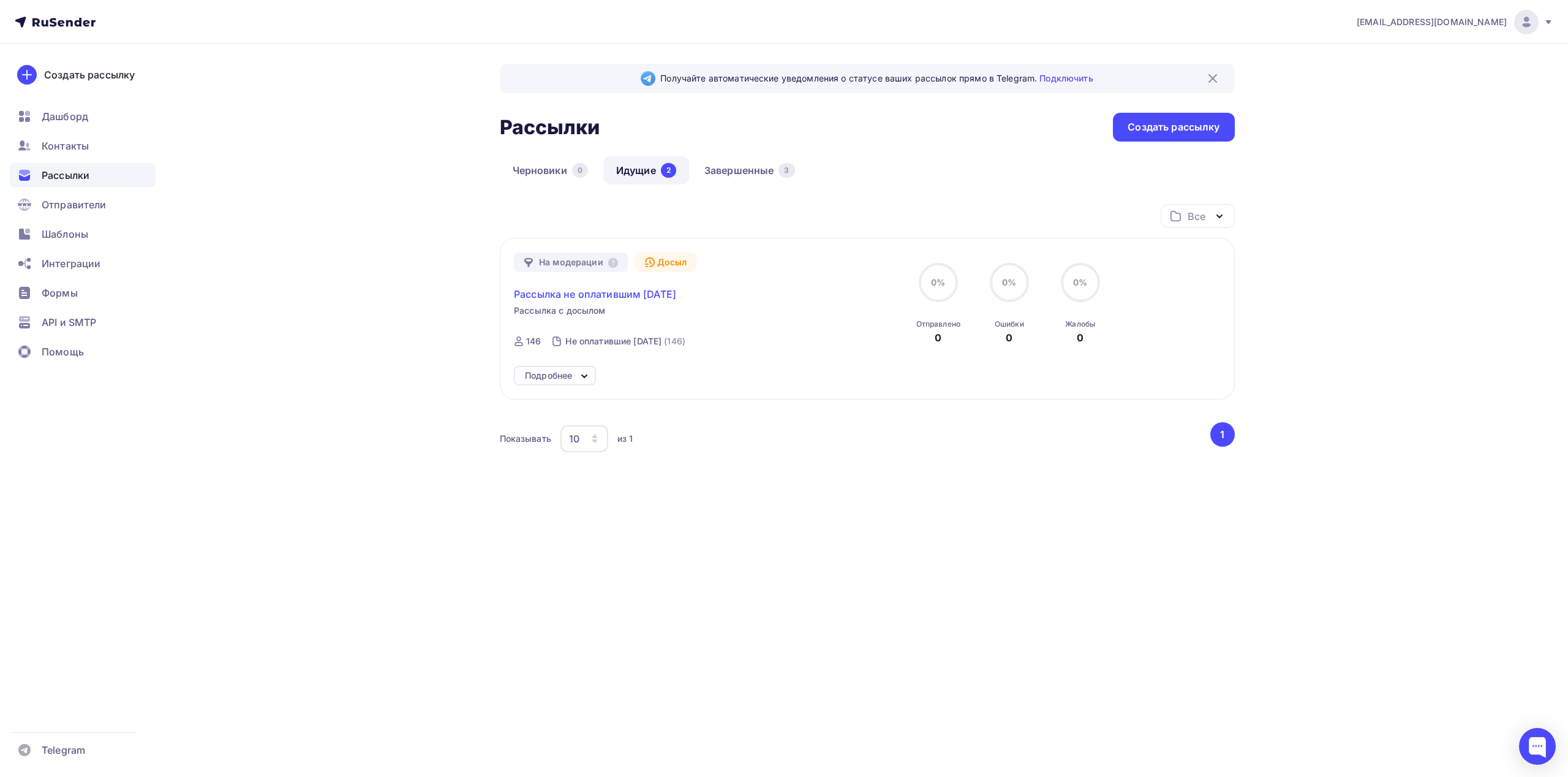
click at [646, 293] on span "Рассылка не оплатившим [DATE]" at bounding box center [595, 294] width 162 height 15
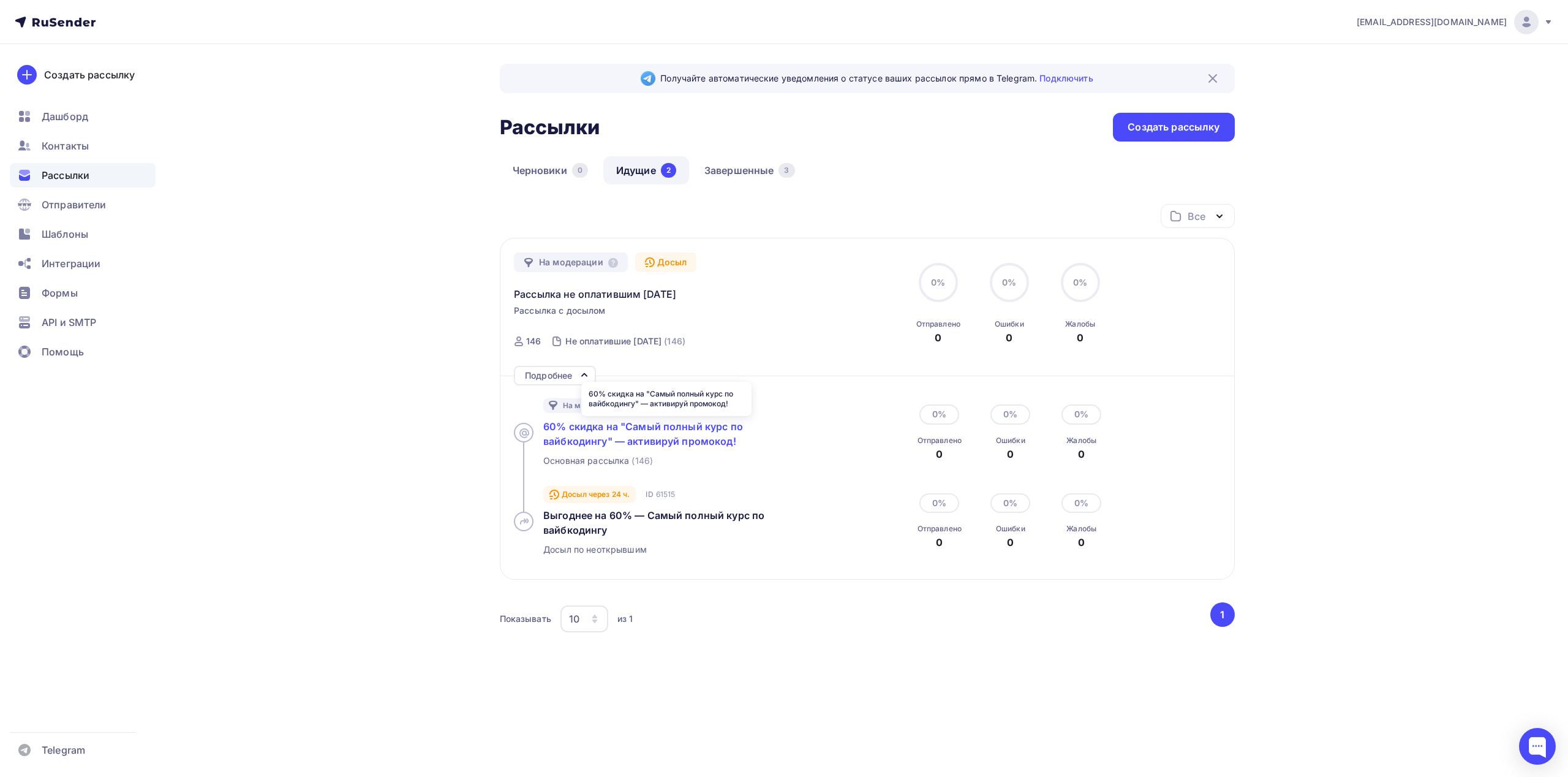
click at [627, 429] on span "60% скидка на "Самый полный курс по вайбкодингу" — активируй промокод!" at bounding box center [642, 433] width 199 height 27
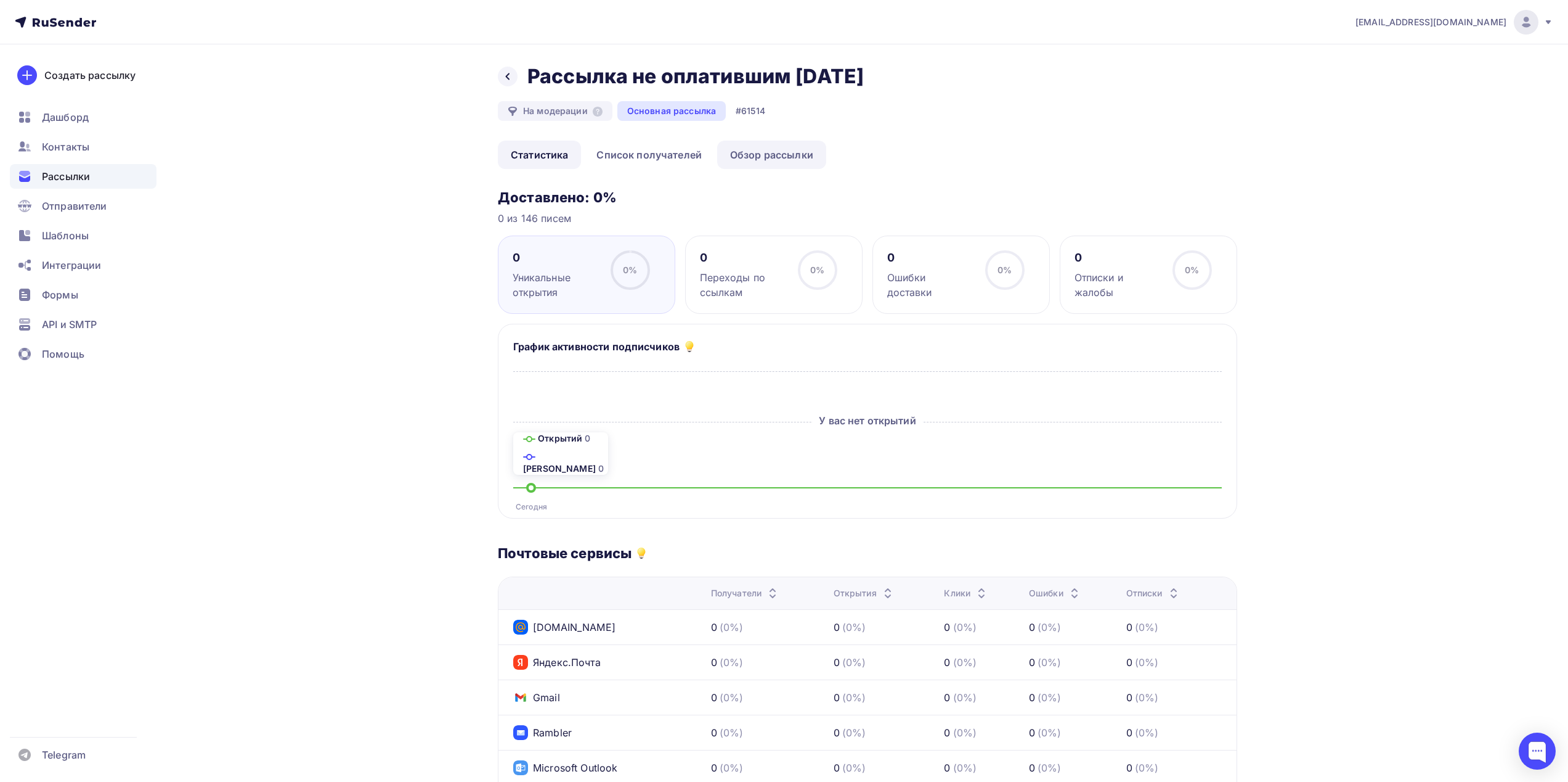
click at [754, 169] on link "Обзор рассылки" at bounding box center [771, 155] width 109 height 29
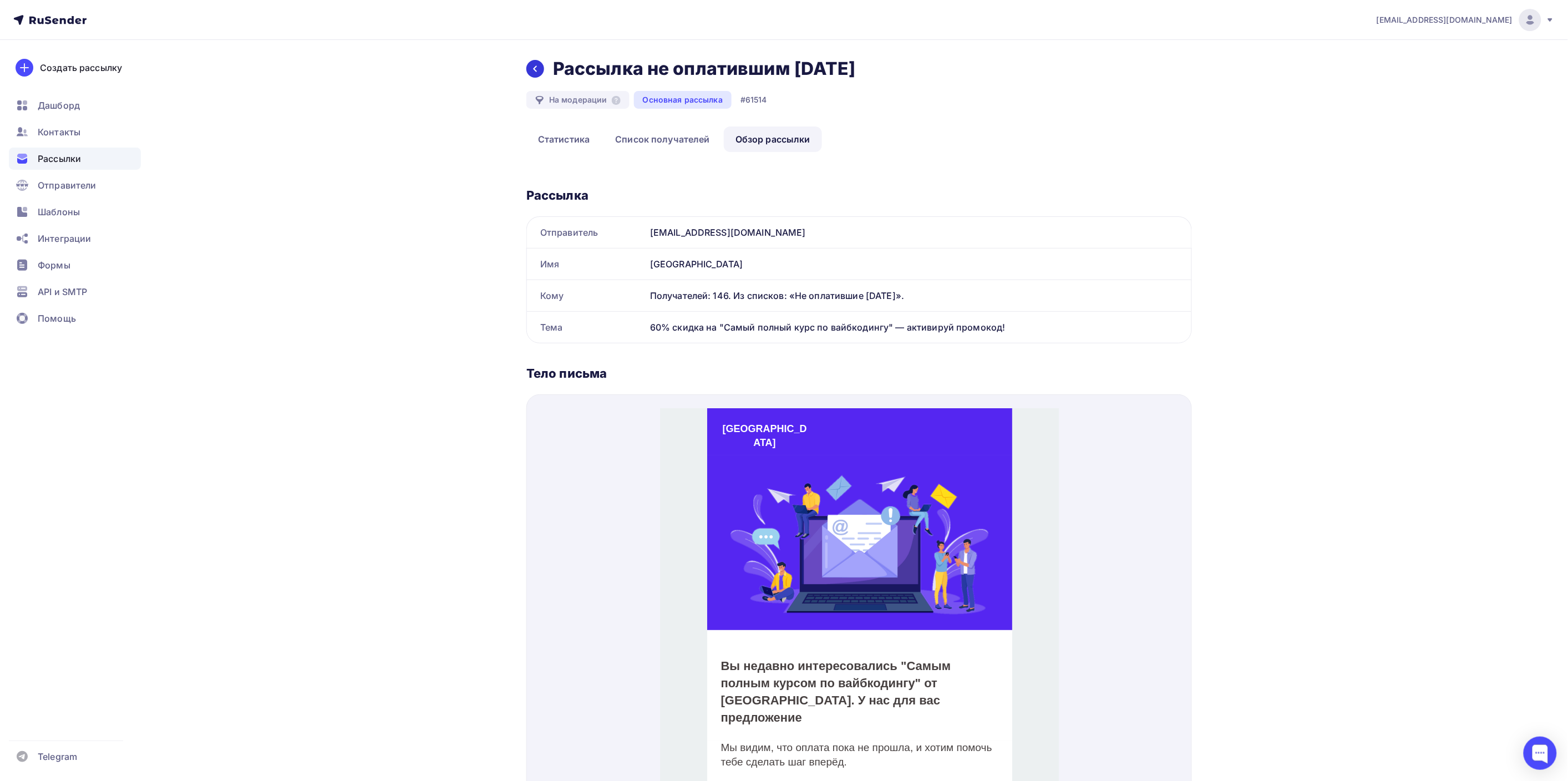
click at [535, 74] on icon at bounding box center [535, 69] width 9 height 9
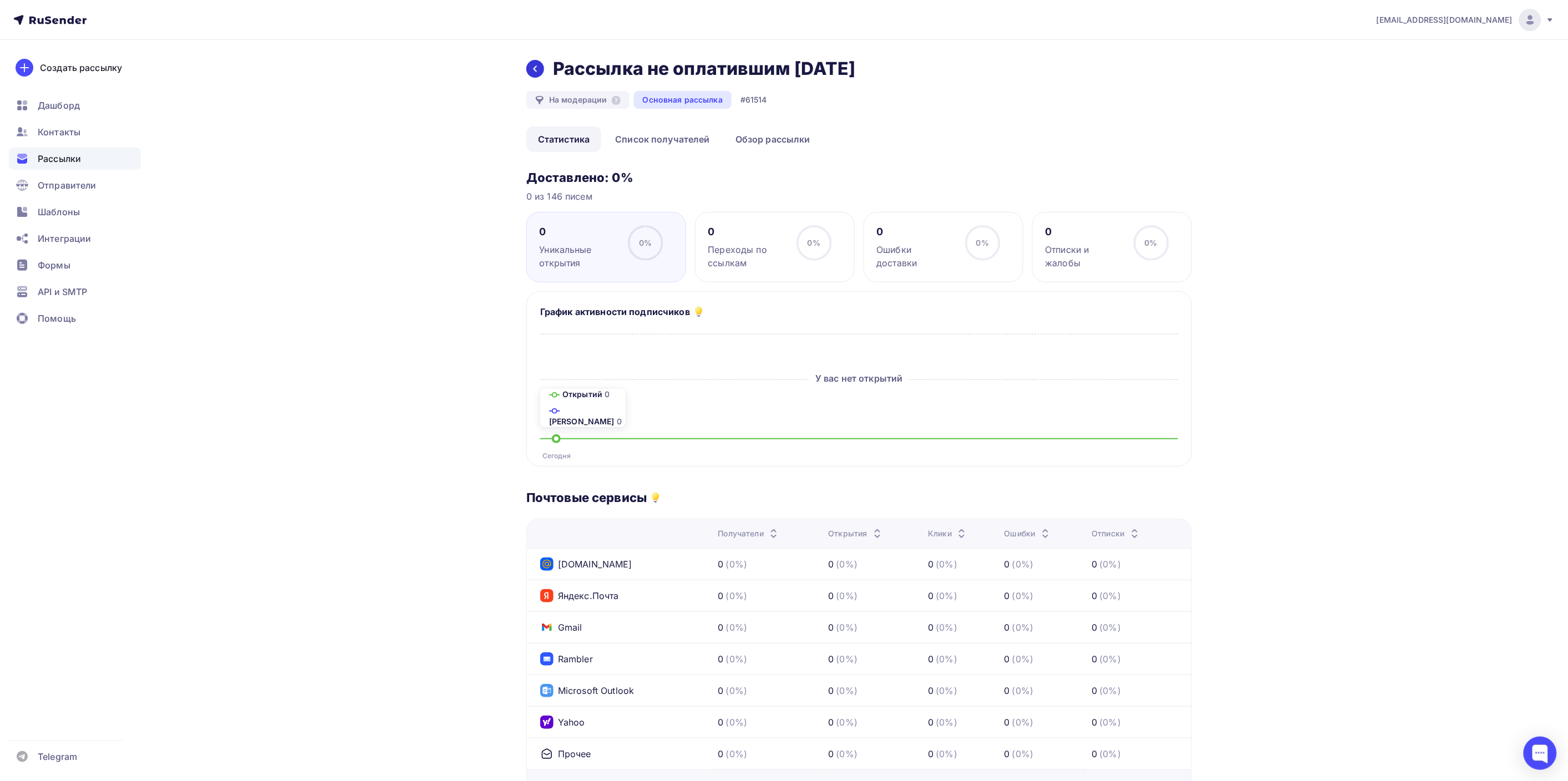
click at [536, 78] on div at bounding box center [535, 69] width 18 height 18
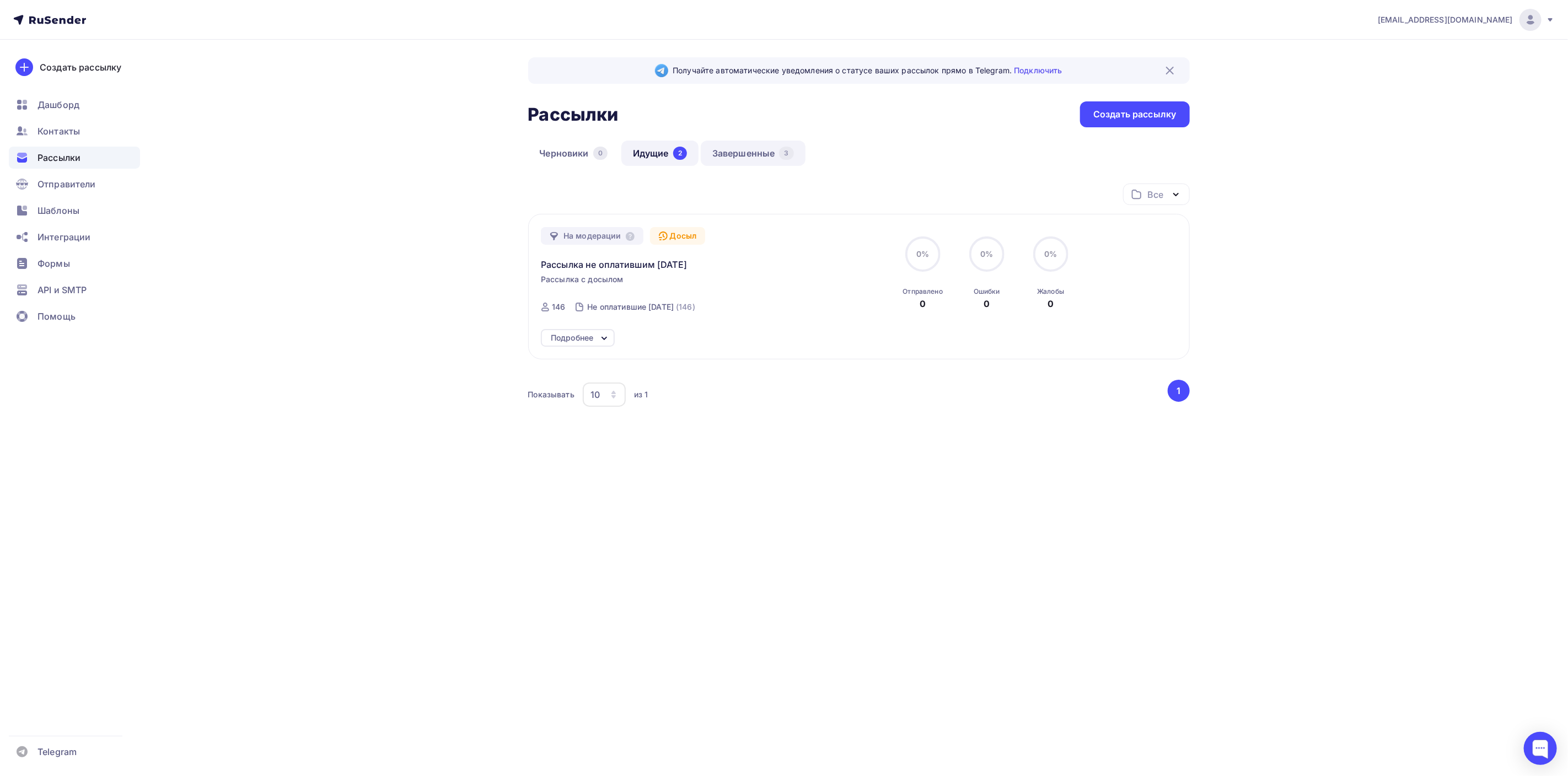
click at [748, 148] on link "Завершенные 3" at bounding box center [753, 153] width 105 height 26
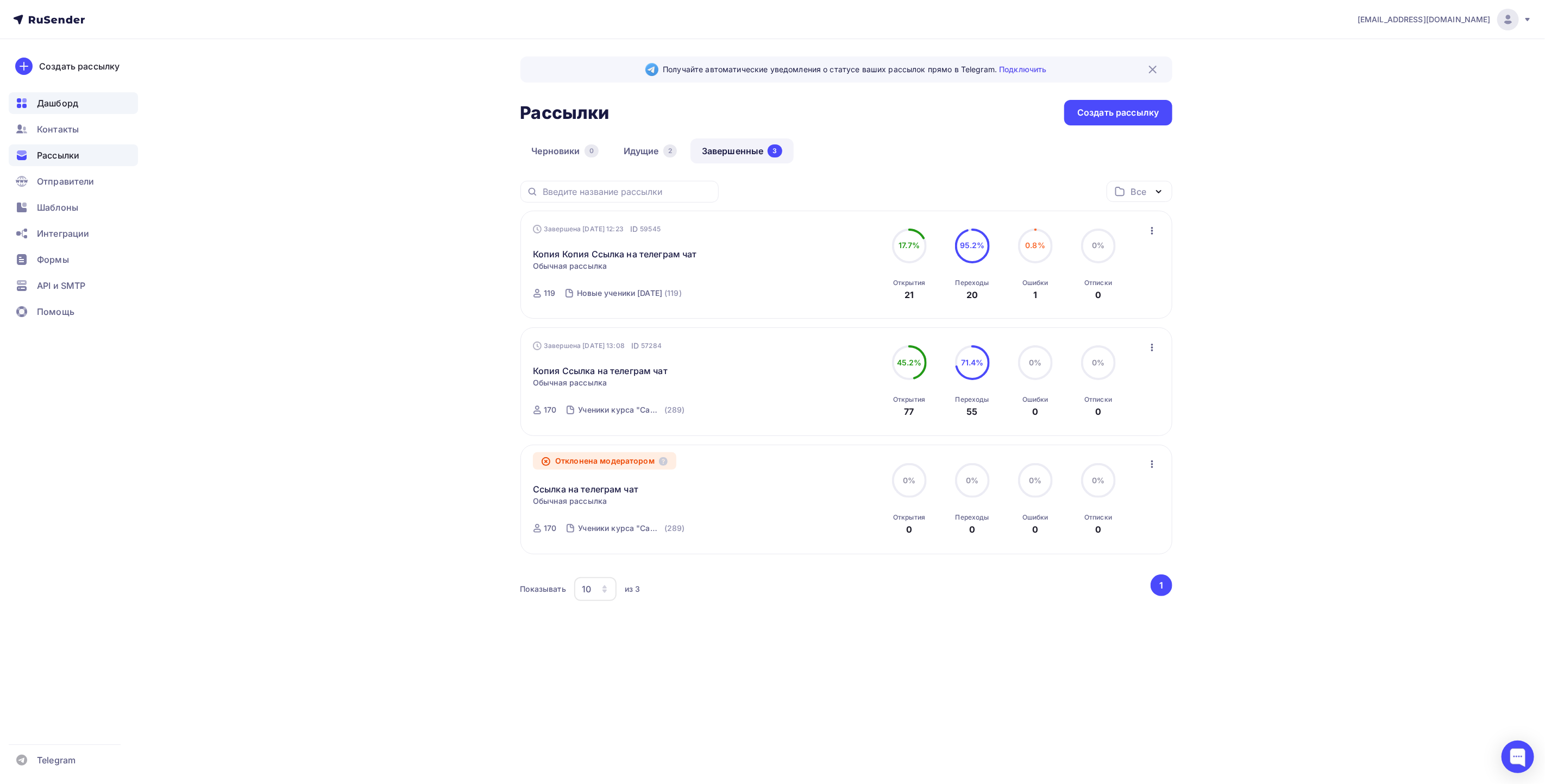
click at [87, 108] on div "Дашборд" at bounding box center [73, 103] width 130 height 22
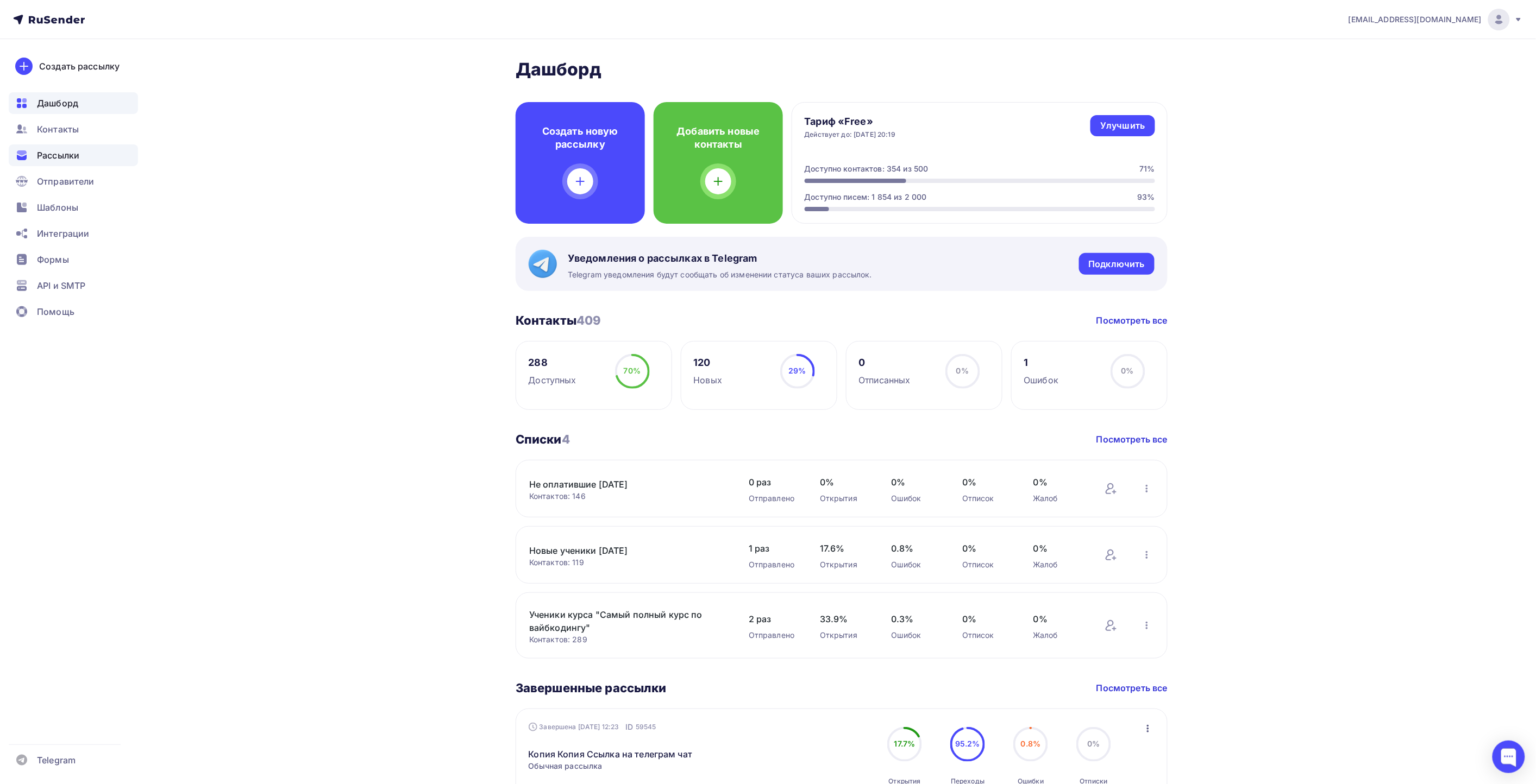
click at [80, 158] on div "Рассылки" at bounding box center [73, 155] width 130 height 22
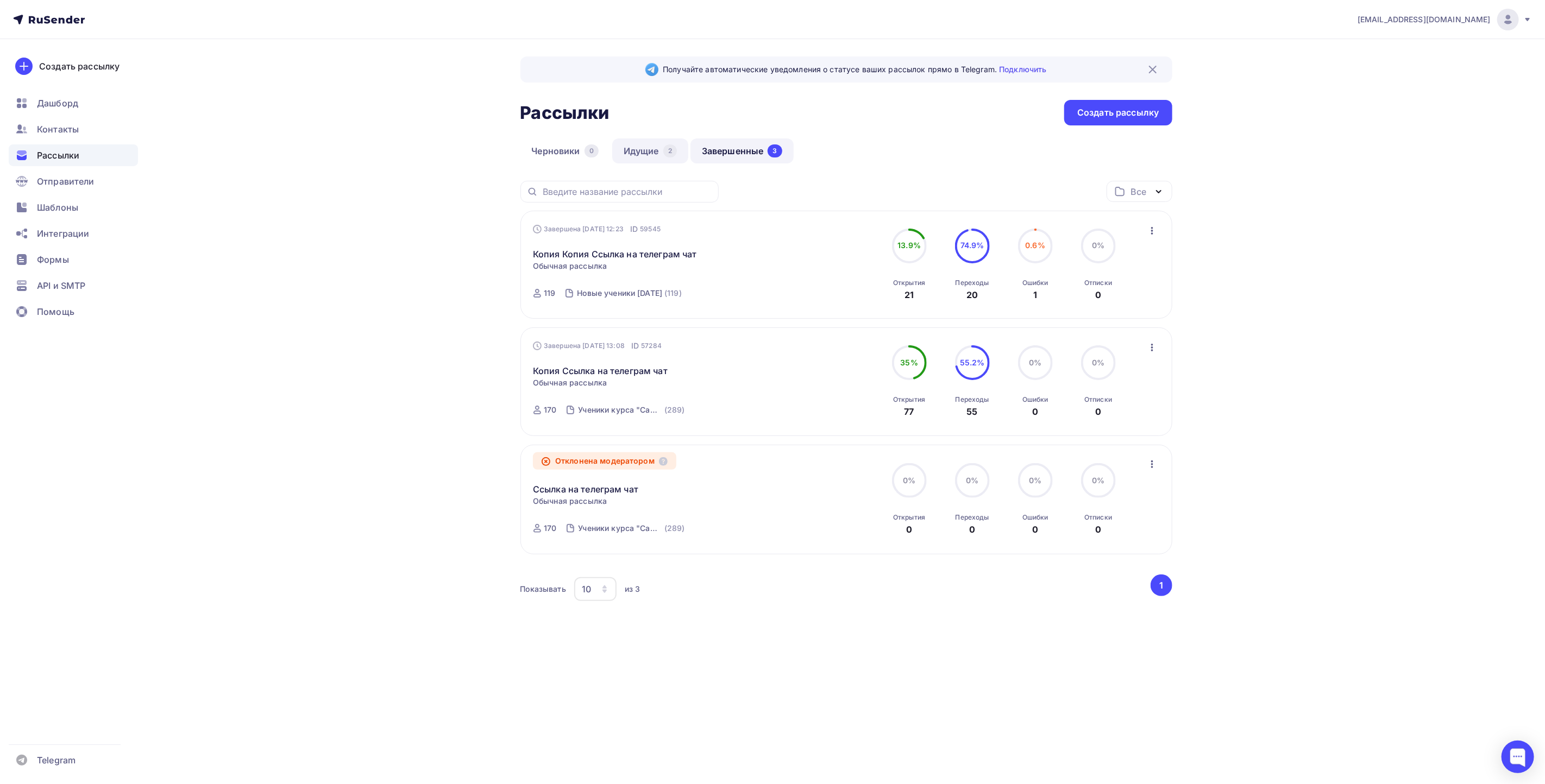
click at [632, 151] on link "Идущие 2" at bounding box center [650, 151] width 76 height 25
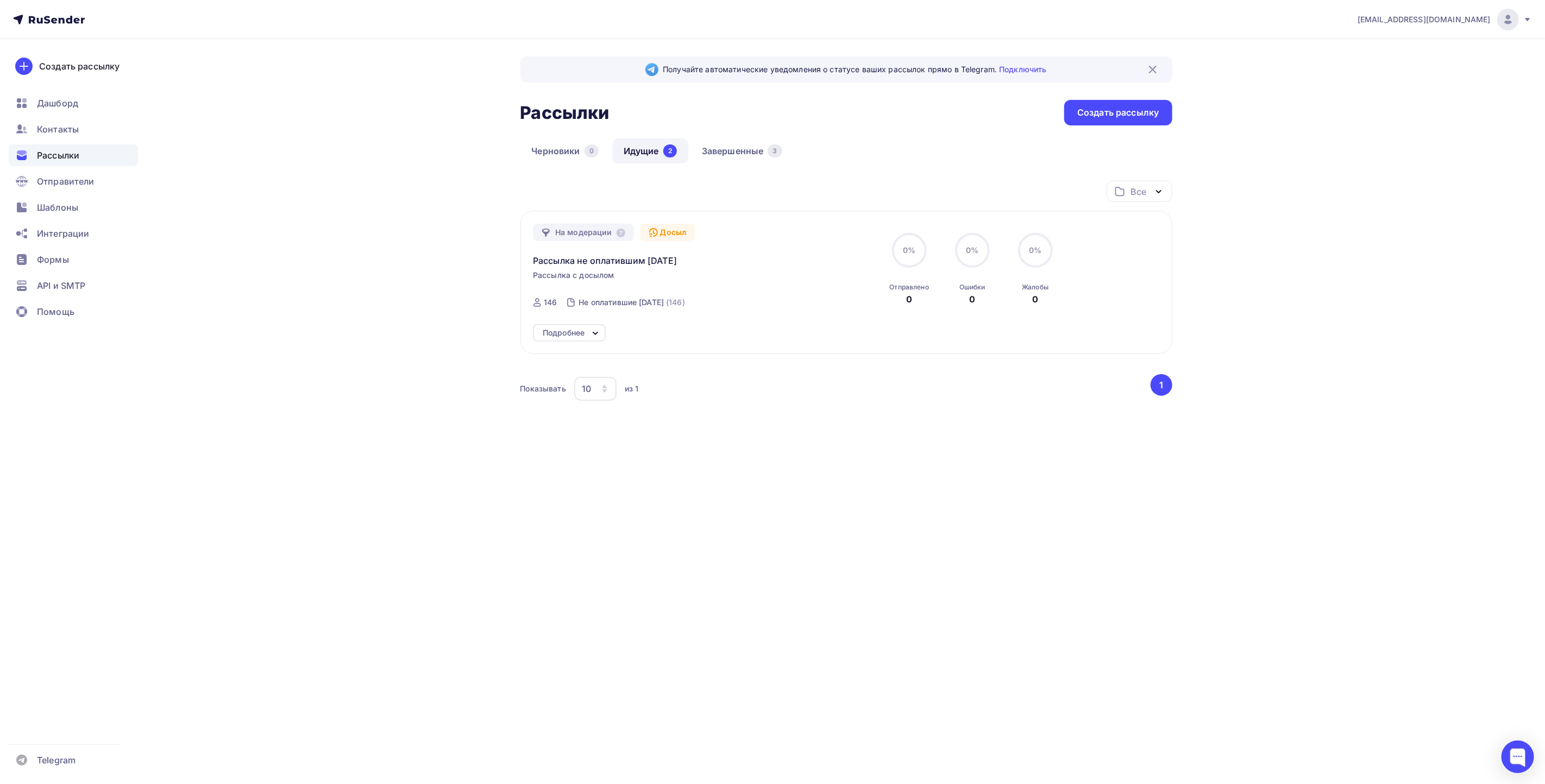
click at [580, 333] on div "Подробнее" at bounding box center [564, 333] width 42 height 13
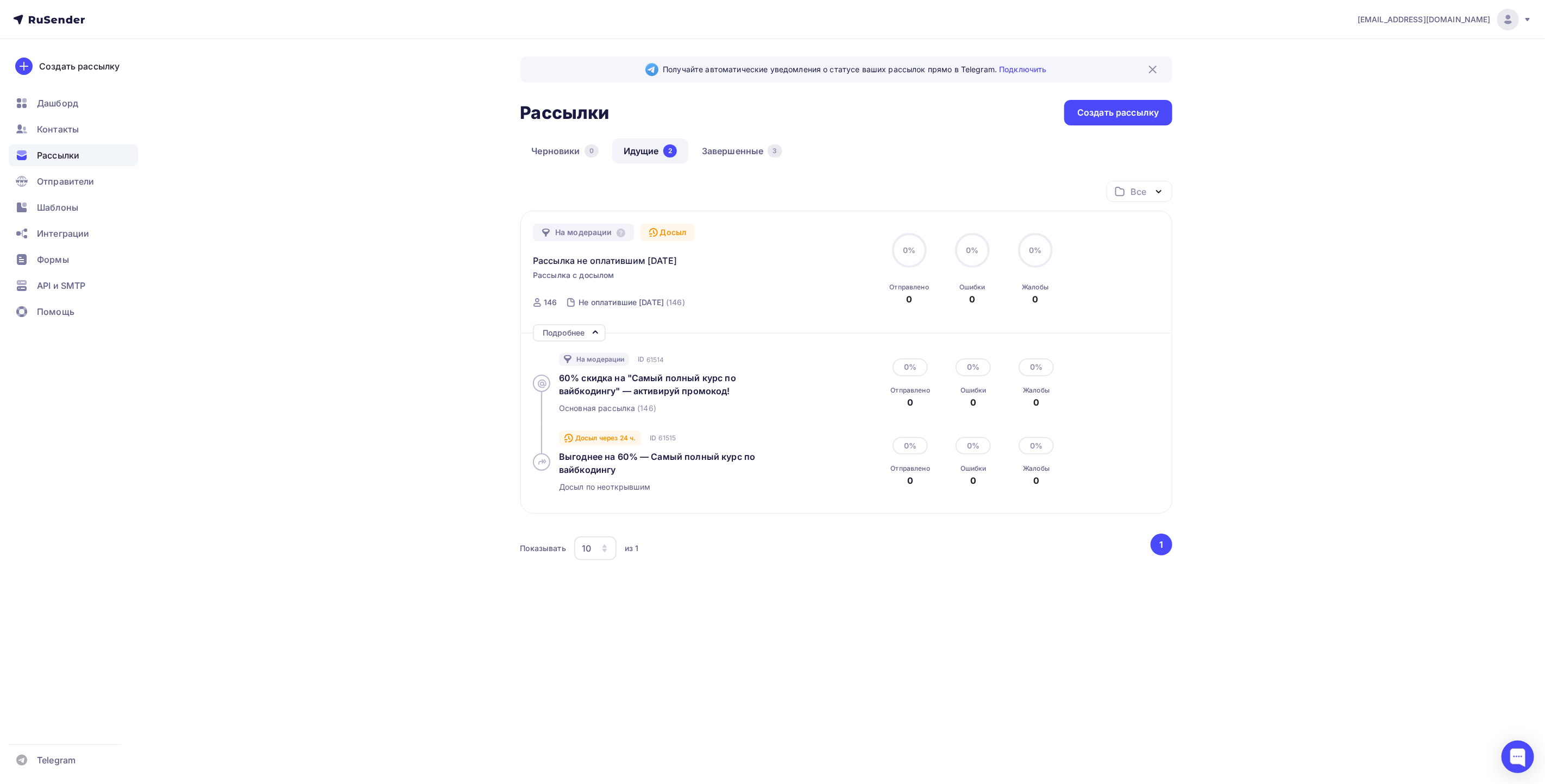
click at [580, 330] on div "Подробнее" at bounding box center [564, 333] width 42 height 13
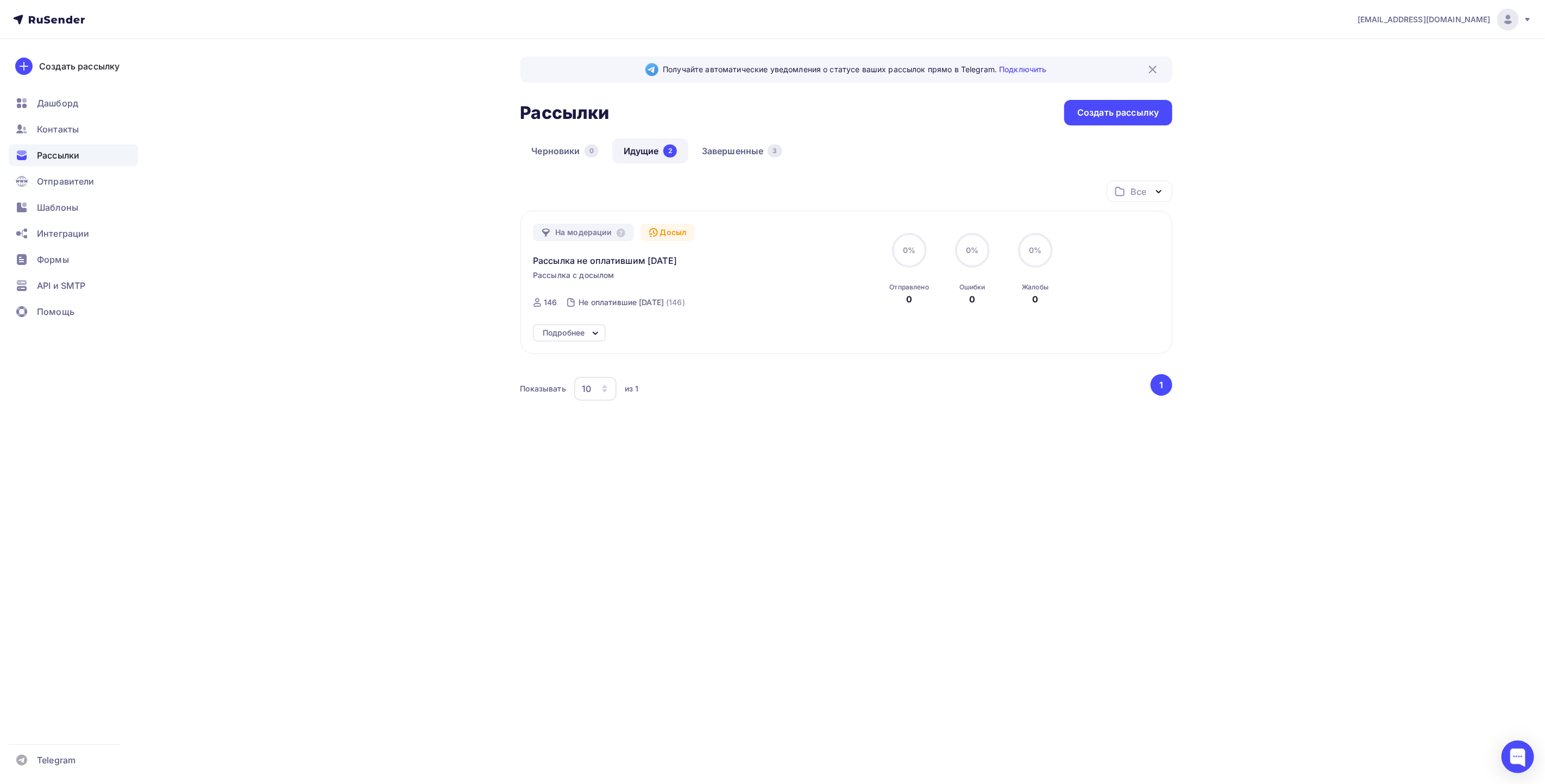
click at [1138, 188] on div "Все" at bounding box center [1138, 192] width 15 height 13
click at [617, 234] on icon at bounding box center [621, 233] width 8 height 8
click at [397, 311] on div "Получайте автоматические уведомления о статусе ваших рассылок прямо в Telegram.…" at bounding box center [772, 275] width 891 height 472
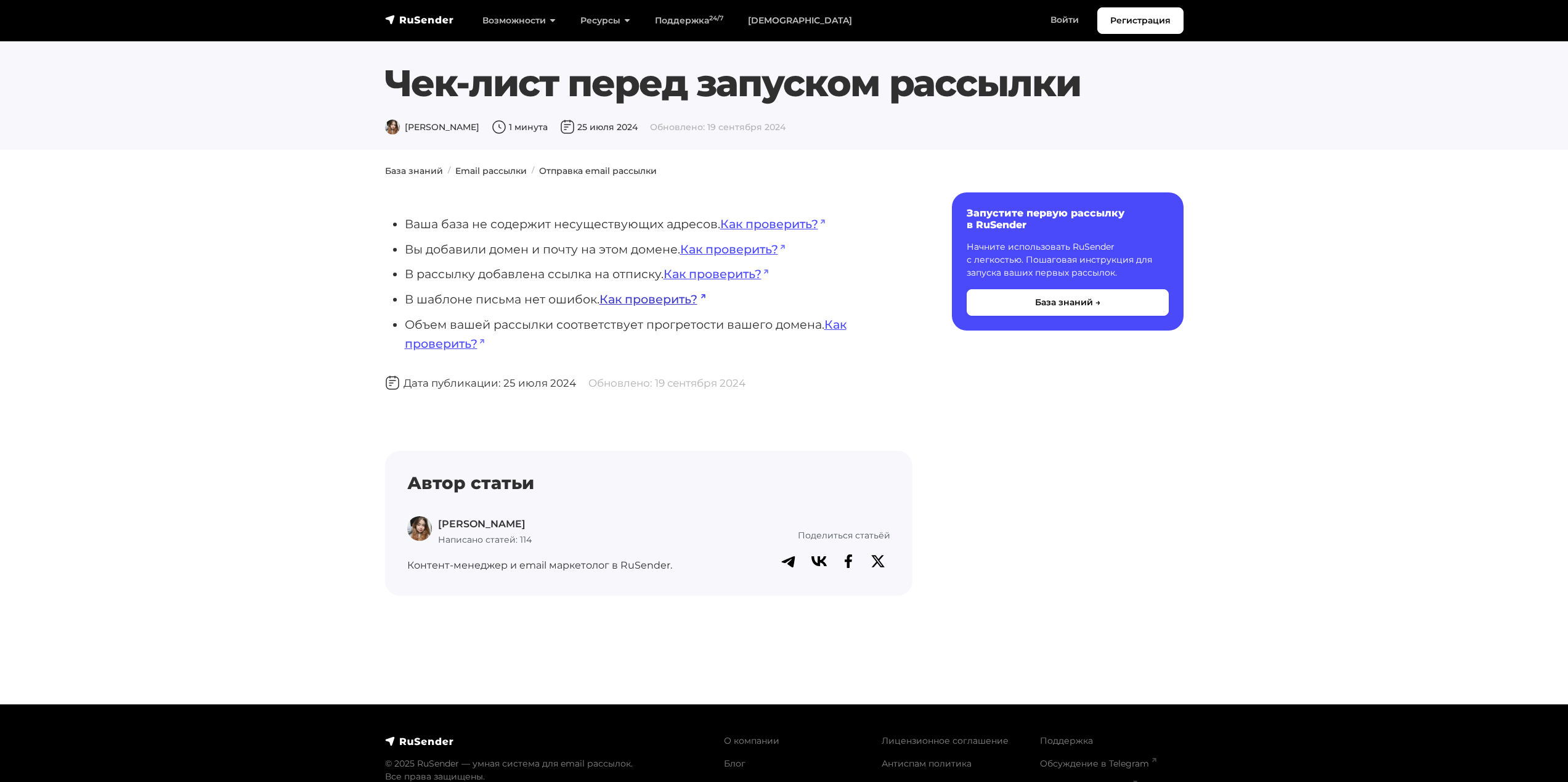
click at [647, 299] on link "Как проверить?" at bounding box center [652, 299] width 106 height 15
